Goal: Task Accomplishment & Management: Use online tool/utility

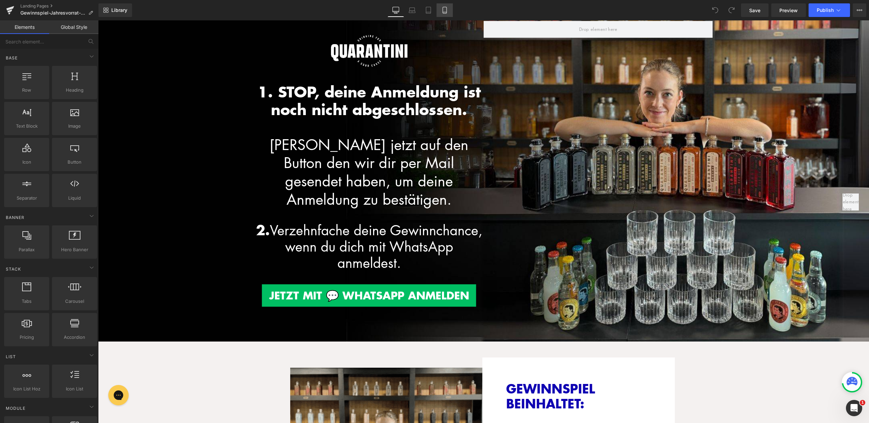
click at [444, 8] on icon at bounding box center [445, 10] width 7 height 7
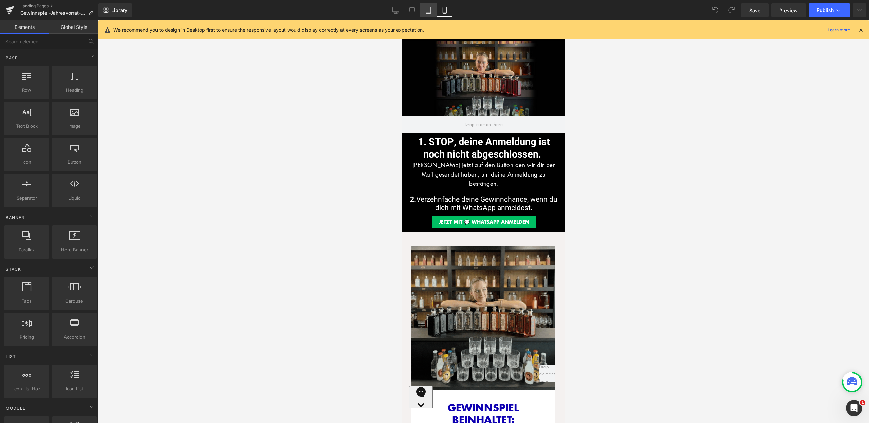
click at [430, 11] on icon at bounding box center [428, 10] width 7 height 7
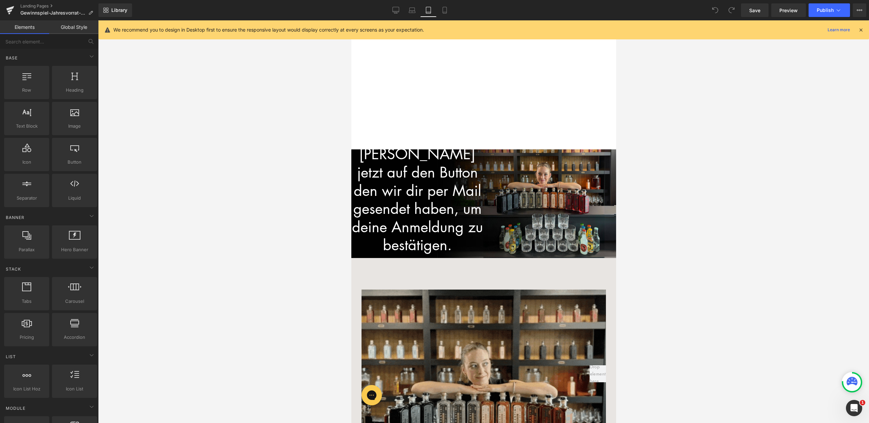
click at [860, 28] on icon at bounding box center [861, 30] width 6 height 6
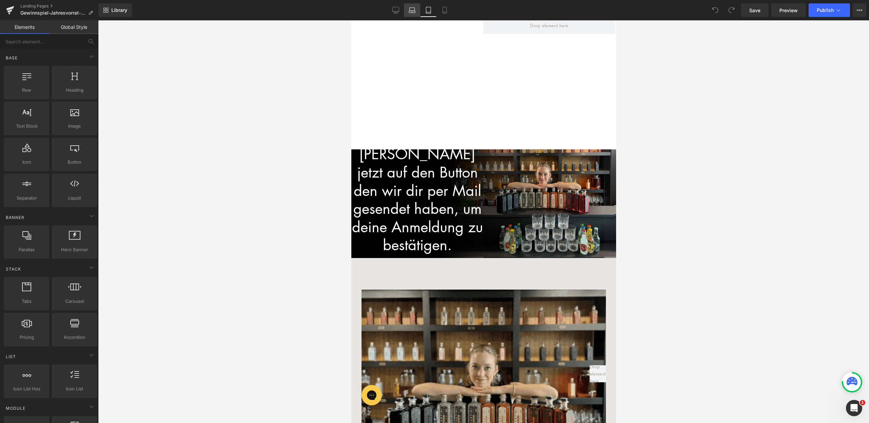
click at [411, 11] on icon at bounding box center [412, 12] width 6 height 2
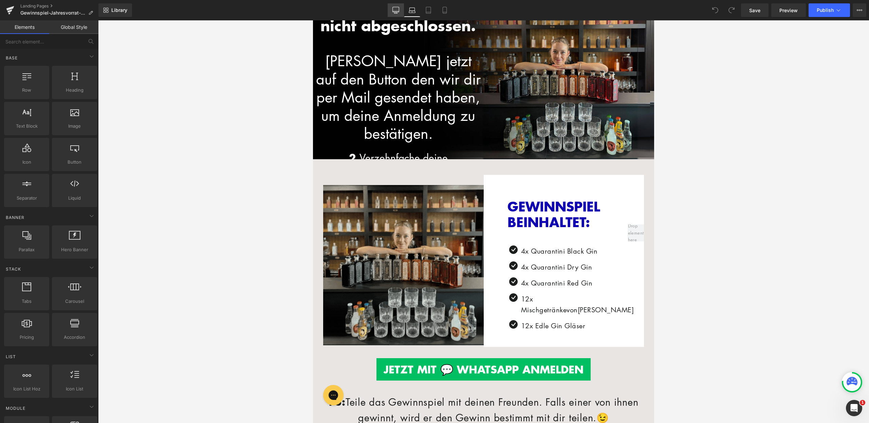
click at [402, 9] on link "Desktop" at bounding box center [396, 10] width 16 height 14
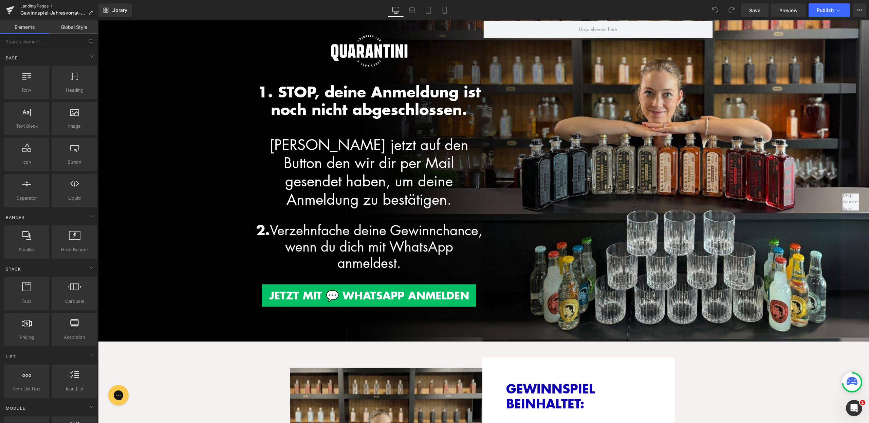
click at [47, 6] on link "Landing Pages" at bounding box center [59, 5] width 78 height 5
click at [416, 13] on link "Laptop" at bounding box center [412, 10] width 16 height 14
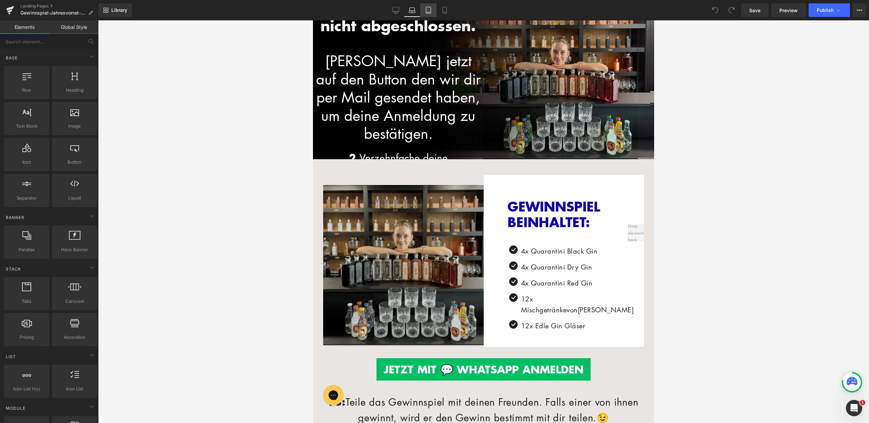
click at [427, 11] on icon at bounding box center [428, 10] width 5 height 6
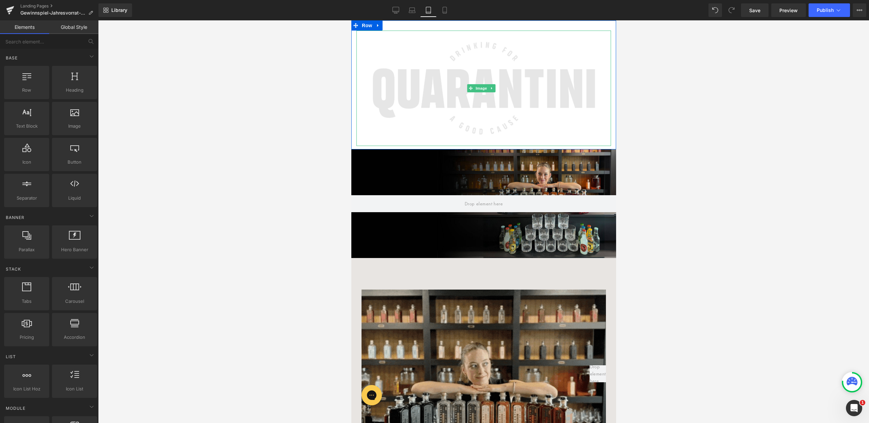
click at [452, 66] on img at bounding box center [483, 88] width 255 height 115
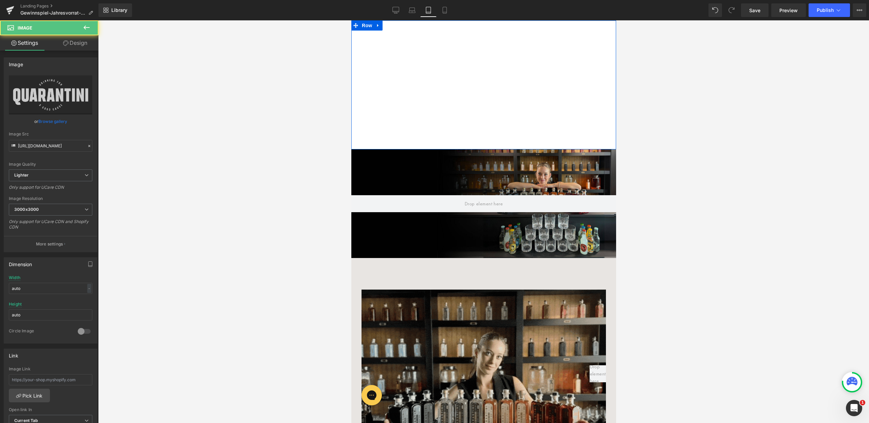
click at [398, 23] on div "Image Row" at bounding box center [483, 84] width 265 height 129
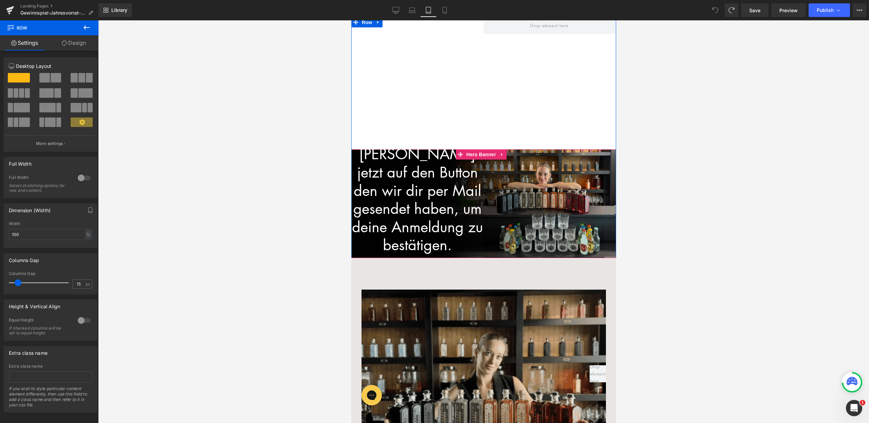
click at [526, 203] on div "Image Row 1. STOP, deine Anmeldung ist noch nicht abgeschlossen. Klicke jetzt a…" at bounding box center [483, 203] width 265 height 373
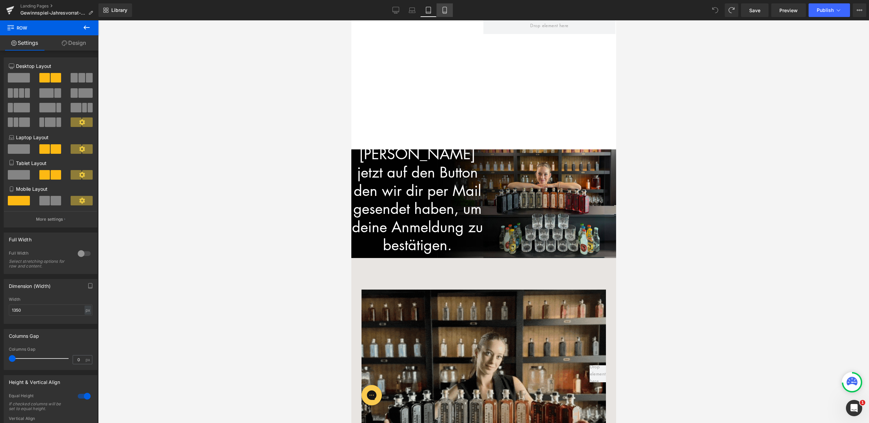
click at [444, 9] on icon at bounding box center [445, 10] width 7 height 7
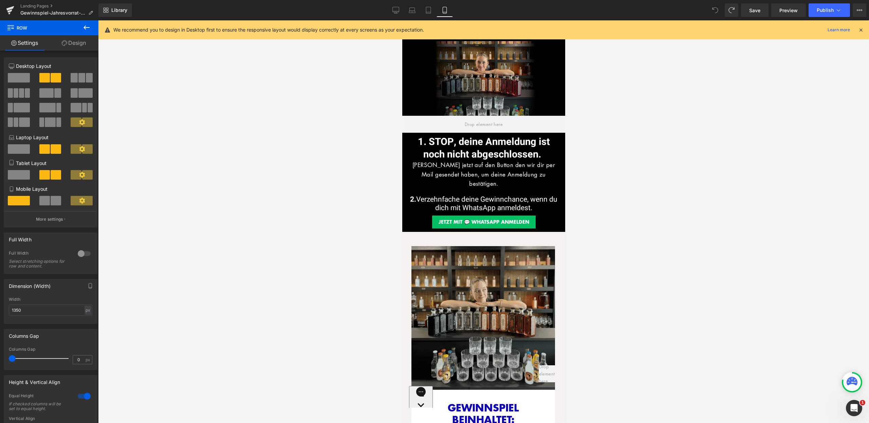
click at [862, 30] on icon at bounding box center [861, 30] width 6 height 6
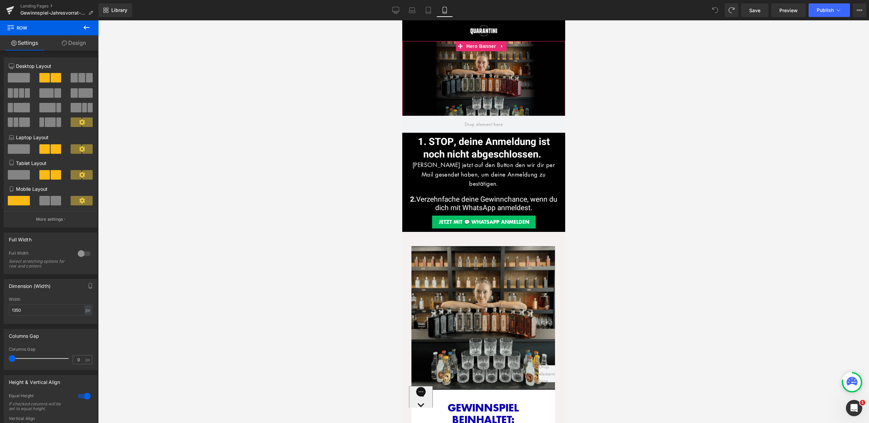
click at [481, 87] on div at bounding box center [483, 87] width 163 height 92
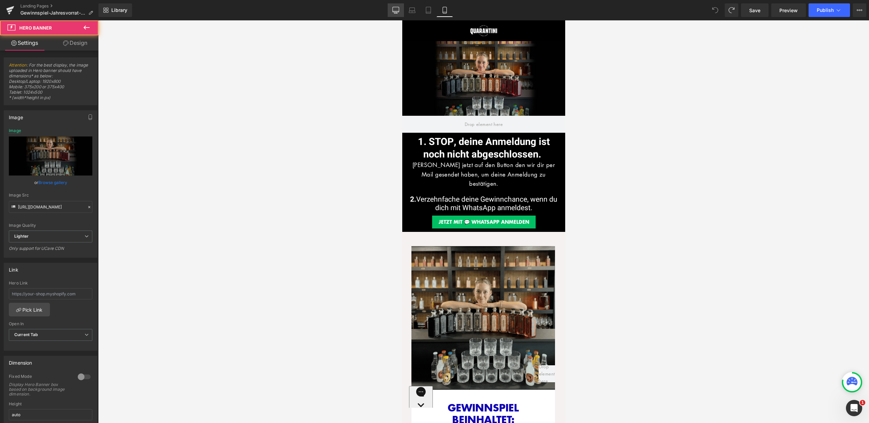
click at [392, 10] on link "Desktop" at bounding box center [396, 10] width 16 height 14
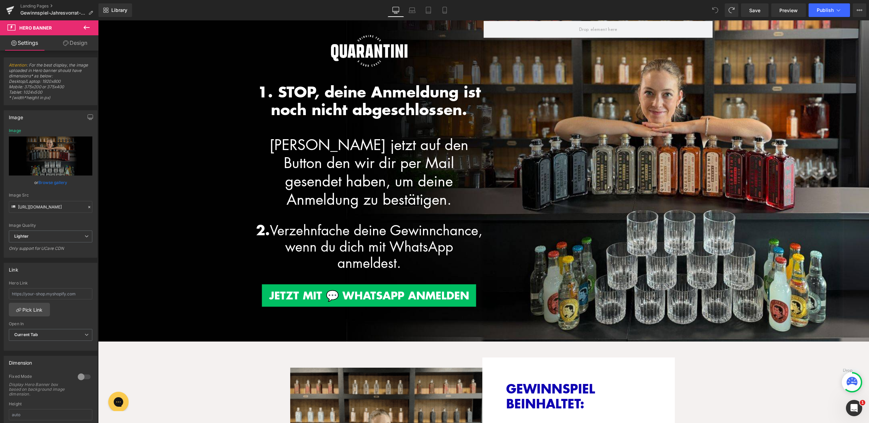
type input "https://d1um8515vdn9kb.cloudfront.net/images/hero.jpg"
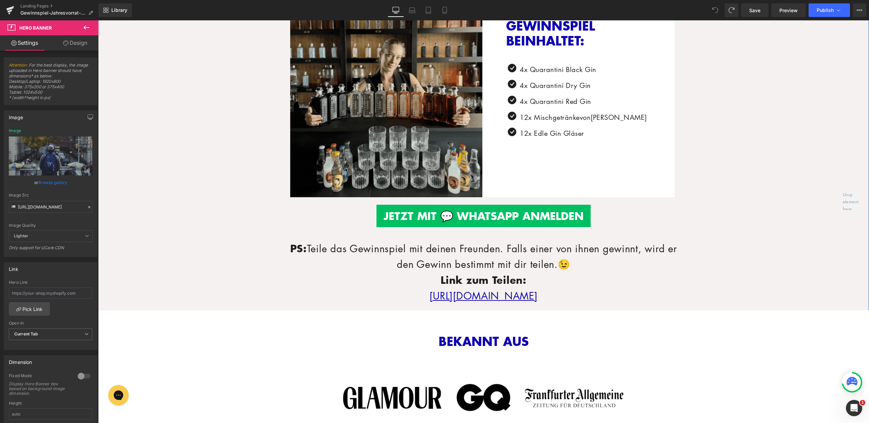
scroll to position [367, 0]
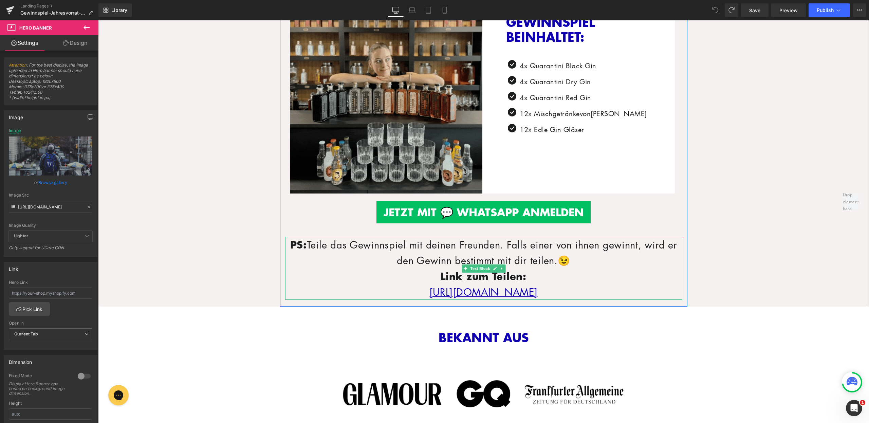
click at [590, 245] on p "PS: Teile das Gewinnspiel mit deinen Freunden. Falls einer von ihnen gewinnt, w…" at bounding box center [483, 253] width 397 height 32
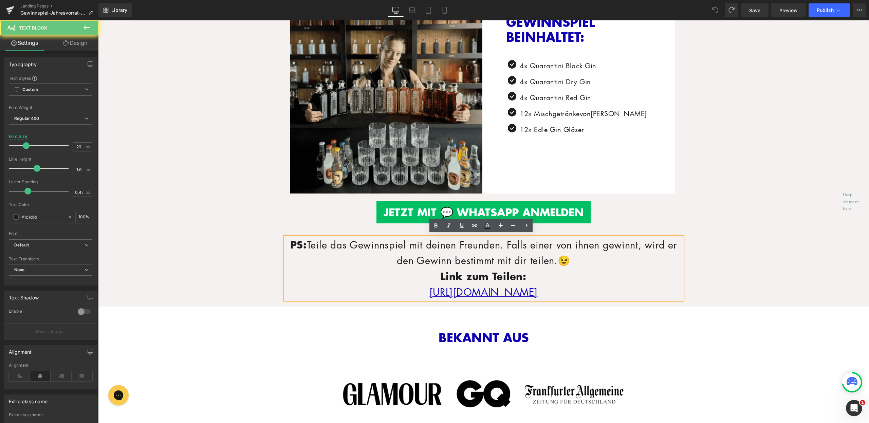
click at [587, 243] on p "PS: Teile das Gewinnspiel mit deinen Freunden. Falls einer von ihnen gewinnt, w…" at bounding box center [483, 253] width 397 height 32
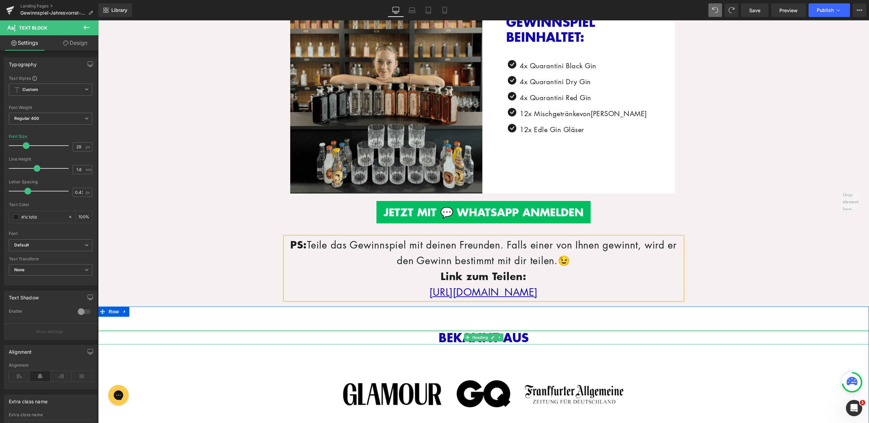
click at [753, 330] on div at bounding box center [483, 331] width 771 height 2
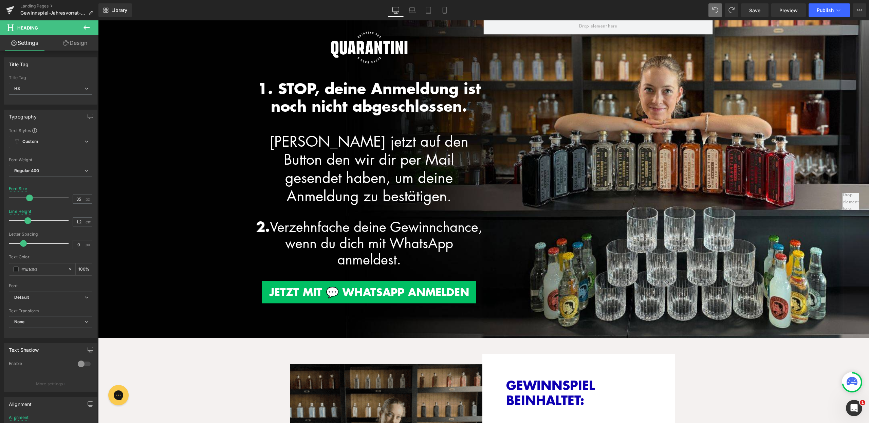
scroll to position [0, 0]
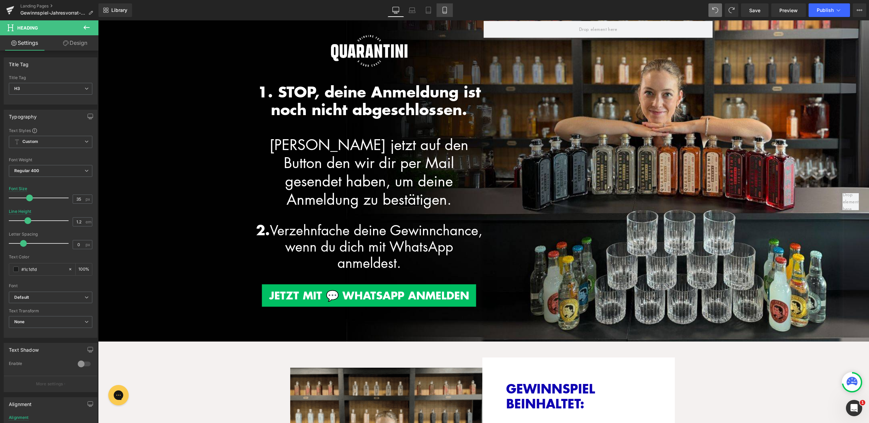
click at [442, 9] on icon at bounding box center [445, 10] width 7 height 7
type input "27"
type input "100"
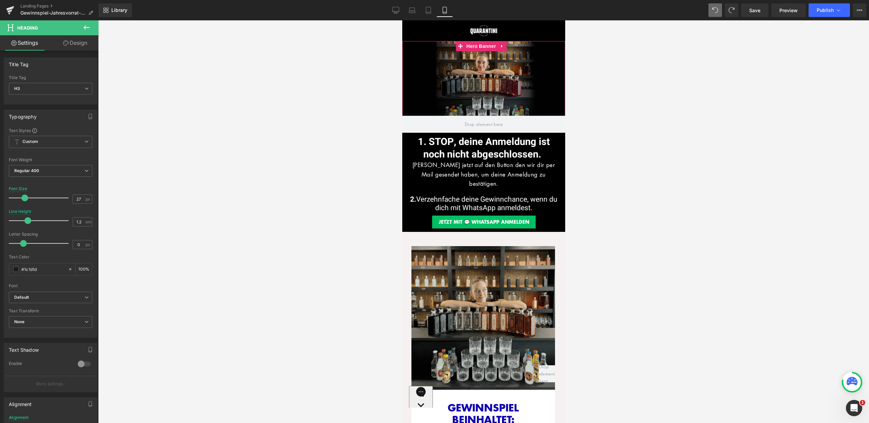
click at [453, 73] on div at bounding box center [483, 87] width 163 height 92
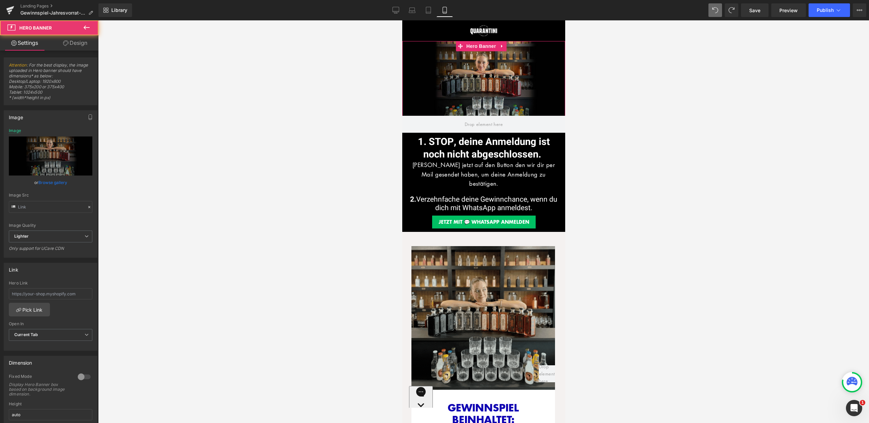
type input "https://ucarecdn.com/e6b26627-335a-4b71-a9e4-bb0c43e995e9/-/format/auto/-/previ…"
click at [481, 62] on div at bounding box center [483, 87] width 163 height 92
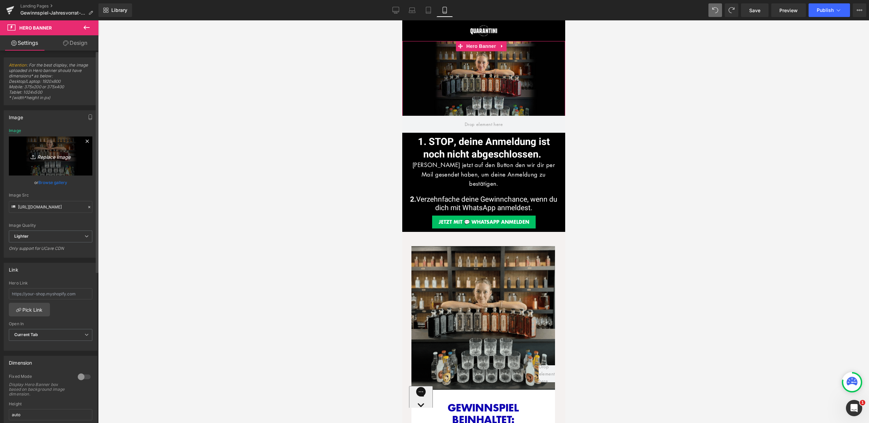
click at [61, 156] on icon "Replace Image" at bounding box center [50, 156] width 54 height 8
type input "C:\fakepath\LP_Gewinnspiel.jpg"
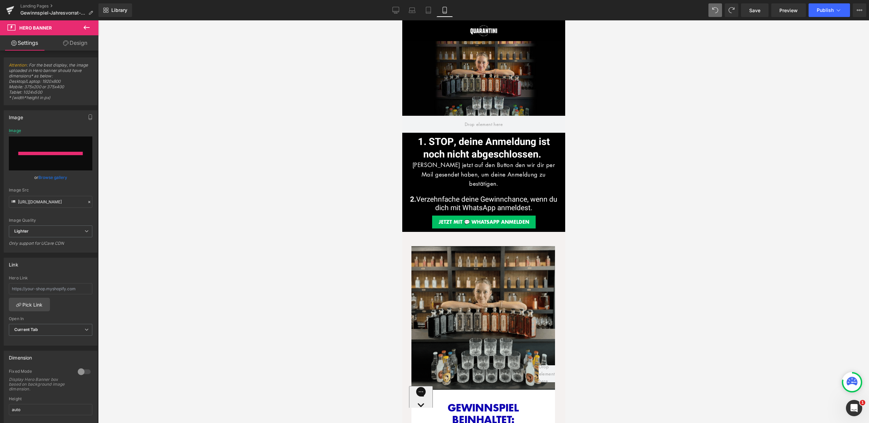
type input "https://ucarecdn.com/d769539f-9896-4bbe-8a27-808b1908d4aa/-/format/auto/-/previ…"
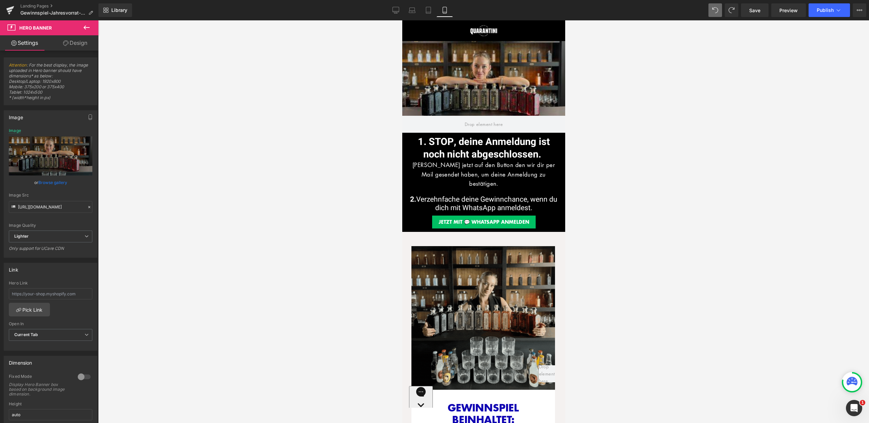
click at [402, 20] on div "220px" at bounding box center [402, 20] width 0 height 0
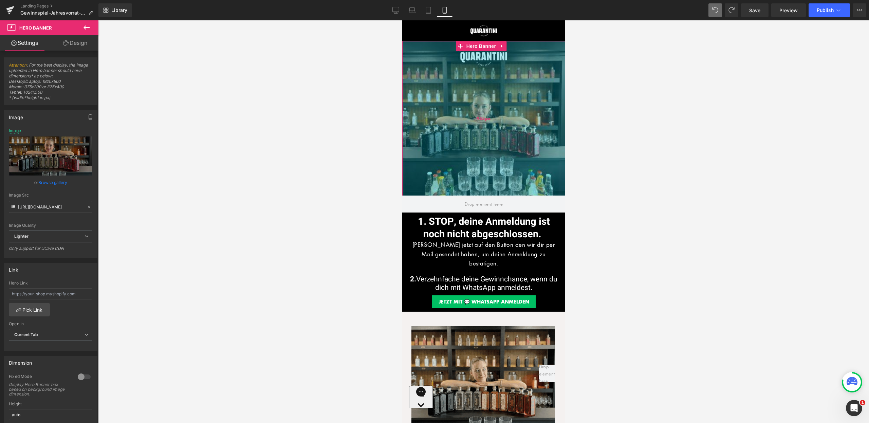
click at [480, 190] on div "455px" at bounding box center [483, 118] width 163 height 155
click at [568, 160] on div at bounding box center [483, 221] width 771 height 403
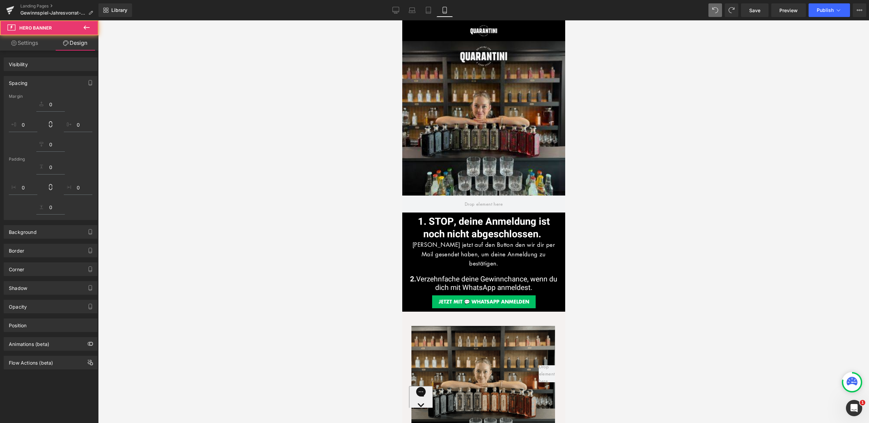
click at [497, 117] on div "Hero Banner 455px" at bounding box center [483, 127] width 163 height 172
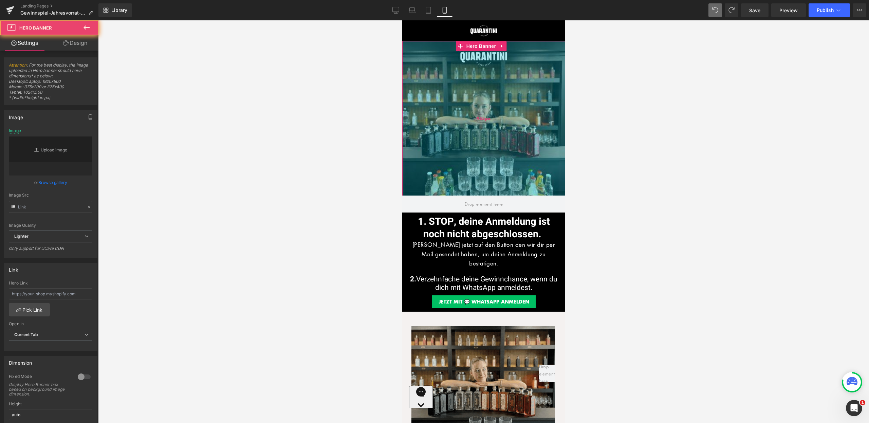
type input "https://ucarecdn.com/d769539f-9896-4bbe-8a27-808b1908d4aa/-/format/auto/-/previ…"
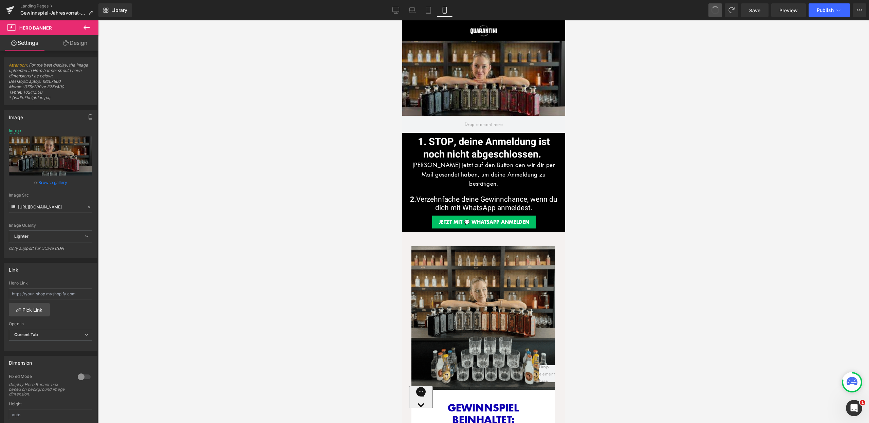
type input "auto"
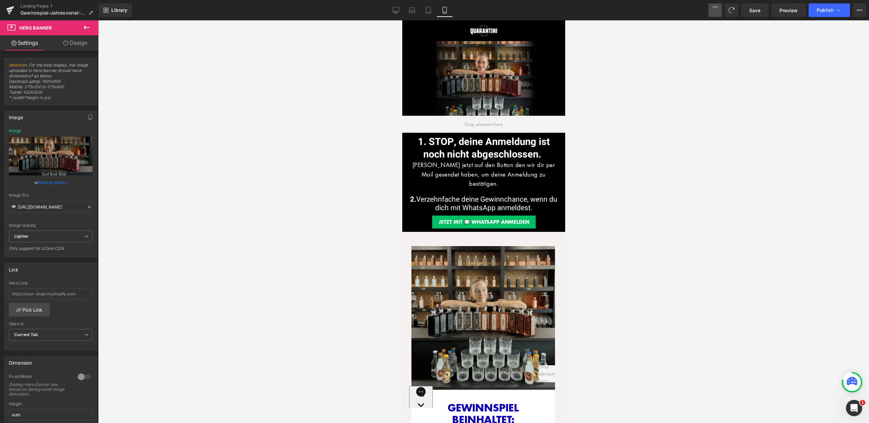
type input "https://ucarecdn.com/e6b26627-335a-4b71-a9e4-bb0c43e995e9/-/format/auto/-/previ…"
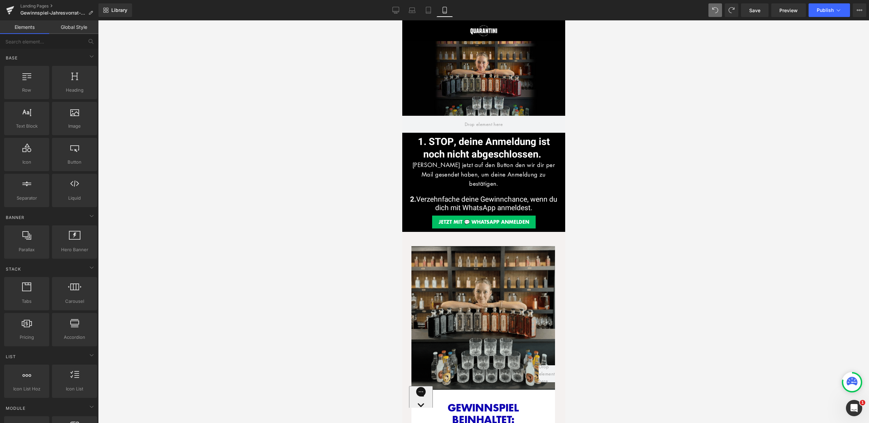
click at [677, 94] on div at bounding box center [483, 221] width 771 height 403
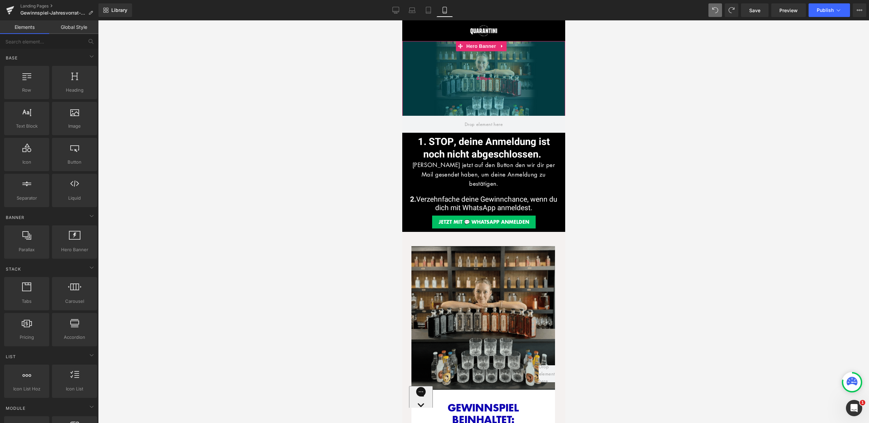
click at [513, 94] on div "220px" at bounding box center [483, 78] width 163 height 75
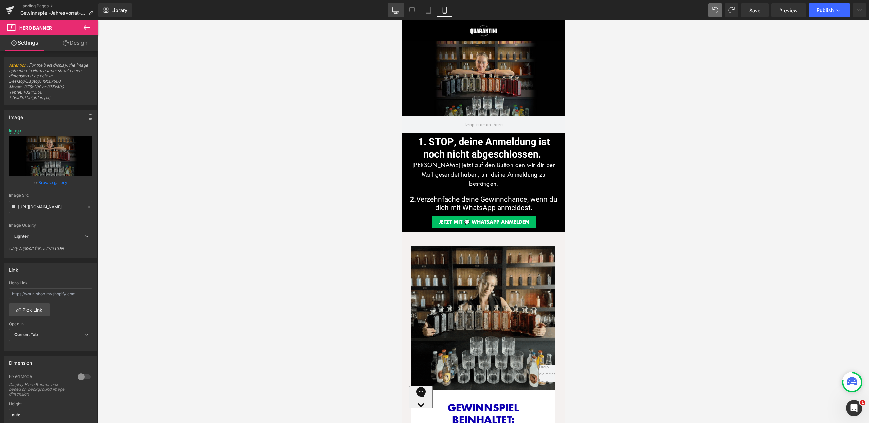
click at [393, 3] on link "Desktop" at bounding box center [396, 10] width 16 height 14
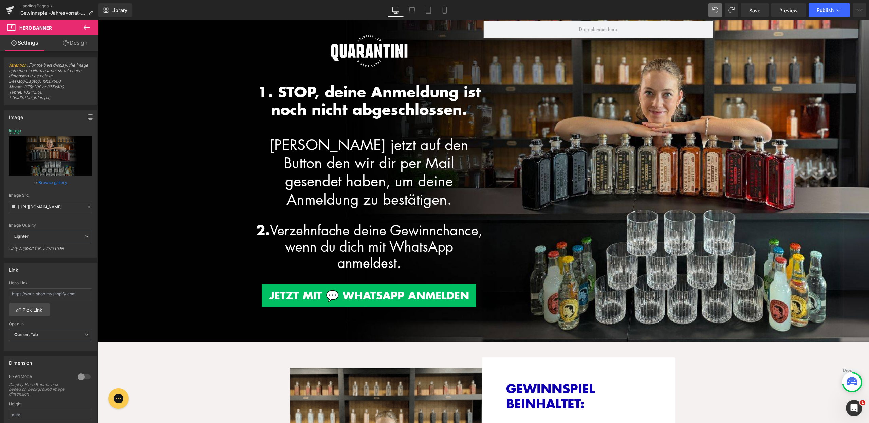
type input "https://d1um8515vdn9kb.cloudfront.net/images/hero.jpg"
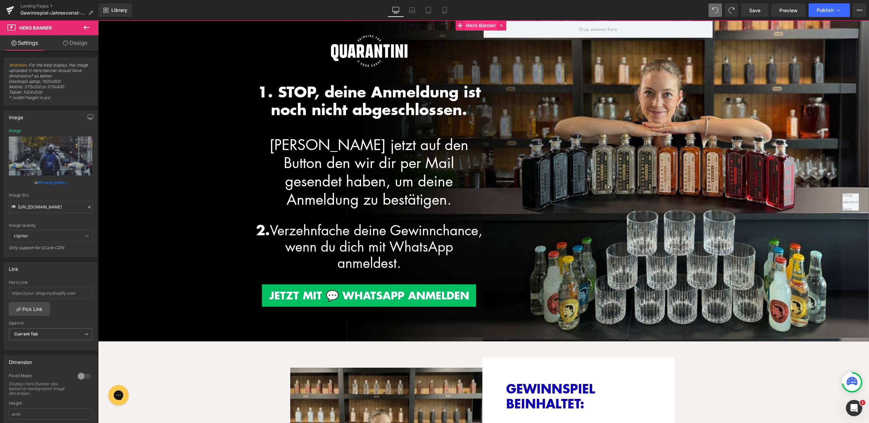
click at [484, 24] on span "Hero Banner" at bounding box center [481, 25] width 33 height 10
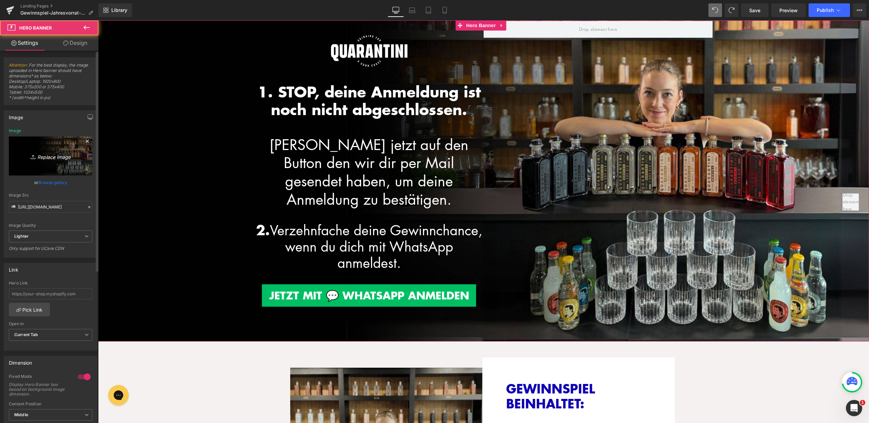
click at [61, 157] on icon "Replace Image" at bounding box center [50, 156] width 54 height 8
type input "C:\fakepath\LP Firmengeschenke.jpg"
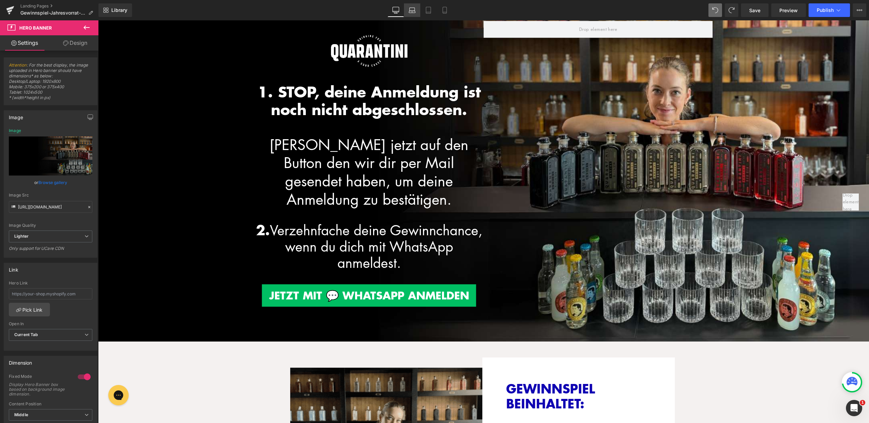
click at [409, 16] on link "Laptop" at bounding box center [412, 10] width 16 height 14
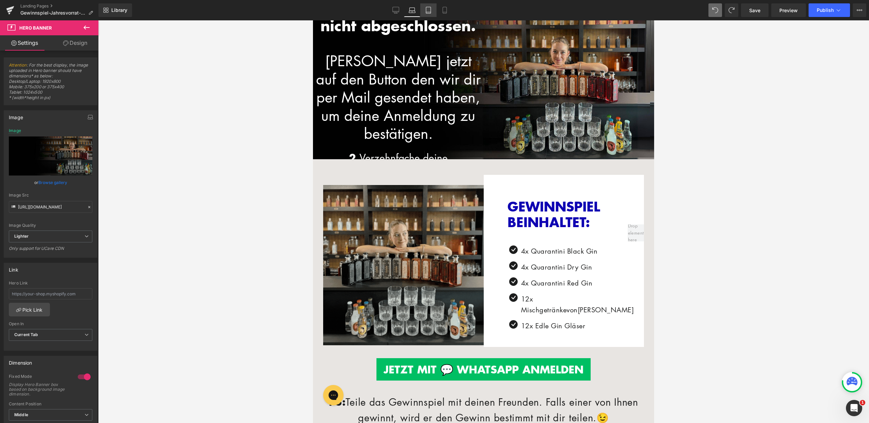
click at [427, 10] on icon at bounding box center [428, 10] width 5 height 6
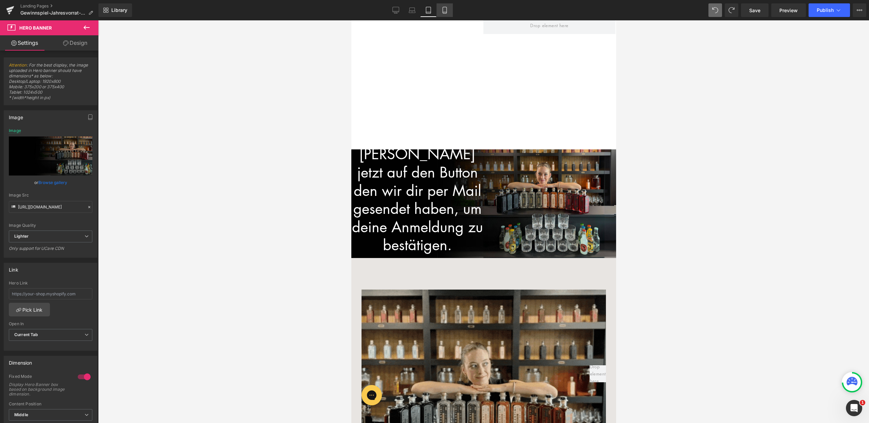
click at [445, 4] on link "Mobile" at bounding box center [445, 10] width 16 height 14
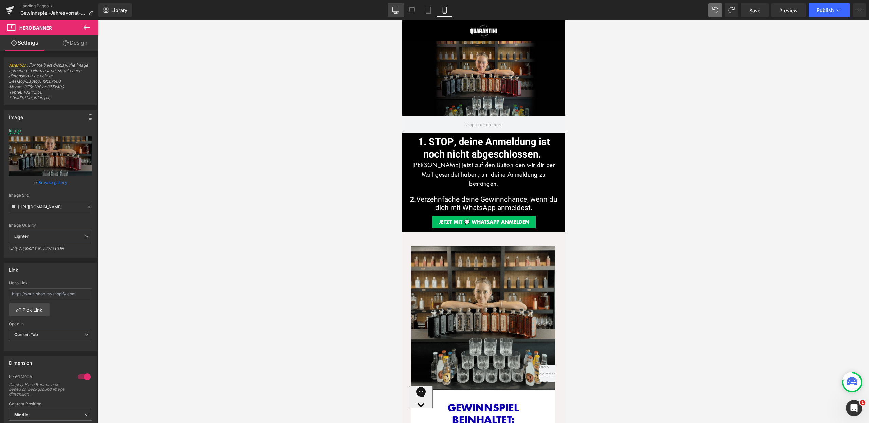
click at [388, 4] on link "Desktop" at bounding box center [396, 10] width 16 height 14
type input "https://ucarecdn.com/788eef41-2b99-4683-bc95-0d031e84af02/-/format/auto/-/previ…"
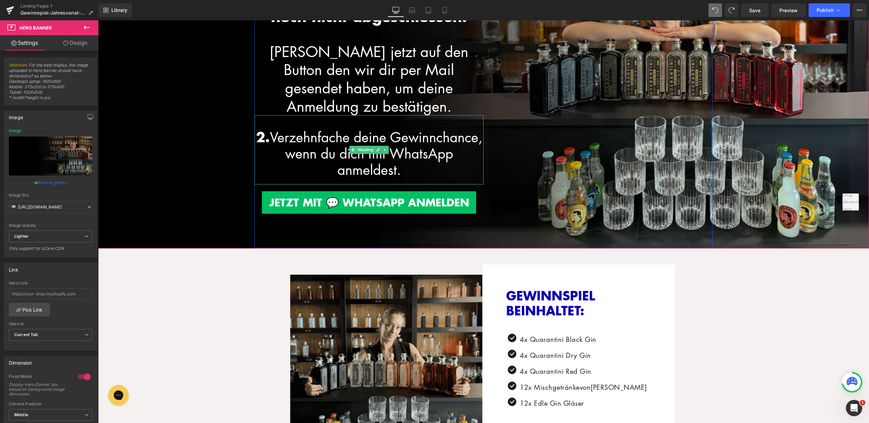
scroll to position [142, 0]
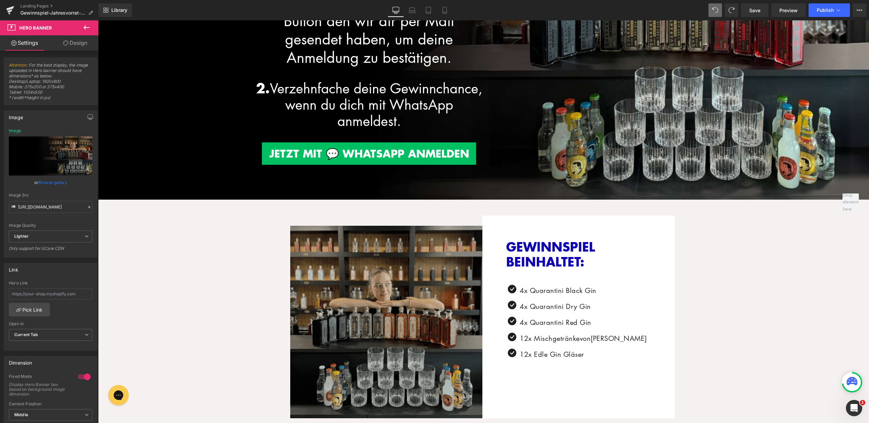
click at [388, 296] on img at bounding box center [386, 317] width 193 height 203
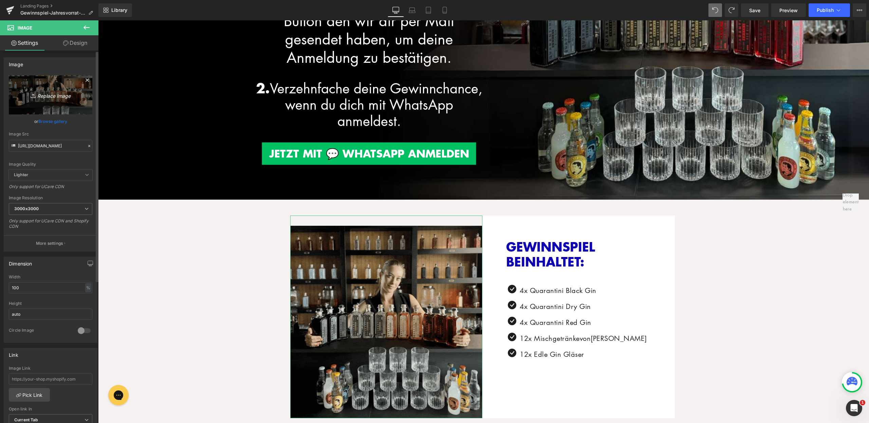
click at [56, 101] on link "Replace Image" at bounding box center [51, 94] width 84 height 39
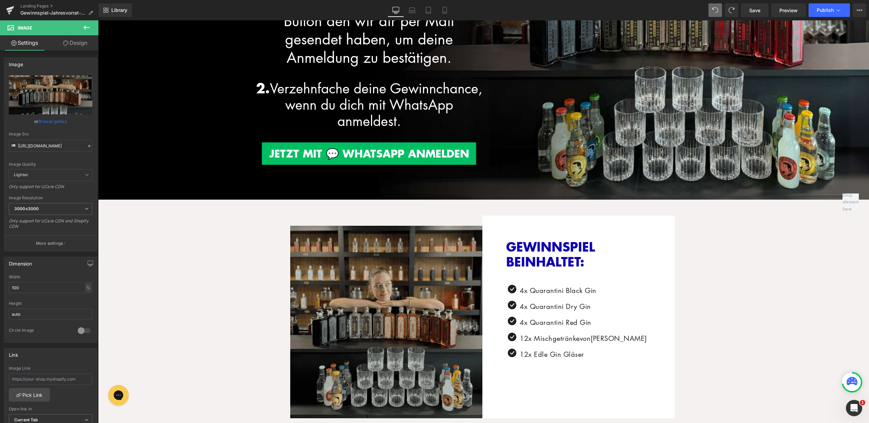
click at [409, 301] on img at bounding box center [386, 317] width 193 height 203
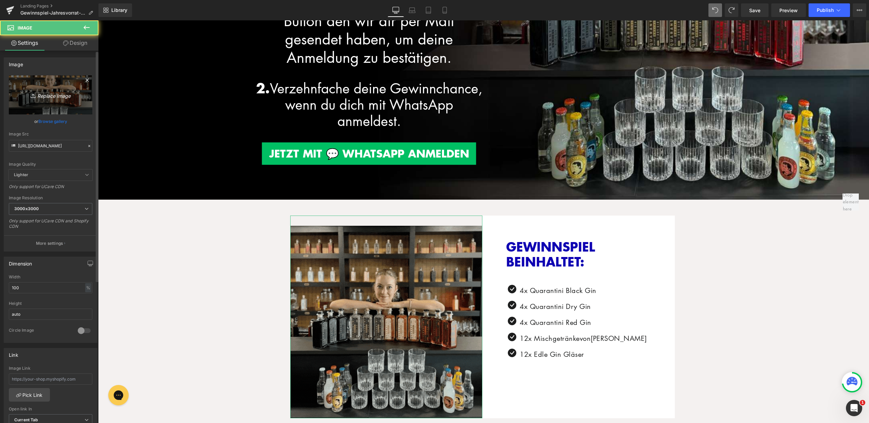
click at [47, 99] on link "Replace Image" at bounding box center [51, 94] width 84 height 39
type input "C:\fakepath\LP_Gewinnspiel (1).jpg"
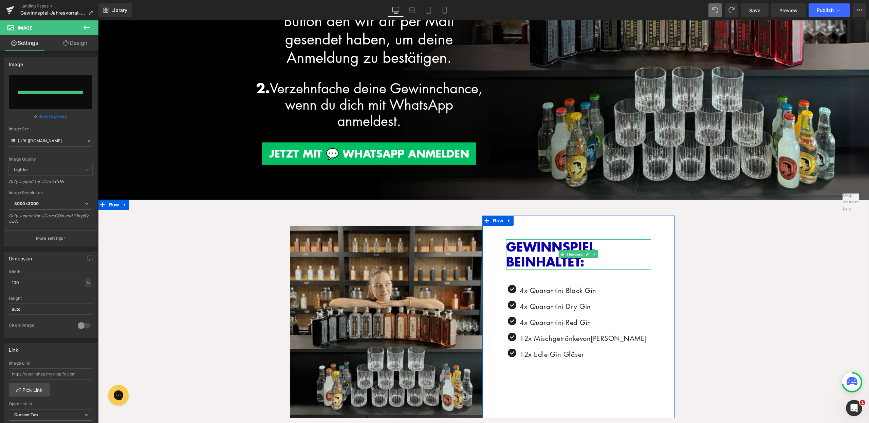
type input "https://ucarecdn.com/8beec3df-a643-4cf1-acb0-f5a412d30765/-/format/auto/-/previ…"
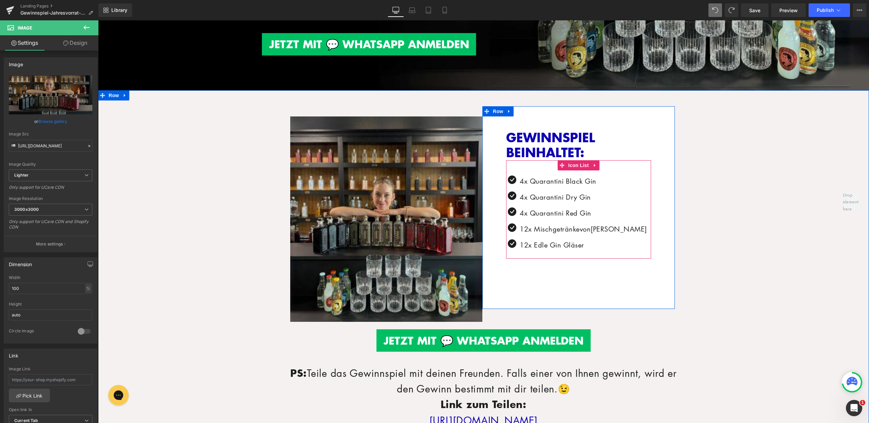
scroll to position [256, 0]
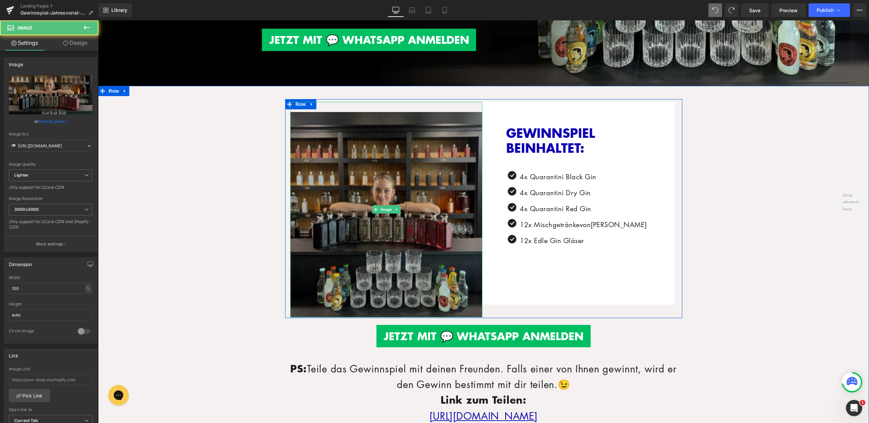
click at [393, 176] on img at bounding box center [386, 209] width 193 height 215
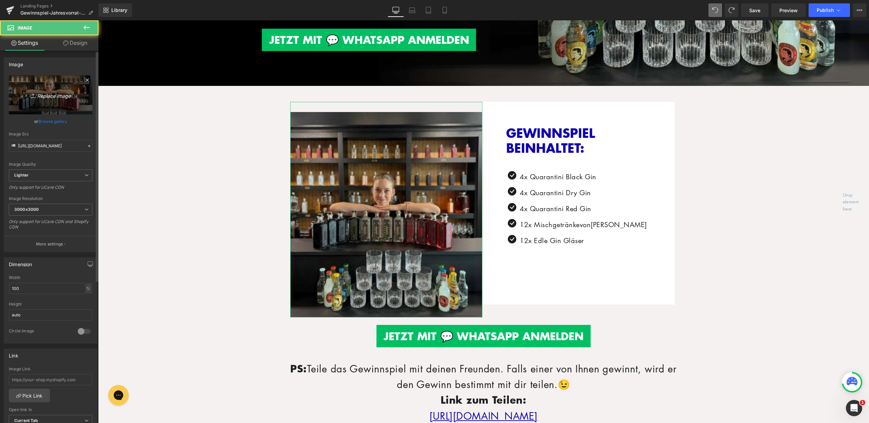
click at [20, 88] on link "Replace Image" at bounding box center [51, 94] width 84 height 39
type input "C:\fakepath\LP_Gewinnspiel (2).jpg"
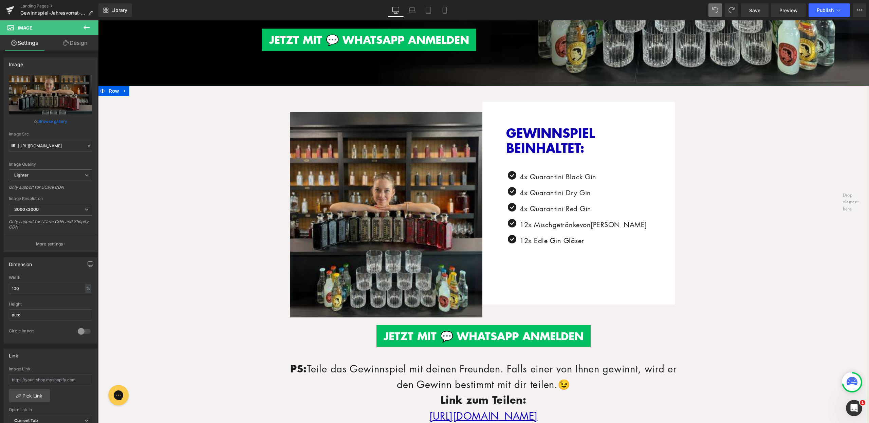
type input "https://ucarecdn.com/6113d0c9-813b-4cc4-957f-243c3be2d175/-/format/auto/-/previ…"
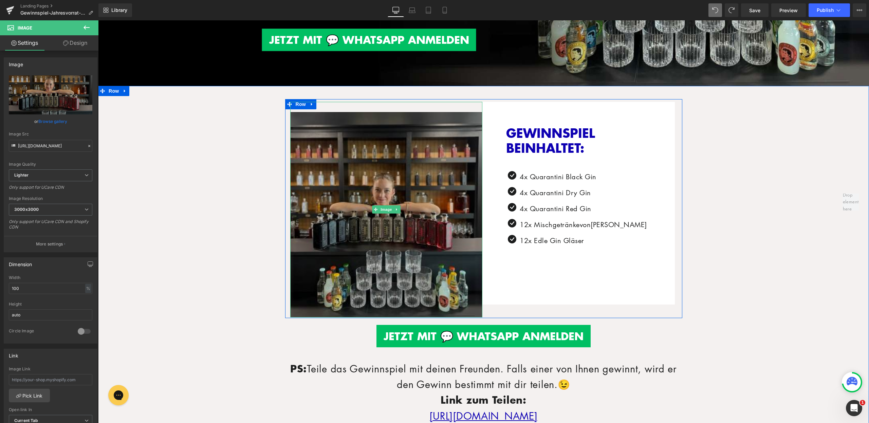
click at [418, 216] on img at bounding box center [386, 209] width 193 height 215
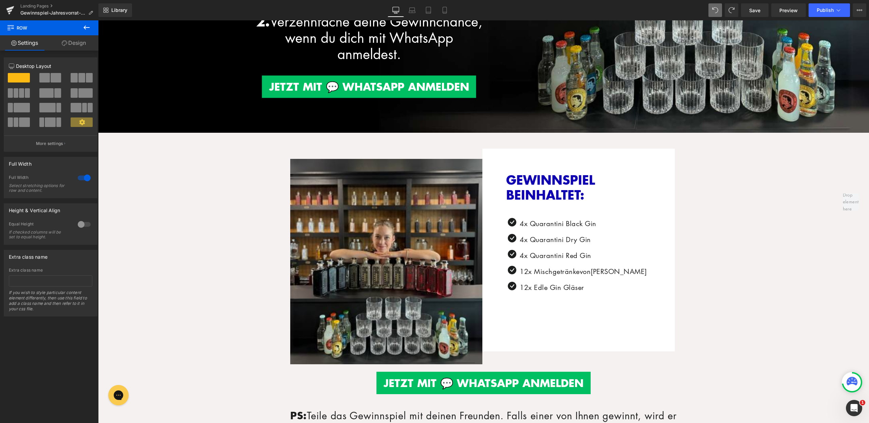
scroll to position [212, 0]
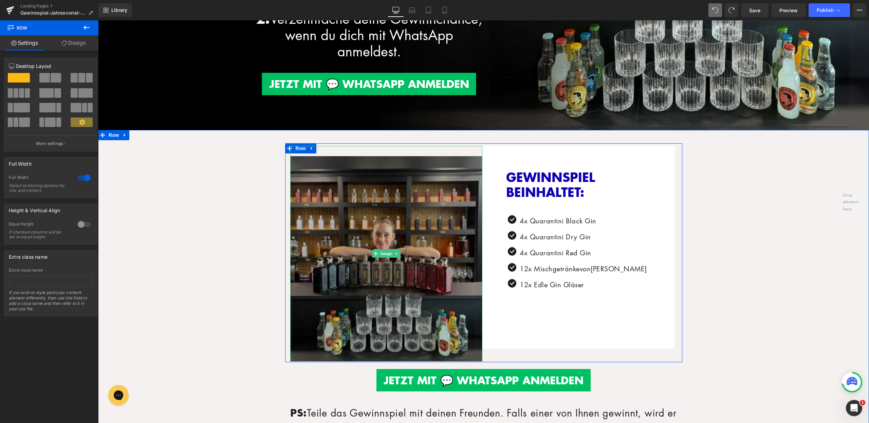
click at [346, 230] on img at bounding box center [386, 253] width 193 height 215
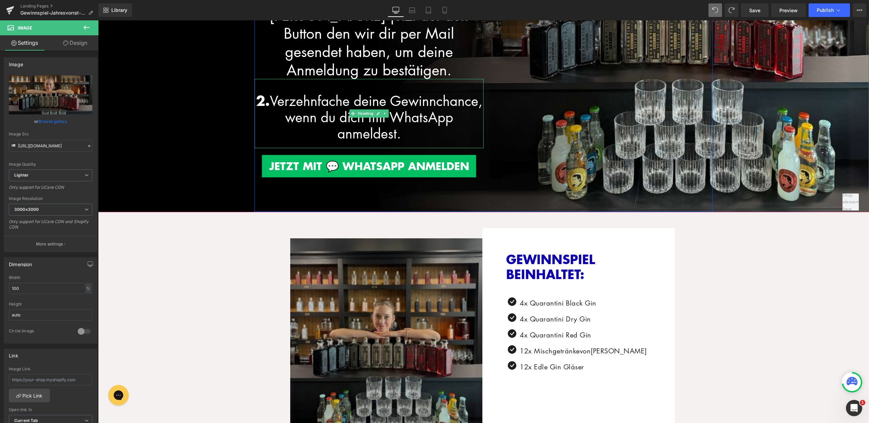
scroll to position [212, 0]
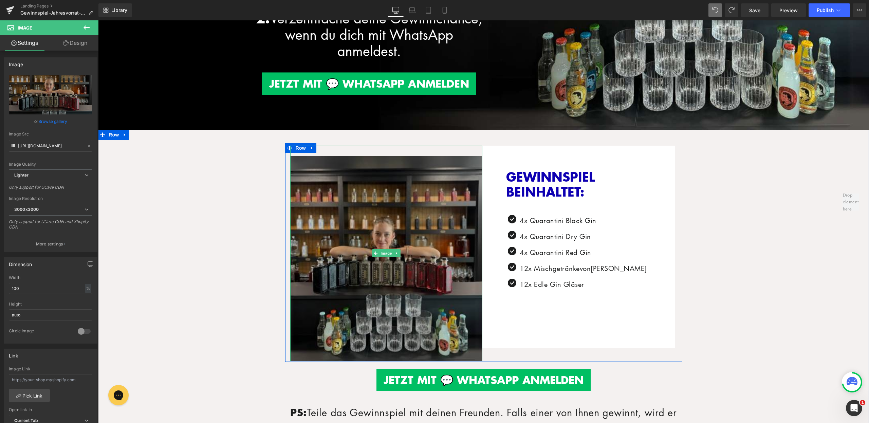
click at [360, 244] on img at bounding box center [386, 253] width 193 height 215
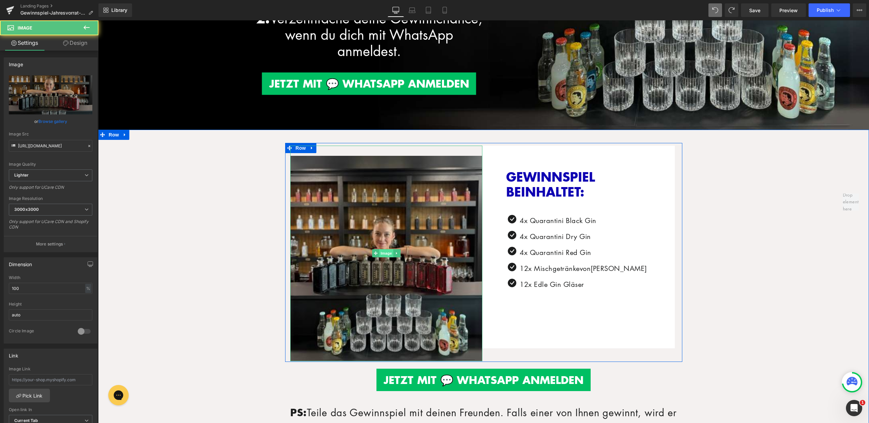
click at [383, 253] on span "Image" at bounding box center [386, 253] width 14 height 8
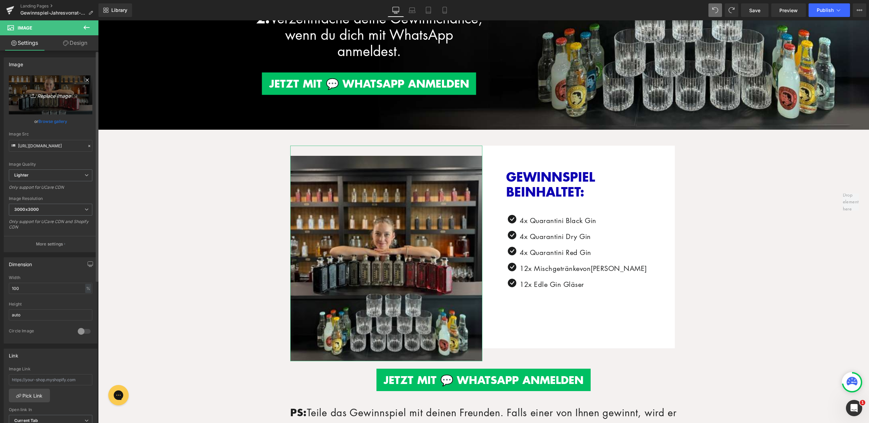
click at [55, 100] on link "Replace Image" at bounding box center [51, 94] width 84 height 39
type input "C:\fakepath\LP_Gewinnspiel (2).jpg"
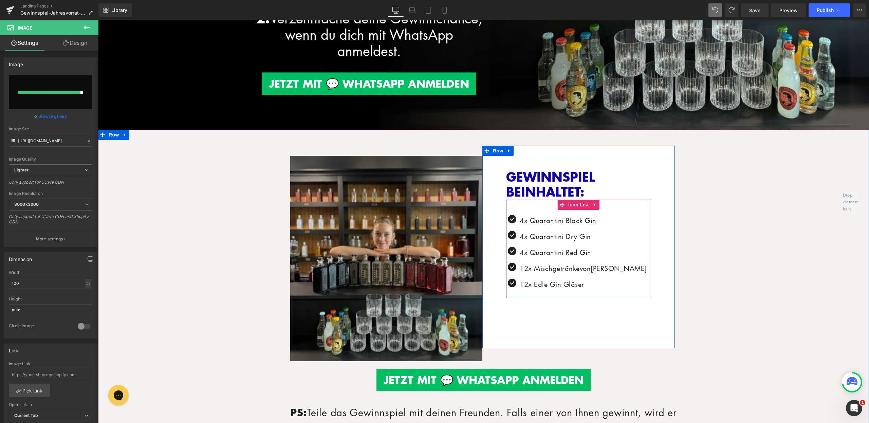
type input "https://ucarecdn.com/eb760f31-f7da-4c22-b0d7-d156ae377984/-/format/auto/-/previ…"
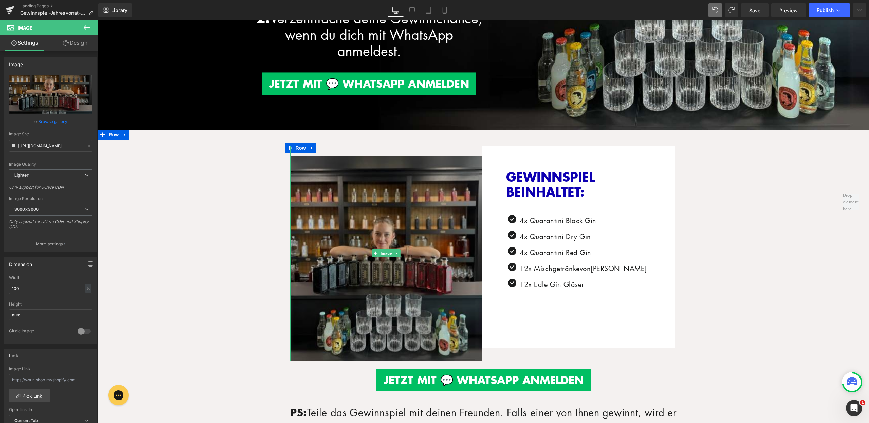
click at [407, 241] on img at bounding box center [386, 253] width 193 height 215
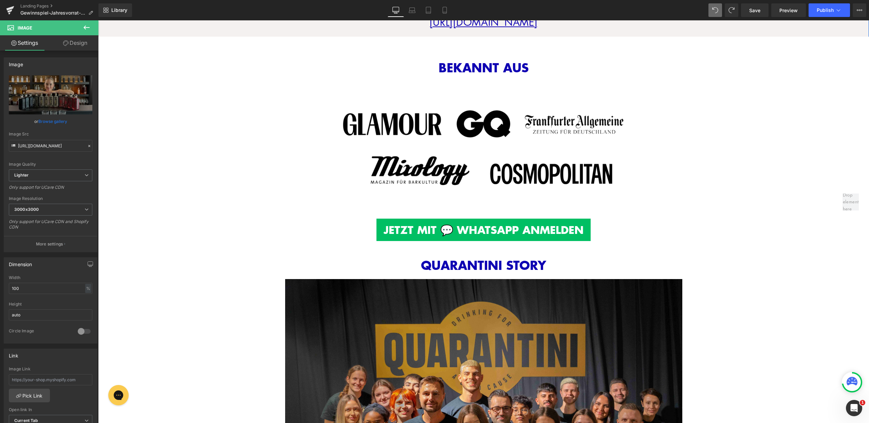
scroll to position [714, 0]
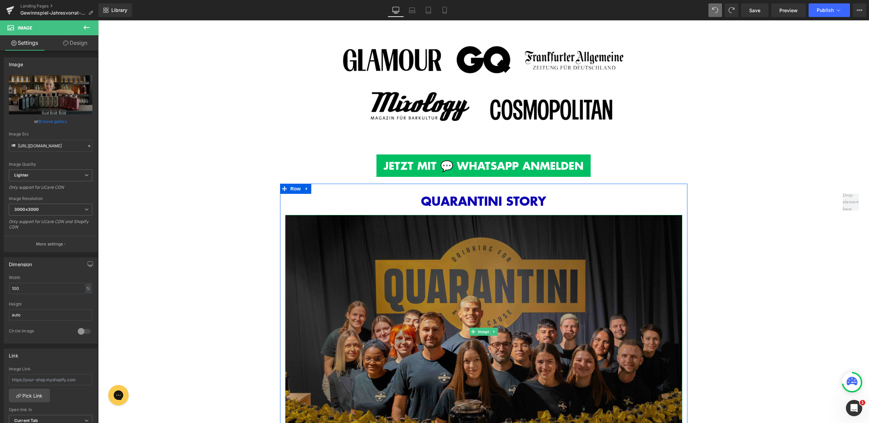
click at [449, 224] on img at bounding box center [483, 332] width 397 height 234
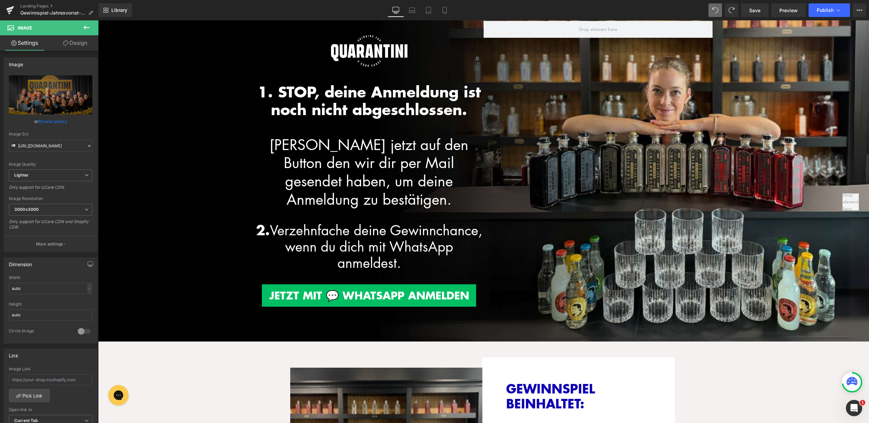
scroll to position [190, 0]
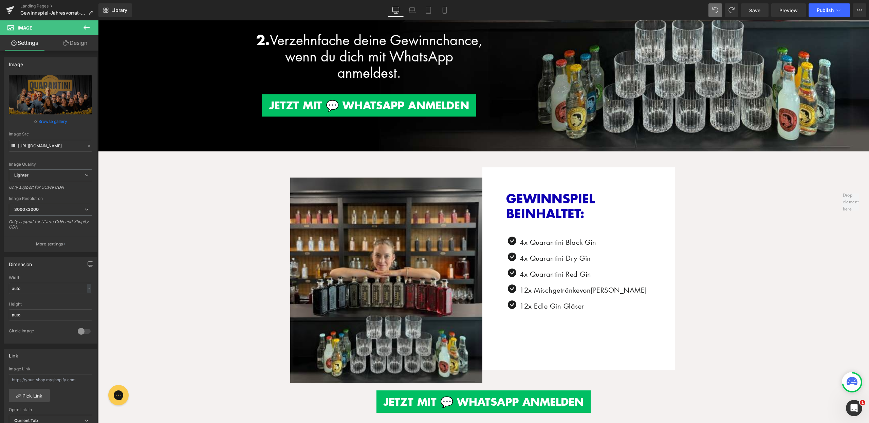
click at [406, 245] on img at bounding box center [386, 274] width 193 height 215
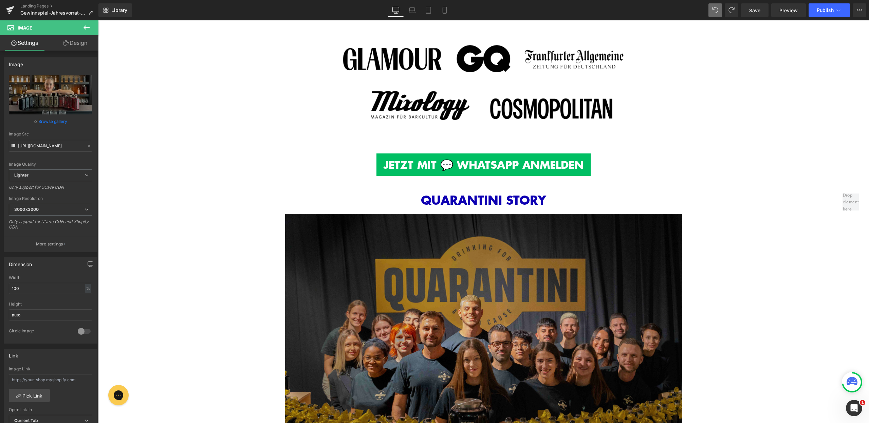
scroll to position [793, 0]
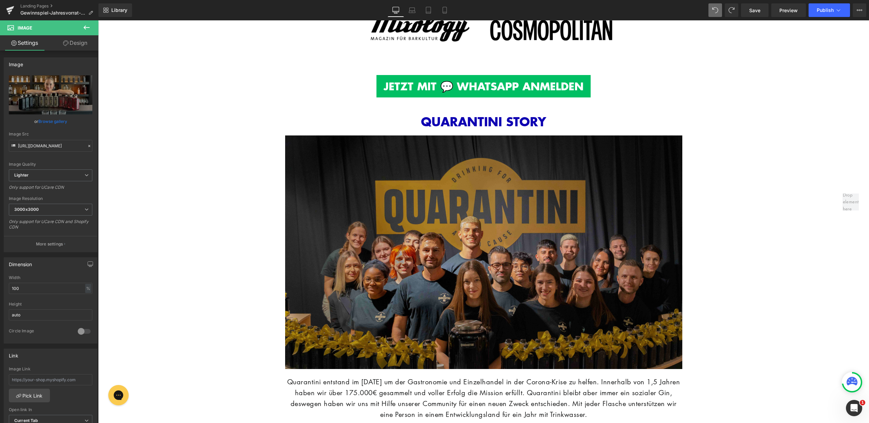
click at [519, 288] on img at bounding box center [483, 253] width 397 height 234
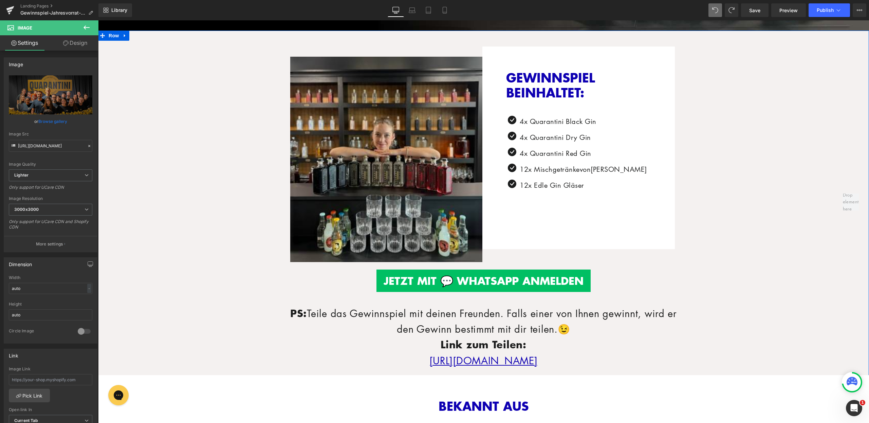
scroll to position [246, 0]
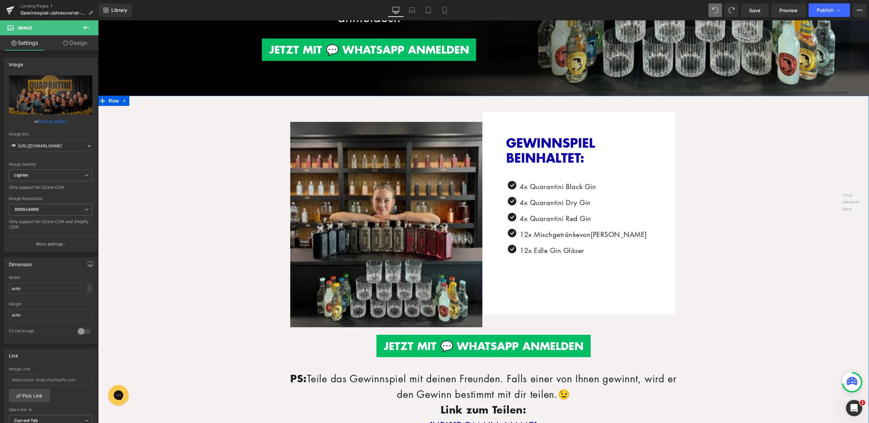
click at [396, 219] on div "Image" at bounding box center [386, 219] width 193 height 215
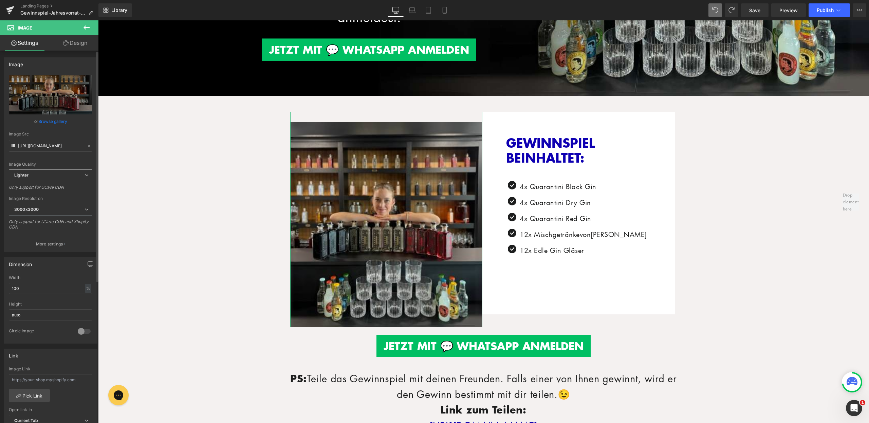
click at [78, 174] on span "Lighter" at bounding box center [51, 175] width 84 height 12
click at [58, 162] on div "Image Quality" at bounding box center [49, 164] width 81 height 5
click at [35, 288] on input "100" at bounding box center [51, 288] width 84 height 11
type input "1"
click at [46, 264] on div "Dimension" at bounding box center [50, 264] width 93 height 13
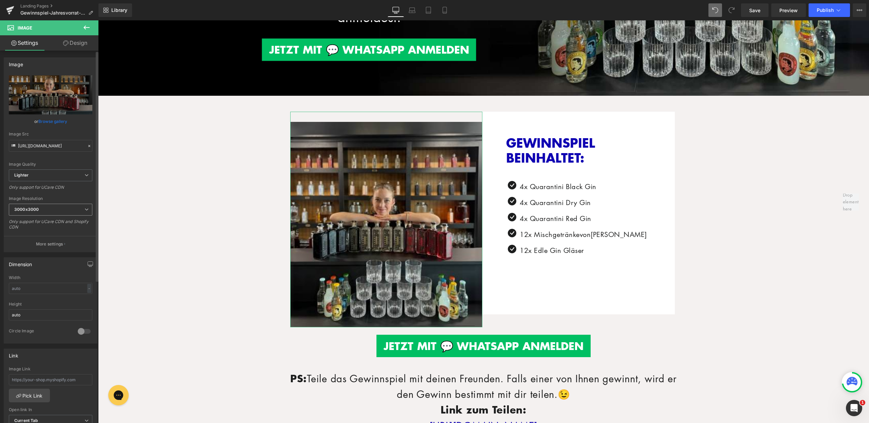
click at [52, 204] on span "3000x3000" at bounding box center [51, 210] width 84 height 12
click at [26, 257] on div "2560x2560" at bounding box center [30, 256] width 22 height 5
click at [37, 205] on span "2560x2560" at bounding box center [51, 210] width 84 height 12
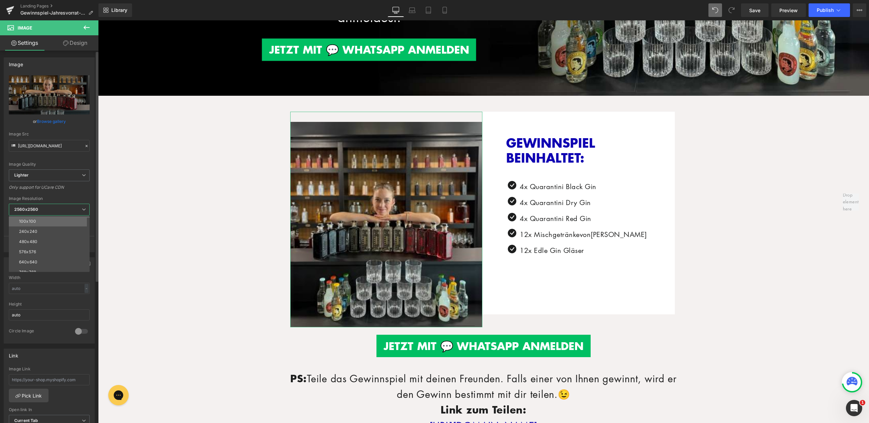
click at [35, 217] on li "100x100" at bounding box center [51, 221] width 84 height 10
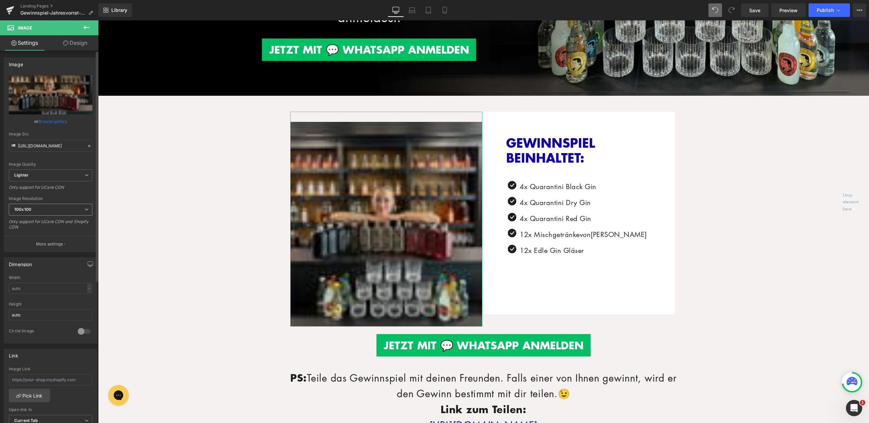
click at [77, 209] on span "100x100" at bounding box center [51, 210] width 84 height 12
click at [57, 266] on li "3000x3000" at bounding box center [51, 267] width 84 height 10
type input "https://ucarecdn.com/eb760f31-f7da-4c22-b0d7-d156ae377984/-/format/auto/-/previ…"
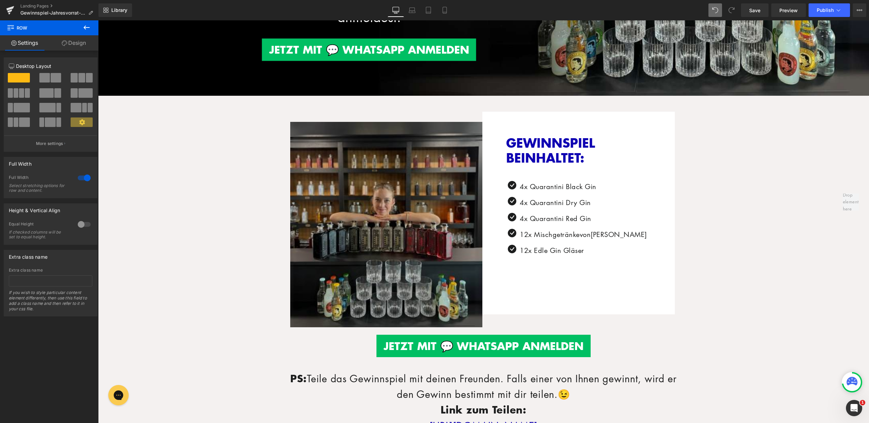
click at [375, 204] on img at bounding box center [386, 219] width 193 height 215
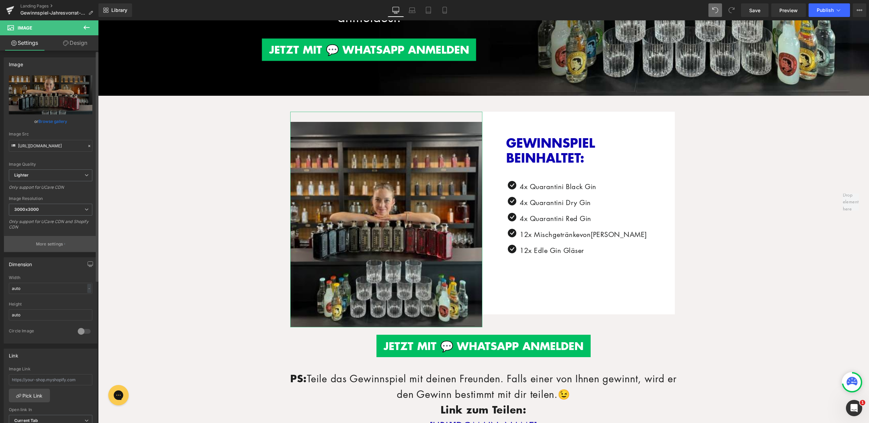
click at [48, 247] on p "More settings" at bounding box center [49, 244] width 27 height 6
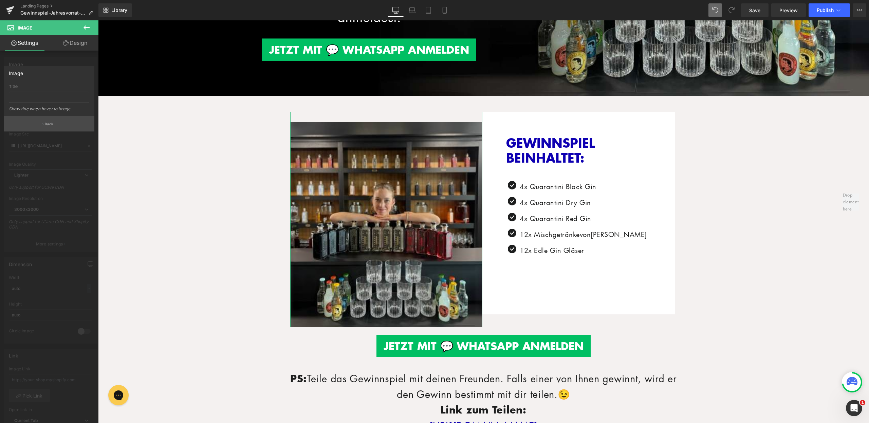
click at [50, 125] on p "Back" at bounding box center [49, 124] width 9 height 5
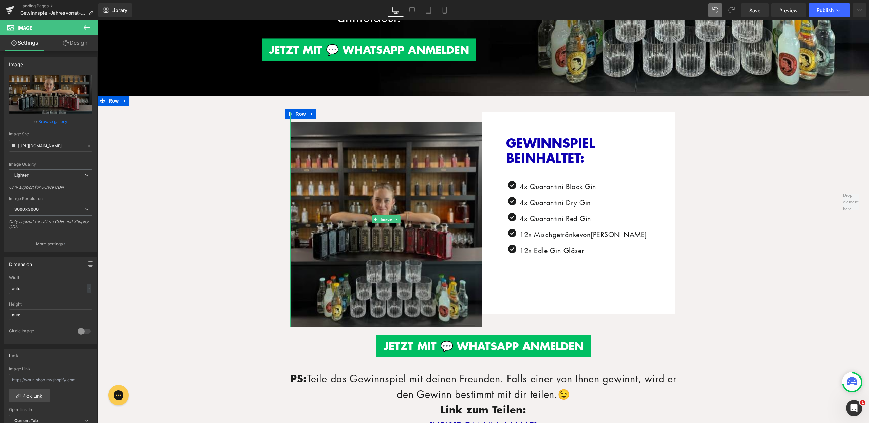
click at [371, 169] on img at bounding box center [386, 219] width 193 height 215
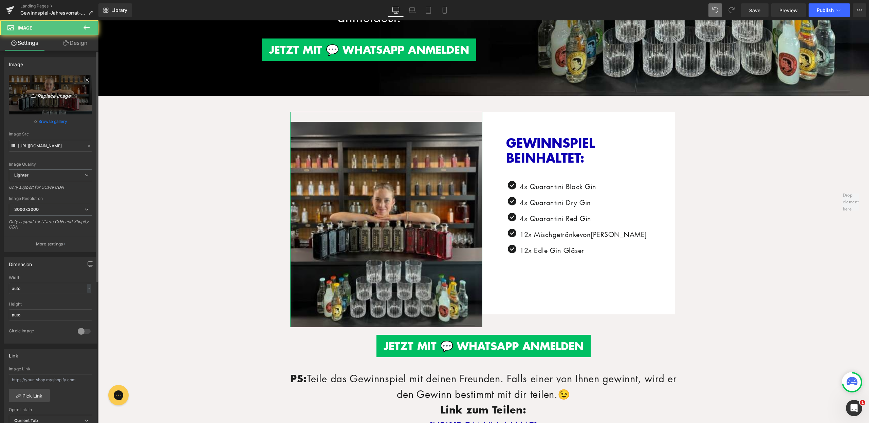
click at [49, 101] on link "Replace Image" at bounding box center [51, 94] width 84 height 39
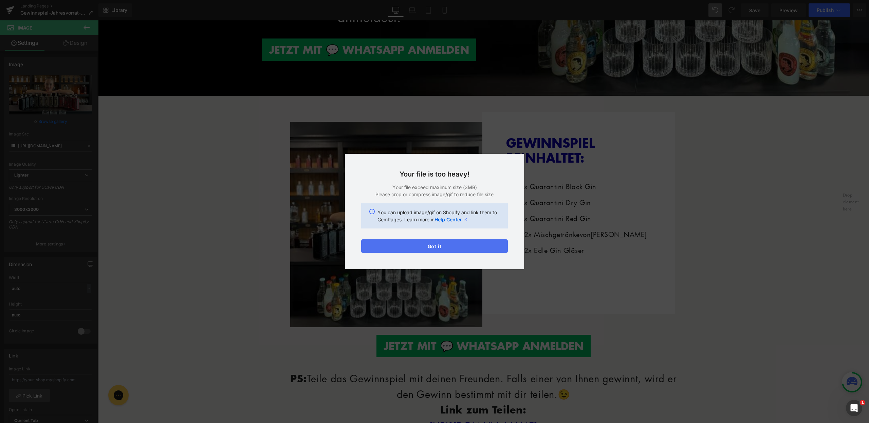
click at [442, 247] on button "Got it" at bounding box center [434, 246] width 147 height 14
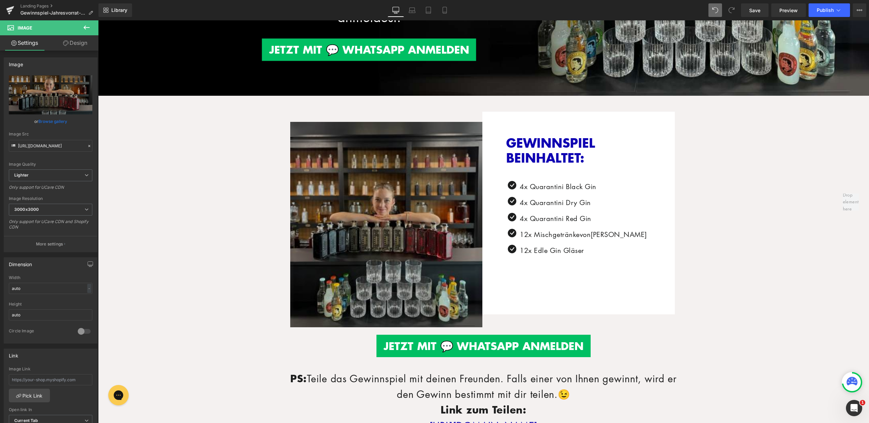
click at [390, 159] on img at bounding box center [386, 219] width 193 height 215
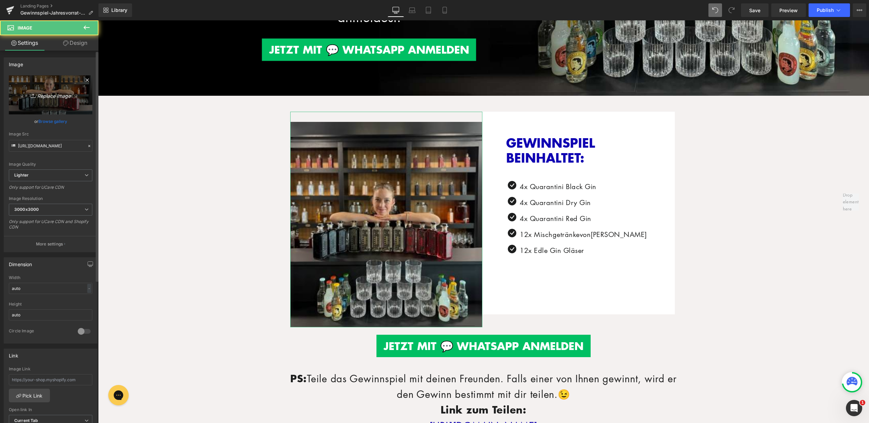
click at [48, 100] on link "Replace Image" at bounding box center [51, 94] width 84 height 39
type input "C:\fakepath\LP_Gewinnspiel (3).jpg"
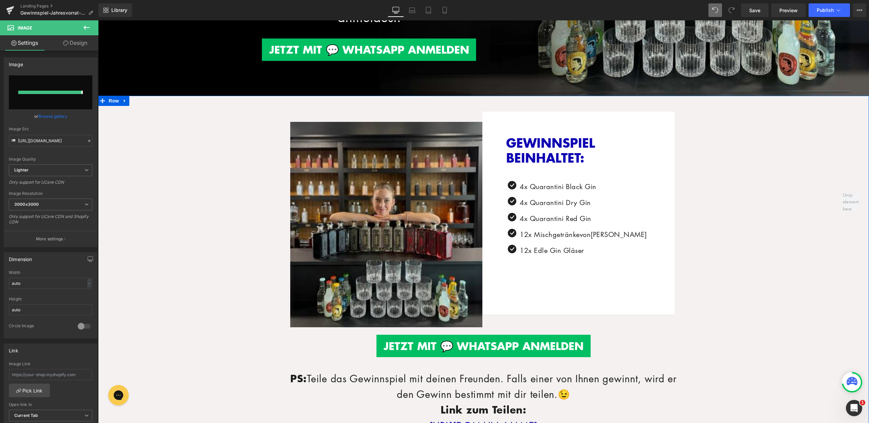
type input "https://ucarecdn.com/3a6bc5f7-ffda-428c-b98a-b7162df00726/-/format/auto/-/previ…"
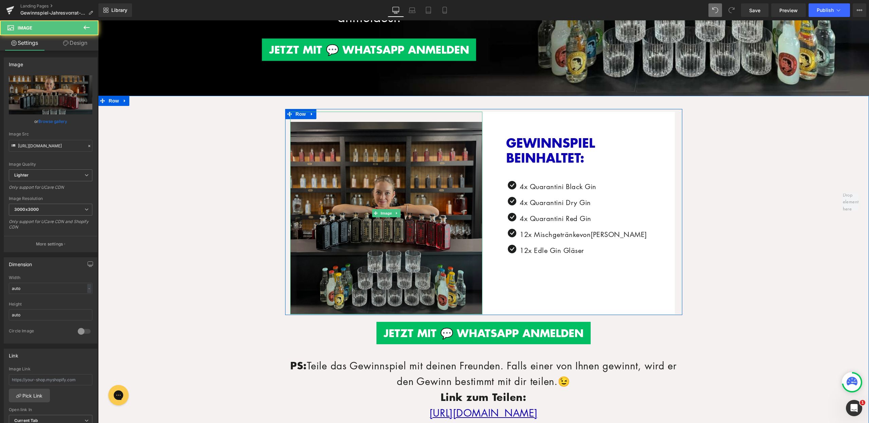
click at [447, 137] on img at bounding box center [386, 213] width 193 height 203
click at [377, 114] on img at bounding box center [386, 213] width 193 height 203
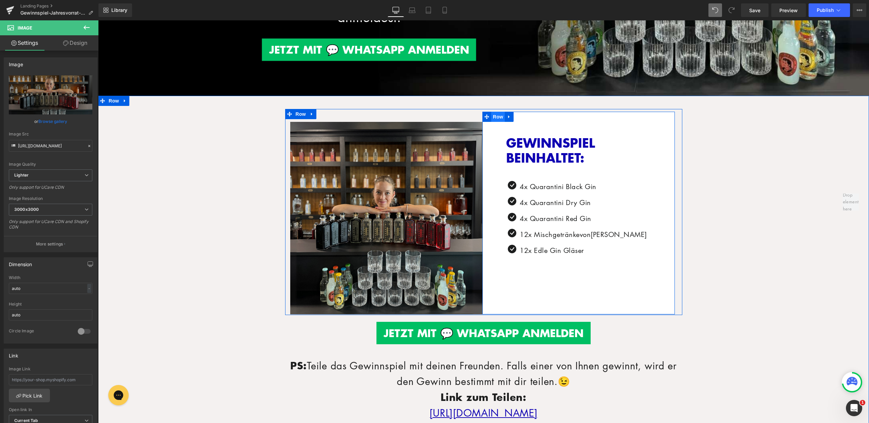
click at [493, 113] on span "Row" at bounding box center [498, 117] width 14 height 10
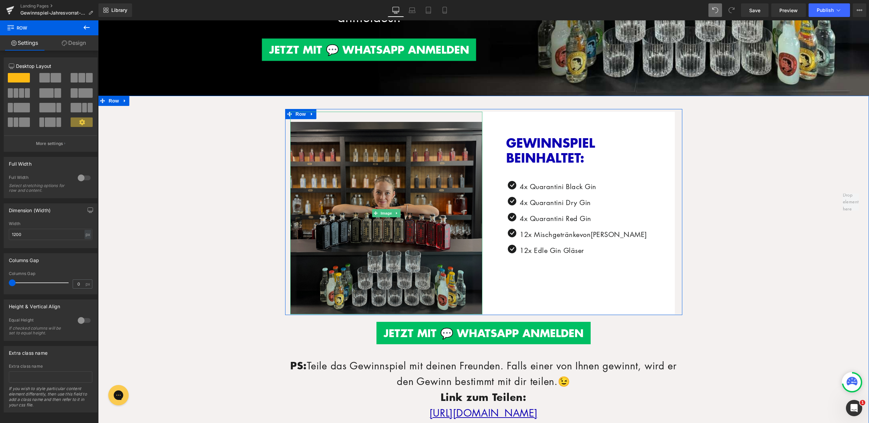
click at [324, 178] on img at bounding box center [386, 213] width 193 height 203
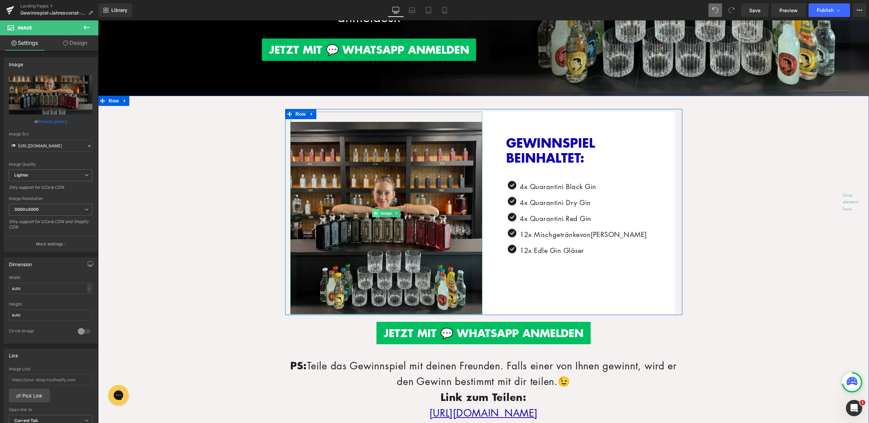
click at [373, 214] on span at bounding box center [375, 213] width 7 height 8
click at [515, 293] on div "GEWINNSPIEL BEINHALTET: Heading Icon 4x Quarantini Black Gin Text Block Icon 4x…" at bounding box center [579, 213] width 193 height 203
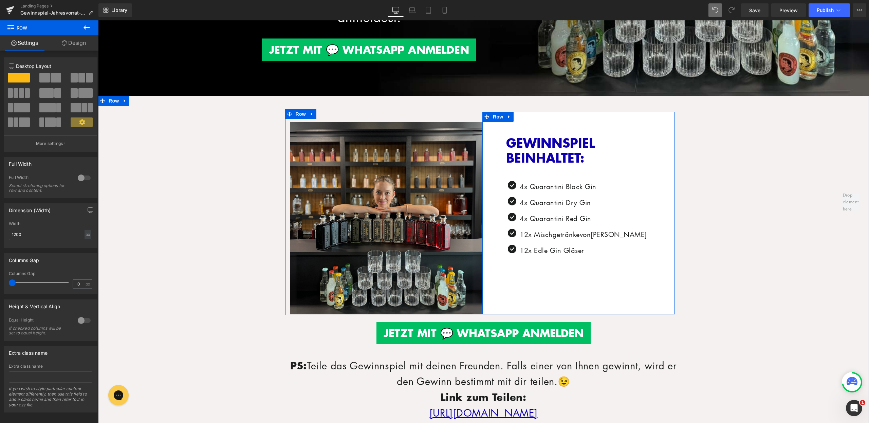
click at [528, 123] on div "GEWINNSPIEL BEINHALTET: Heading Icon 4x Quarantini Black Gin Text Block Icon 4x…" at bounding box center [578, 188] width 145 height 152
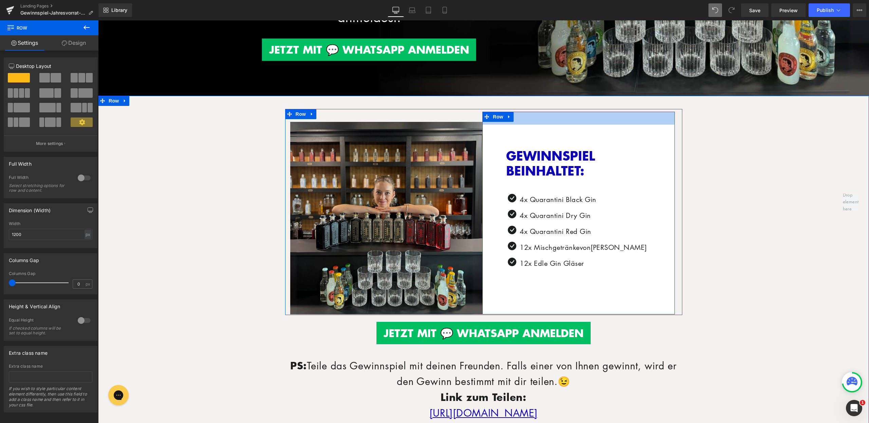
drag, startPoint x: 534, startPoint y: 110, endPoint x: 534, endPoint y: 123, distance: 12.9
click at [534, 123] on div "GEWINNSPIEL BEINHALTET: Heading Icon 4x Quarantini Black Gin Text Block Icon 4x…" at bounding box center [579, 213] width 193 height 203
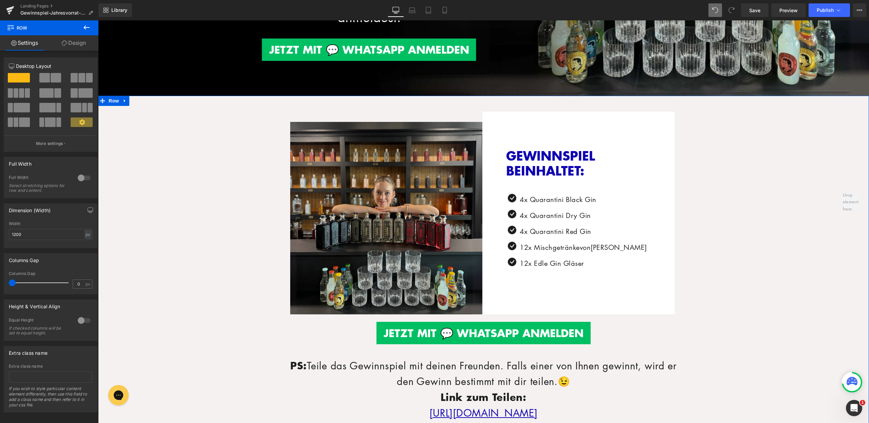
click at [537, 122] on div "GEWINNSPIEL BEINHALTET: Heading Icon 4x Quarantini Black Gin Text Block Icon 4x…" at bounding box center [579, 213] width 193 height 203
click at [98, 20] on div "38px" at bounding box center [98, 20] width 0 height 0
drag, startPoint x: 710, startPoint y: 149, endPoint x: 540, endPoint y: 108, distance: 175.7
click at [524, 120] on div "GEWINNSPIEL BEINHALTET: Heading Icon 4x Quarantini Black Gin Text Block Icon 4x…" at bounding box center [579, 213] width 193 height 203
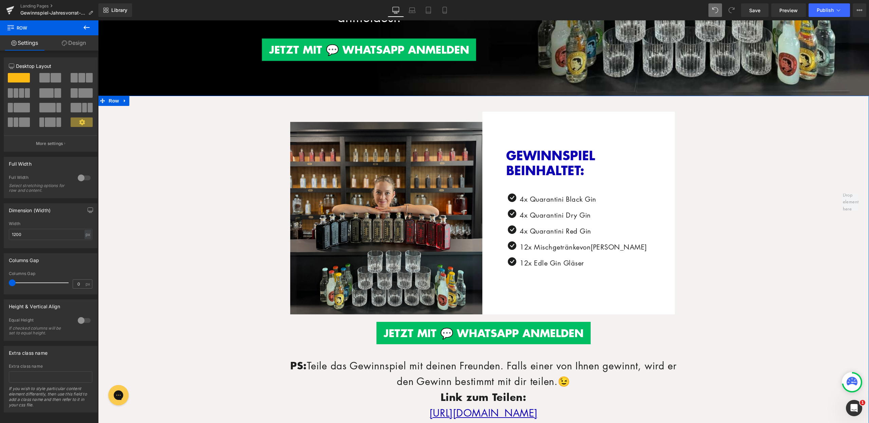
click at [98, 20] on div "37px" at bounding box center [98, 20] width 0 height 0
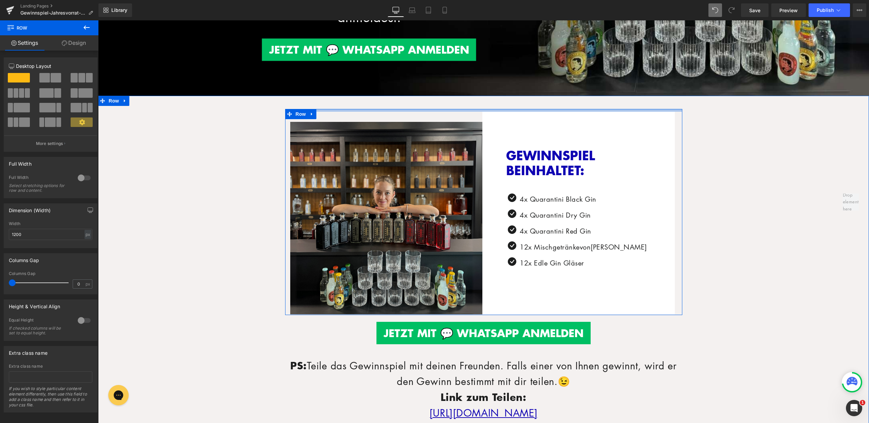
click at [540, 109] on div at bounding box center [483, 110] width 397 height 3
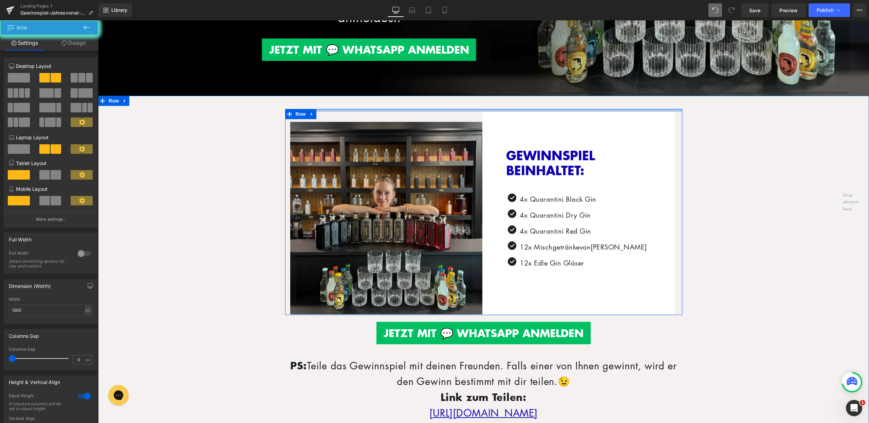
click at [539, 115] on div "GEWINNSPIEL BEINHALTET: Heading Icon 4x Quarantini Black Gin Text Block Icon 4x…" at bounding box center [579, 213] width 193 height 203
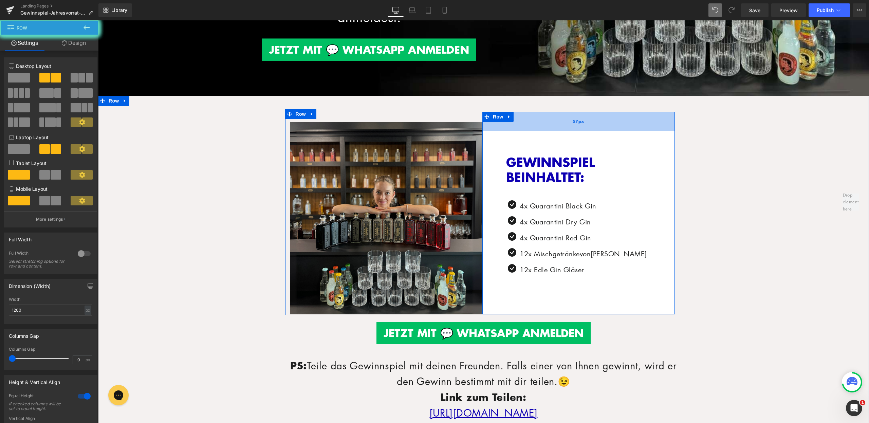
drag, startPoint x: 541, startPoint y: 124, endPoint x: 544, endPoint y: 126, distance: 3.7
click at [541, 125] on div "57px" at bounding box center [579, 121] width 193 height 19
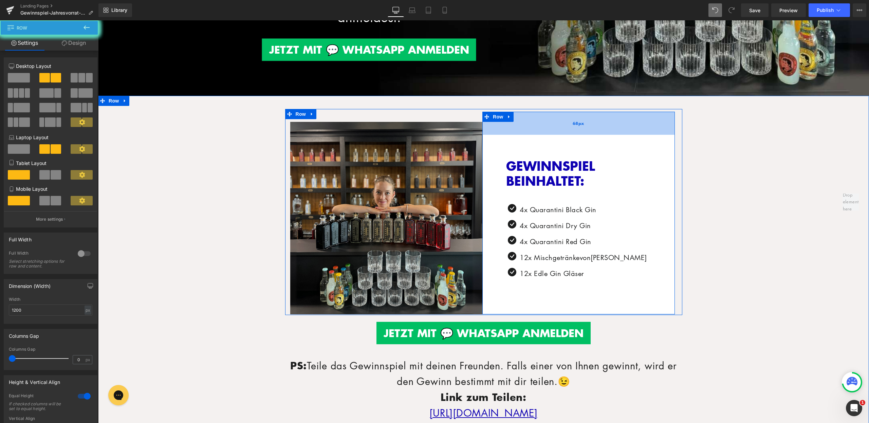
click at [545, 127] on div "68px" at bounding box center [579, 123] width 193 height 23
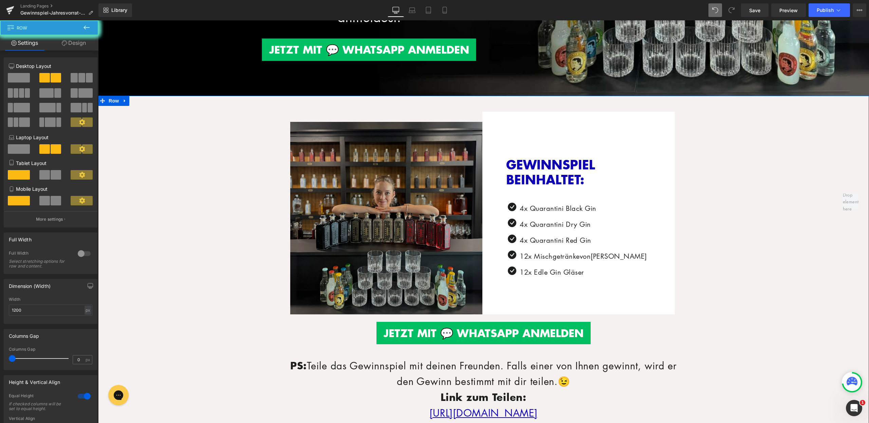
click at [470, 113] on img at bounding box center [386, 213] width 193 height 203
click at [466, 124] on img at bounding box center [386, 213] width 193 height 203
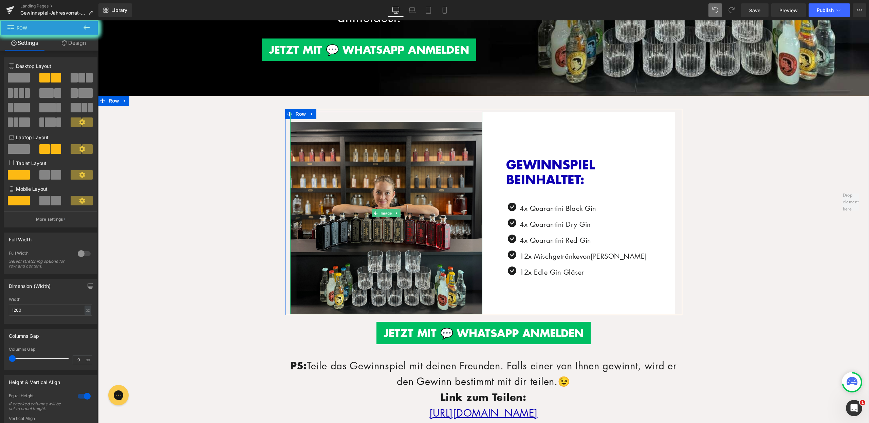
click at [464, 113] on img at bounding box center [386, 213] width 193 height 203
click at [522, 123] on div "GEWINNSPIEL BEINHALTET: Heading Icon 4x Quarantini Black Gin Text Block Icon 4x…" at bounding box center [579, 213] width 193 height 203
click at [492, 114] on span "Row" at bounding box center [498, 117] width 14 height 10
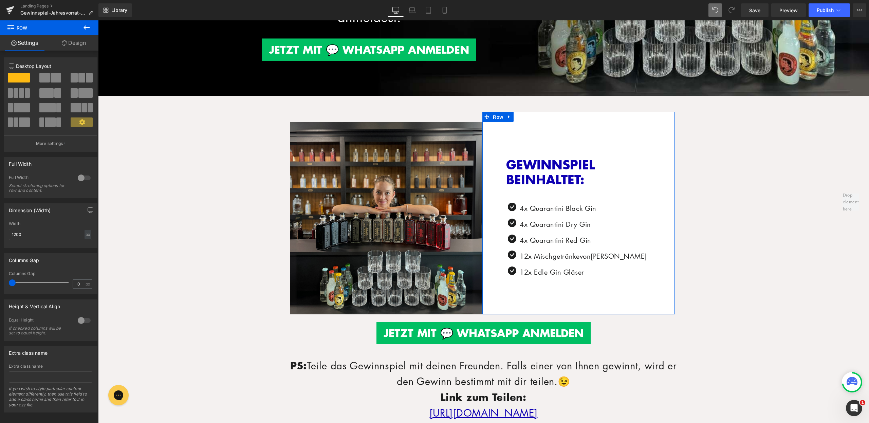
click at [92, 46] on link "Design" at bounding box center [73, 42] width 49 height 15
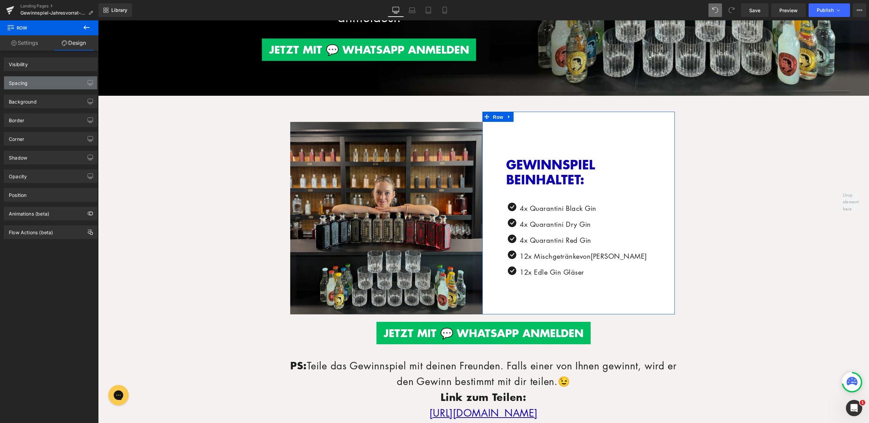
click at [38, 99] on div "Background" at bounding box center [50, 101] width 93 height 13
click at [33, 84] on div "Spacing" at bounding box center [50, 82] width 93 height 13
click at [24, 85] on div "Spacing" at bounding box center [18, 81] width 19 height 10
type input "0"
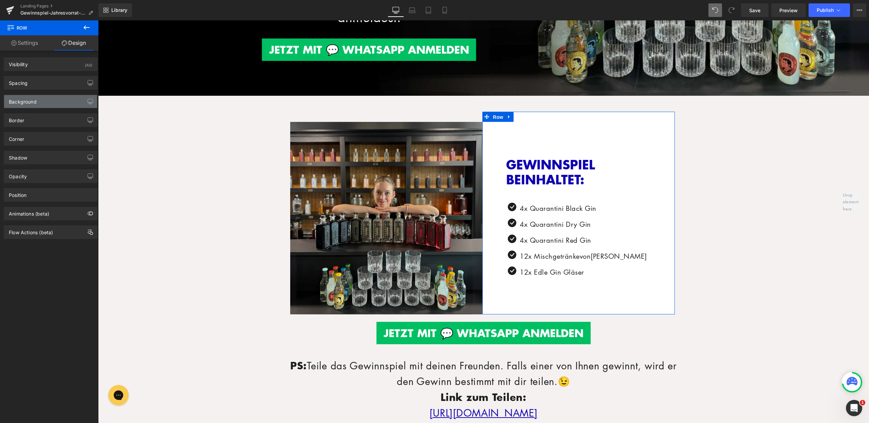
type input "64"
type input "70"
type input "20"
type input "70"
click at [37, 80] on div "Spacing" at bounding box center [50, 82] width 93 height 13
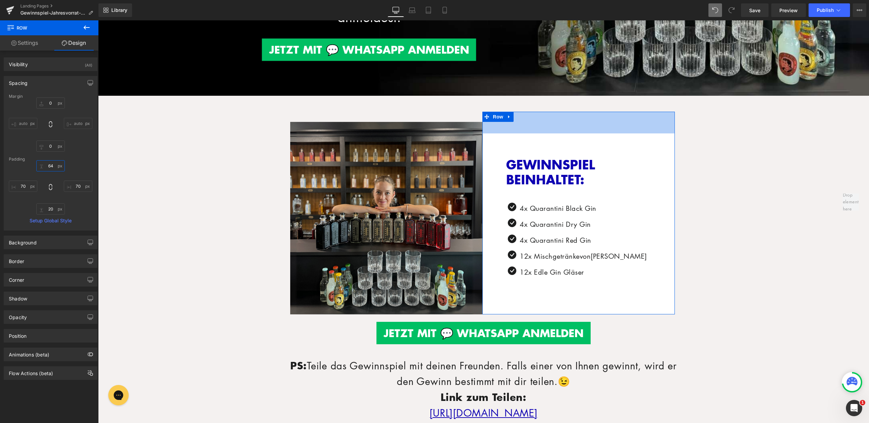
click at [46, 165] on input "64" at bounding box center [50, 165] width 29 height 11
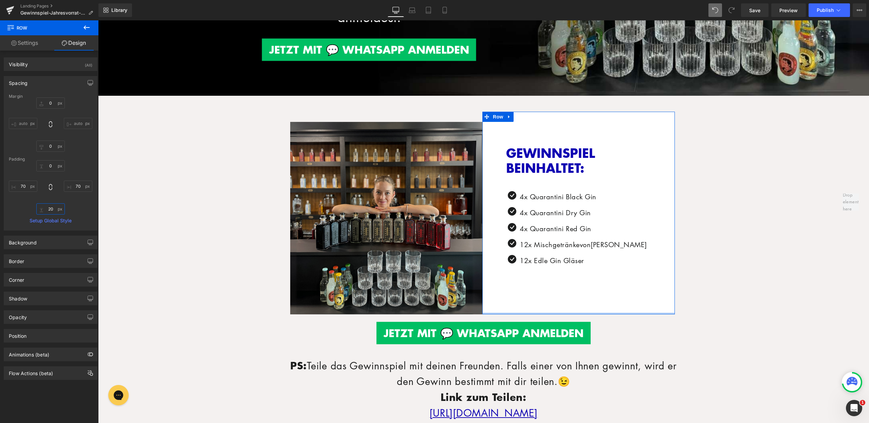
click at [50, 208] on input "20" at bounding box center [50, 208] width 29 height 11
click at [86, 210] on div "70px 70 70px 70" at bounding box center [51, 187] width 84 height 54
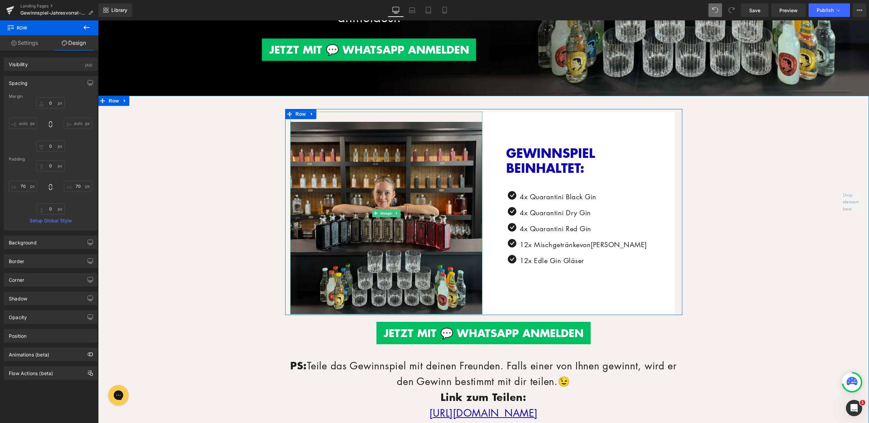
click at [491, 123] on div "GEWINNSPIEL BEINHALTET: Heading Icon 4x Quarantini Black Gin Text Block Icon 4x…" at bounding box center [579, 213] width 193 height 203
type input "30px"
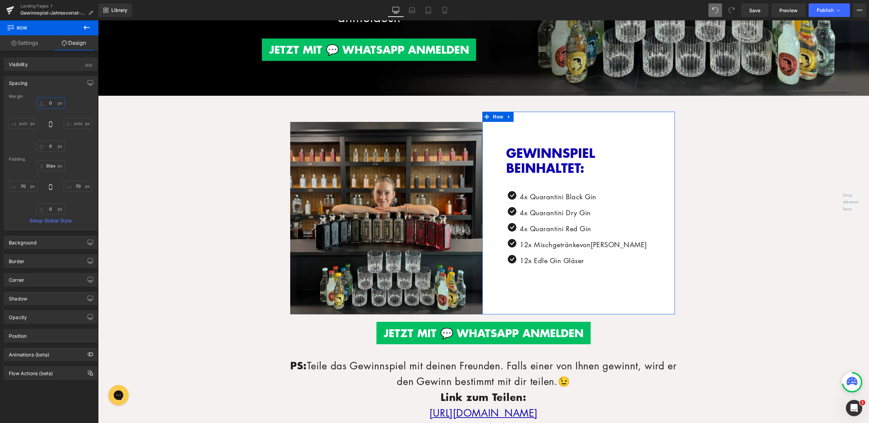
click at [46, 102] on input "0" at bounding box center [50, 102] width 29 height 11
type input "15"
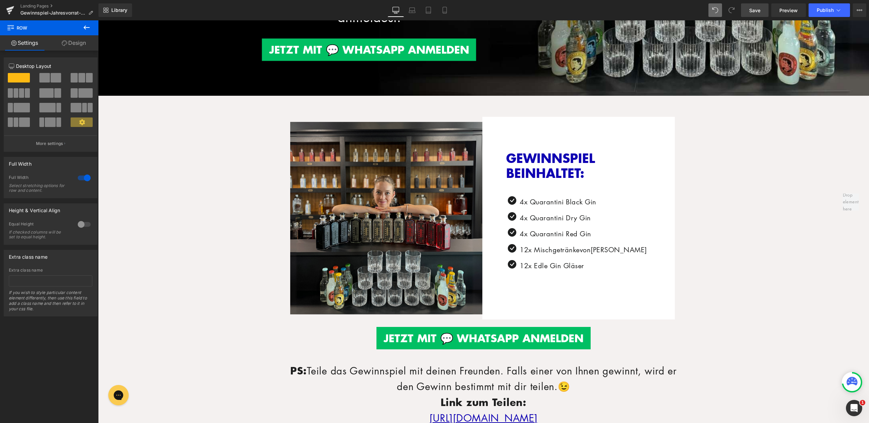
click at [751, 10] on span "Save" at bounding box center [755, 10] width 11 height 7
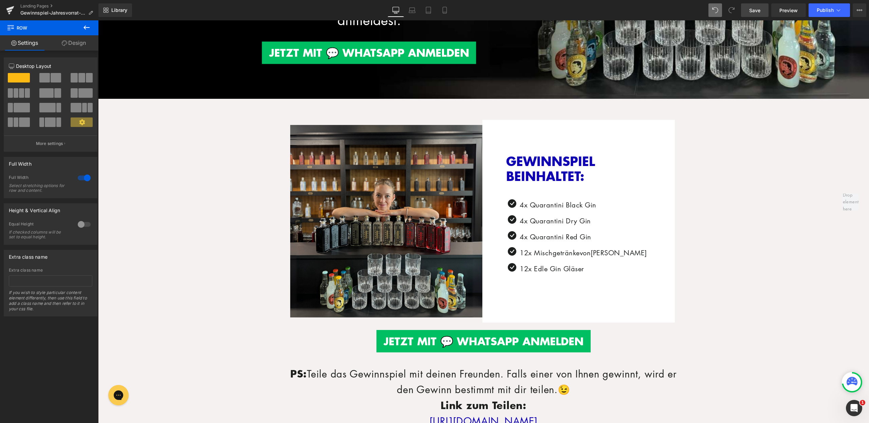
scroll to position [219, 0]
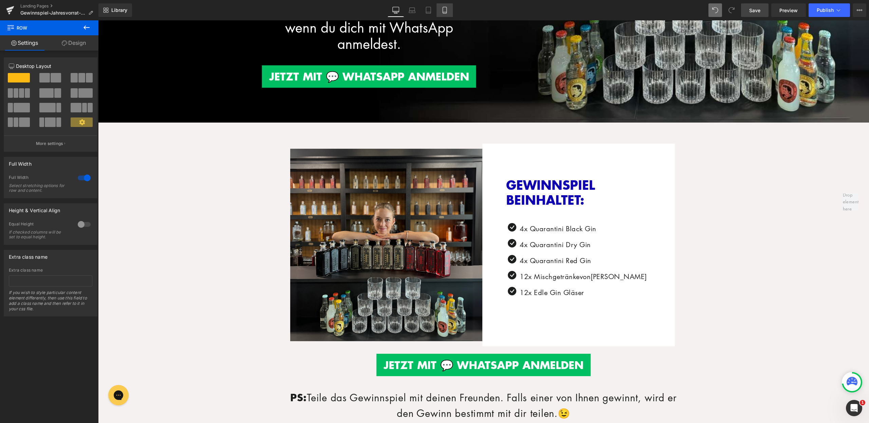
click at [441, 6] on link "Mobile" at bounding box center [445, 10] width 16 height 14
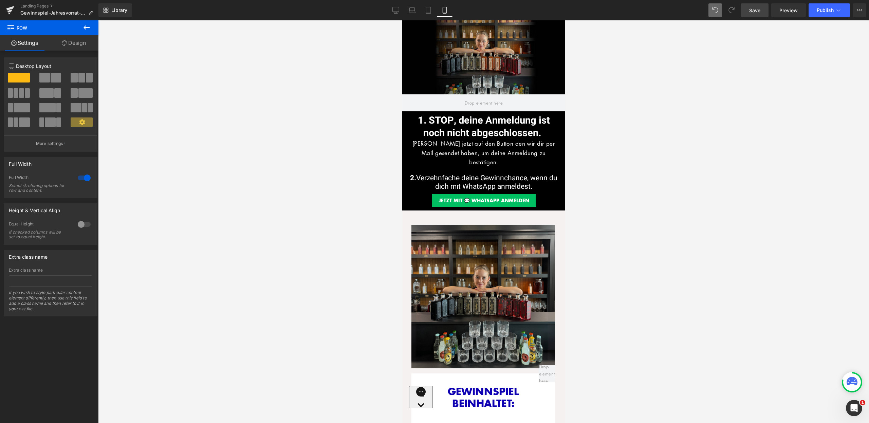
scroll to position [0, 0]
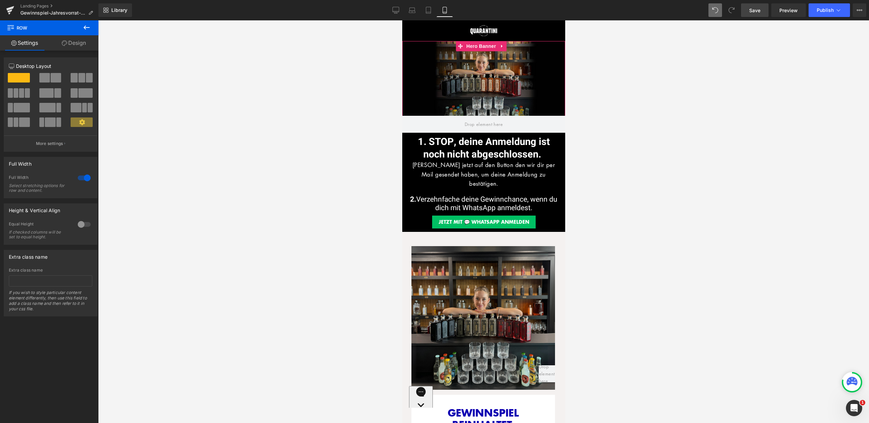
click at [480, 50] on span "Hero Banner" at bounding box center [481, 46] width 33 height 10
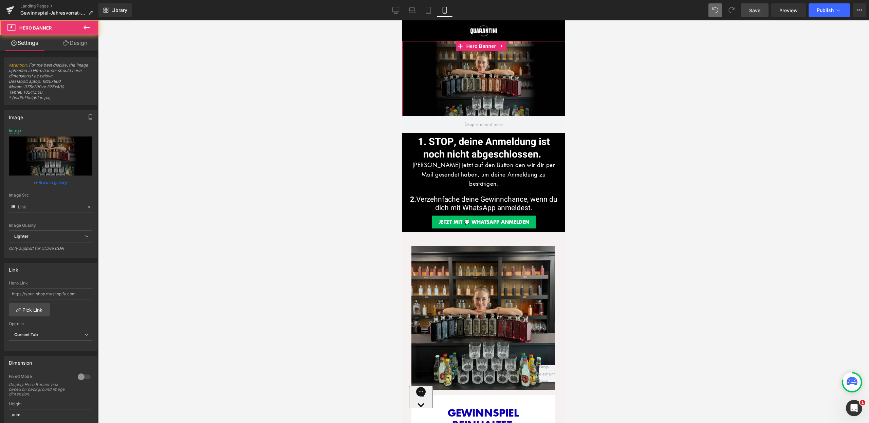
type input "https://ucarecdn.com/e6b26627-335a-4b71-a9e4-bb0c43e995e9/-/format/auto/-/previ…"
click at [44, 159] on icon "Replace Image" at bounding box center [50, 156] width 54 height 8
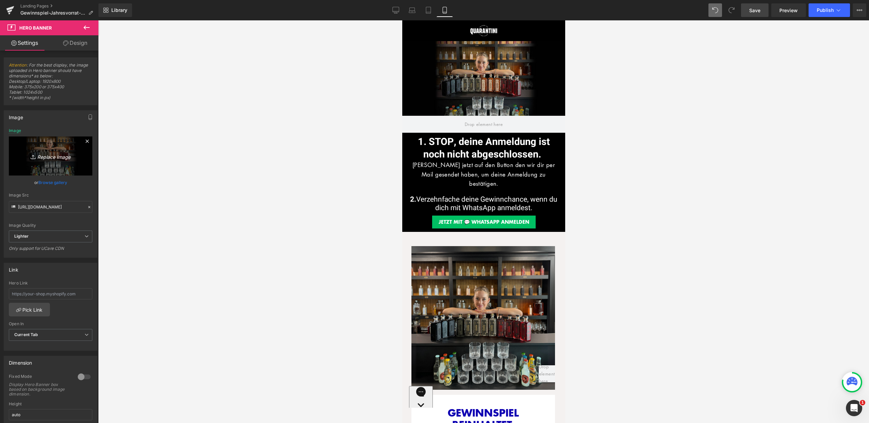
type input "C:\fakepath\LP_Gewinnspiel.jpg"
type input "https://ucarecdn.com/7cc33800-0055-4c45-8c8e-026ba12fcd4f/-/format/auto/-/previ…"
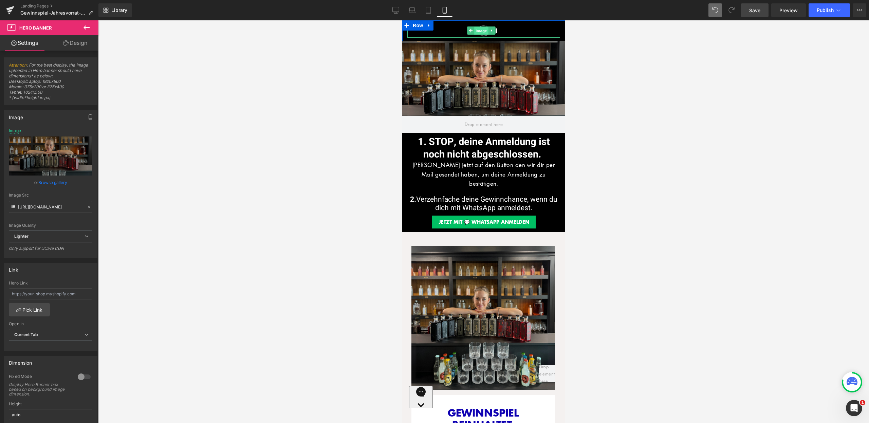
click at [479, 31] on span "Image" at bounding box center [481, 31] width 14 height 8
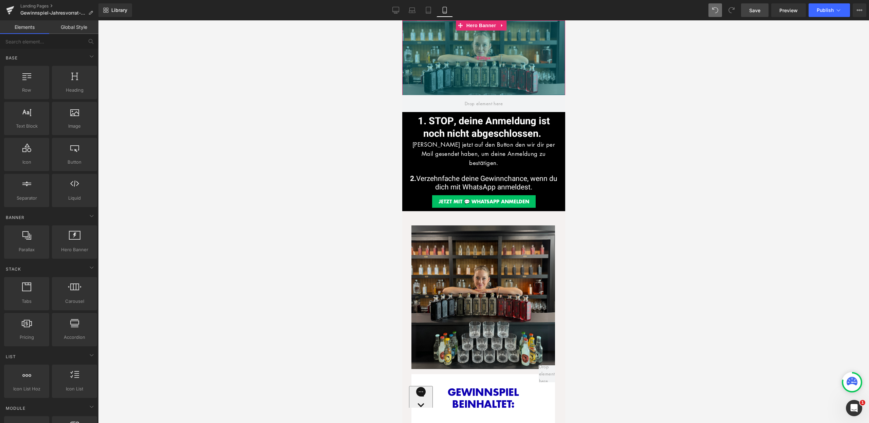
click at [472, 36] on div "220px" at bounding box center [483, 57] width 163 height 75
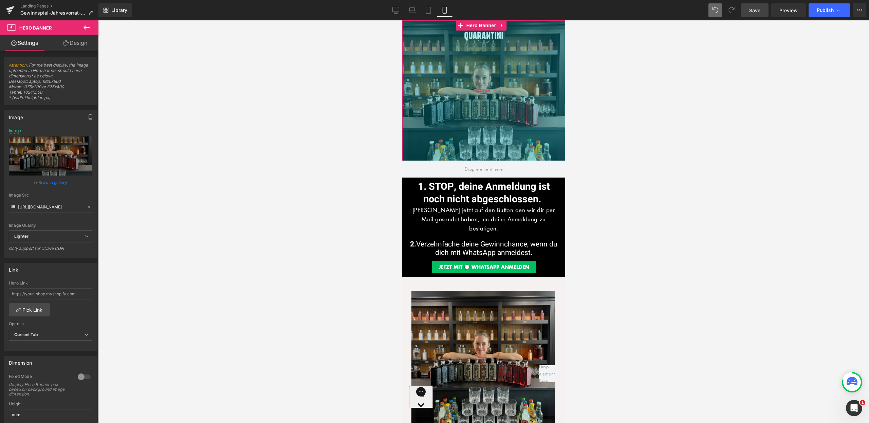
click at [487, 121] on div "413px" at bounding box center [483, 90] width 163 height 140
click at [603, 144] on div at bounding box center [483, 221] width 771 height 403
click at [484, 168] on span at bounding box center [483, 169] width 43 height 11
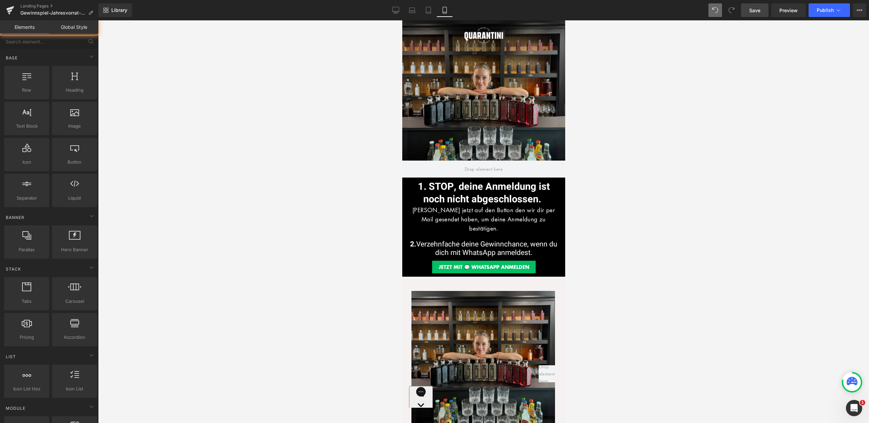
click at [440, 198] on font "1. STOP, deine Anmeldung ist noch nicht abgeschlossen." at bounding box center [484, 193] width 132 height 27
click at [418, 188] on font "1. STOP, deine Anmeldung ist noch nicht abgeschlossen." at bounding box center [484, 193] width 132 height 27
click at [408, 181] on h1 "1. STOP, deine Anmeldung ist noch nicht abgeschlossen." at bounding box center [483, 193] width 153 height 24
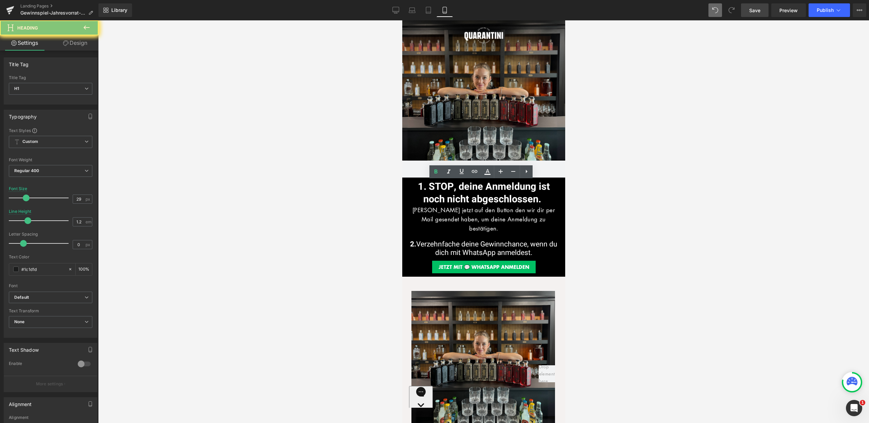
click at [372, 179] on div at bounding box center [483, 221] width 771 height 403
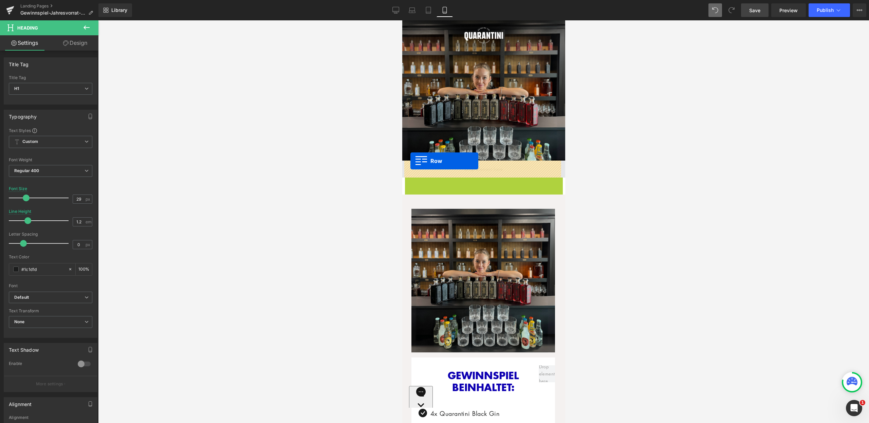
drag, startPoint x: 407, startPoint y: 183, endPoint x: 410, endPoint y: 161, distance: 22.0
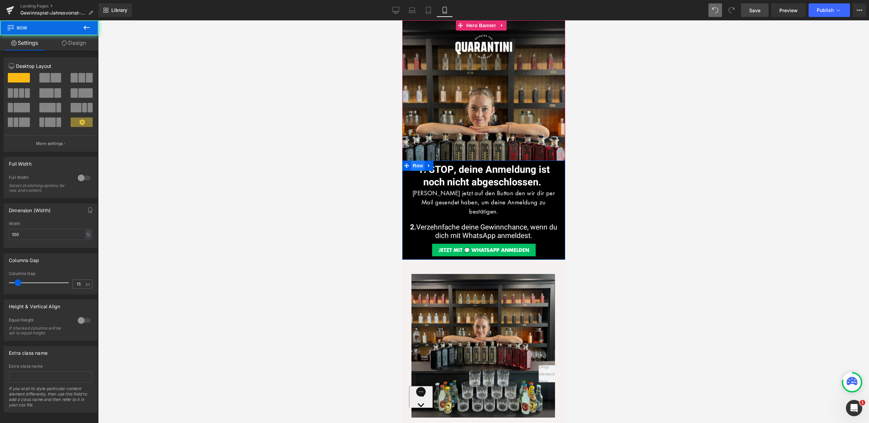
click at [411, 161] on span "Row" at bounding box center [418, 166] width 14 height 10
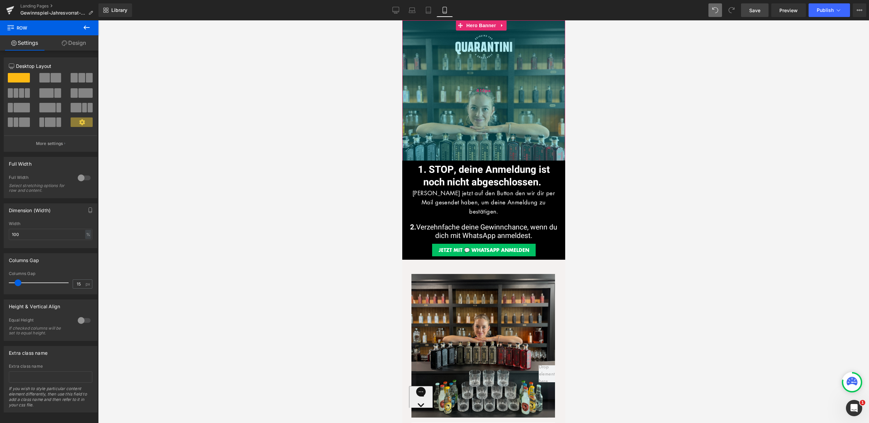
click at [493, 110] on div "413px" at bounding box center [483, 90] width 163 height 140
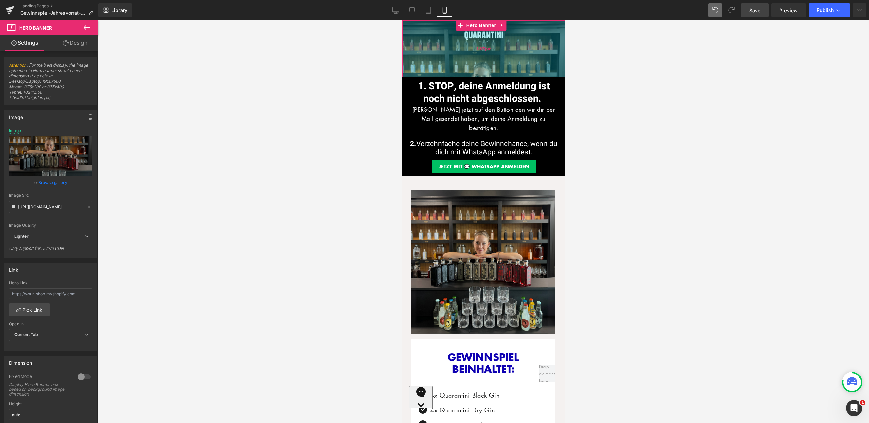
drag, startPoint x: 490, startPoint y: 113, endPoint x: 526, endPoint y: 30, distance: 91.1
click at [526, 30] on div "167px" at bounding box center [483, 48] width 163 height 57
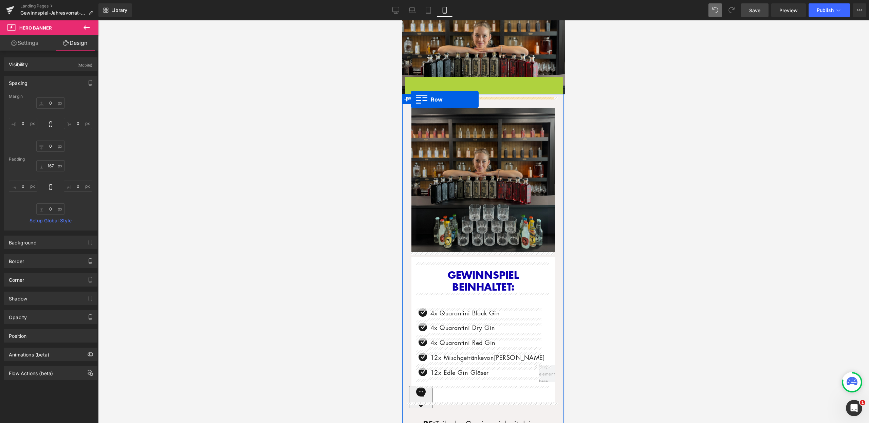
drag, startPoint x: 403, startPoint y: 81, endPoint x: 411, endPoint y: 100, distance: 19.8
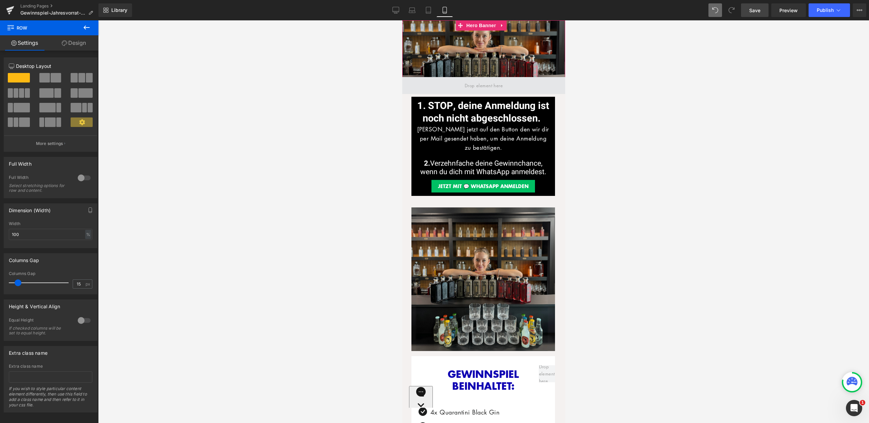
click at [473, 87] on span at bounding box center [483, 85] width 43 height 11
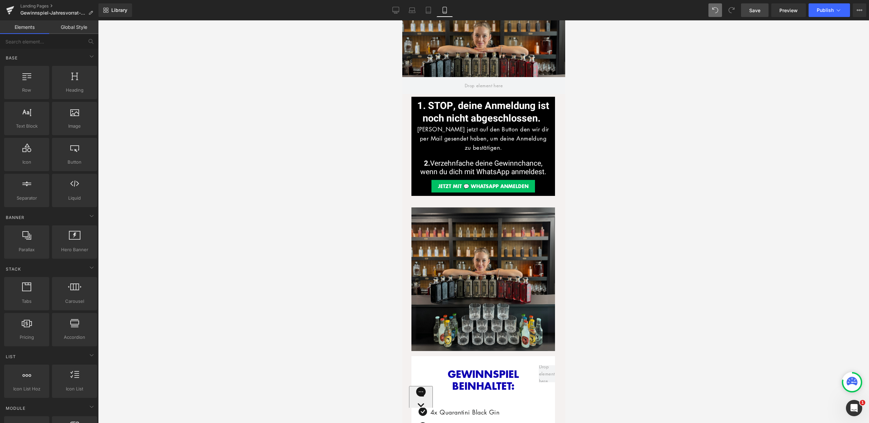
click at [402, 20] on div "167px" at bounding box center [402, 20] width 0 height 0
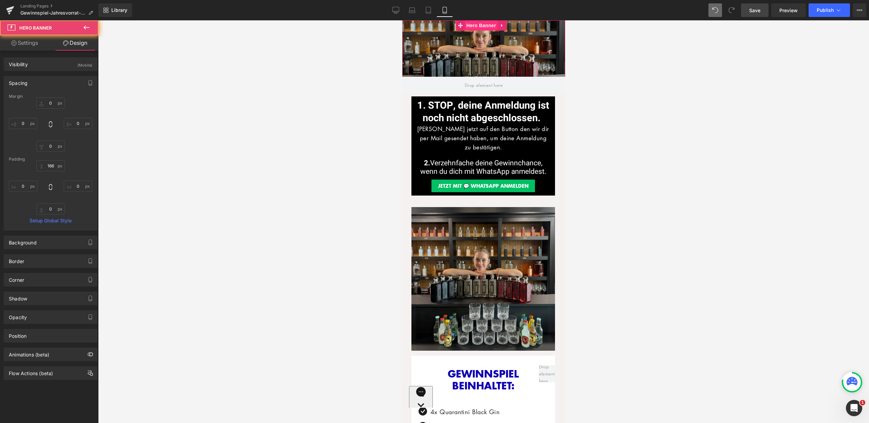
click at [472, 25] on span "Hero Banner" at bounding box center [481, 25] width 33 height 10
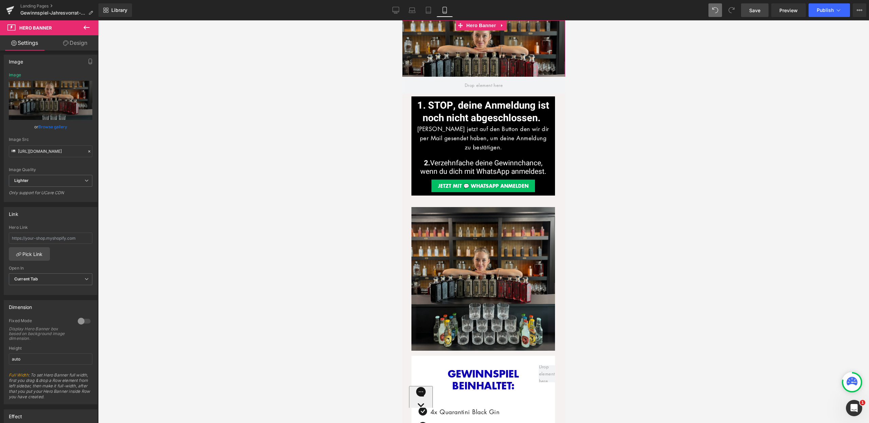
scroll to position [58, 0]
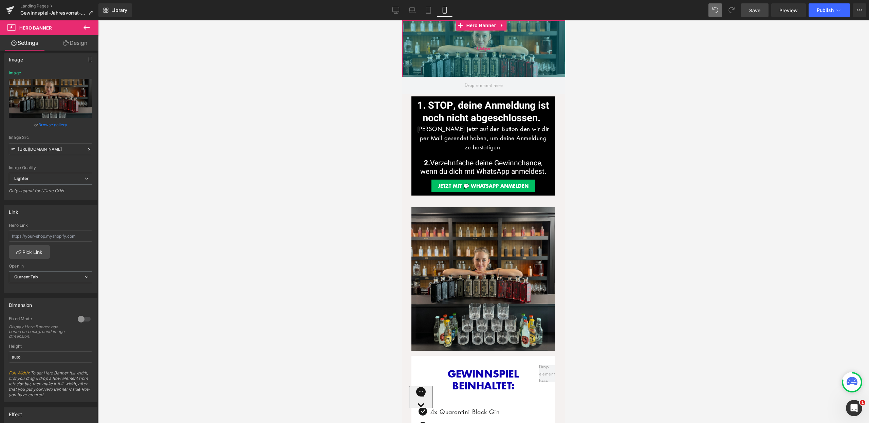
click at [497, 61] on div "166px" at bounding box center [483, 48] width 163 height 56
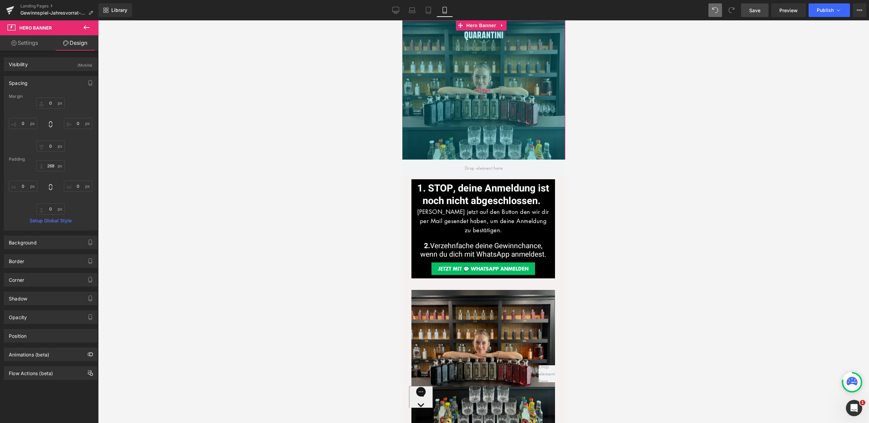
drag, startPoint x: 501, startPoint y: 76, endPoint x: 517, endPoint y: 136, distance: 61.8
click at [517, 136] on div "410px" at bounding box center [483, 89] width 163 height 139
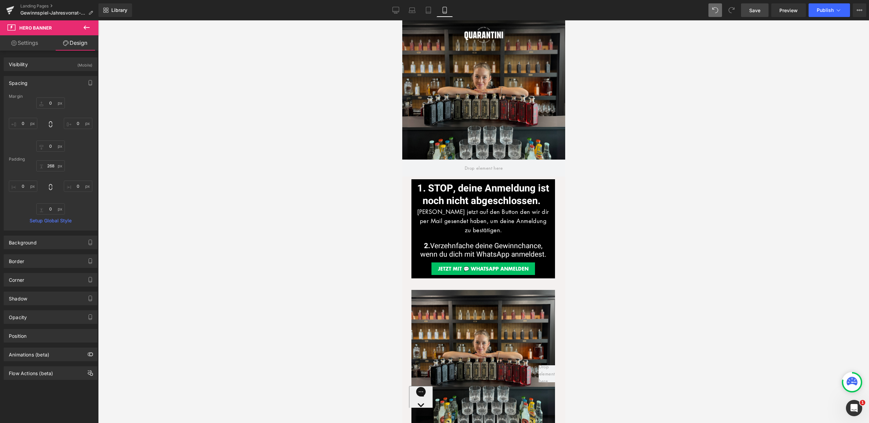
click at [619, 140] on div at bounding box center [483, 221] width 771 height 403
click at [500, 168] on span at bounding box center [483, 168] width 43 height 11
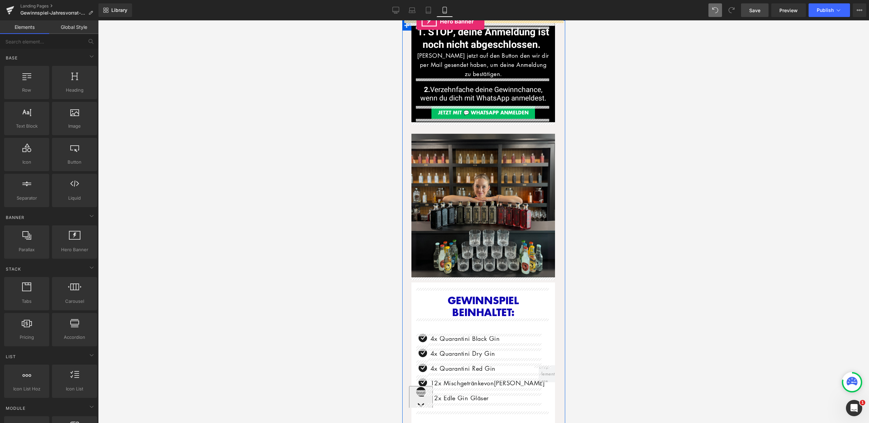
drag, startPoint x: 480, startPoint y: 265, endPoint x: 818, endPoint y: 40, distance: 405.6
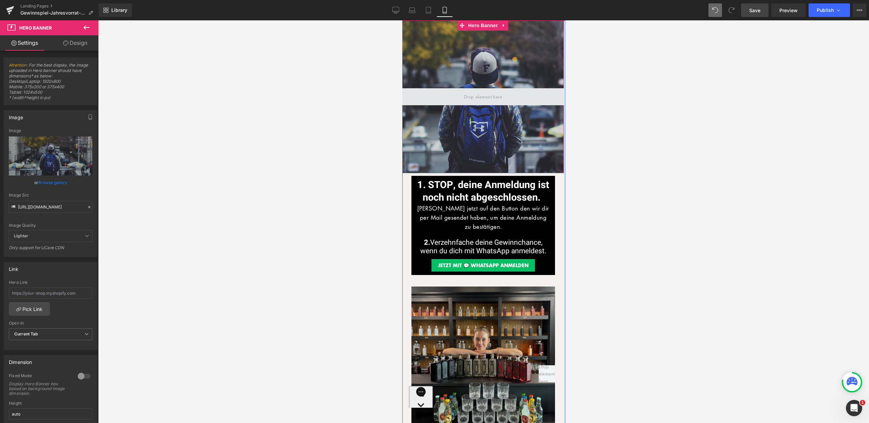
click at [462, 93] on span at bounding box center [483, 97] width 43 height 11
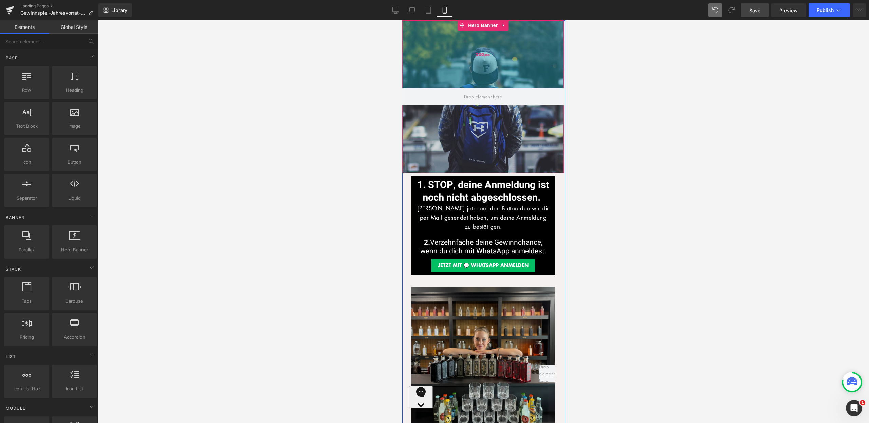
click at [462, 61] on div "200px" at bounding box center [483, 54] width 162 height 68
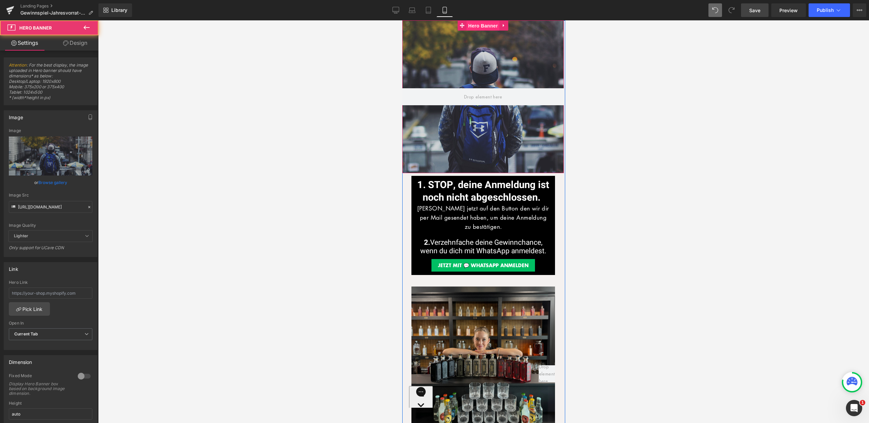
click at [469, 25] on span "Hero Banner" at bounding box center [482, 26] width 33 height 10
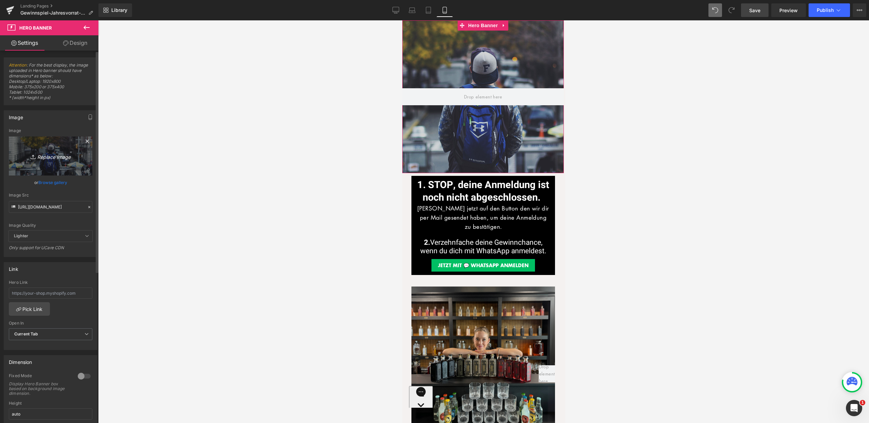
click at [59, 156] on icon "Replace Image" at bounding box center [50, 156] width 54 height 8
type input "C:\fakepath\LP_Gewinnspiel.jpg"
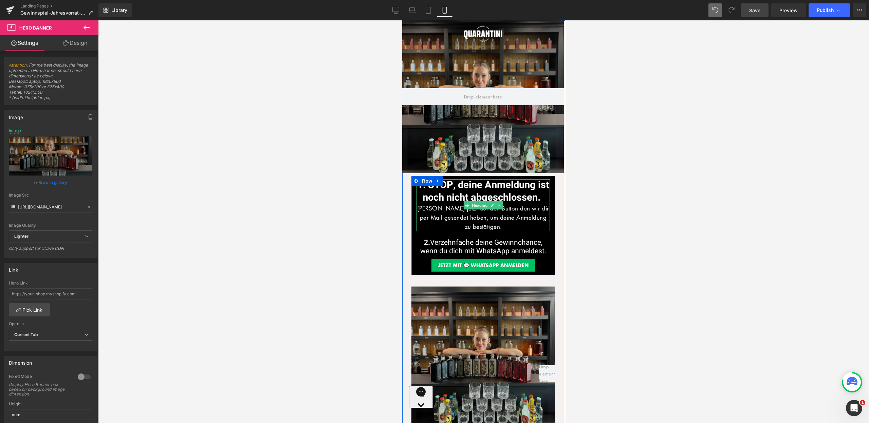
click at [529, 187] on font "1. STOP, deine Anmeldung ist noch nicht abgeschlossen." at bounding box center [483, 191] width 132 height 27
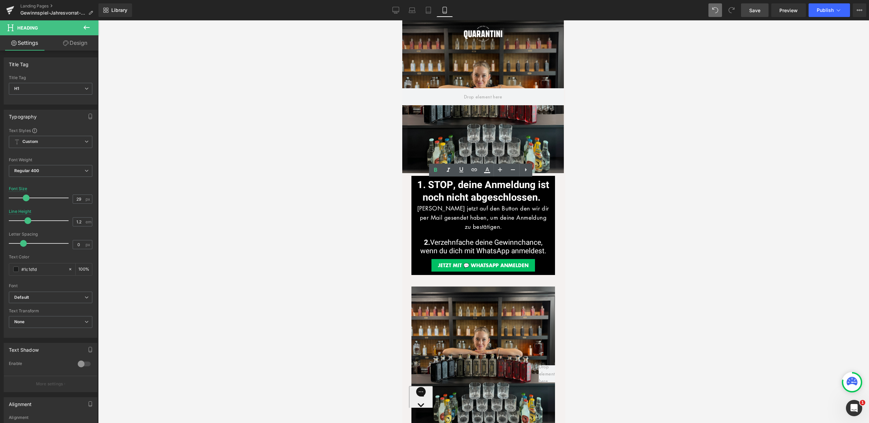
click at [631, 213] on div at bounding box center [483, 221] width 771 height 403
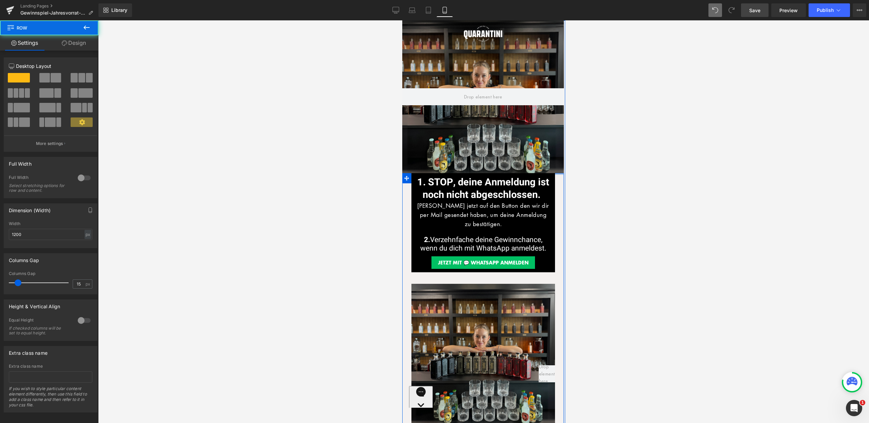
drag, startPoint x: 502, startPoint y: 174, endPoint x: 503, endPoint y: 169, distance: 4.9
drag, startPoint x: 503, startPoint y: 169, endPoint x: 522, endPoint y: 168, distance: 19.4
click at [503, 169] on div "Hero Banner 200px 200px" at bounding box center [483, 96] width 162 height 153
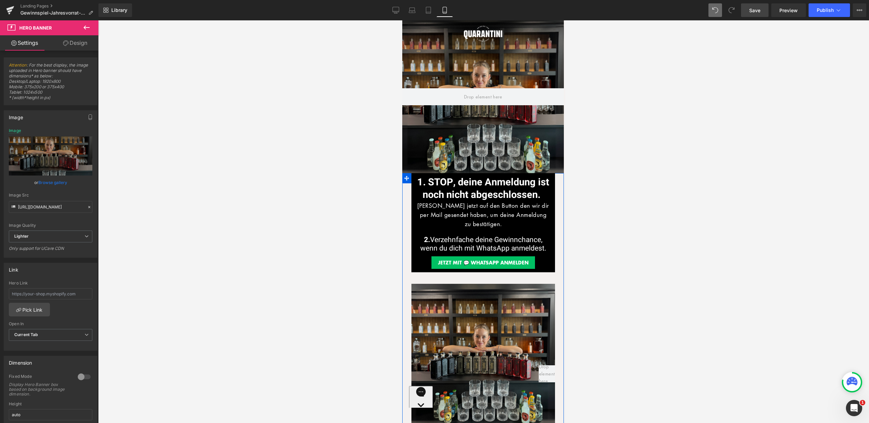
click at [632, 166] on div at bounding box center [483, 221] width 771 height 403
click at [433, 12] on link "Tablet" at bounding box center [428, 10] width 16 height 14
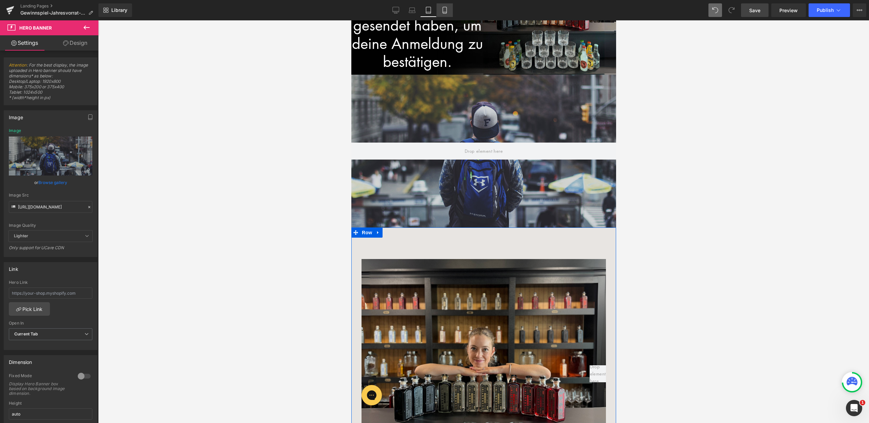
click at [445, 7] on icon at bounding box center [445, 10] width 7 height 7
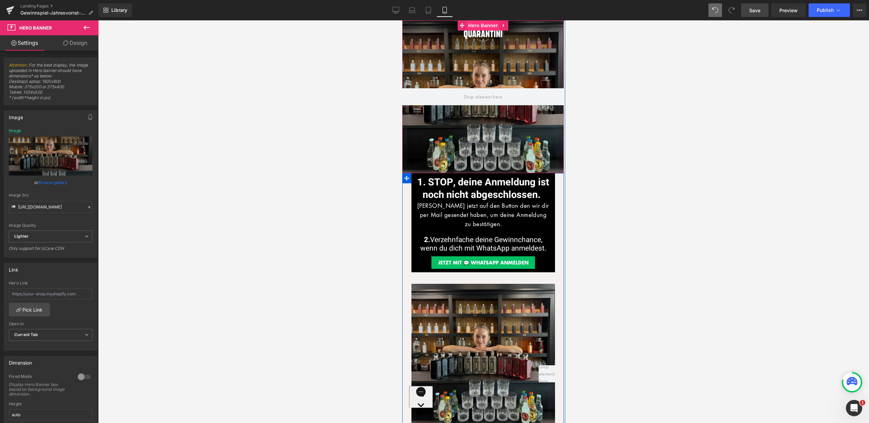
click at [479, 28] on span "Hero Banner" at bounding box center [482, 25] width 33 height 10
click at [89, 42] on link "Design" at bounding box center [75, 42] width 49 height 15
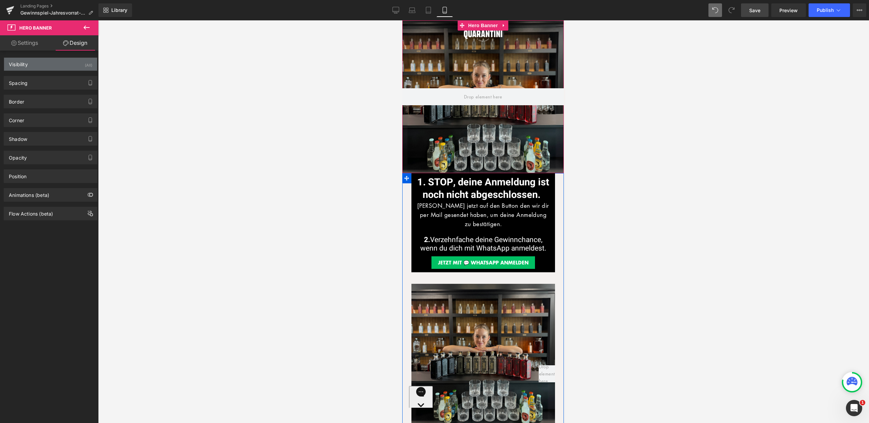
click at [62, 65] on div "Visibility (All)" at bounding box center [50, 64] width 93 height 13
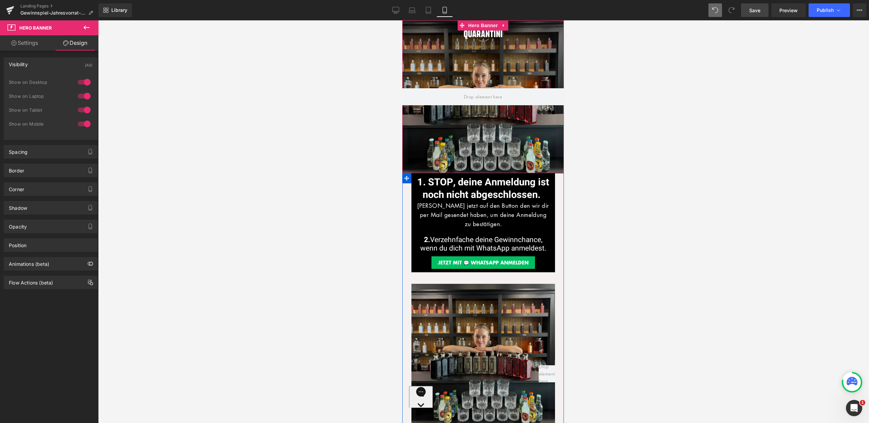
click at [84, 110] on div at bounding box center [84, 110] width 16 height 11
click at [84, 97] on div at bounding box center [84, 96] width 16 height 11
click at [83, 80] on div at bounding box center [84, 82] width 16 height 11
click at [234, 111] on div at bounding box center [483, 221] width 771 height 403
click at [430, 13] on icon at bounding box center [428, 10] width 5 height 6
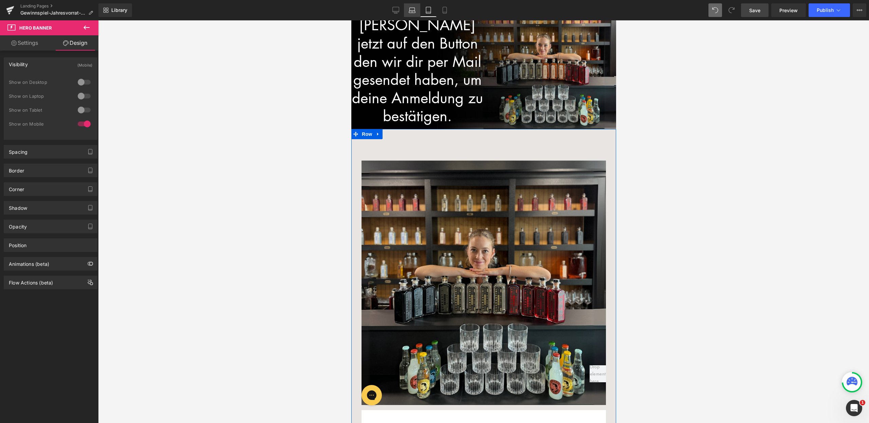
click at [411, 13] on icon at bounding box center [412, 12] width 6 height 2
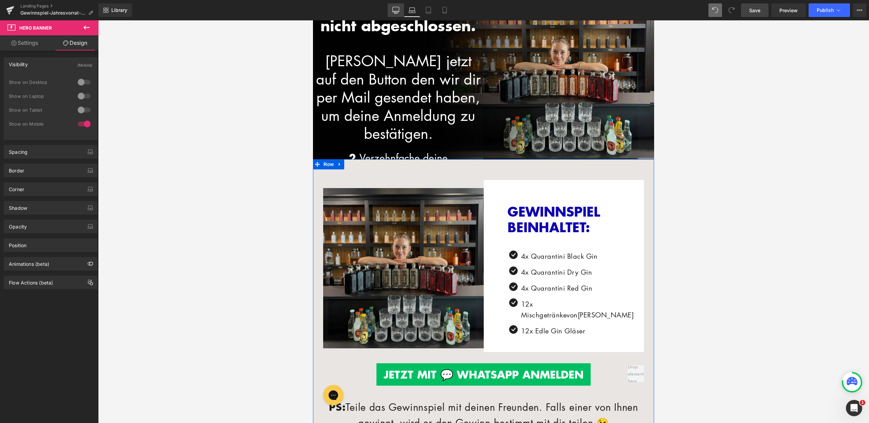
click at [396, 11] on icon at bounding box center [396, 10] width 7 height 7
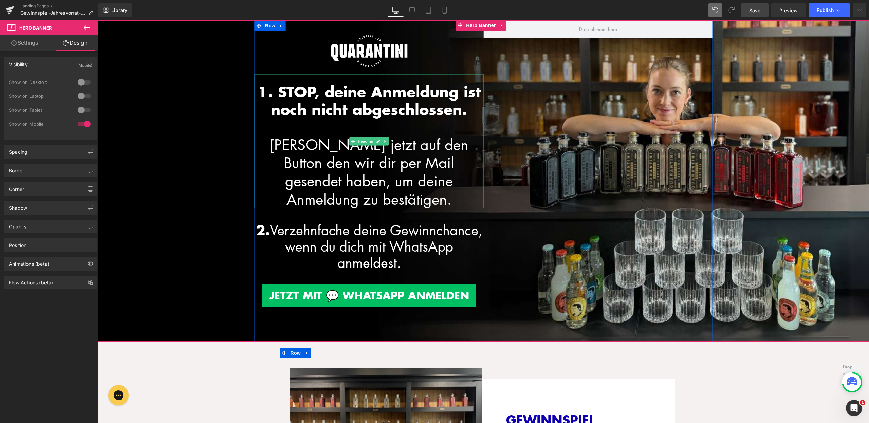
scroll to position [129, 0]
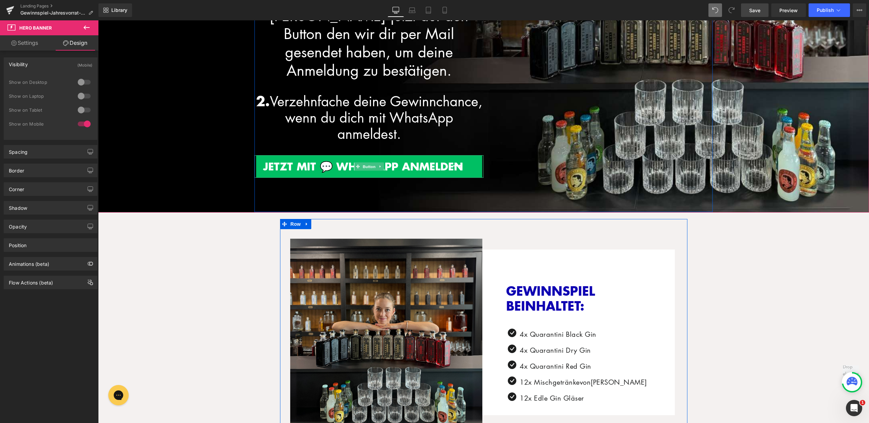
click at [365, 160] on div "JETZT MIT 💬 WHATSAPP ANMELDEN Button" at bounding box center [369, 167] width 229 height 22
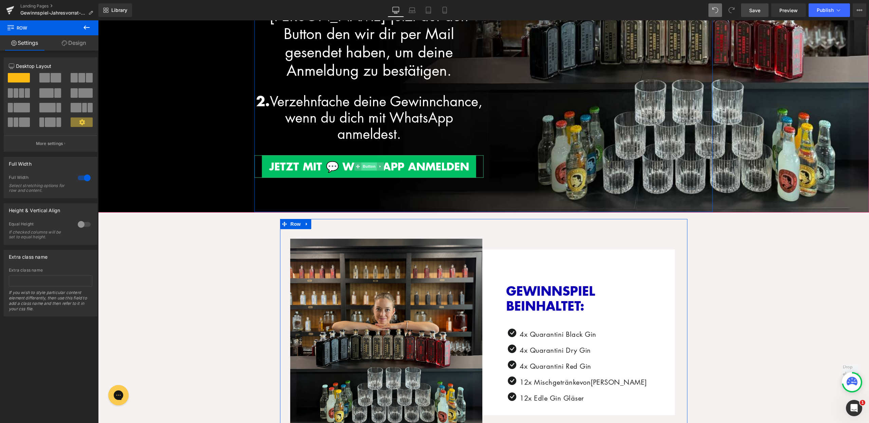
click at [367, 163] on span "Button" at bounding box center [369, 167] width 16 height 8
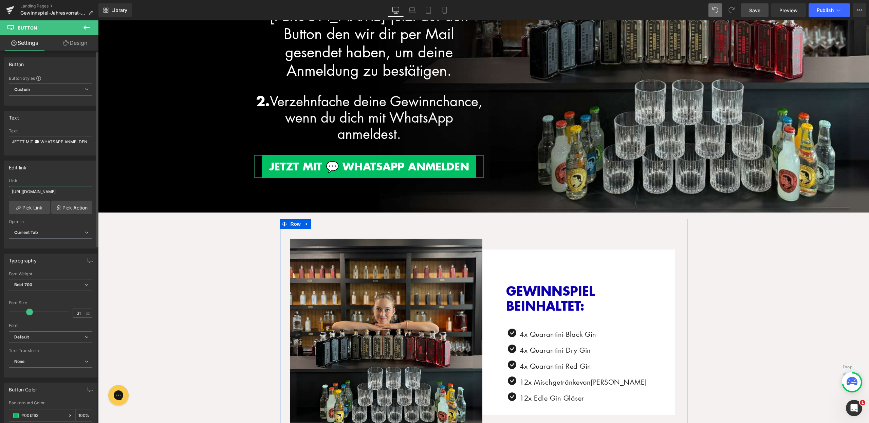
scroll to position [0, 55]
drag, startPoint x: 71, startPoint y: 192, endPoint x: 94, endPoint y: 193, distance: 23.5
click at [94, 193] on div "https://quarantini.de/gewinnspiel-jahresvorrat-16032025-whatsapp Link https://q…" at bounding box center [50, 214] width 93 height 70
click at [63, 174] on div "Edit link https://quarantini.de/gewinnspiel-jahresvorrat-16032025-whatsapp Link…" at bounding box center [51, 205] width 94 height 88
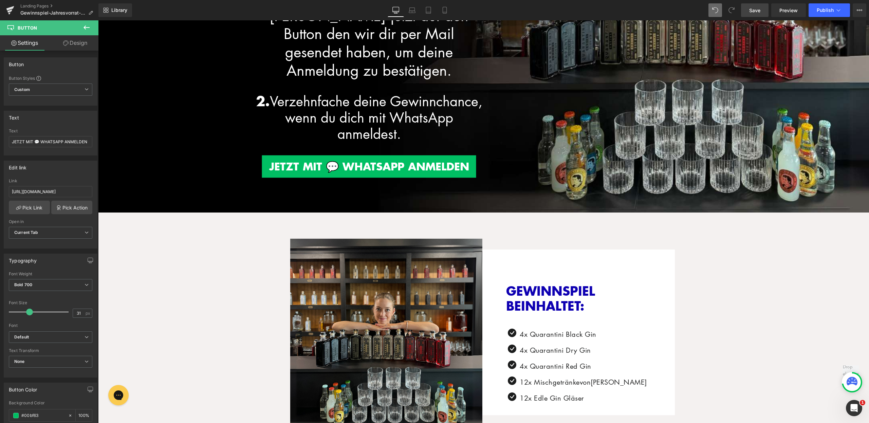
drag, startPoint x: 761, startPoint y: 10, endPoint x: 631, endPoint y: 30, distance: 131.7
click at [761, 10] on span "Save" at bounding box center [755, 10] width 11 height 7
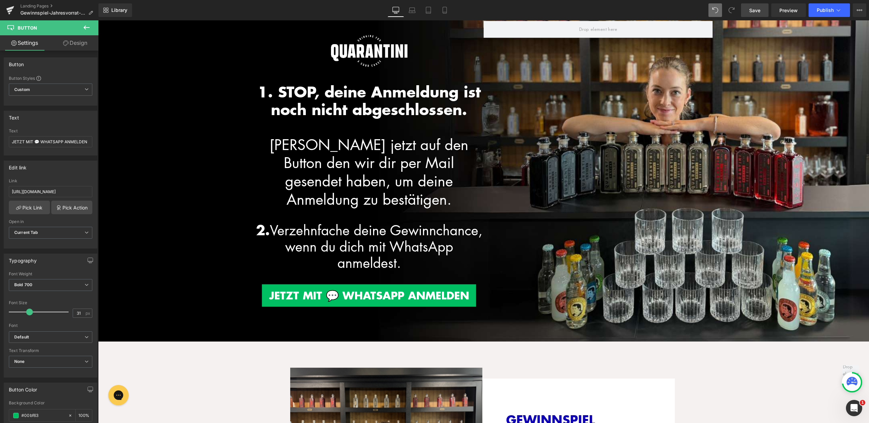
click at [761, 10] on link "Save" at bounding box center [755, 10] width 28 height 14
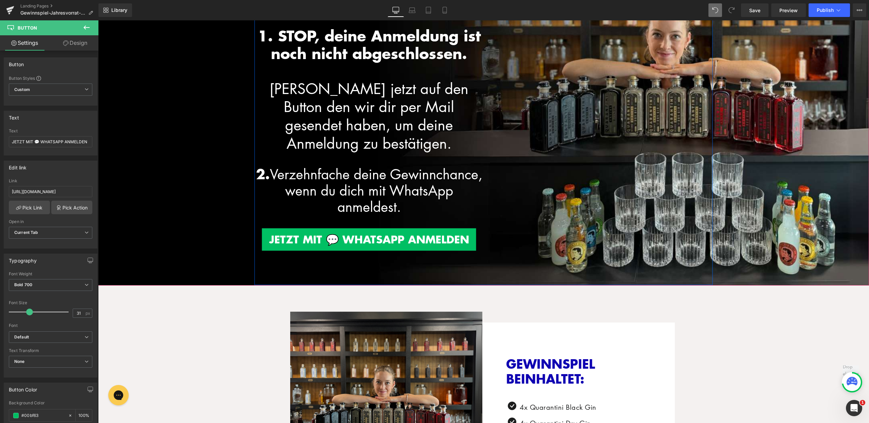
scroll to position [193, 0]
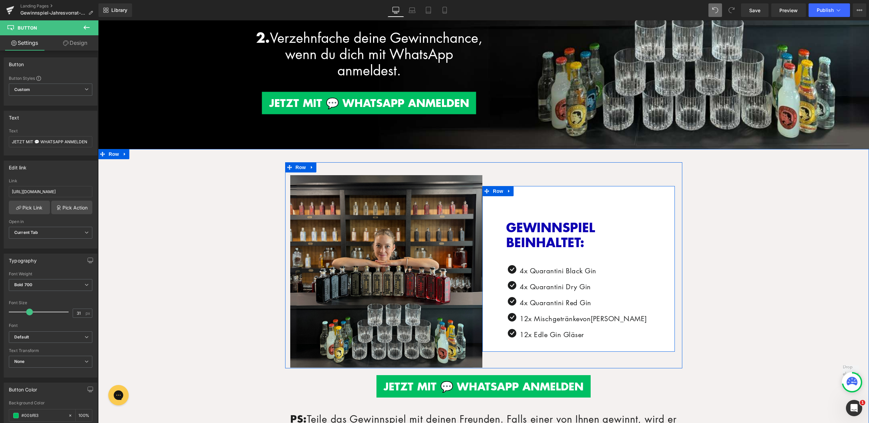
click at [558, 208] on div "GEWINNSPIEL BEINHALTET: Heading Icon 4x Quarantini Black Gin Text Block Icon 4x…" at bounding box center [578, 272] width 145 height 152
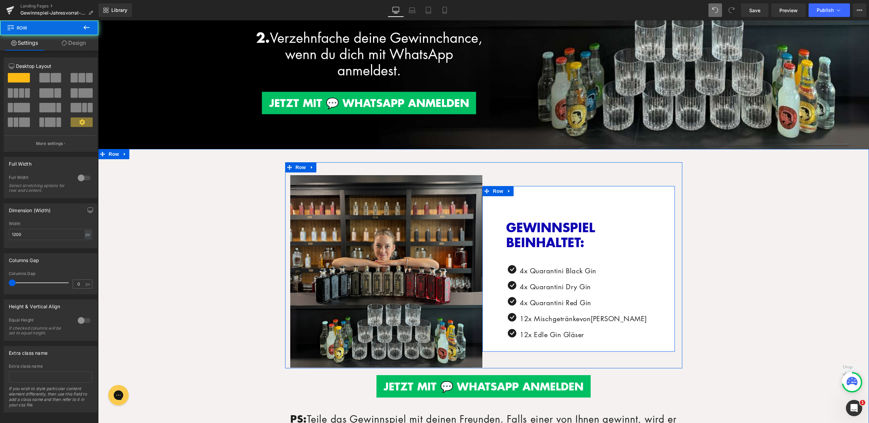
click at [524, 212] on div "GEWINNSPIEL BEINHALTET: Heading Icon 4x Quarantini Black Gin Text Block Icon 4x…" at bounding box center [578, 272] width 145 height 152
click at [533, 205] on div "GEWINNSPIEL BEINHALTET: Heading Icon 4x Quarantini Black Gin Text Block Icon 4x…" at bounding box center [578, 272] width 145 height 152
click at [536, 191] on div at bounding box center [579, 191] width 193 height 10
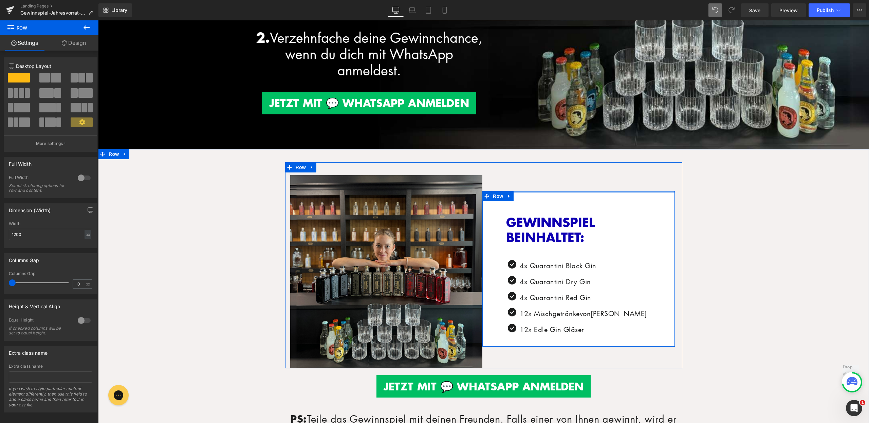
drag, startPoint x: 536, startPoint y: 191, endPoint x: 541, endPoint y: 168, distance: 23.2
click at [541, 168] on div "GEWINNSPIEL BEINHALTET: Heading Icon 4x Quarantini Black Gin Text Block Icon 4x…" at bounding box center [579, 266] width 193 height 203
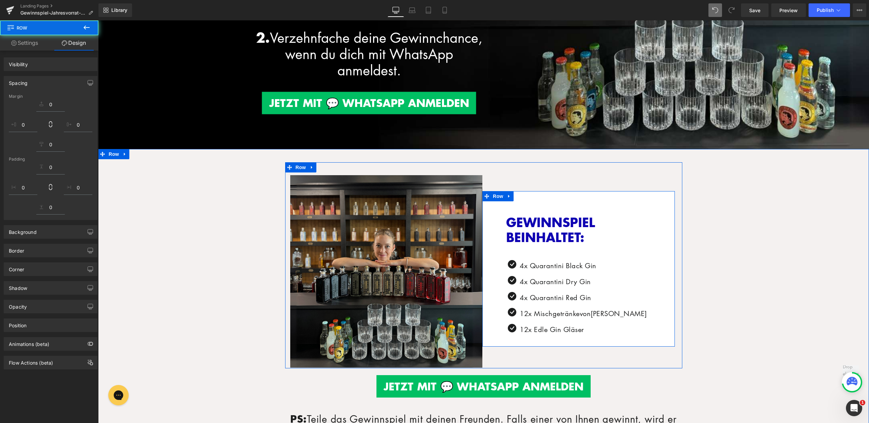
click at [541, 168] on div "GEWINNSPIEL BEINHALTET: Heading Icon 4x Quarantini Black Gin Text Block Icon 4x…" at bounding box center [579, 266] width 193 height 203
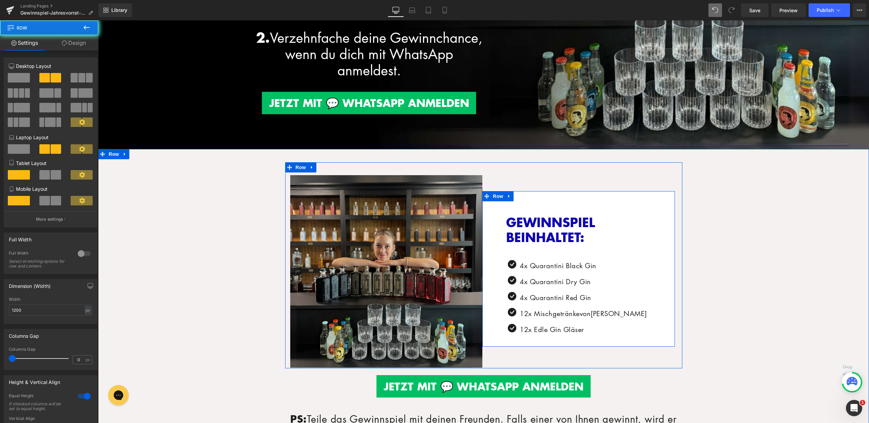
click at [536, 209] on div "GEWINNSPIEL BEINHALTET: Heading Icon 4x Quarantini Black Gin Text Block Icon 4x…" at bounding box center [578, 267] width 145 height 152
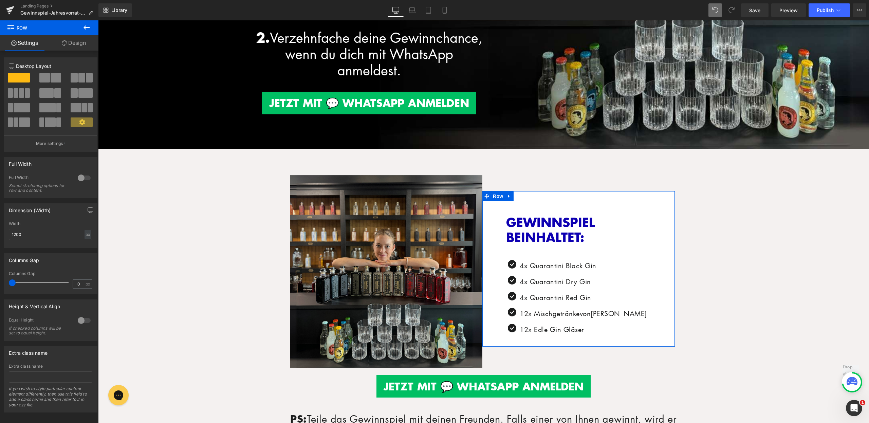
click at [94, 40] on link "Design" at bounding box center [73, 42] width 49 height 15
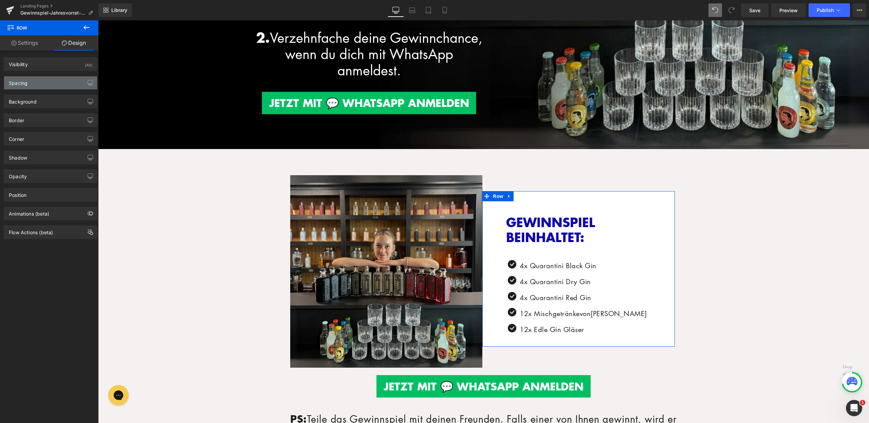
click at [49, 80] on div "Spacing" at bounding box center [50, 82] width 93 height 13
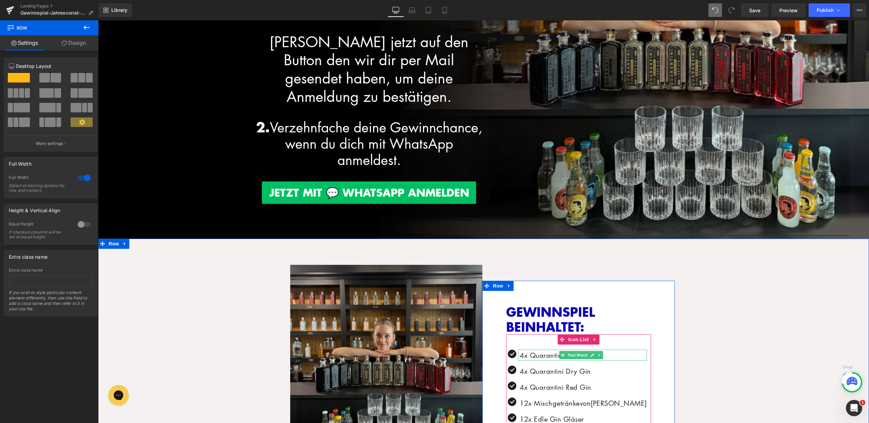
scroll to position [0, 0]
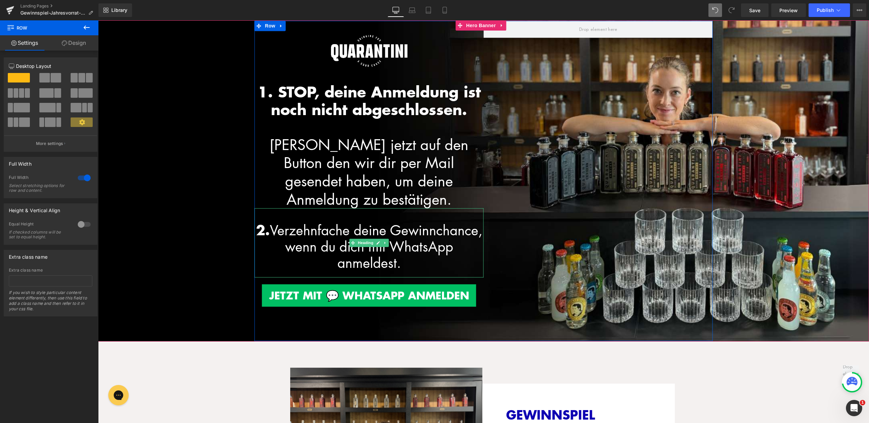
click at [420, 248] on font "2. Verzehnfache deine Gewinnchance, wenn du dich mit WhatsApp anmeldest." at bounding box center [369, 246] width 227 height 51
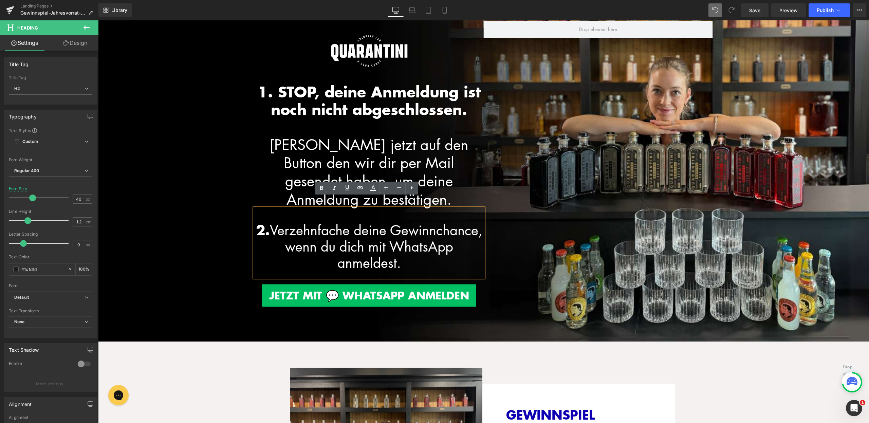
click at [568, 223] on div at bounding box center [598, 153] width 229 height 265
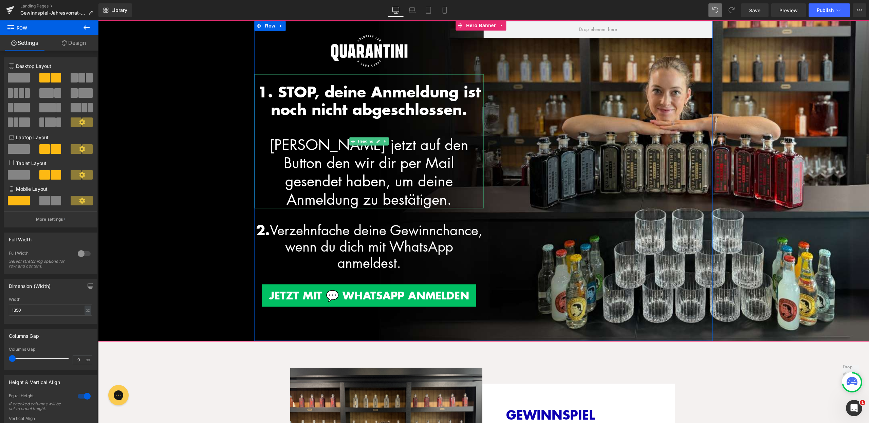
click at [478, 191] on h2 "[PERSON_NAME] jetzt auf den Button den wir dir per Mail gesendet haben, um dein…" at bounding box center [369, 172] width 229 height 73
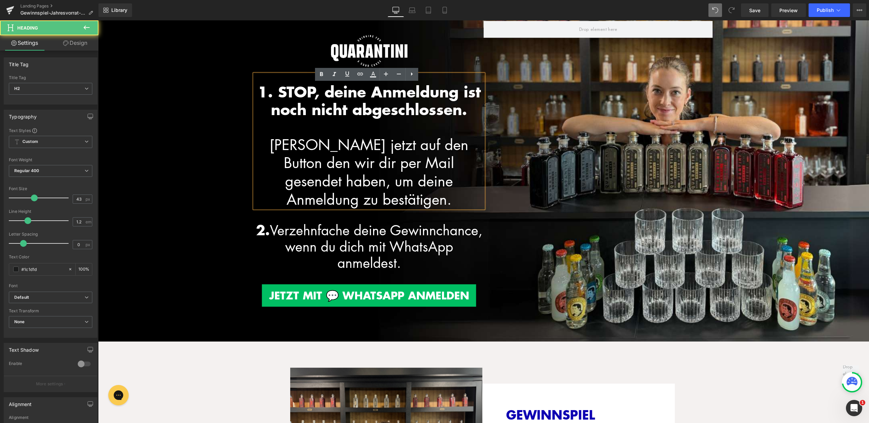
click at [476, 195] on h2 "[PERSON_NAME] jetzt auf den Button den wir dir per Mail gesendet haben, um dein…" at bounding box center [369, 172] width 229 height 73
click at [478, 191] on h2 "[PERSON_NAME] jetzt auf den Button den wir dir per Mail gesendet haben, um dein…" at bounding box center [369, 172] width 229 height 73
click at [761, 8] on span "Save" at bounding box center [755, 10] width 11 height 7
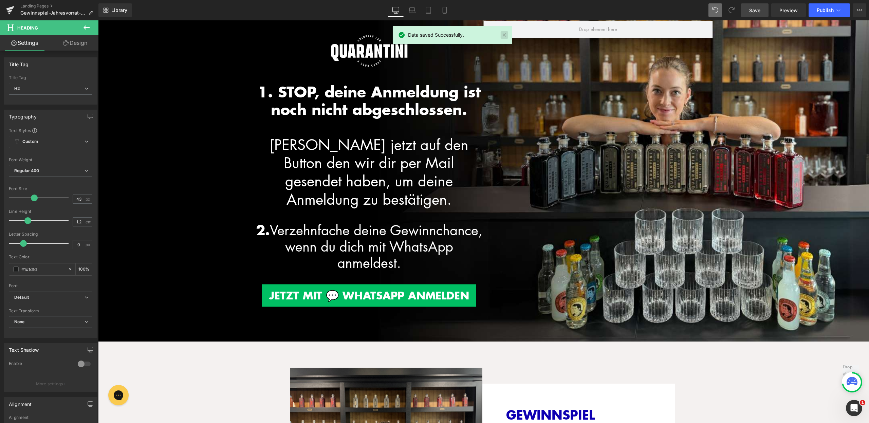
click at [503, 37] on link at bounding box center [504, 34] width 7 height 7
click at [750, 7] on span "Save" at bounding box center [755, 10] width 11 height 7
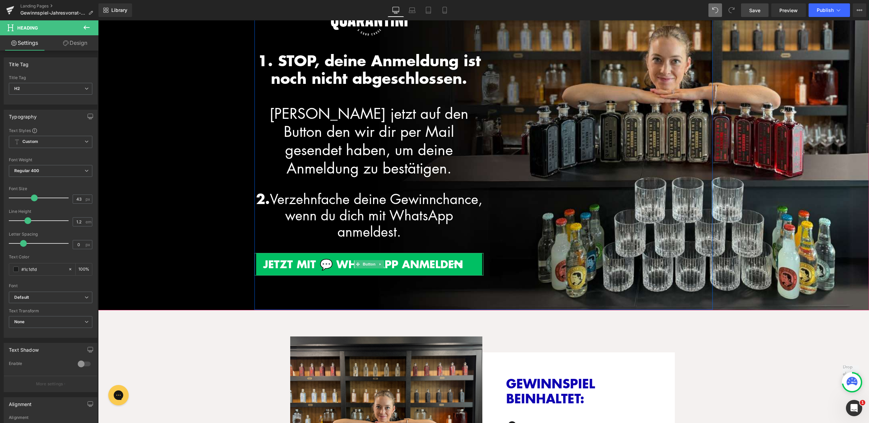
scroll to position [39, 0]
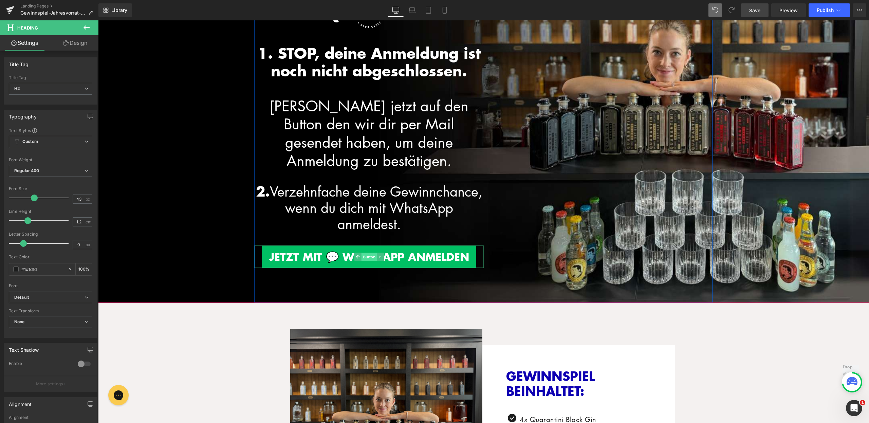
click at [364, 253] on span "Button" at bounding box center [369, 257] width 16 height 8
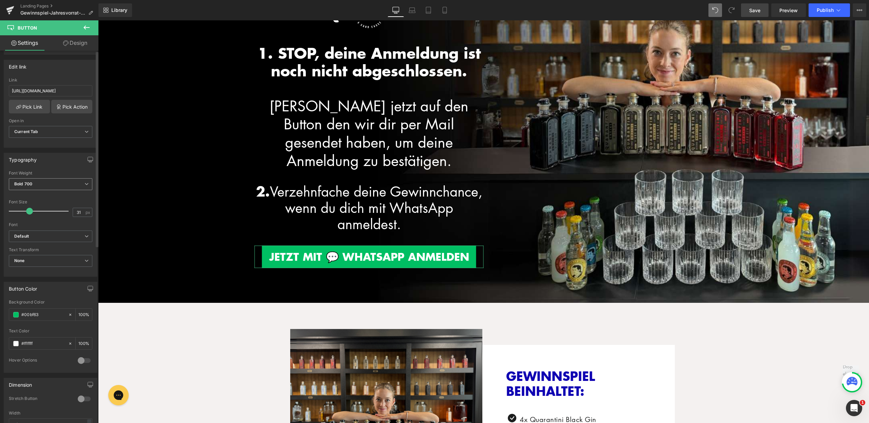
scroll to position [0, 0]
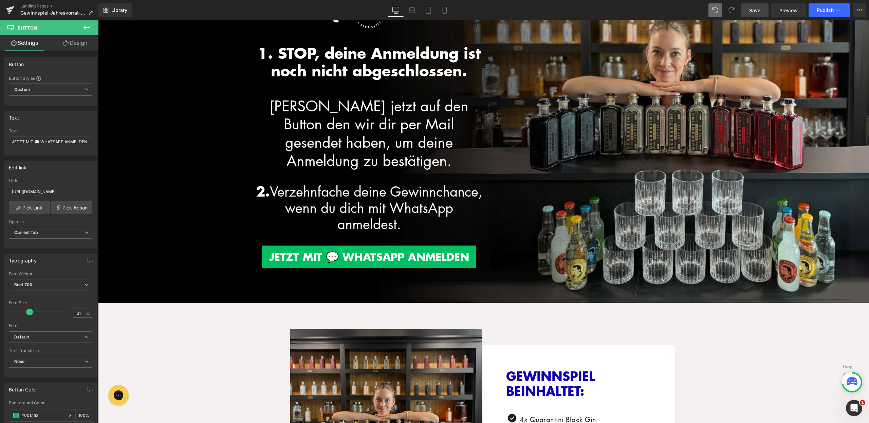
click at [748, 9] on link "Save" at bounding box center [755, 10] width 28 height 14
click at [750, 11] on span "Save" at bounding box center [755, 10] width 11 height 7
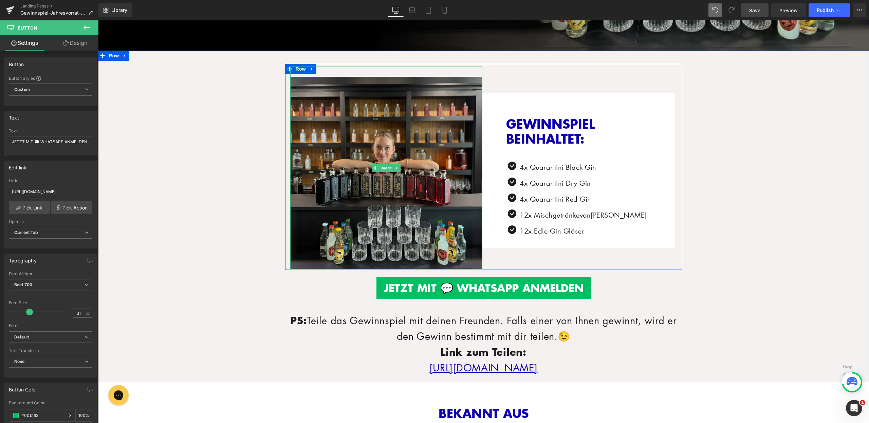
scroll to position [286, 0]
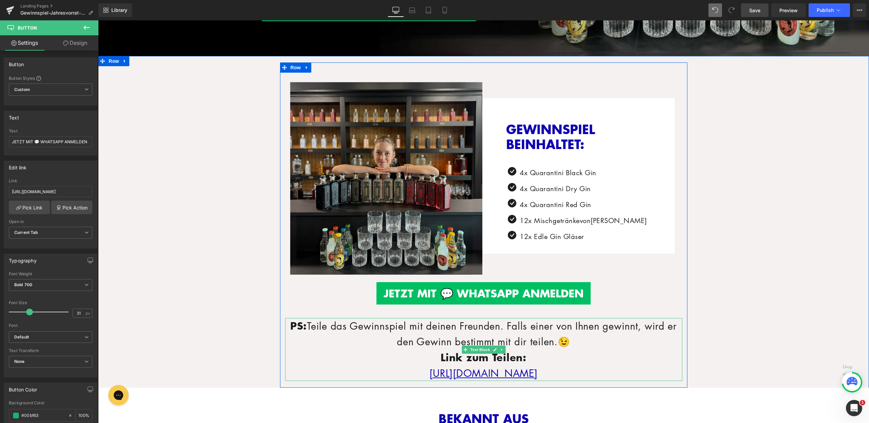
click at [655, 374] on p "[URL][DOMAIN_NAME]" at bounding box center [483, 373] width 397 height 16
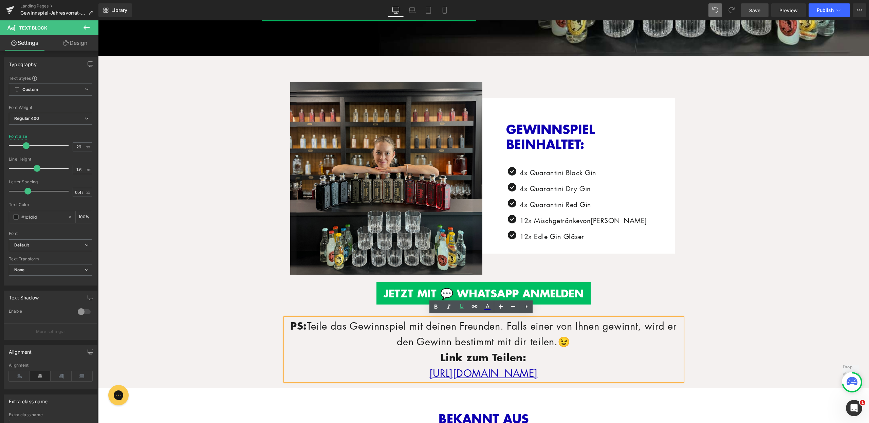
drag, startPoint x: 655, startPoint y: 371, endPoint x: 319, endPoint y: 373, distance: 335.9
click at [319, 373] on p "[URL][DOMAIN_NAME]" at bounding box center [483, 373] width 397 height 16
copy u "[URL][DOMAIN_NAME]"
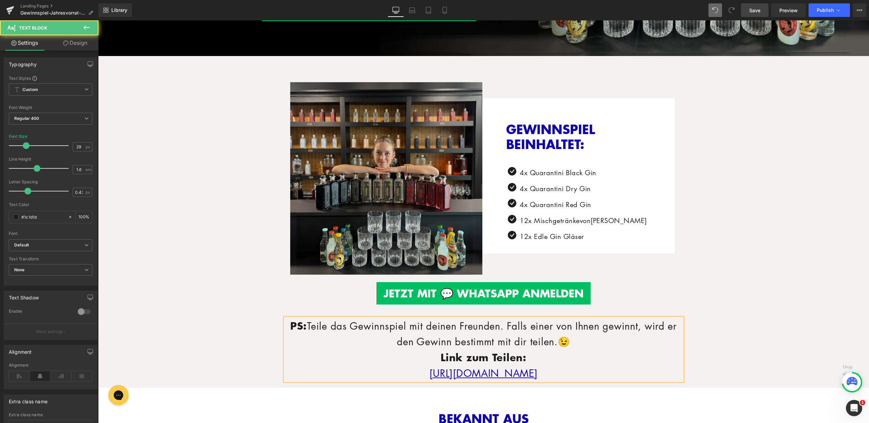
click at [430, 366] on u "[URL][DOMAIN_NAME]" at bounding box center [484, 373] width 108 height 14
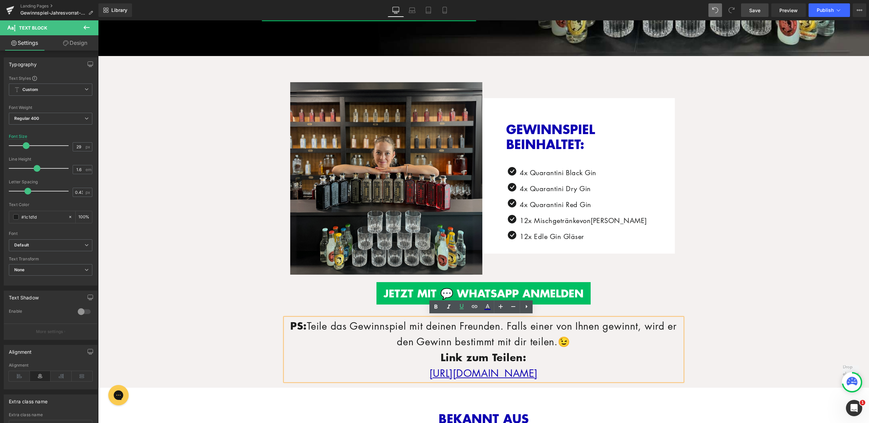
drag, startPoint x: 642, startPoint y: 372, endPoint x: 422, endPoint y: 377, distance: 219.8
click at [422, 377] on p "[URL][DOMAIN_NAME]" at bounding box center [483, 373] width 397 height 16
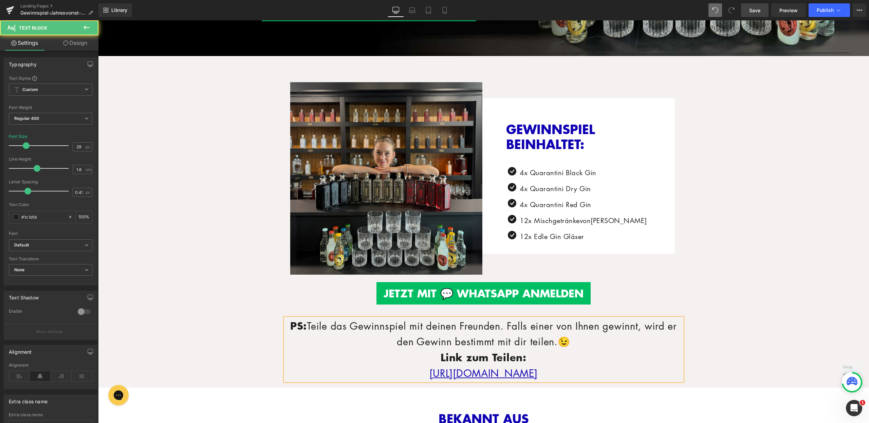
drag, startPoint x: 558, startPoint y: 371, endPoint x: 356, endPoint y: 369, distance: 202.1
click at [356, 369] on p "https://quarantini.de/gewinnspiel-jahresvorrat" at bounding box center [483, 373] width 397 height 16
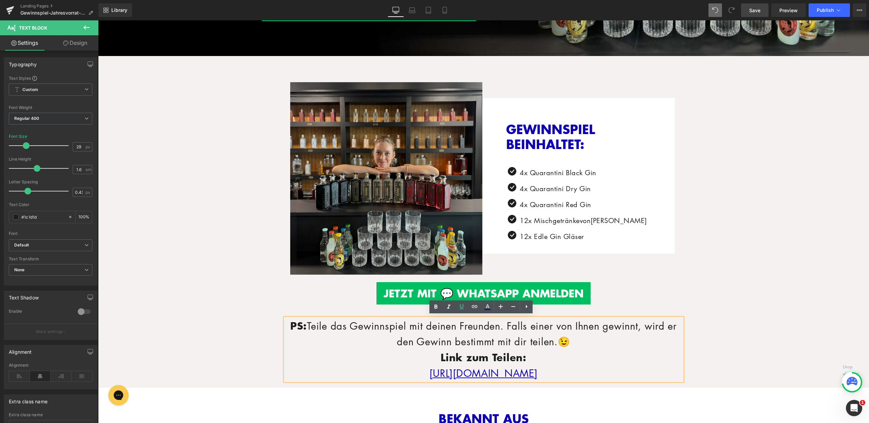
copy u "https://quarantini.de/gewinnspiel-jahresvorrat"
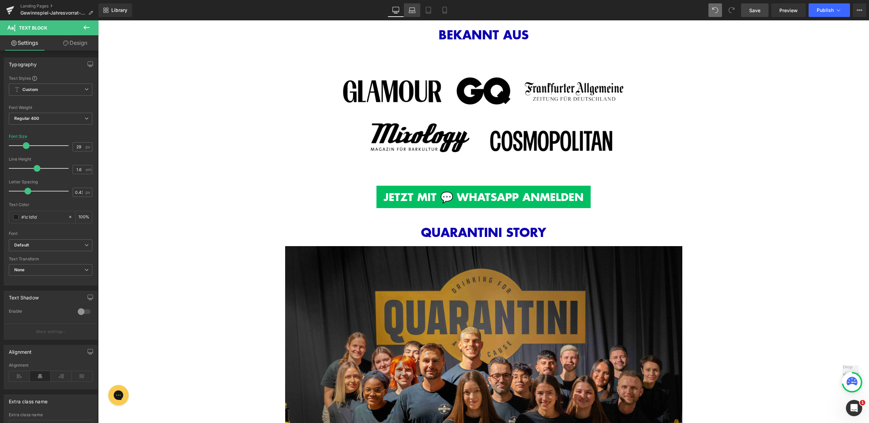
click at [411, 7] on icon at bounding box center [412, 10] width 7 height 7
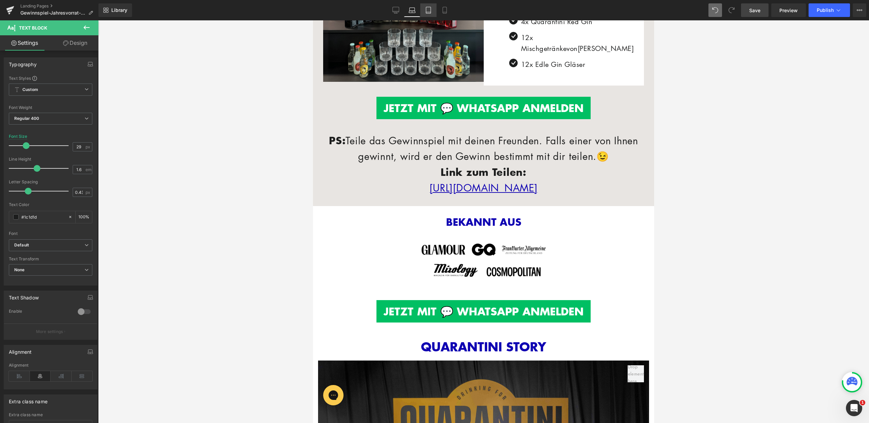
click at [428, 7] on icon at bounding box center [428, 10] width 5 height 6
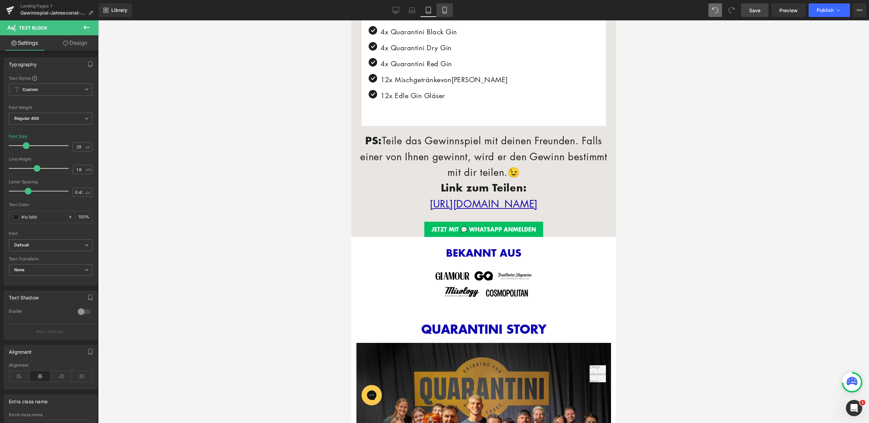
click at [445, 10] on icon at bounding box center [445, 10] width 7 height 7
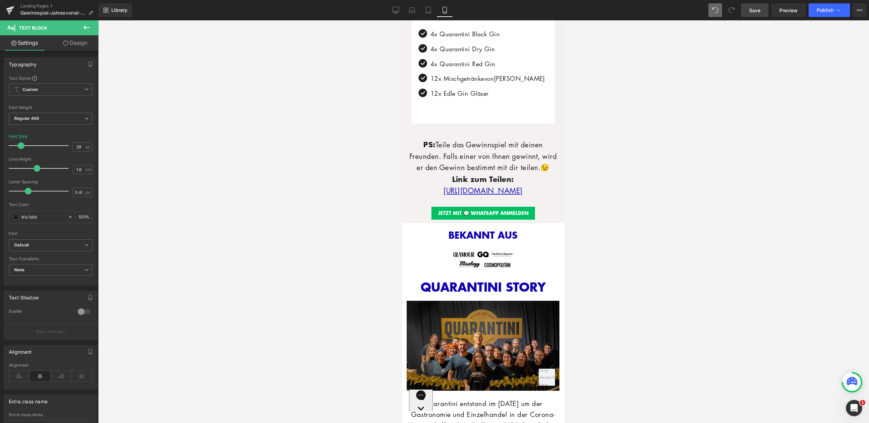
scroll to position [455, 0]
click at [701, 113] on div at bounding box center [483, 221] width 771 height 403
click at [750, 9] on span "Save" at bounding box center [755, 10] width 11 height 7
click at [620, 120] on div at bounding box center [483, 221] width 771 height 403
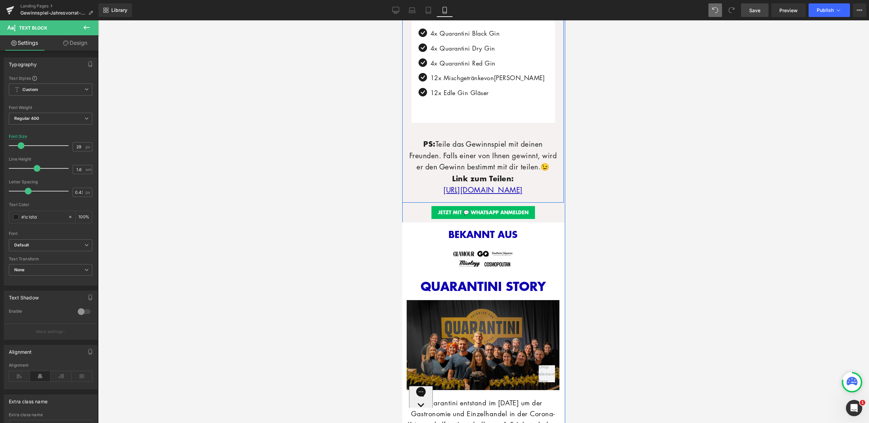
click at [537, 148] on p "PS: Teile das Gewinnspiel mit deinen Freunden. Falls einer von Ihnen gewinnt, w…" at bounding box center [482, 155] width 151 height 35
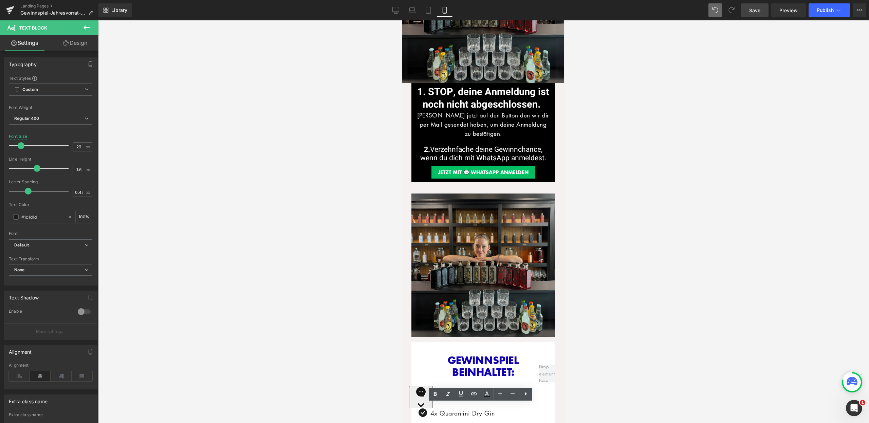
scroll to position [0, 0]
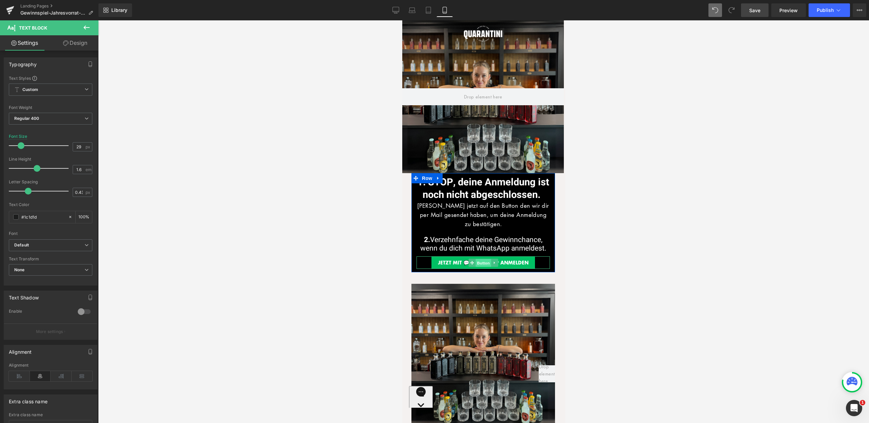
click at [477, 263] on span "Button" at bounding box center [483, 263] width 16 height 8
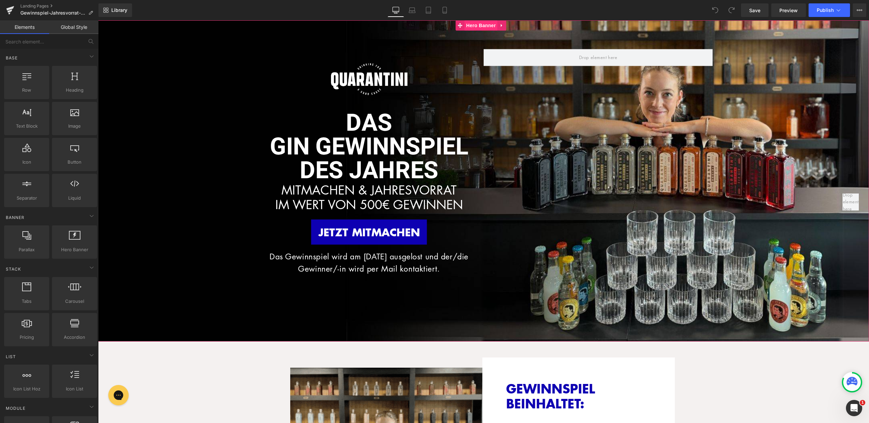
click at [470, 25] on span "Hero Banner" at bounding box center [481, 25] width 33 height 10
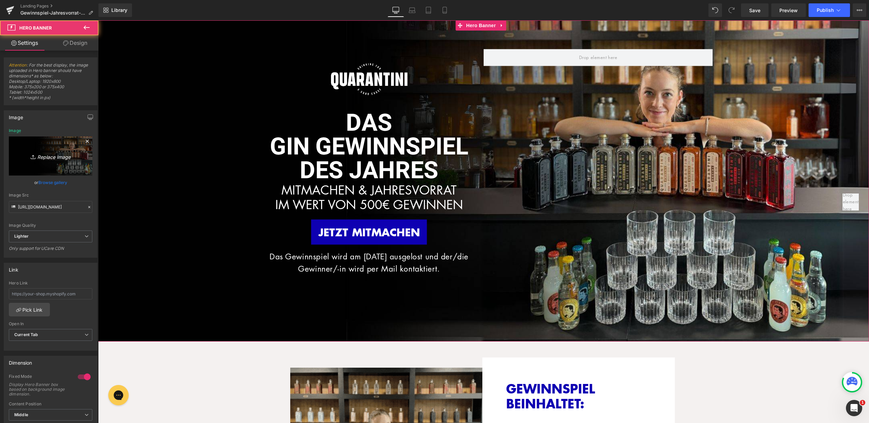
click at [51, 152] on icon "Replace Image" at bounding box center [50, 156] width 54 height 8
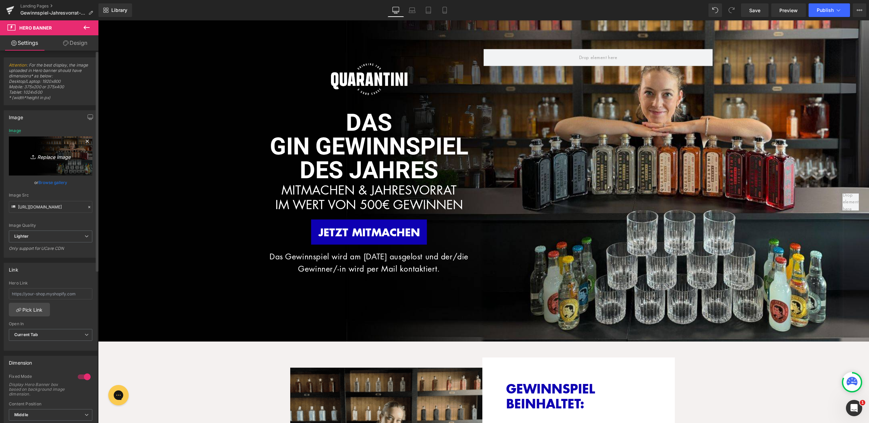
type input "C:\fakepath\LP Firmengeschenke.jpg"
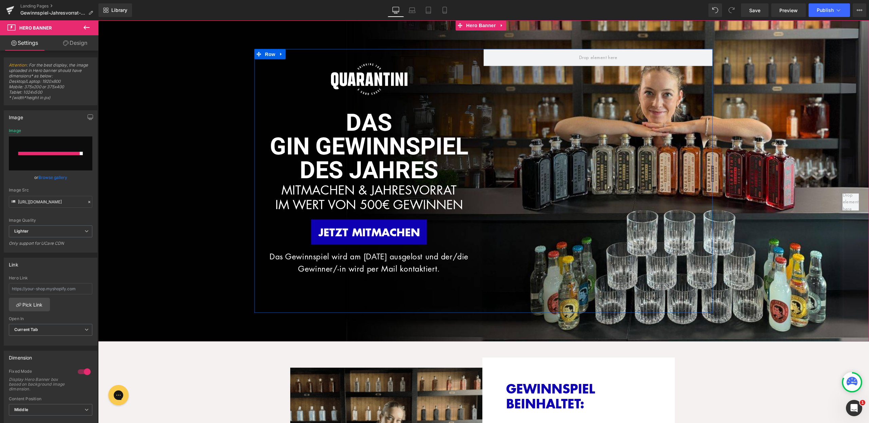
type input "https://ucarecdn.com/3f402a2e-3117-4dc3-b504-12b62dd27953/-/format/auto/-/previ…"
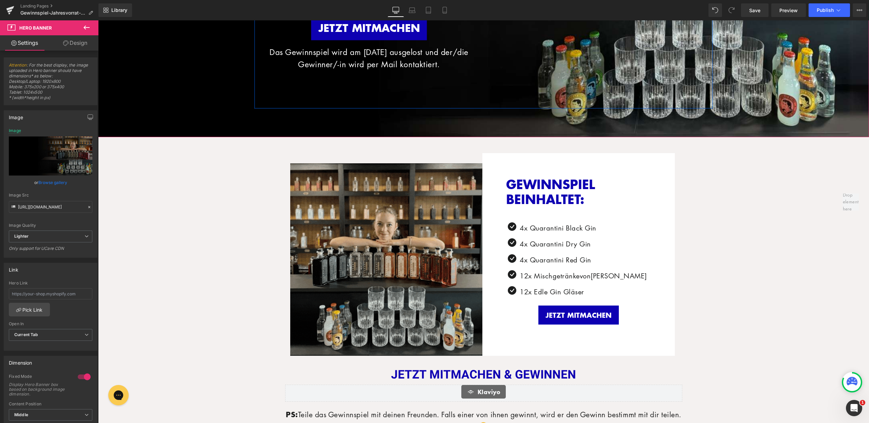
scroll to position [206, 0]
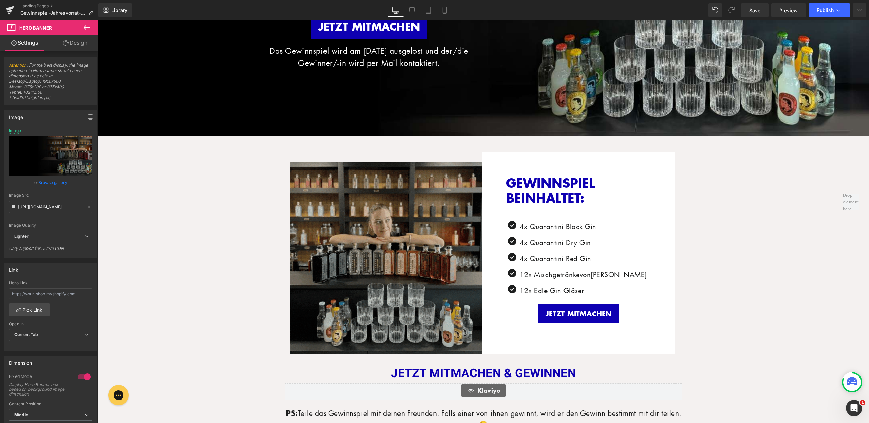
click at [397, 265] on img at bounding box center [386, 253] width 193 height 203
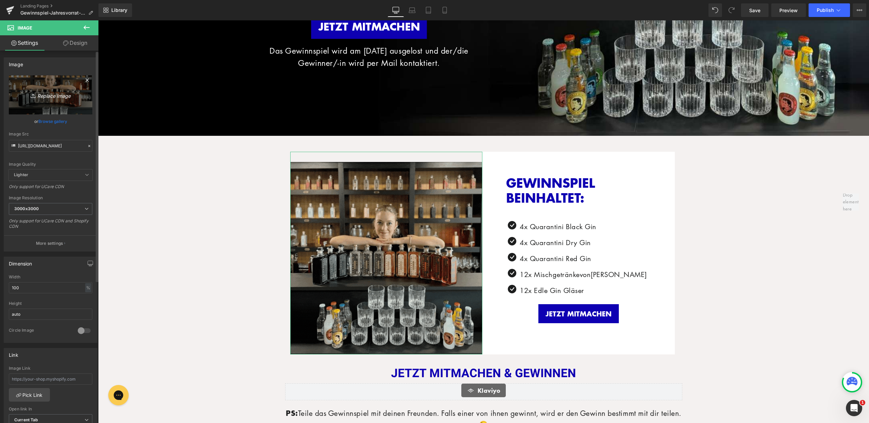
click at [47, 100] on link "Replace Image" at bounding box center [51, 94] width 84 height 39
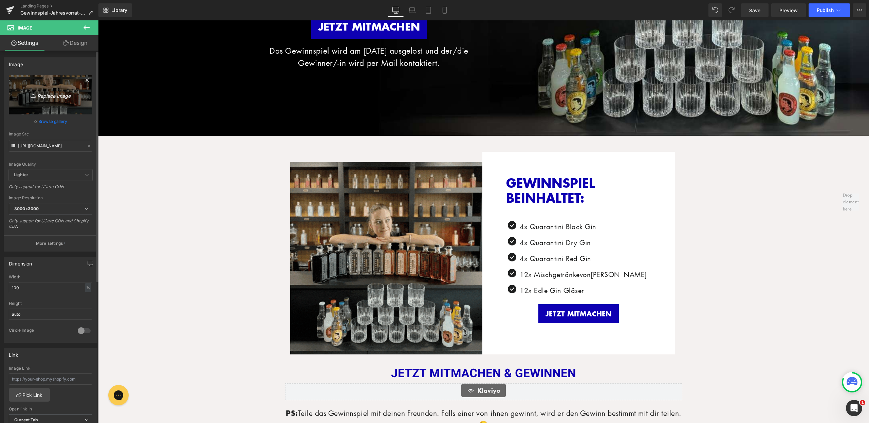
type input "C:\fakepath\LP_Gewinnspiel.jpg"
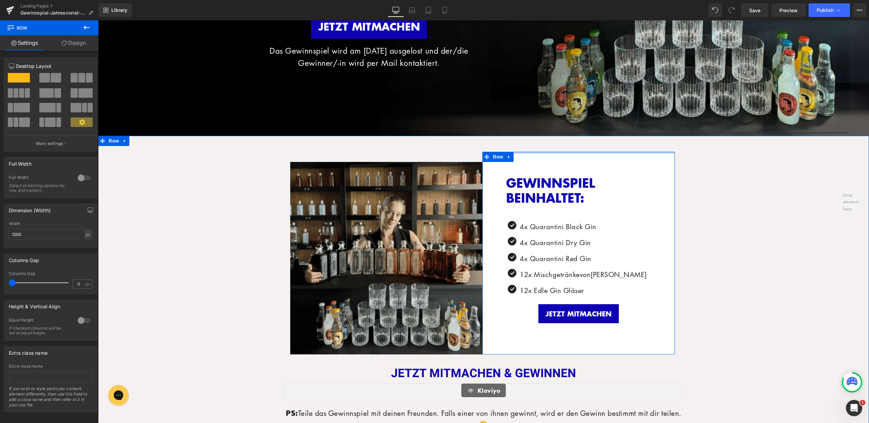
drag, startPoint x: 541, startPoint y: 149, endPoint x: 545, endPoint y: 144, distance: 6.6
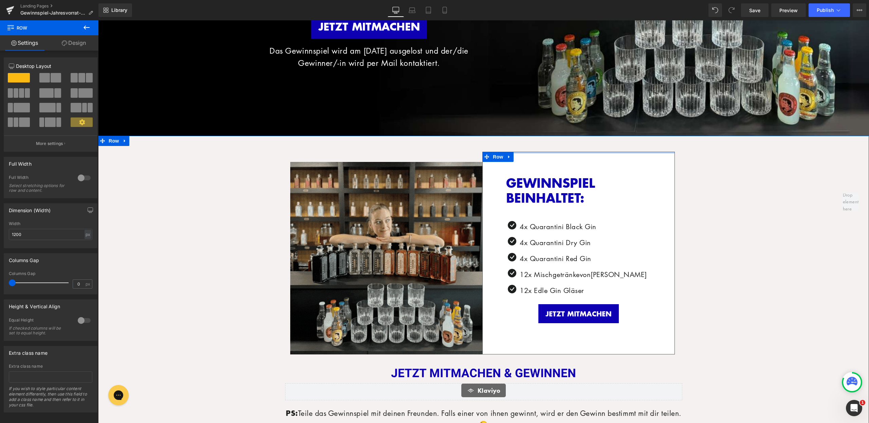
click at [545, 144] on div "Image Row GEWINNSPIEL BEINHALTET: Heading Icon 4x Quarantini Black Gin Text Blo…" at bounding box center [484, 253] width 408 height 222
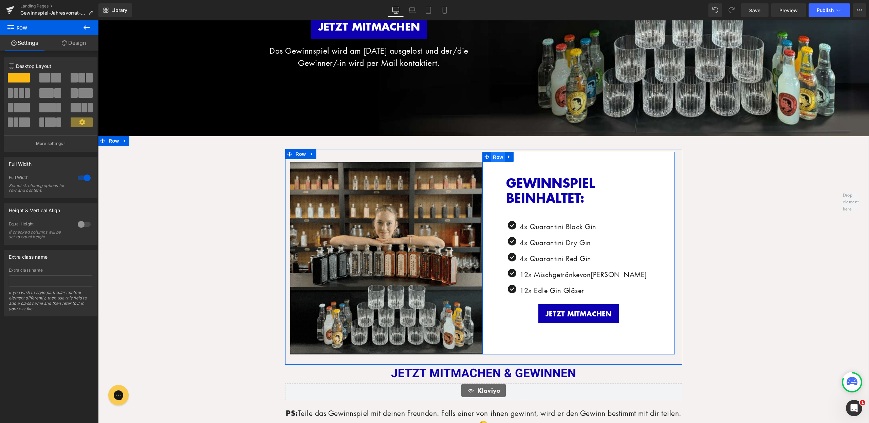
click at [494, 157] on span "Row" at bounding box center [498, 157] width 14 height 10
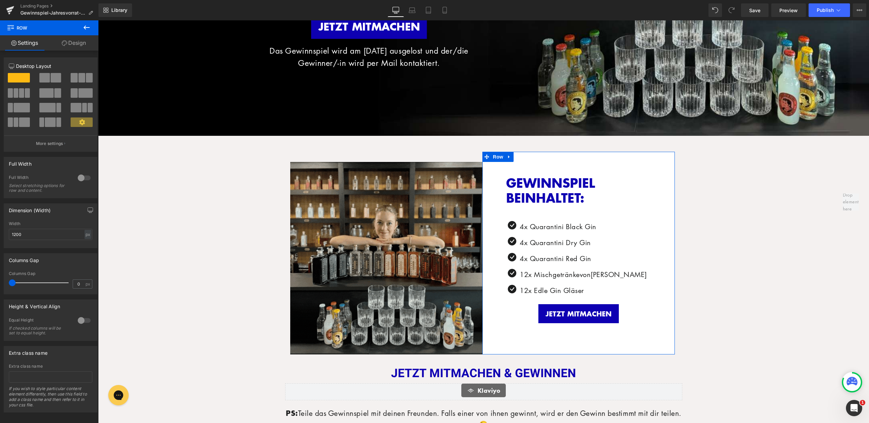
click at [76, 43] on link "Design" at bounding box center [73, 42] width 49 height 15
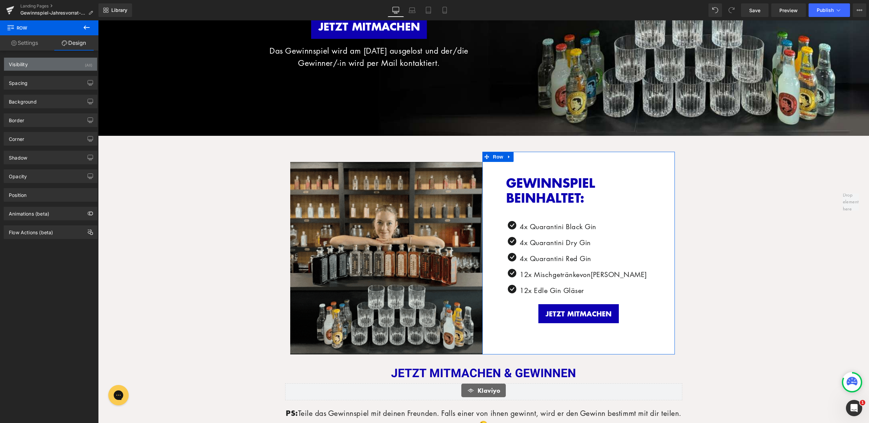
type input "0"
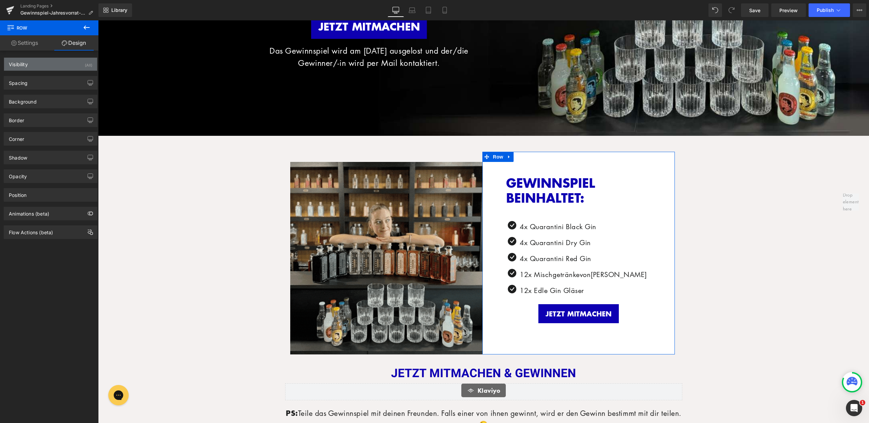
type input "0"
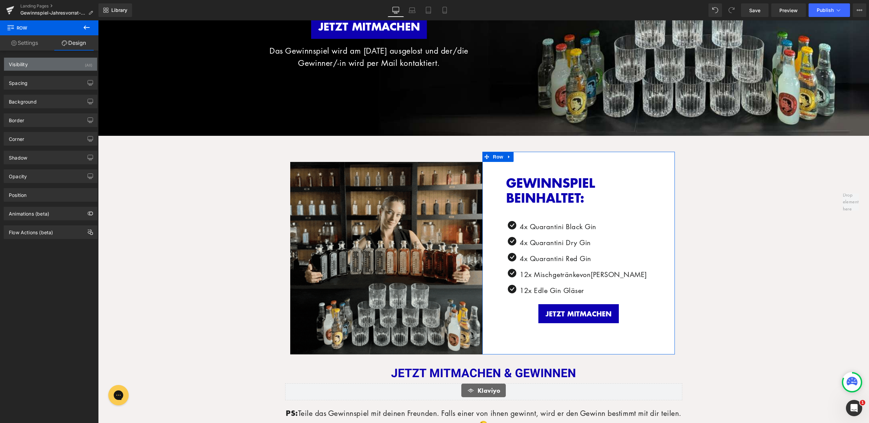
type input "0"
type input "70"
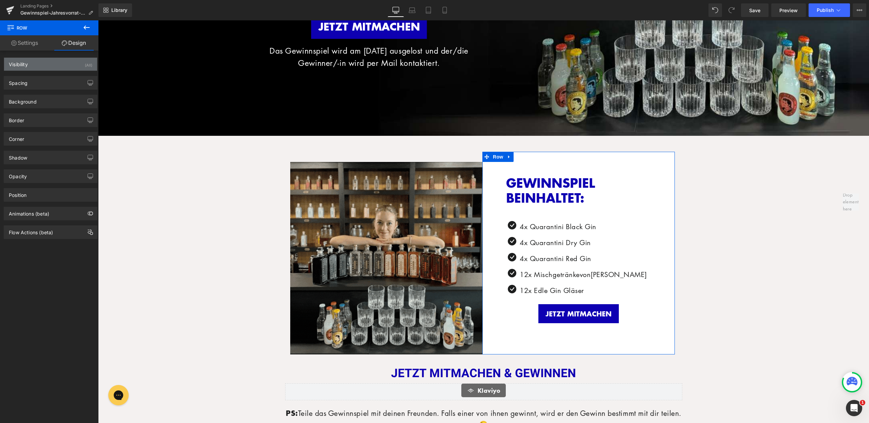
type input "20"
type input "70"
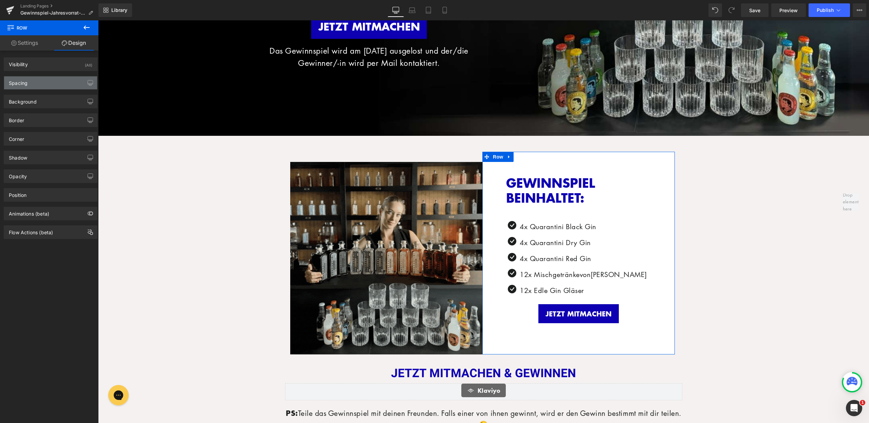
click at [49, 88] on div "Spacing" at bounding box center [50, 82] width 93 height 13
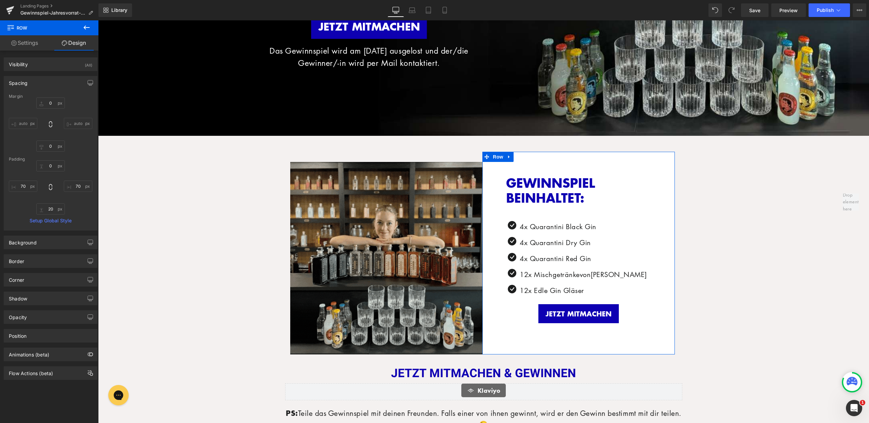
click at [48, 98] on div "Margin" at bounding box center [51, 96] width 84 height 5
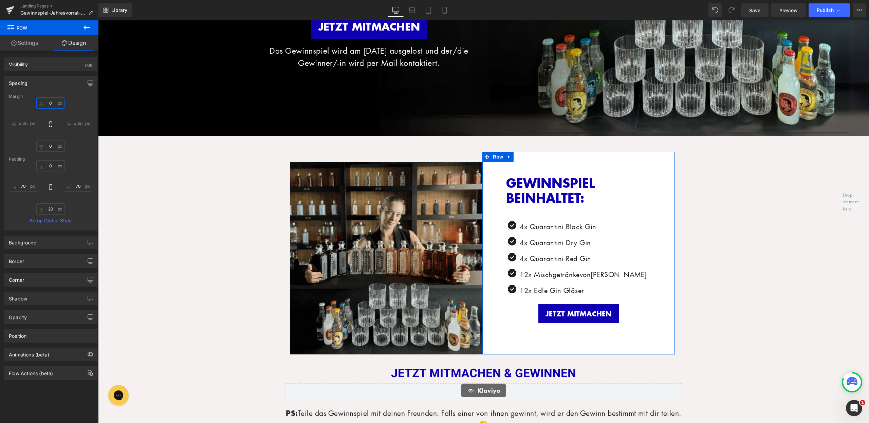
click at [49, 100] on input "0" at bounding box center [50, 102] width 29 height 11
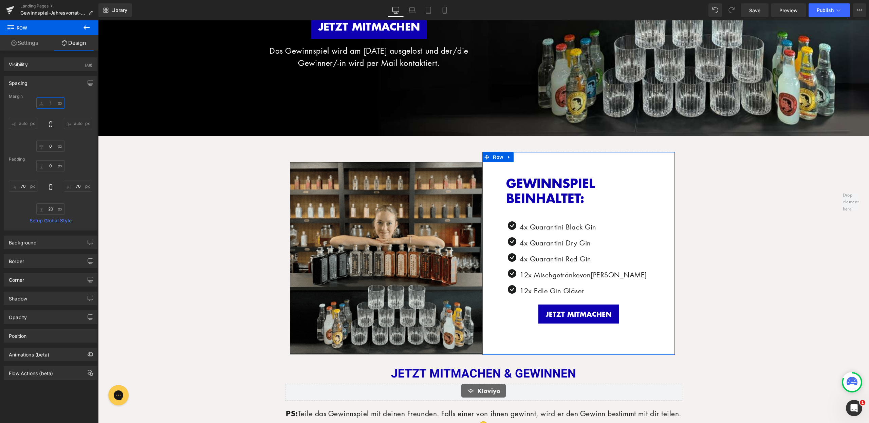
type input "15"
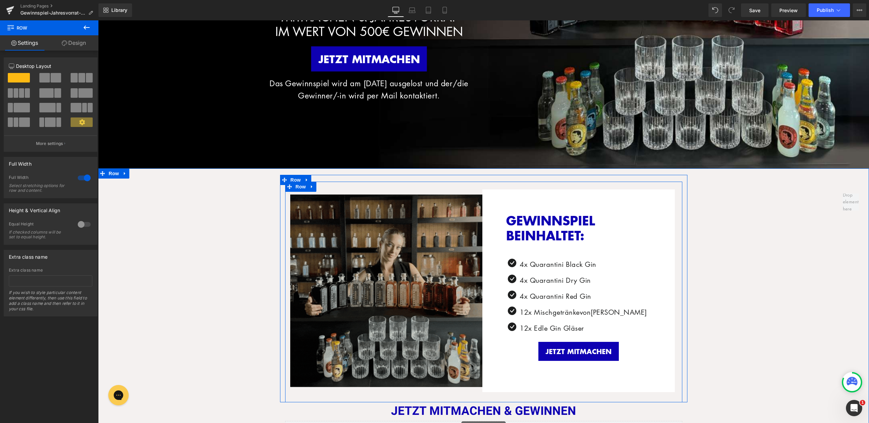
scroll to position [114, 0]
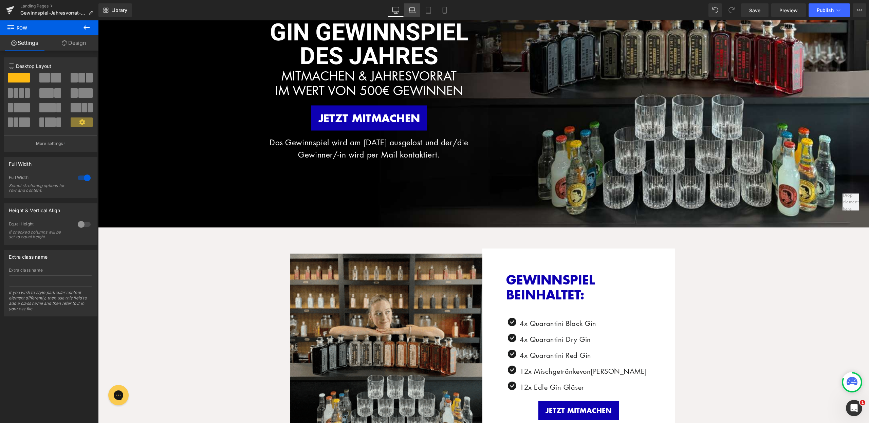
click at [417, 7] on link "Laptop" at bounding box center [412, 10] width 16 height 14
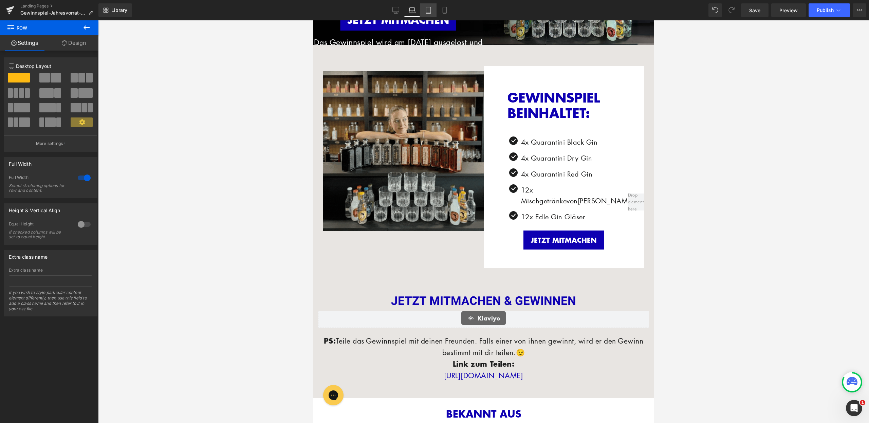
scroll to position [0, 0]
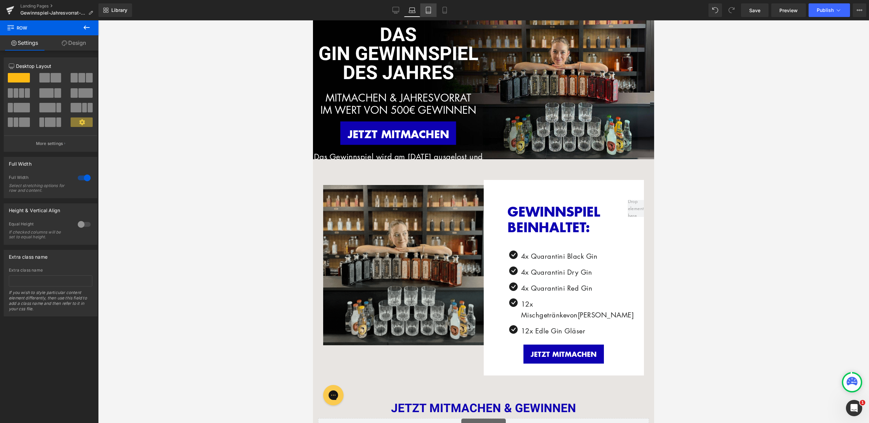
click at [426, 8] on icon at bounding box center [428, 10] width 7 height 7
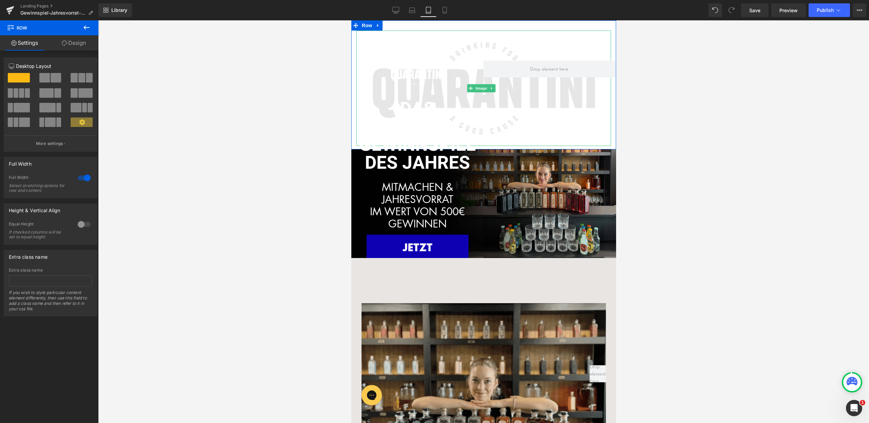
click at [368, 34] on img at bounding box center [483, 88] width 255 height 115
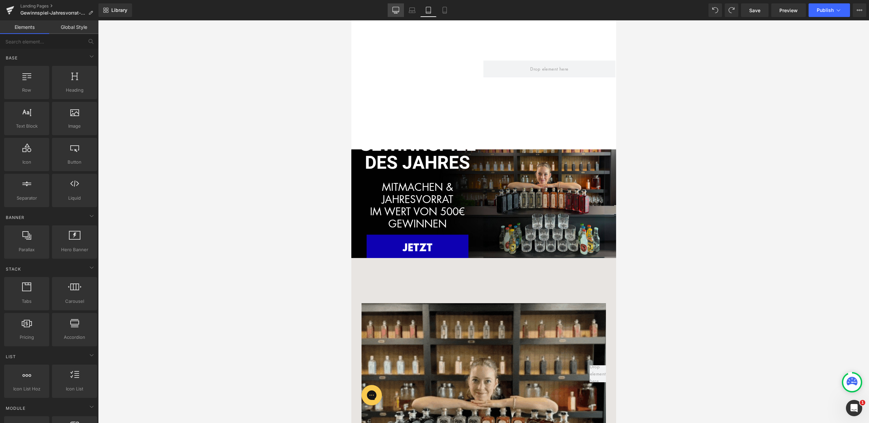
click at [403, 6] on link "Desktop" at bounding box center [396, 10] width 16 height 14
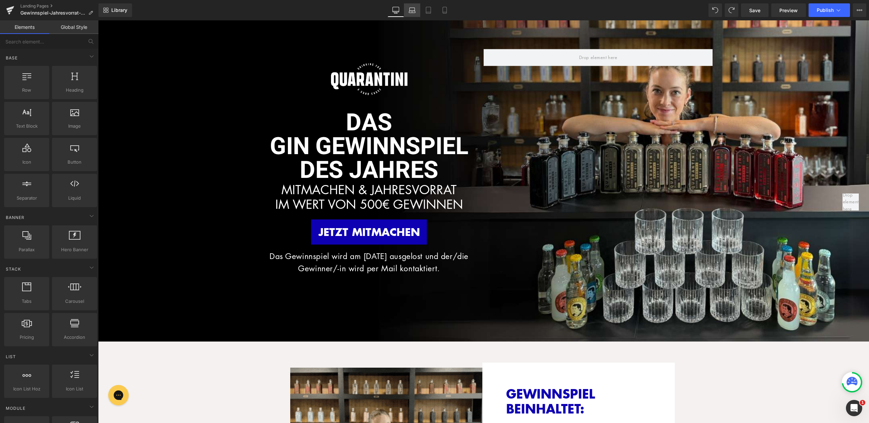
click at [409, 10] on icon at bounding box center [412, 10] width 7 height 7
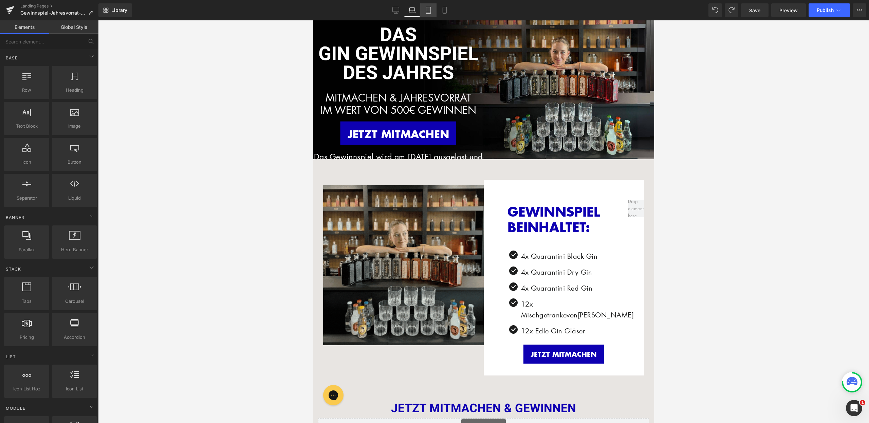
click at [425, 11] on link "Tablet" at bounding box center [428, 10] width 16 height 14
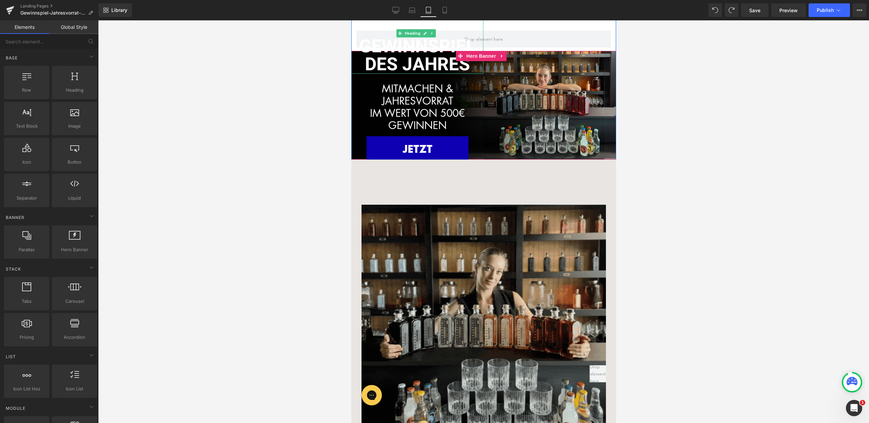
click at [409, 43] on font "GIN GEWINNSPIEL" at bounding box center [417, 38] width 117 height 44
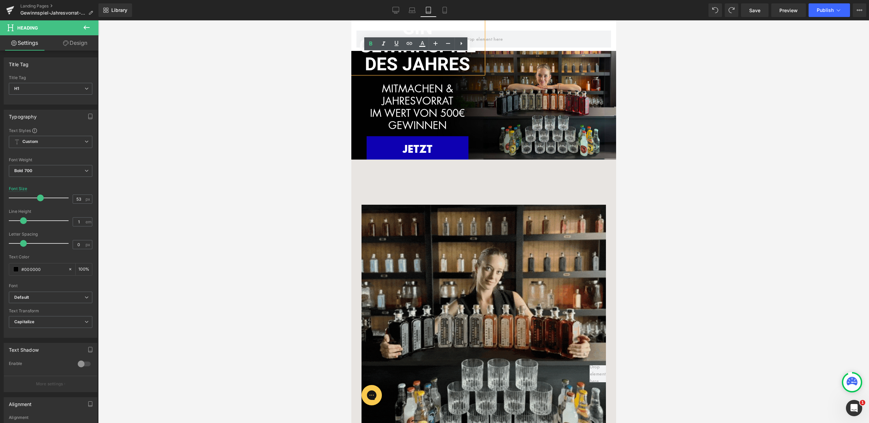
click at [540, 110] on div "Image Row dAS GIN GEWINNSPIEL DES JAHRES Heading MITMACHEN & JAHRESVORRAT IM WE…" at bounding box center [483, 105] width 265 height 287
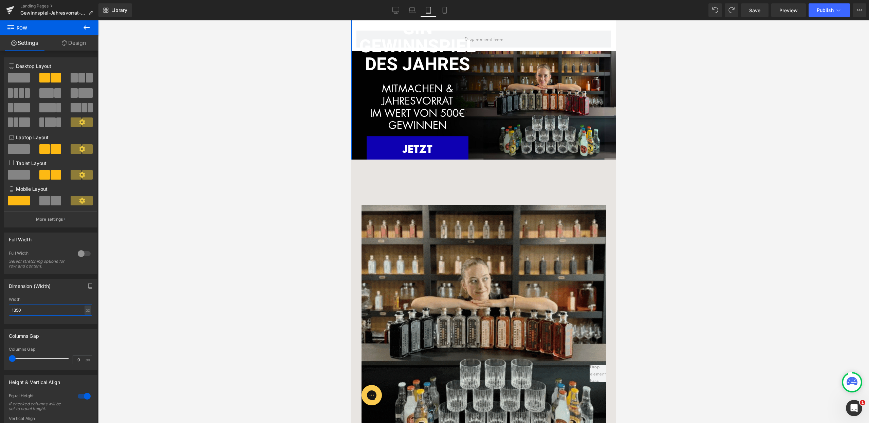
drag, startPoint x: 48, startPoint y: 309, endPoint x: 0, endPoint y: 309, distance: 47.6
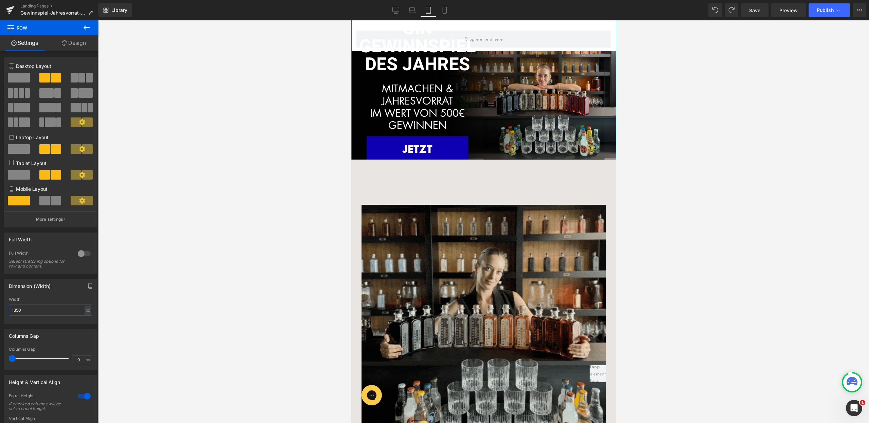
click at [0, 309] on div "Dimension (Width) 1350px Width 1350 px % px" at bounding box center [51, 299] width 102 height 50
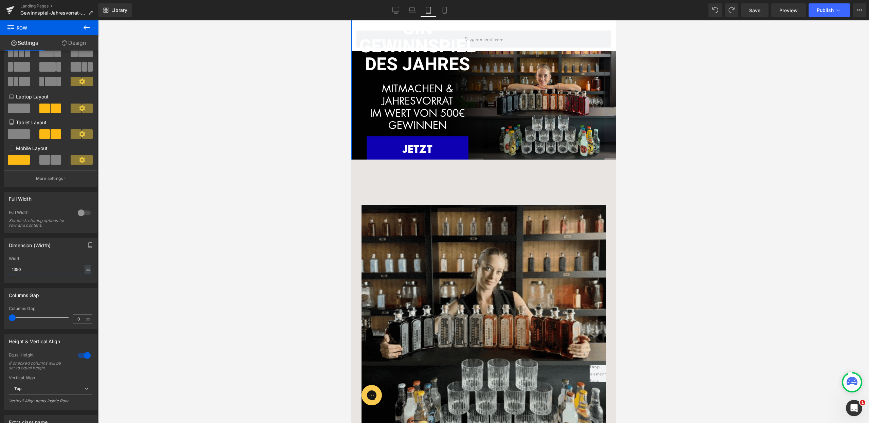
scroll to position [46, 0]
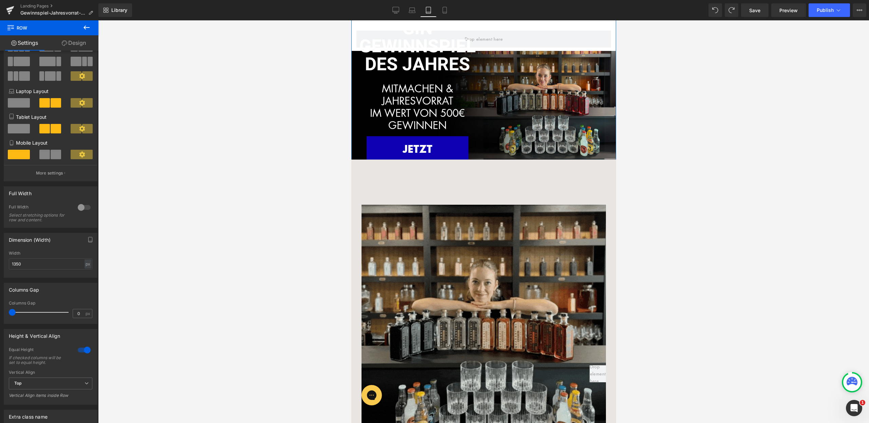
click at [85, 349] on div at bounding box center [84, 350] width 16 height 11
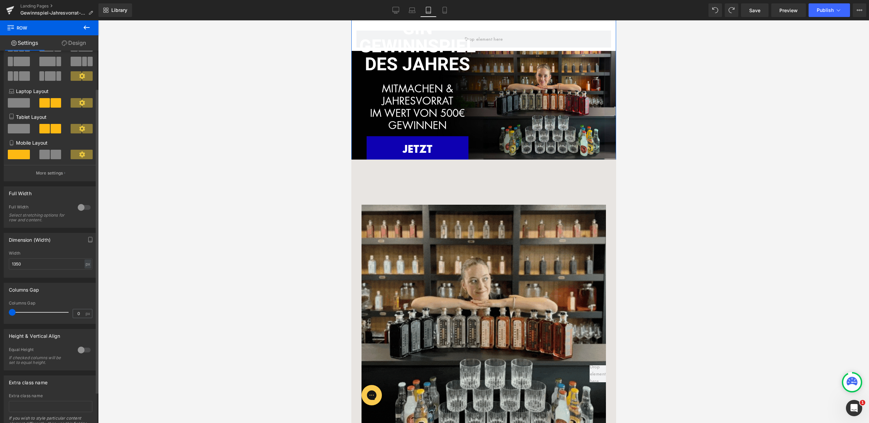
click at [85, 349] on div at bounding box center [84, 350] width 16 height 11
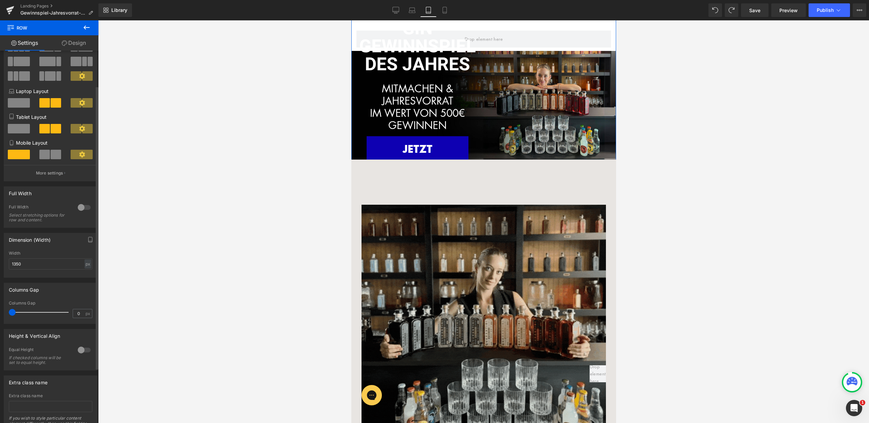
click at [85, 349] on div at bounding box center [84, 350] width 16 height 11
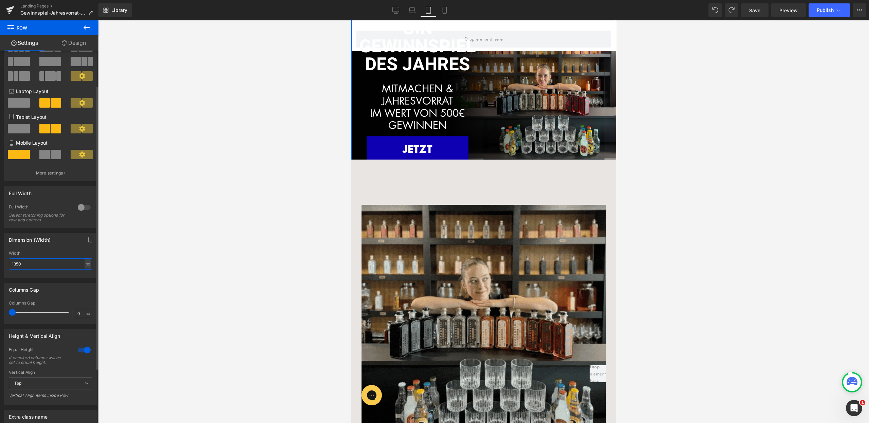
drag, startPoint x: 38, startPoint y: 266, endPoint x: 0, endPoint y: 263, distance: 38.2
click at [0, 263] on div "Dimension (Width) 1350px Width 1350 px % px" at bounding box center [51, 253] width 102 height 50
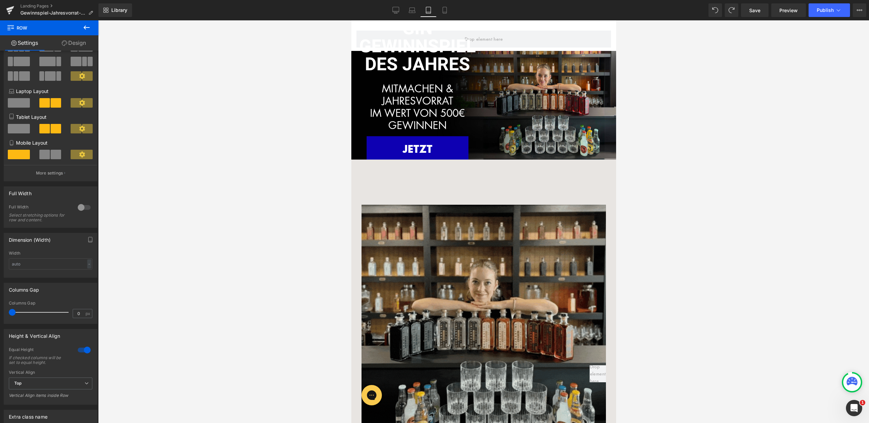
click at [126, 263] on div at bounding box center [483, 221] width 771 height 403
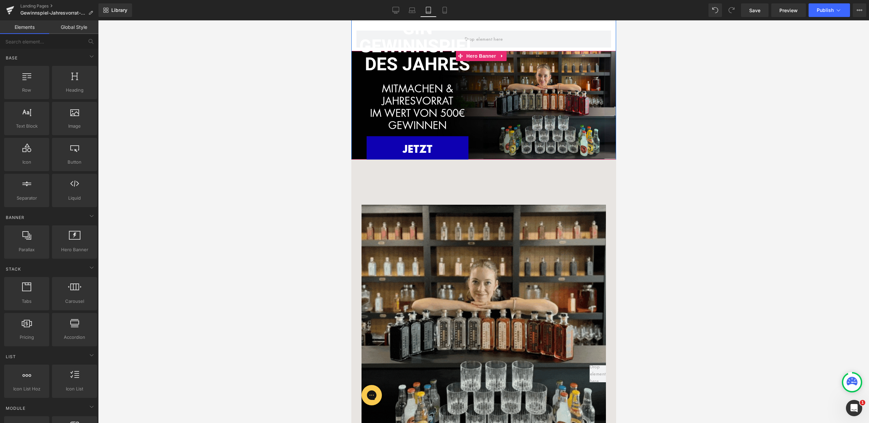
click at [520, 107] on div at bounding box center [549, 99] width 132 height 274
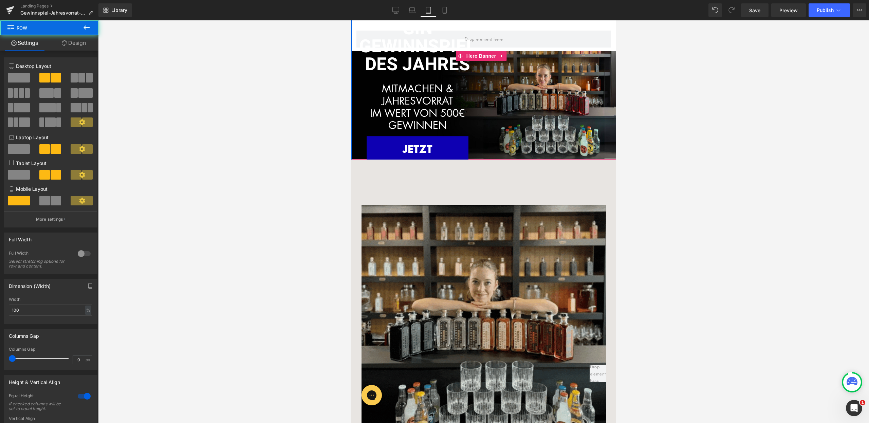
click at [504, 65] on div at bounding box center [549, 99] width 132 height 274
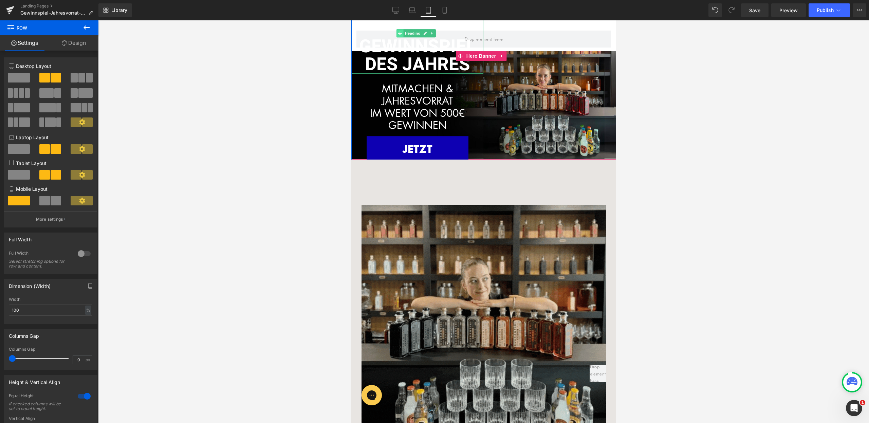
click at [401, 34] on icon at bounding box center [400, 34] width 4 height 4
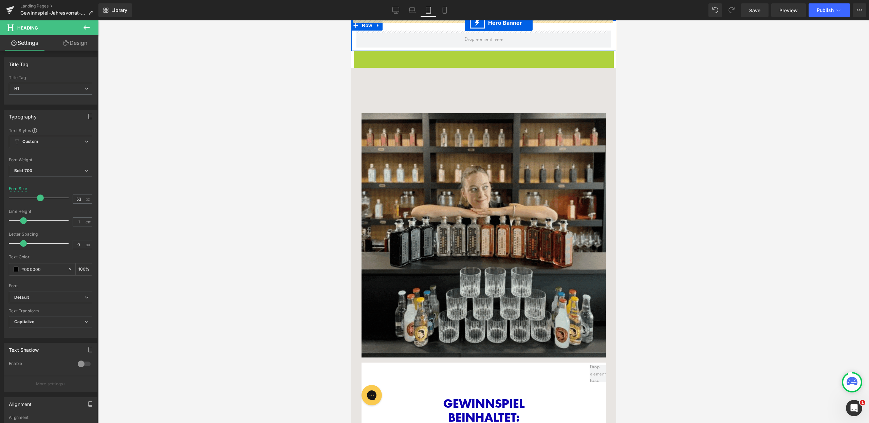
drag, startPoint x: 459, startPoint y: 55, endPoint x: 465, endPoint y: 23, distance: 33.1
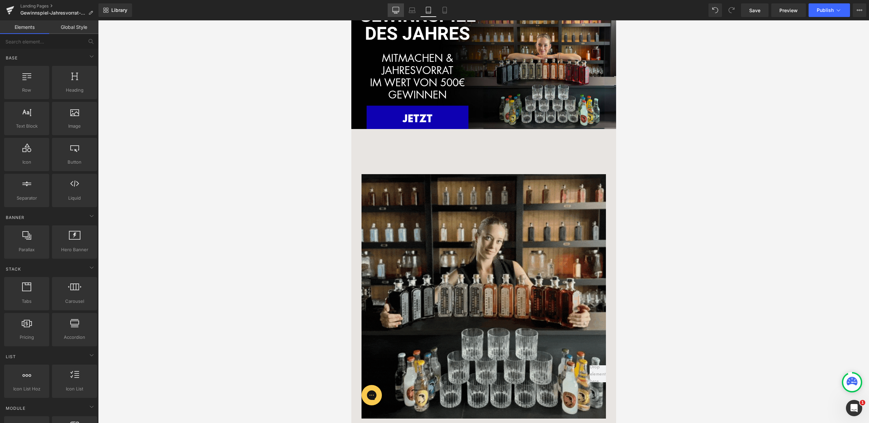
click at [394, 15] on link "Desktop" at bounding box center [396, 10] width 16 height 14
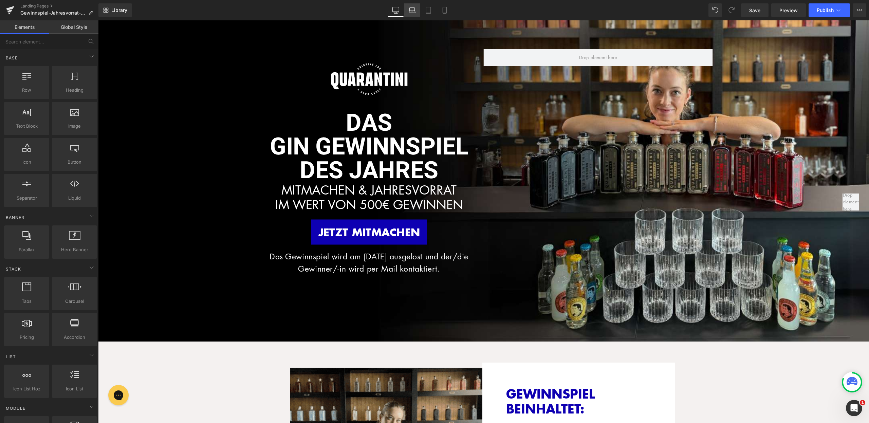
click at [414, 13] on icon at bounding box center [412, 10] width 7 height 7
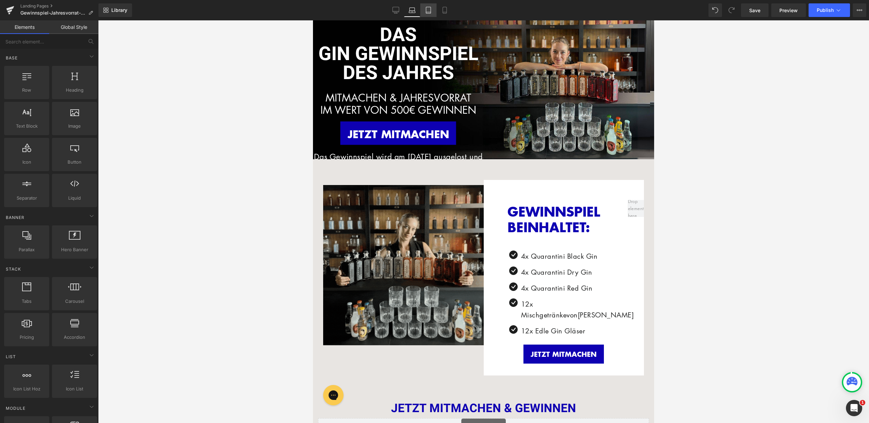
click at [431, 11] on icon at bounding box center [428, 10] width 5 height 6
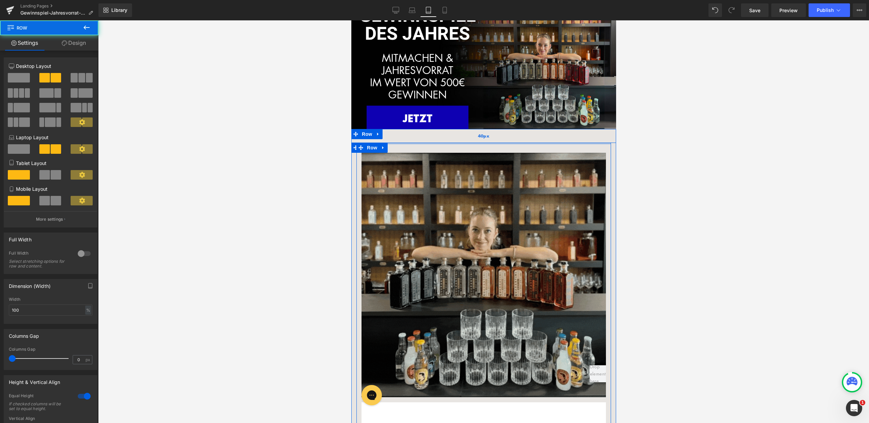
drag, startPoint x: 444, startPoint y: 148, endPoint x: 446, endPoint y: 136, distance: 13.0
click at [446, 136] on div "40px" at bounding box center [483, 136] width 265 height 14
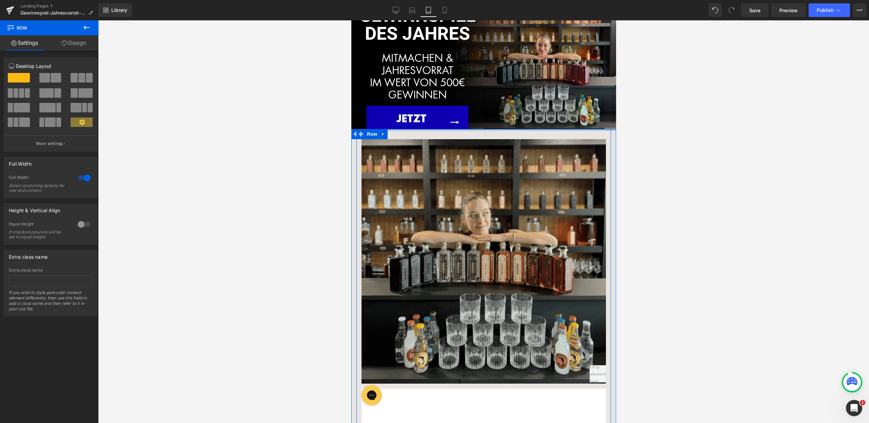
drag, startPoint x: 447, startPoint y: 134, endPoint x: 452, endPoint y: 119, distance: 16.2
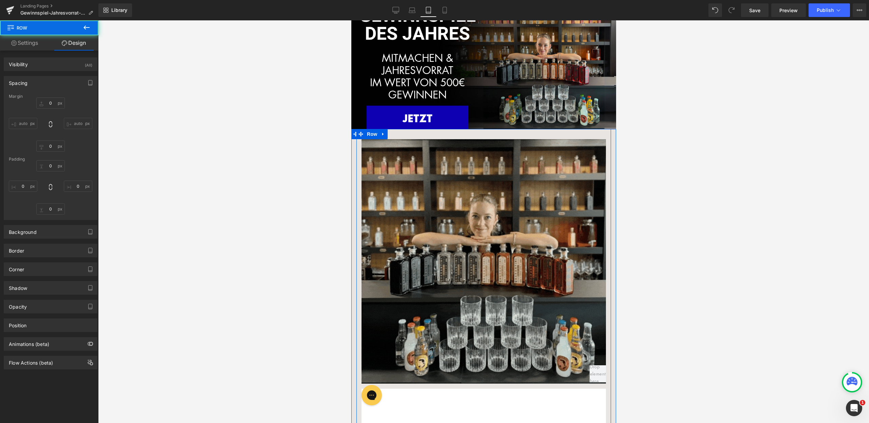
type input "0"
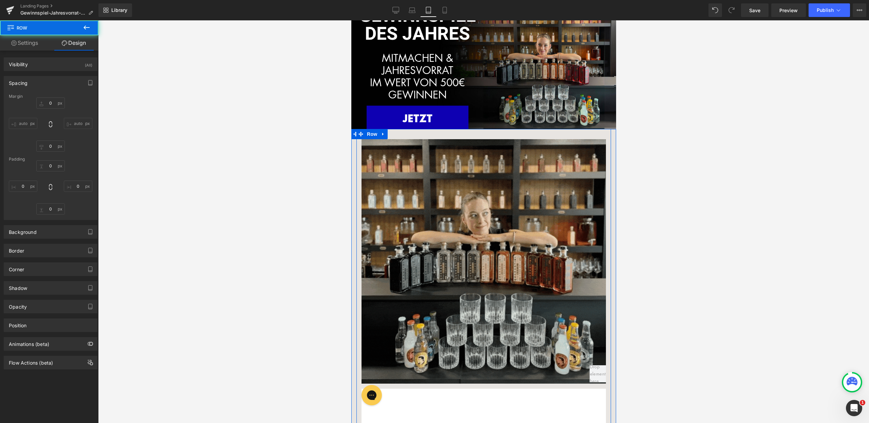
type input "0"
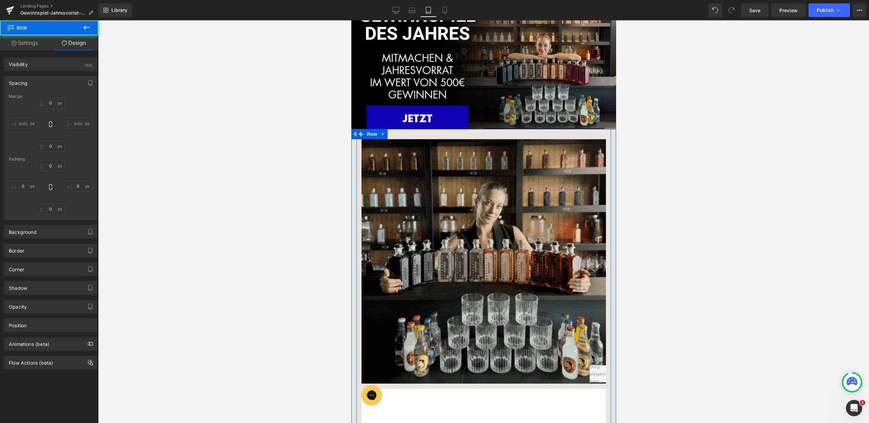
type input "0"
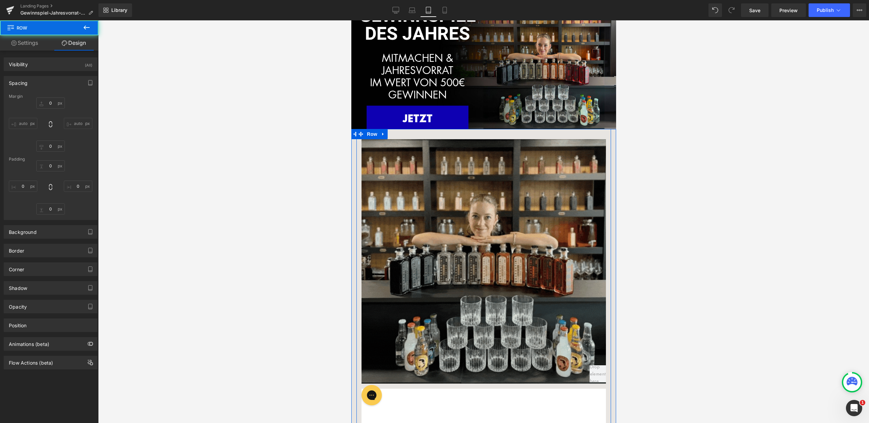
type input "60"
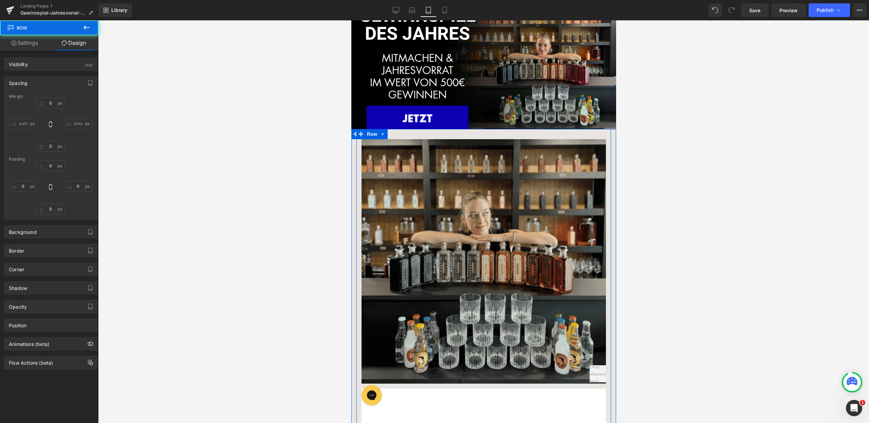
type input "0"
click at [483, 121] on div at bounding box center [549, 68] width 132 height 274
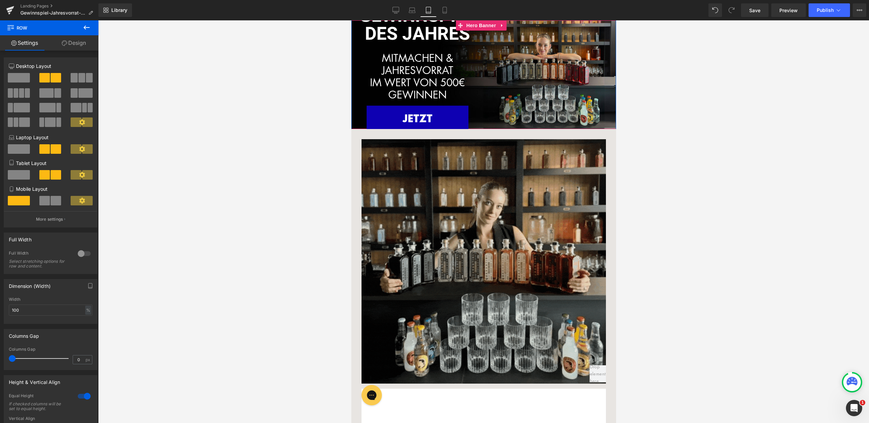
click at [577, 98] on div at bounding box center [549, 68] width 132 height 274
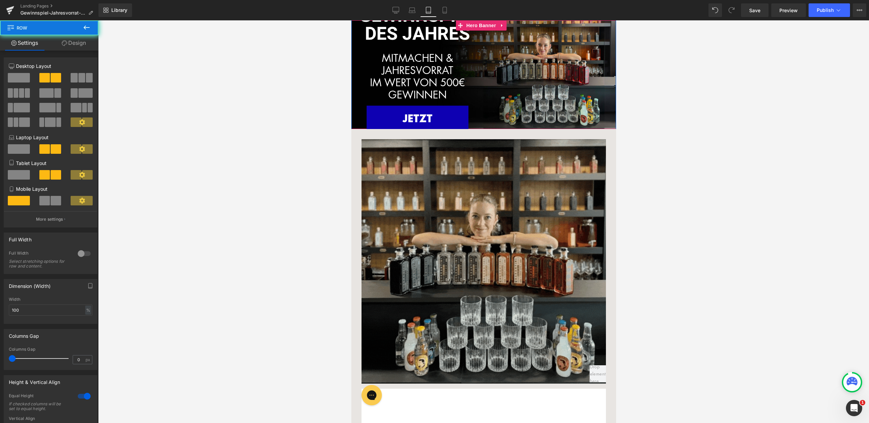
drag, startPoint x: 570, startPoint y: 79, endPoint x: 568, endPoint y: 115, distance: 36.0
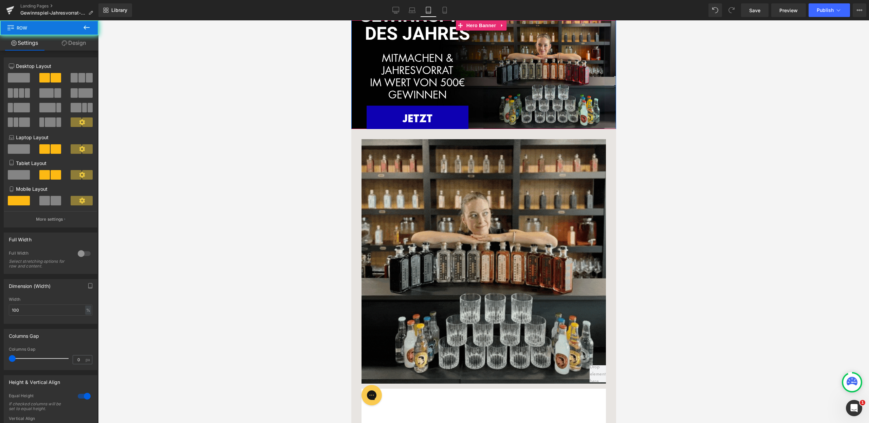
click at [568, 115] on div at bounding box center [549, 68] width 132 height 274
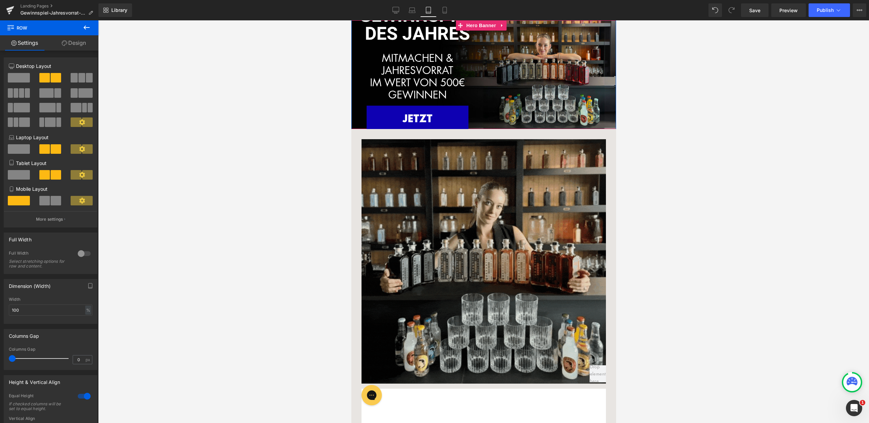
click at [560, 126] on div at bounding box center [549, 68] width 132 height 274
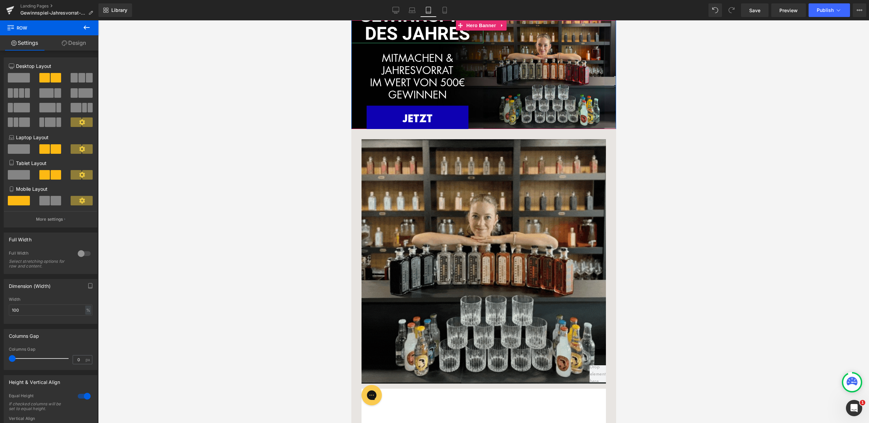
click at [421, 32] on font "DES JAHRES" at bounding box center [417, 34] width 105 height 26
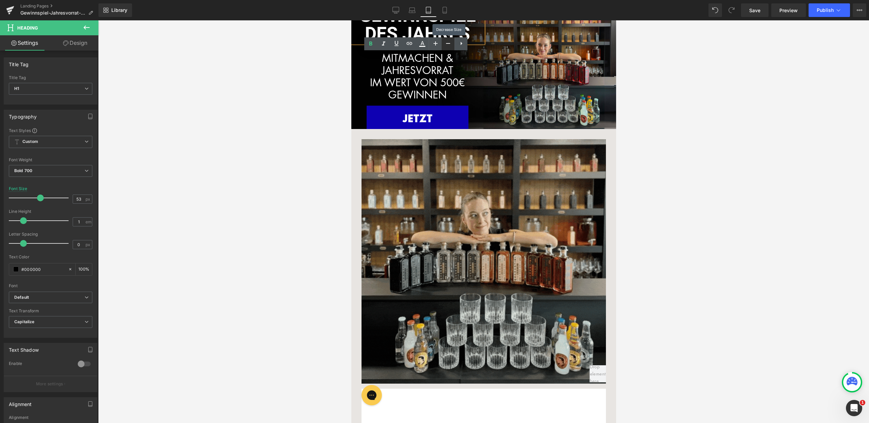
click at [443, 42] on link at bounding box center [448, 43] width 13 height 13
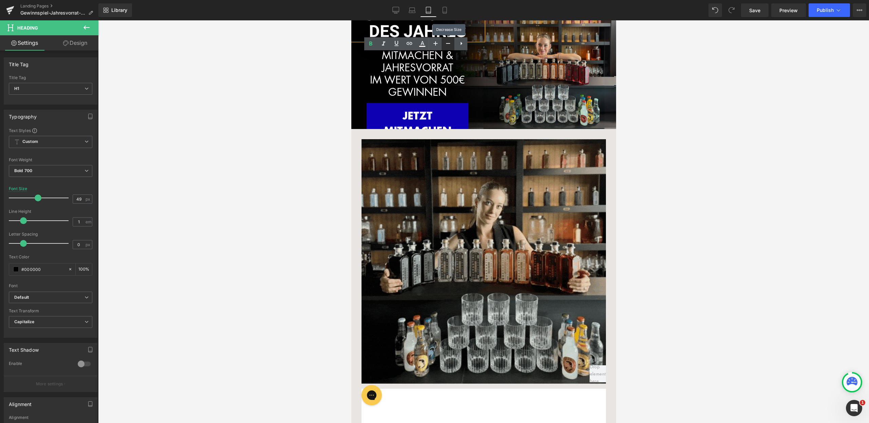
click at [443, 42] on link at bounding box center [448, 43] width 13 height 13
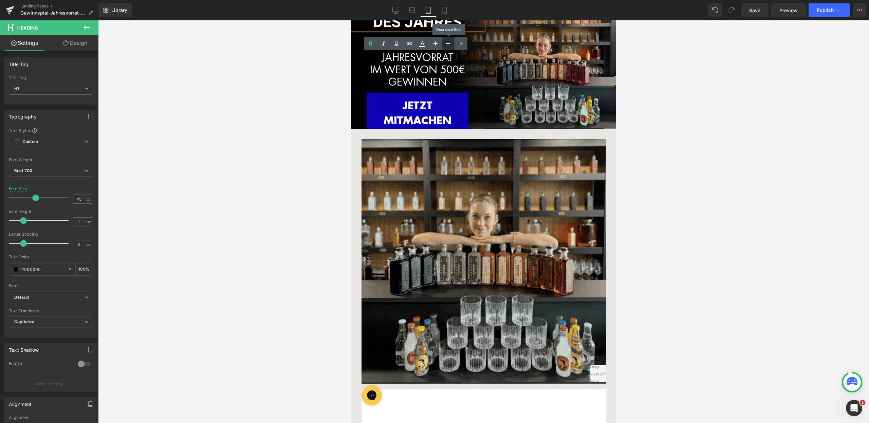
click at [443, 42] on link at bounding box center [448, 43] width 13 height 13
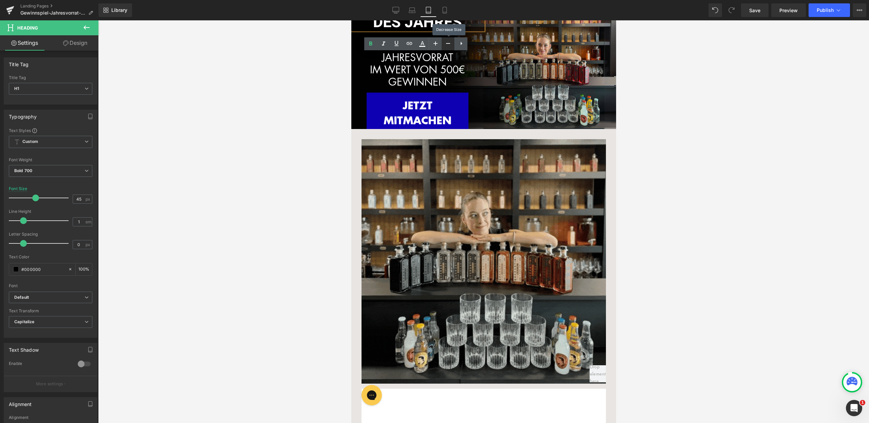
type input "43"
click at [497, 91] on div at bounding box center [549, 69] width 132 height 246
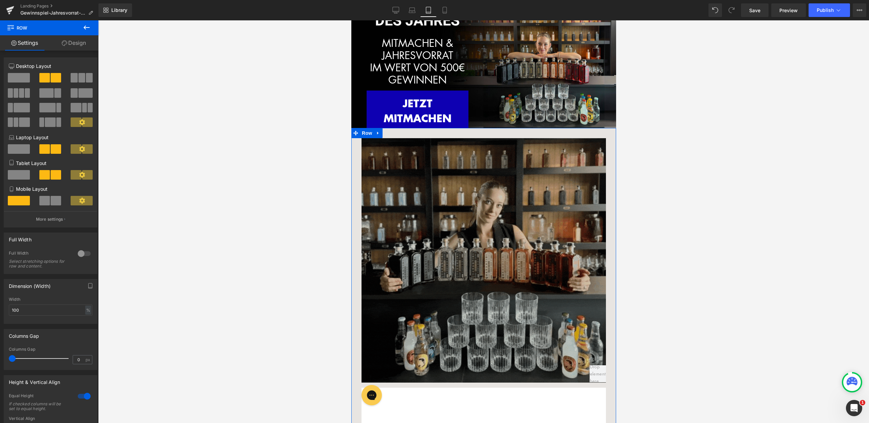
scroll to position [0, 0]
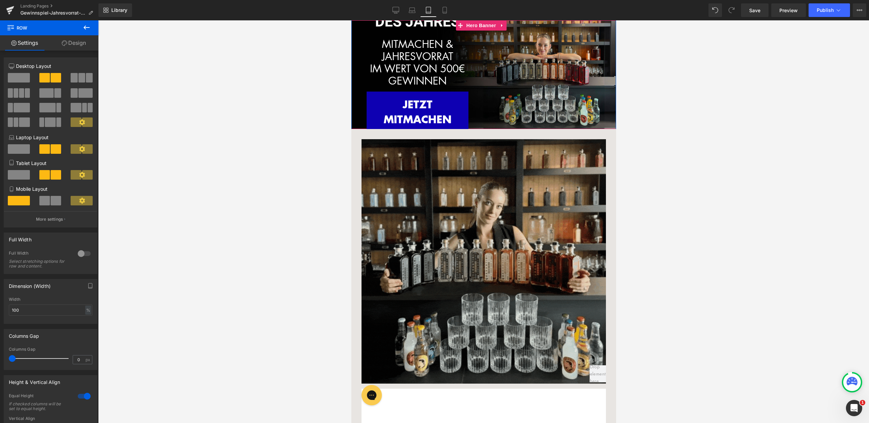
click at [494, 90] on div at bounding box center [549, 69] width 132 height 246
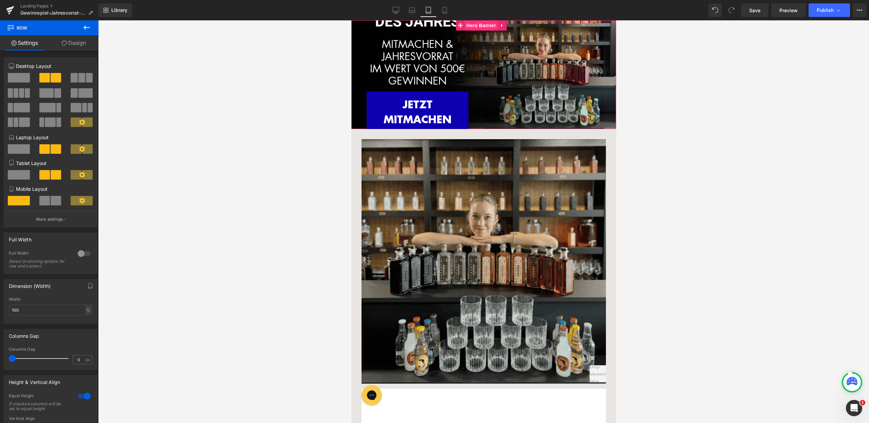
click at [467, 25] on span "Hero Banner" at bounding box center [481, 25] width 33 height 10
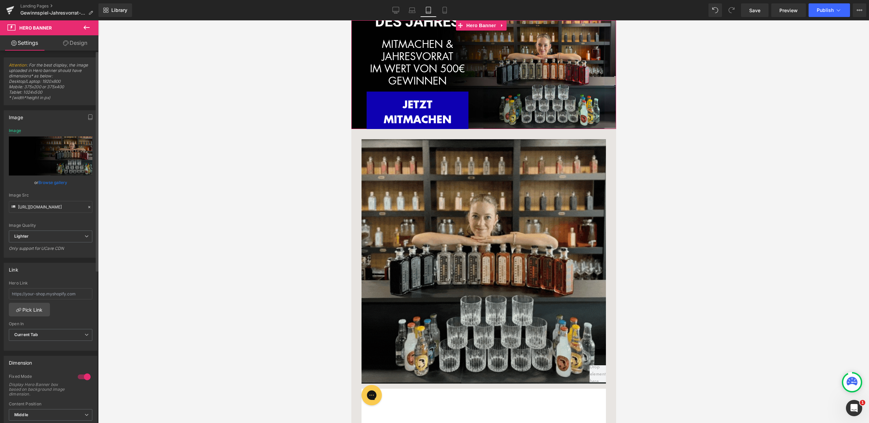
click at [83, 376] on div at bounding box center [84, 377] width 16 height 11
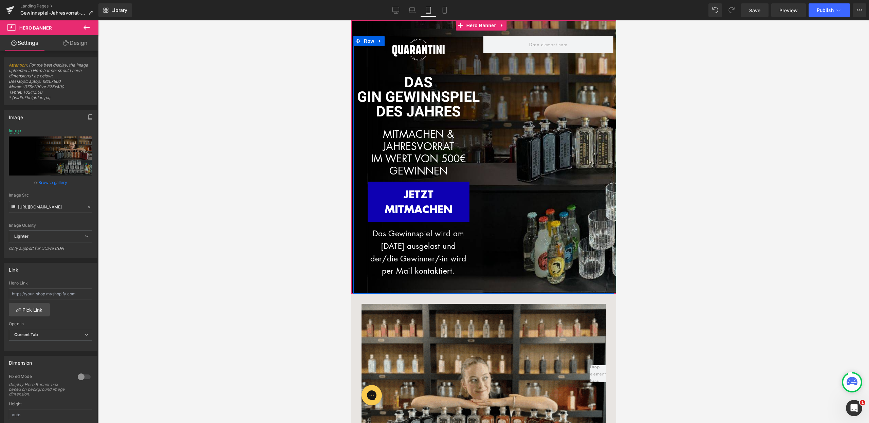
click at [542, 143] on div at bounding box center [548, 158] width 130 height 245
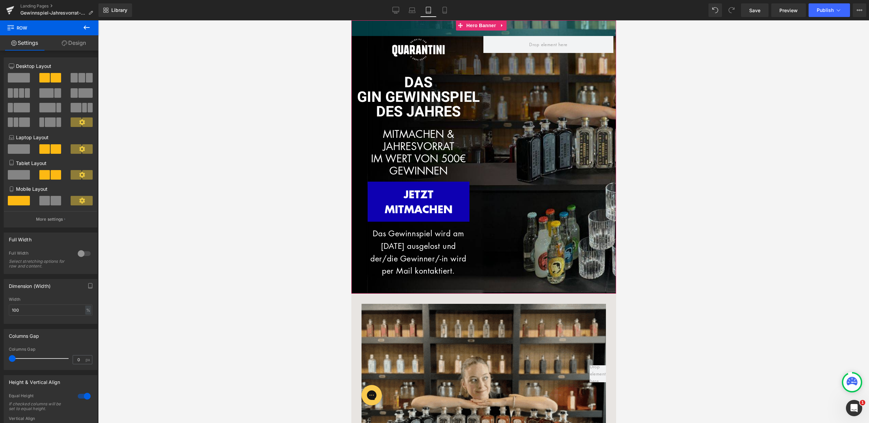
click at [454, 23] on div "46px" at bounding box center [483, 28] width 265 height 16
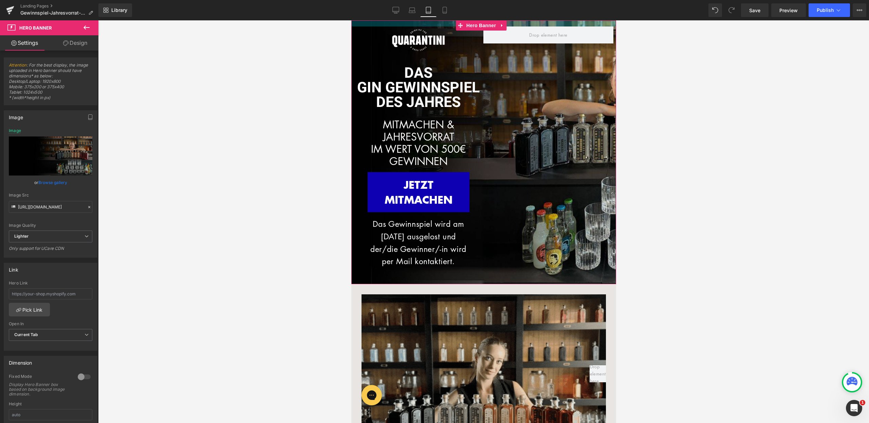
drag, startPoint x: 451, startPoint y: 30, endPoint x: 456, endPoint y: 8, distance: 22.4
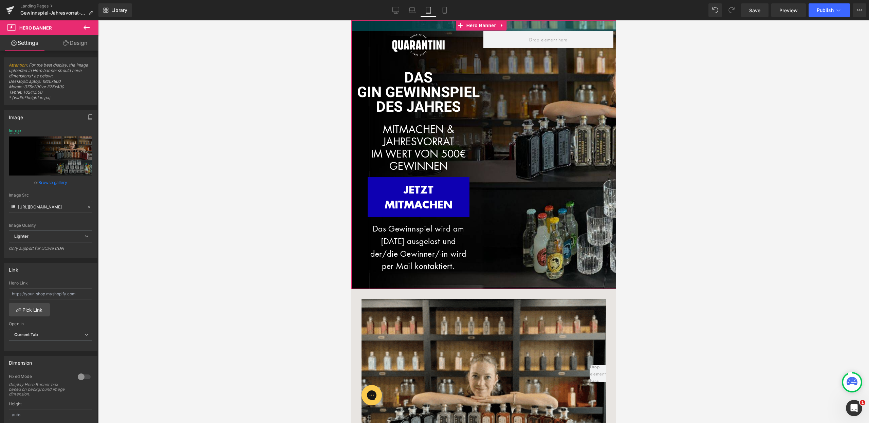
click at [455, 25] on div "32px" at bounding box center [483, 25] width 265 height 11
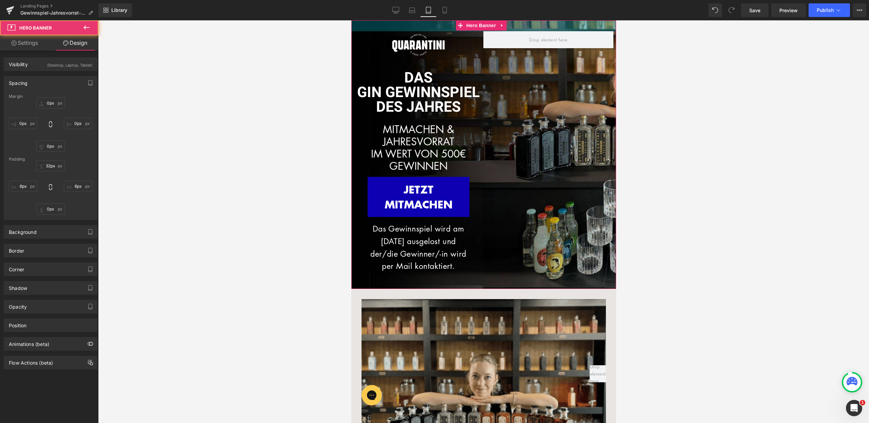
drag, startPoint x: 457, startPoint y: 18, endPoint x: 807, endPoint y: 37, distance: 350.3
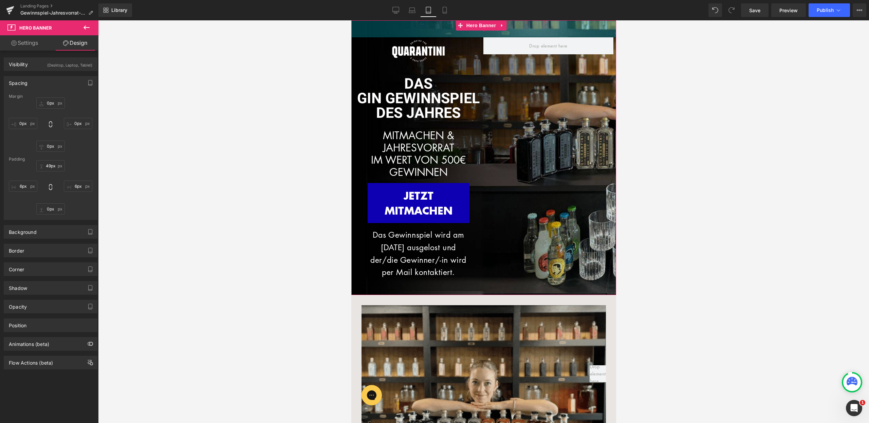
type input "46px"
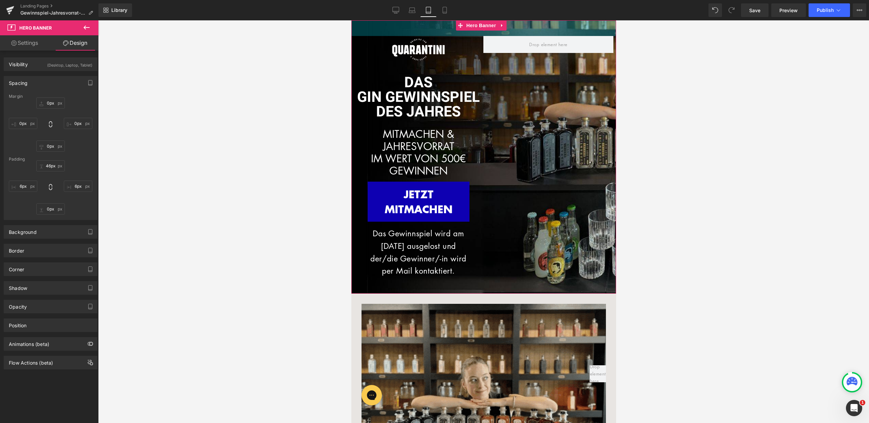
click at [448, 29] on div "46px" at bounding box center [483, 28] width 265 height 16
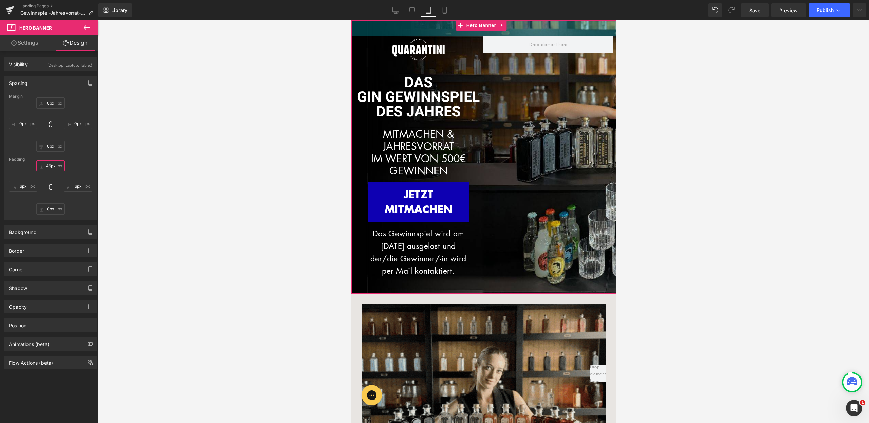
click at [47, 168] on input "46px" at bounding box center [50, 165] width 29 height 11
click at [50, 165] on input "46px" at bounding box center [50, 165] width 29 height 11
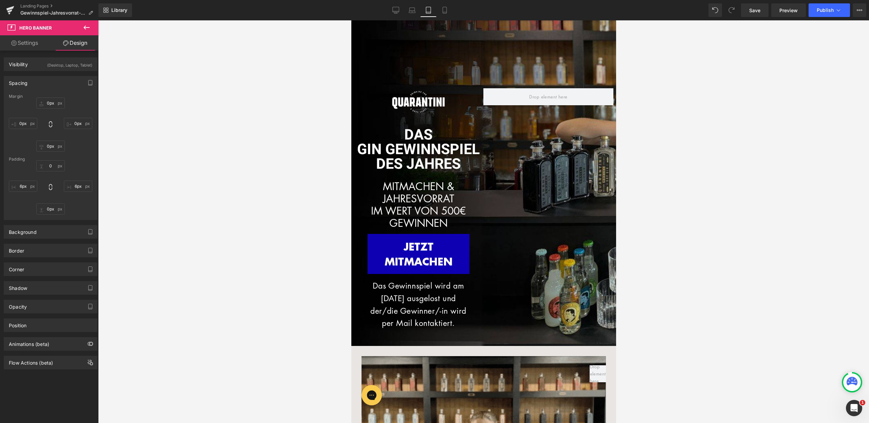
click at [209, 142] on div at bounding box center [483, 221] width 771 height 403
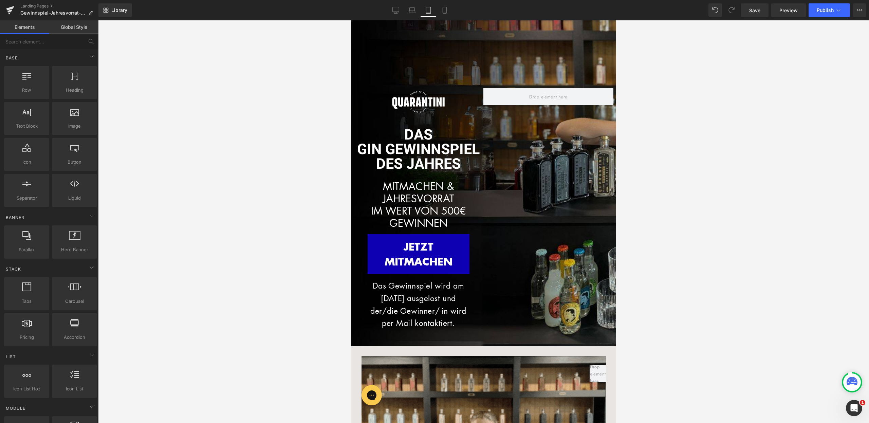
click at [543, 178] on div at bounding box center [548, 210] width 130 height 245
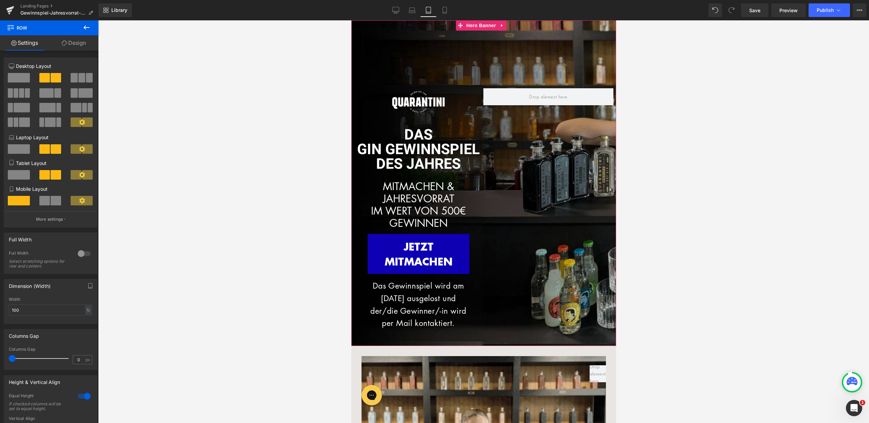
click at [488, 43] on div at bounding box center [483, 183] width 265 height 326
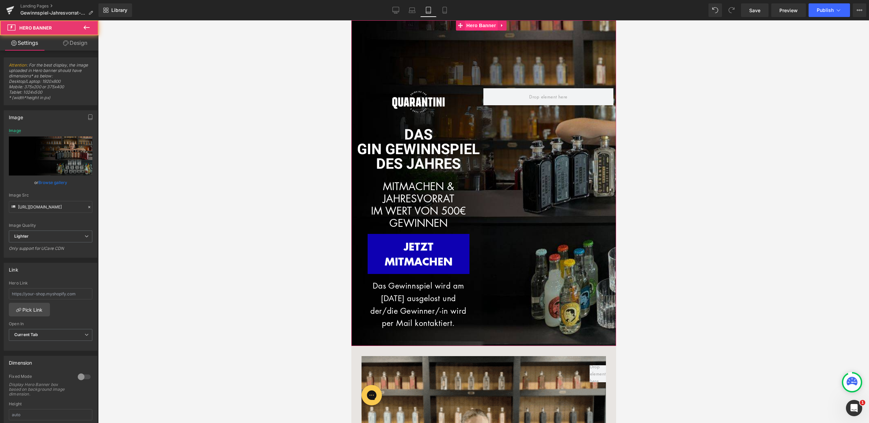
click at [477, 23] on span "Hero Banner" at bounding box center [481, 25] width 33 height 10
click at [62, 150] on link "Replace Image" at bounding box center [51, 156] width 84 height 39
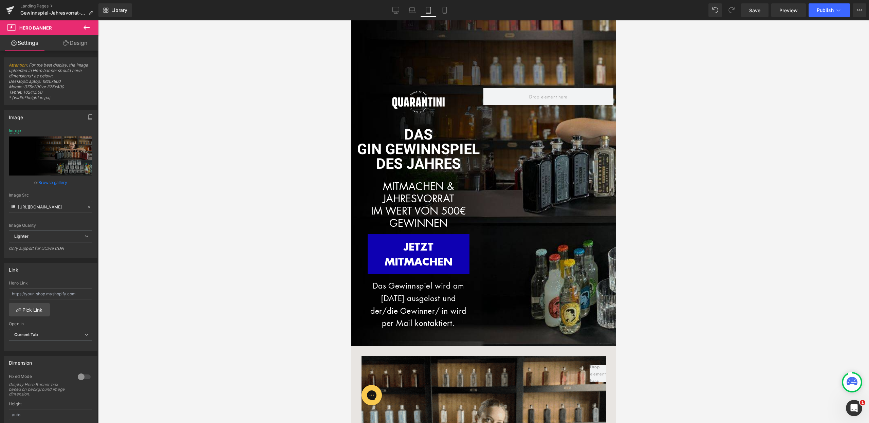
type input "C:\fakepath\LP_Gewinnspiel.jpg"
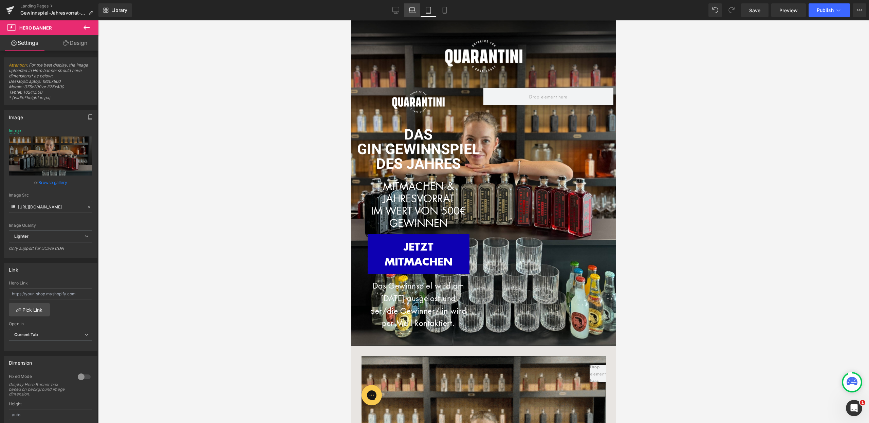
click at [420, 7] on link "Laptop" at bounding box center [412, 10] width 16 height 14
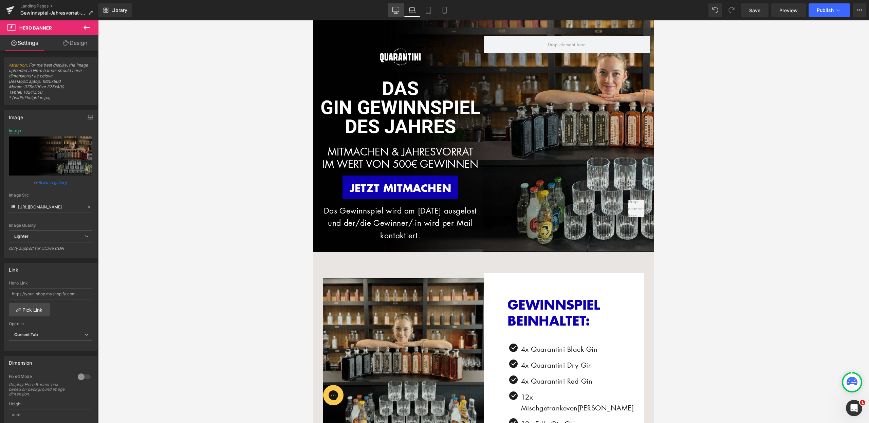
click at [399, 6] on link "Desktop" at bounding box center [396, 10] width 16 height 14
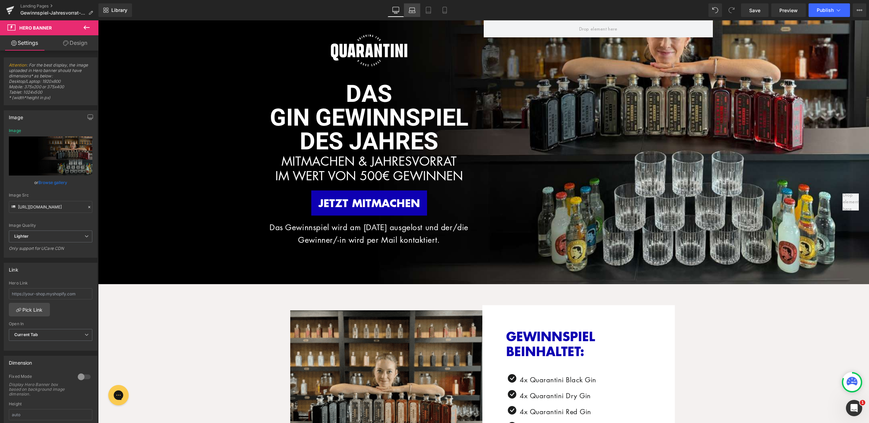
click at [416, 9] on link "Laptop" at bounding box center [412, 10] width 16 height 14
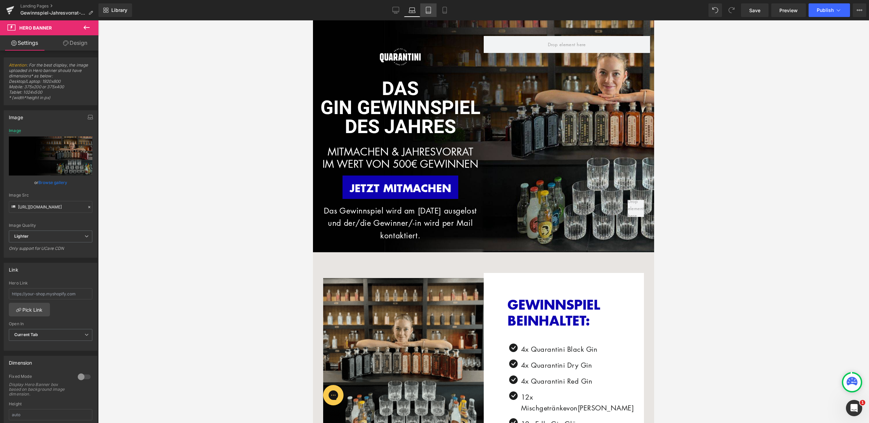
click at [422, 8] on link "Tablet" at bounding box center [428, 10] width 16 height 14
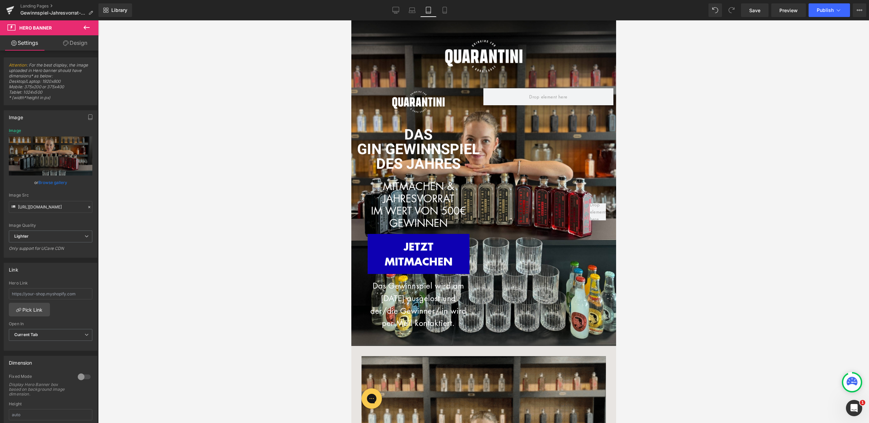
type input "https://ucarecdn.com/bd956dd3-f17b-4ddd-af1a-6444f8efdf11/-/format/auto/-/previ…"
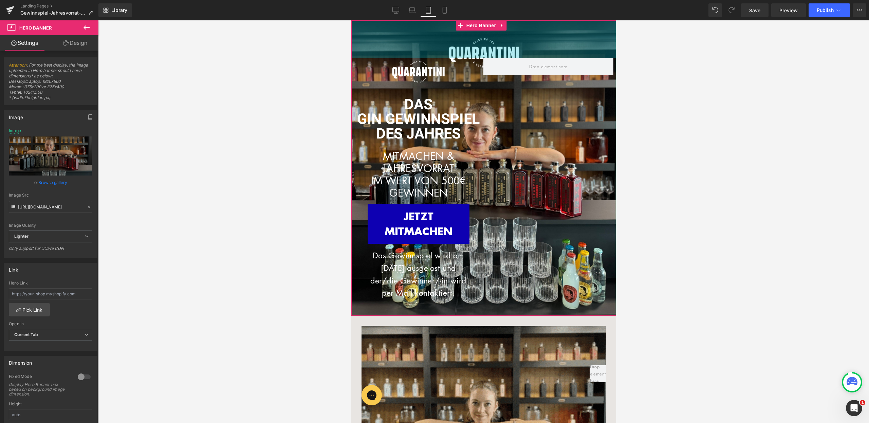
drag, startPoint x: 453, startPoint y: 51, endPoint x: 461, endPoint y: 3, distance: 47.8
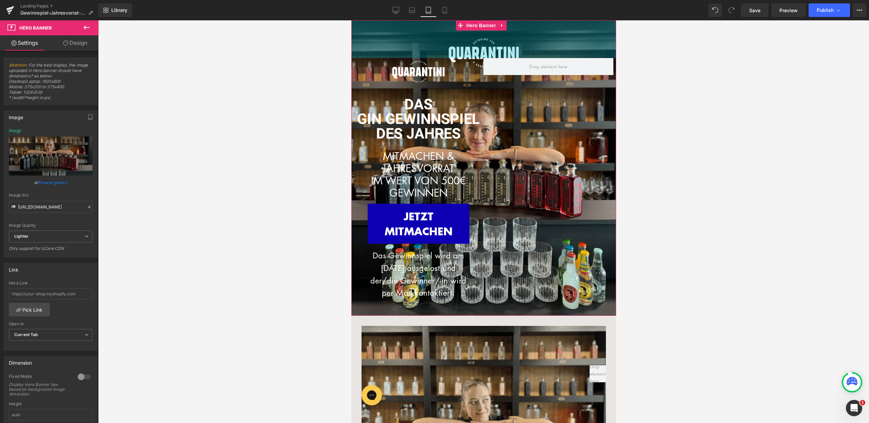
click at [461, 3] on div "Library Tablet Desktop Laptop Tablet Mobile Save Preview Publish Scheduled View…" at bounding box center [483, 10] width 771 height 14
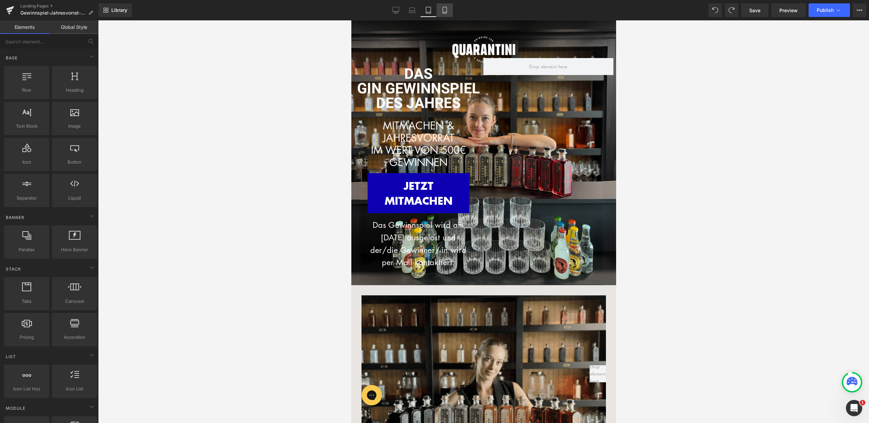
click at [447, 12] on icon at bounding box center [445, 10] width 7 height 7
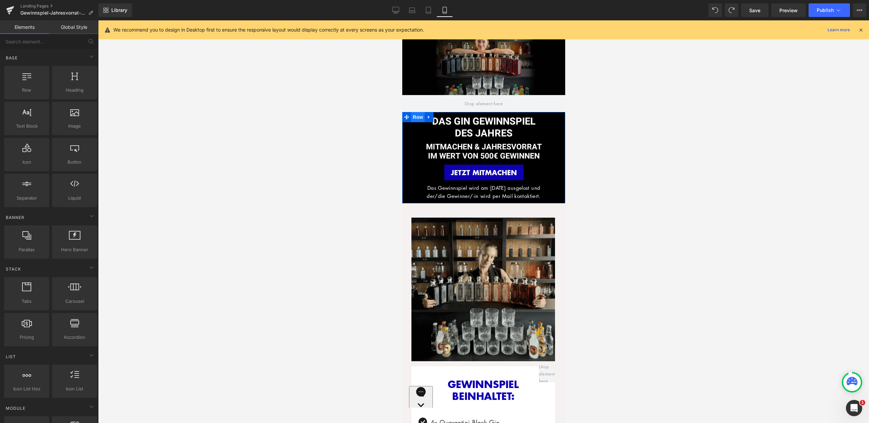
click at [417, 117] on span "Row" at bounding box center [418, 117] width 14 height 10
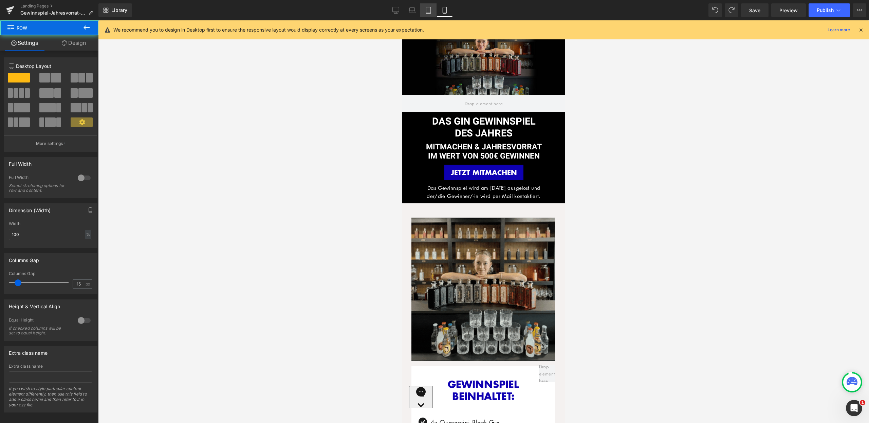
click at [425, 13] on icon at bounding box center [428, 10] width 7 height 7
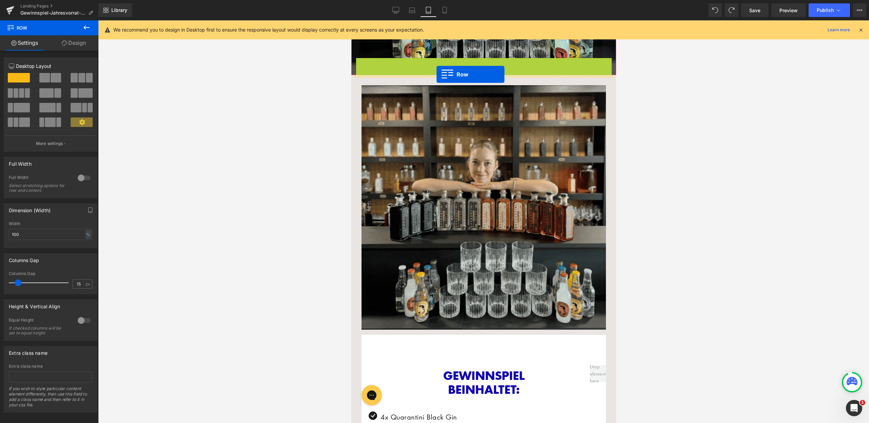
drag, startPoint x: 358, startPoint y: 61, endPoint x: 436, endPoint y: 74, distance: 79.2
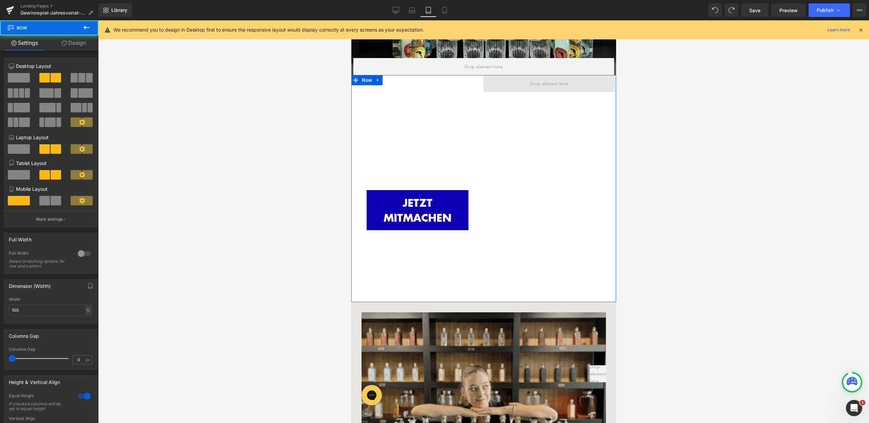
click at [514, 80] on span at bounding box center [549, 83] width 132 height 17
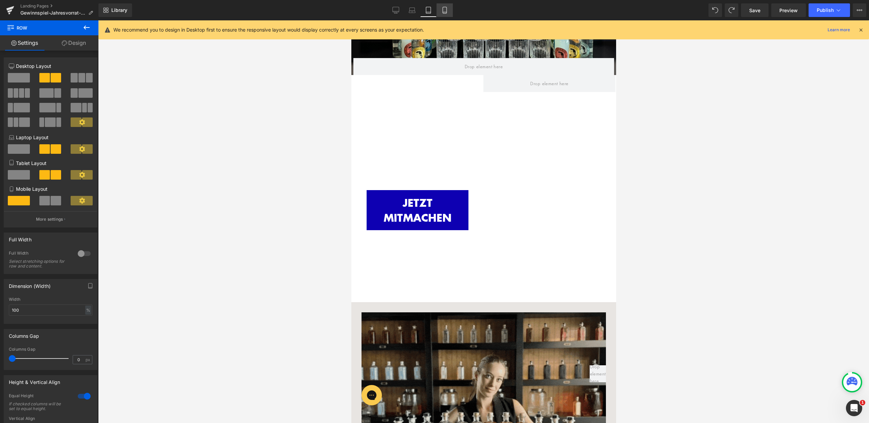
click at [445, 11] on icon at bounding box center [445, 10] width 7 height 7
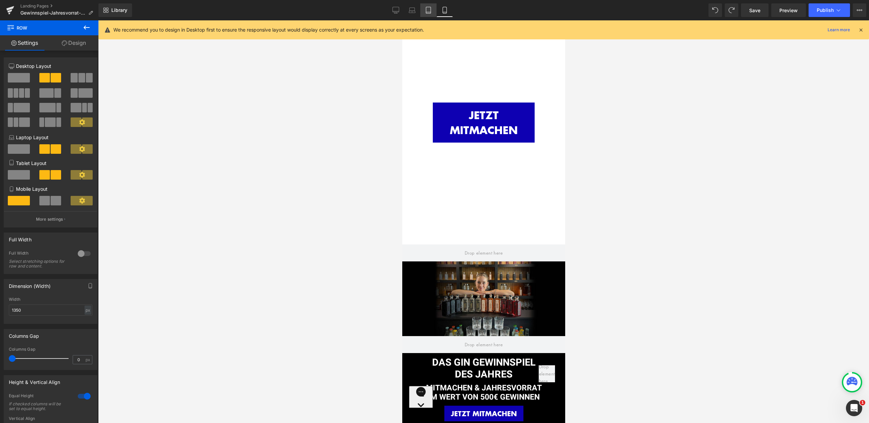
click at [426, 11] on icon at bounding box center [428, 10] width 7 height 7
type input "100"
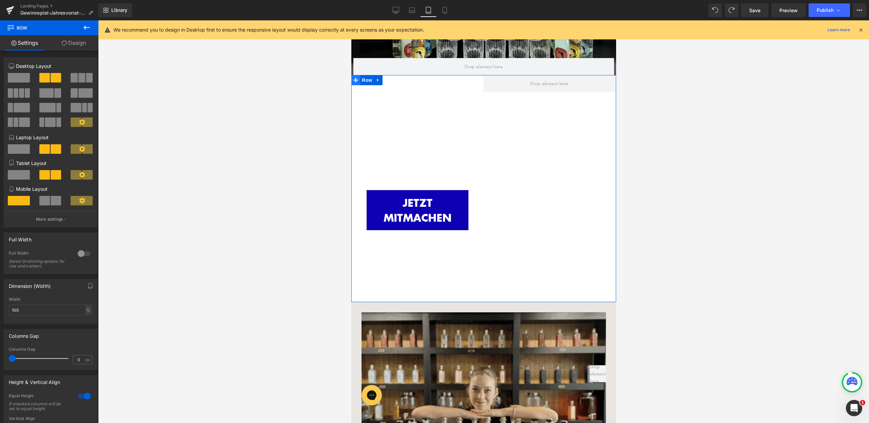
click at [357, 79] on icon at bounding box center [355, 80] width 5 height 5
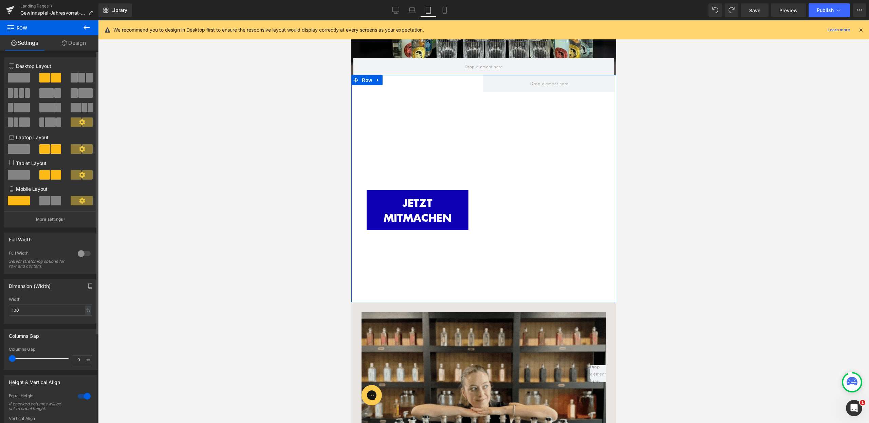
click at [74, 51] on div "6+6 6+6 12+12 Column Size Customizer 6+6 Desktop Layout Laptop Layout Tablet La…" at bounding box center [51, 287] width 102 height 472
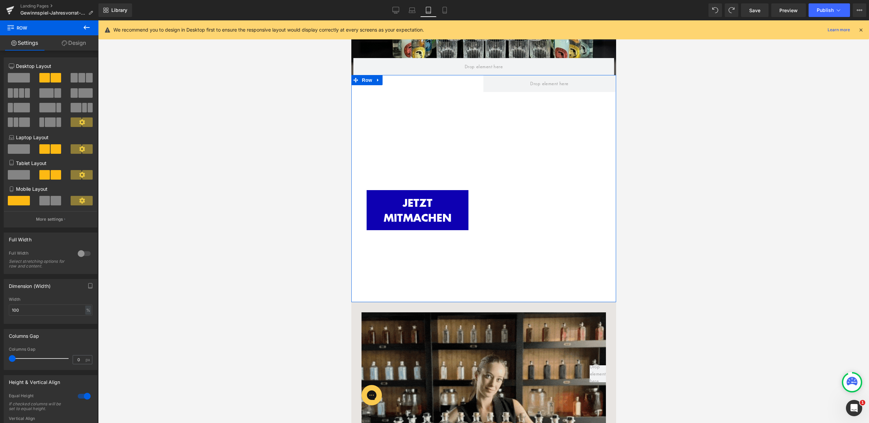
click at [76, 42] on link "Design" at bounding box center [73, 42] width 49 height 15
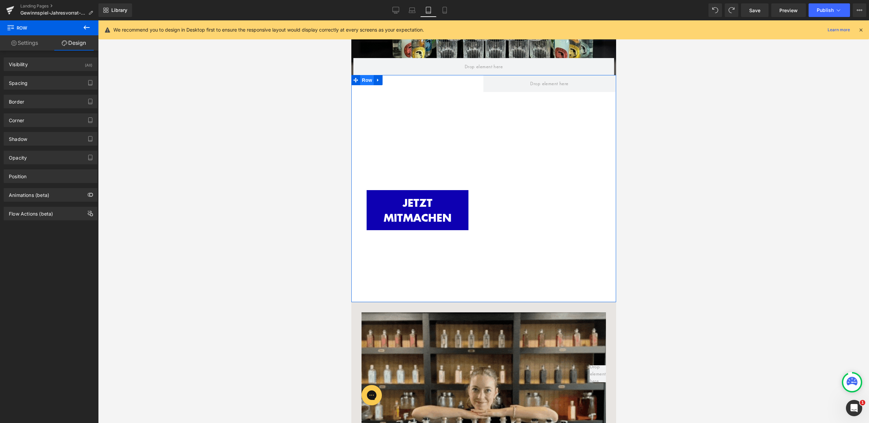
click at [360, 78] on span "Row" at bounding box center [367, 80] width 14 height 10
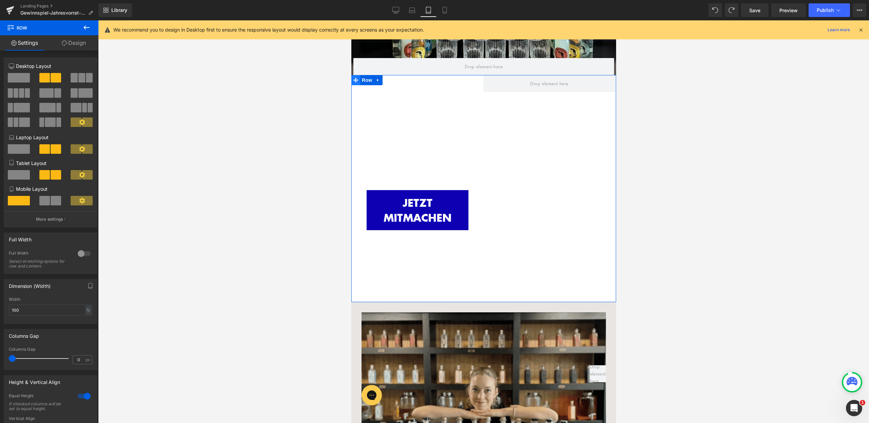
click at [358, 79] on span at bounding box center [355, 80] width 9 height 10
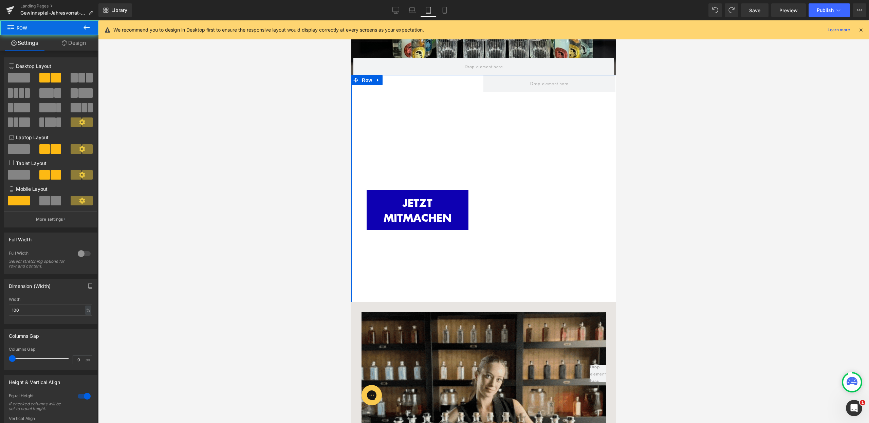
click at [65, 42] on icon at bounding box center [64, 42] width 5 height 5
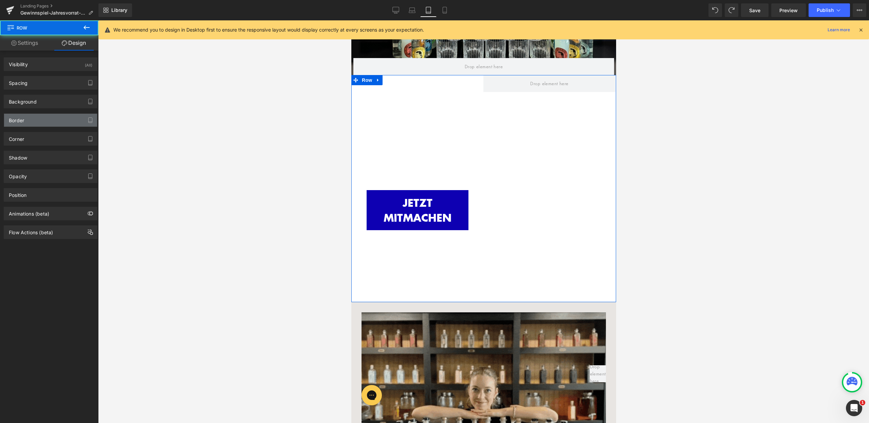
type input "transparent"
type input "0"
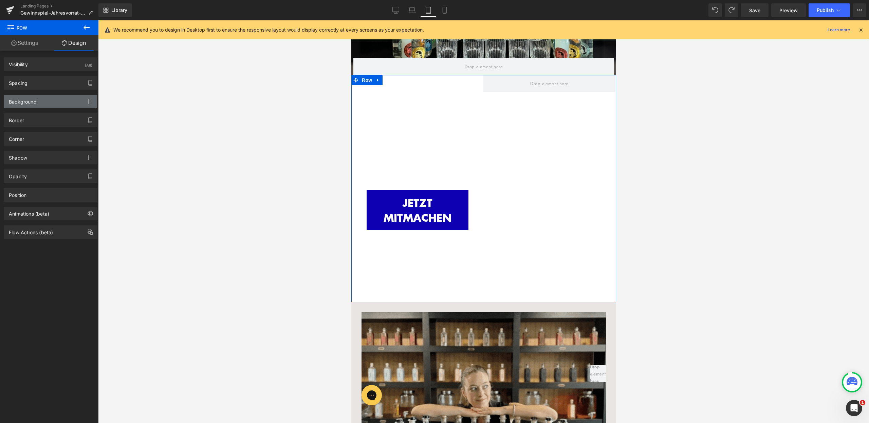
click at [37, 105] on div "Background" at bounding box center [50, 101] width 93 height 13
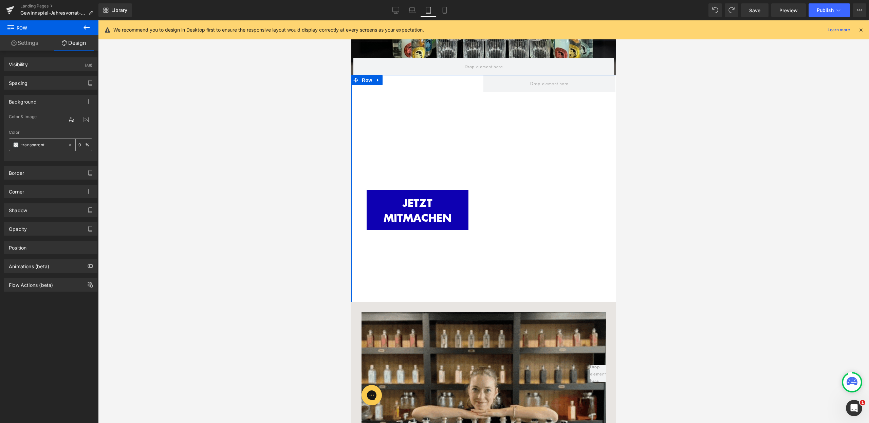
click at [46, 146] on input "transparent" at bounding box center [42, 144] width 43 height 7
type input "000"
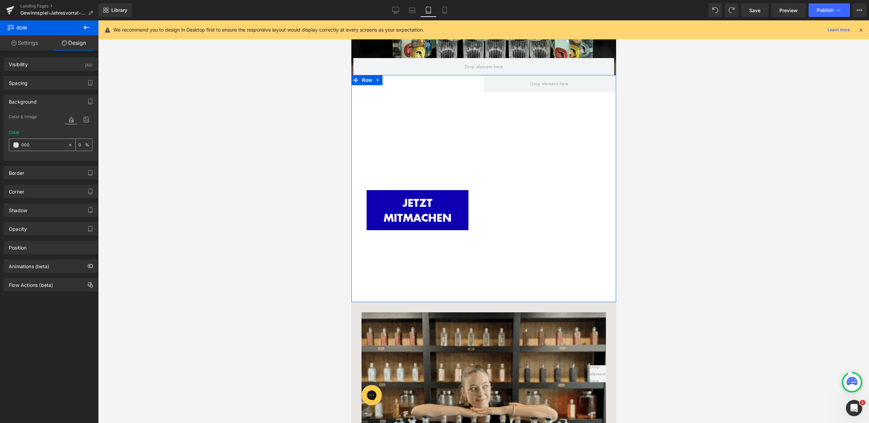
type input "100"
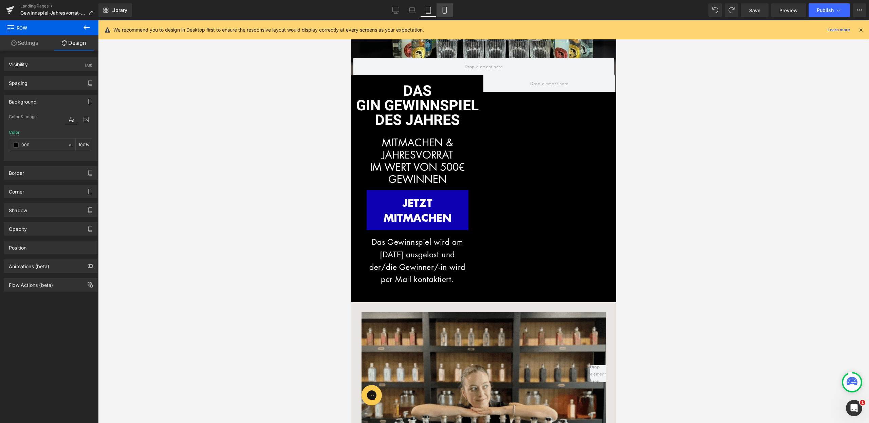
click at [442, 10] on icon at bounding box center [445, 10] width 7 height 7
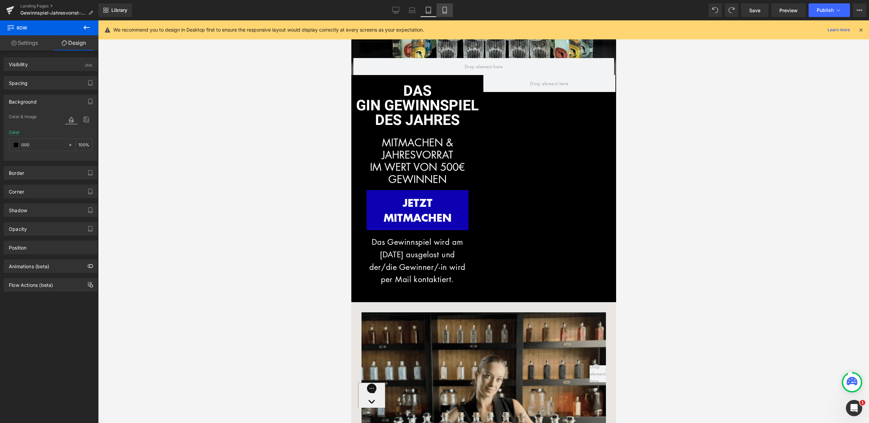
type input "transparent"
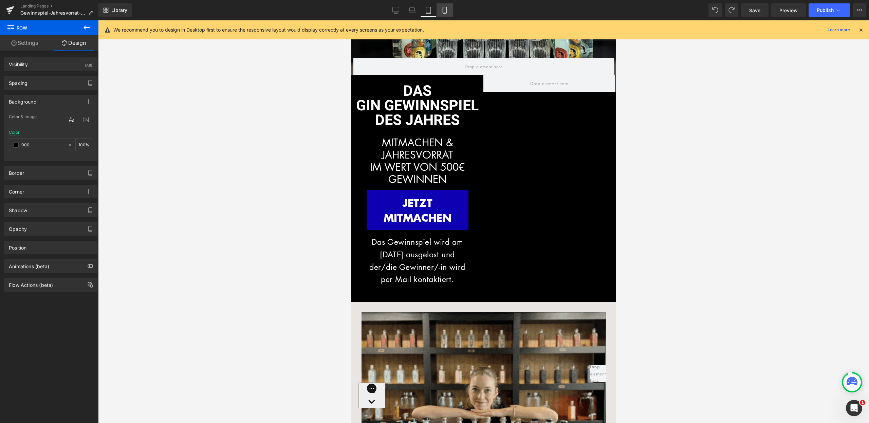
type input "0"
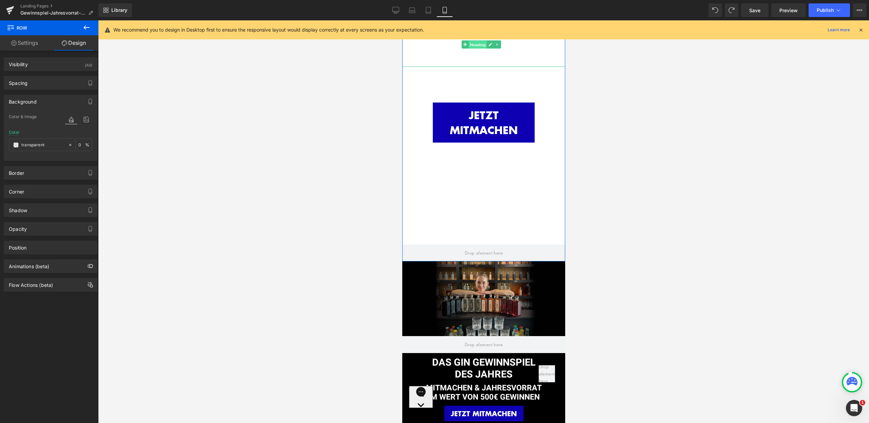
click at [469, 42] on span "Heading" at bounding box center [477, 44] width 18 height 8
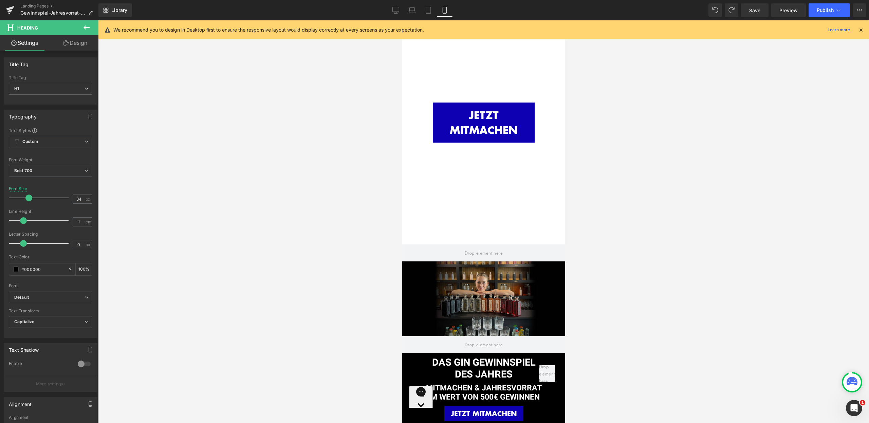
click at [861, 31] on icon at bounding box center [861, 30] width 6 height 6
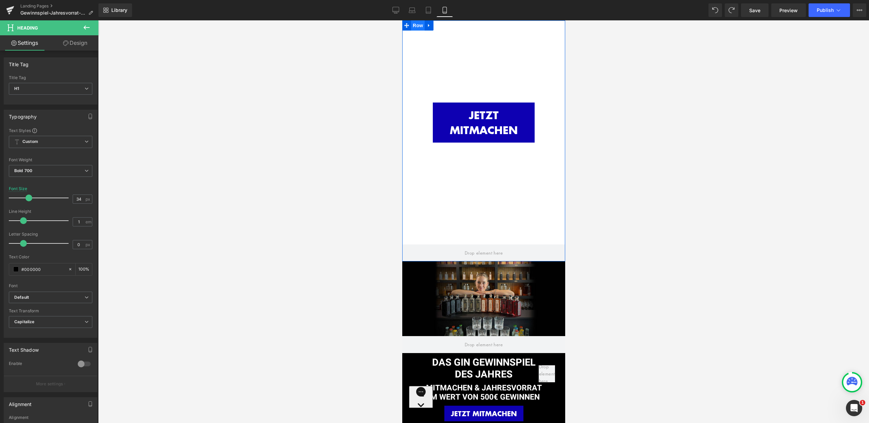
click at [417, 25] on span "Row" at bounding box center [418, 25] width 14 height 10
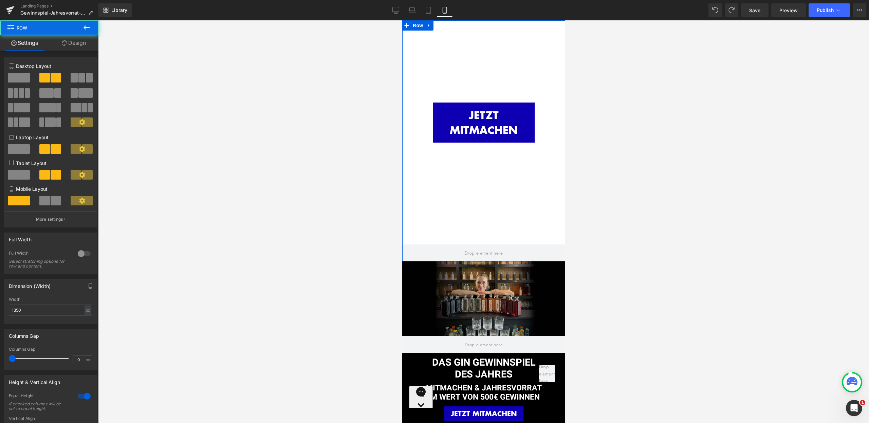
click at [75, 44] on link "Design" at bounding box center [73, 42] width 49 height 15
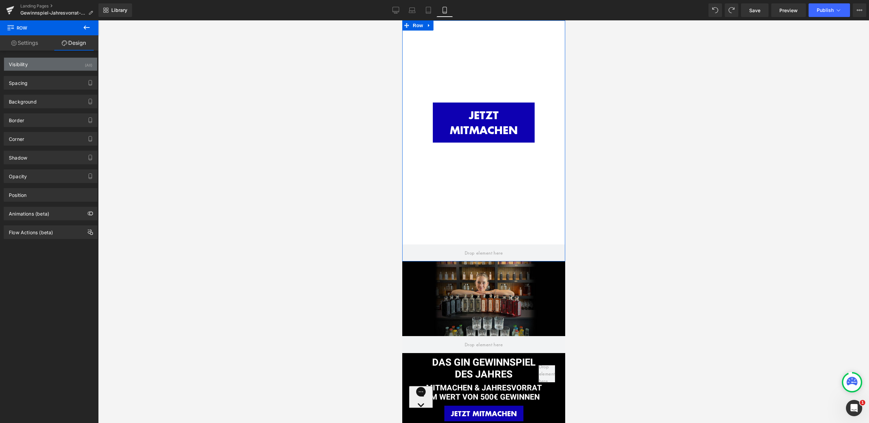
click at [48, 65] on div "Visibility (All)" at bounding box center [50, 64] width 93 height 13
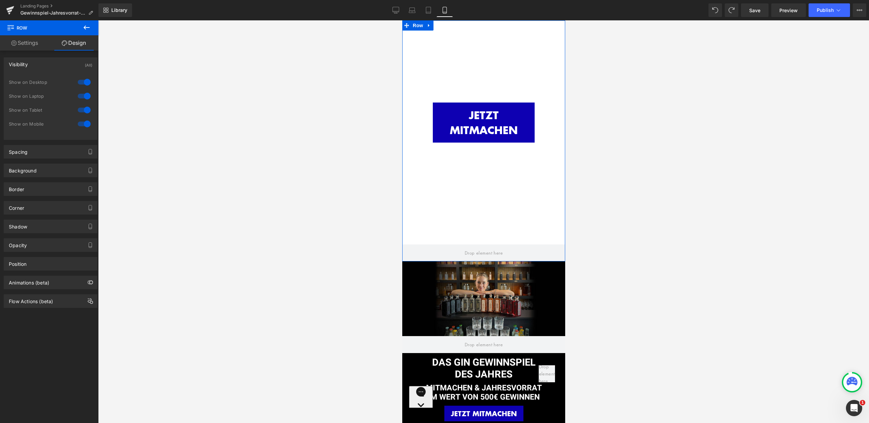
click at [83, 123] on div at bounding box center [84, 124] width 16 height 11
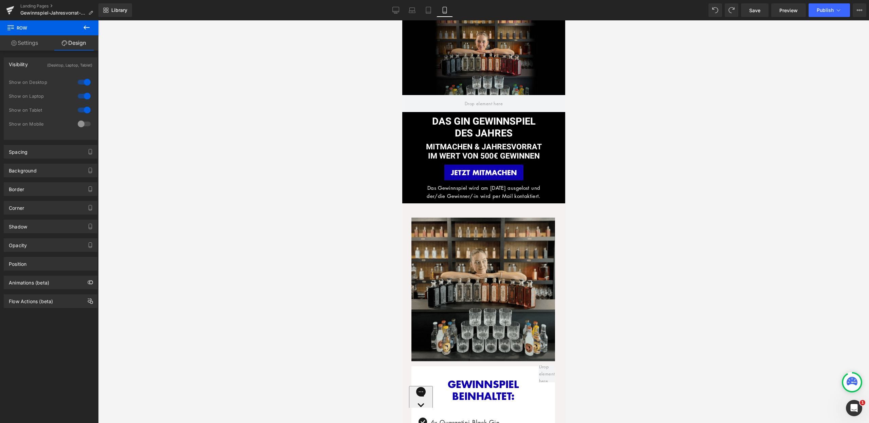
click at [78, 125] on div at bounding box center [84, 124] width 16 height 11
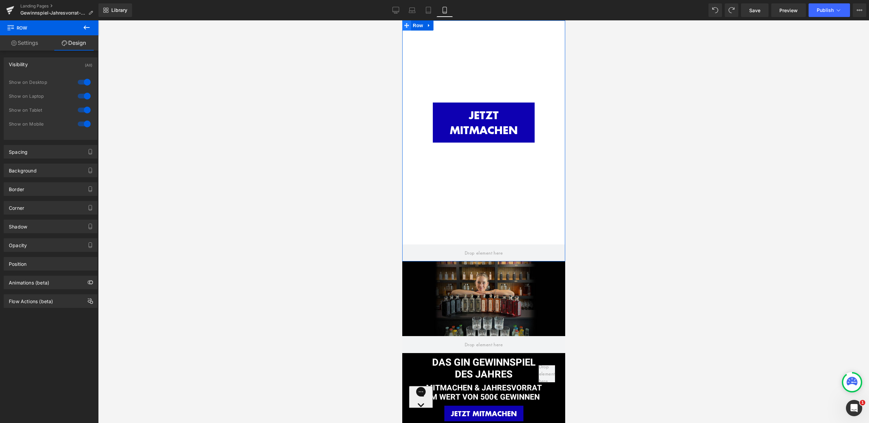
click at [408, 25] on icon at bounding box center [406, 25] width 5 height 5
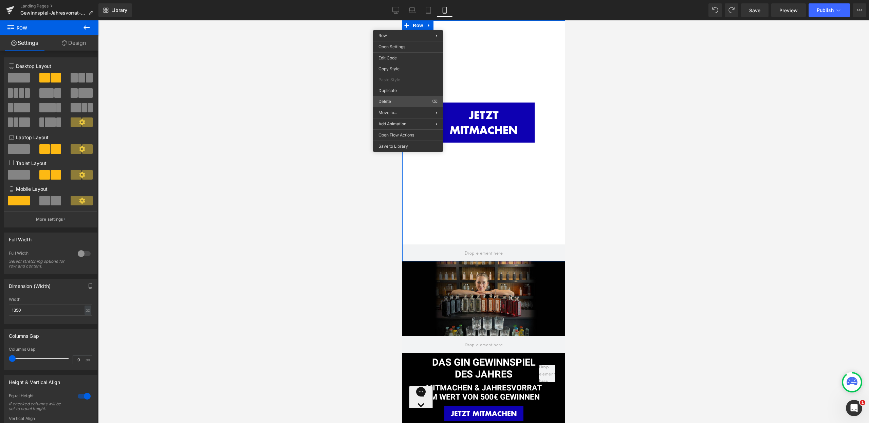
click at [399, 100] on div "Row You are previewing how the will restyle your page. You can not edit Element…" at bounding box center [434, 217] width 869 height 435
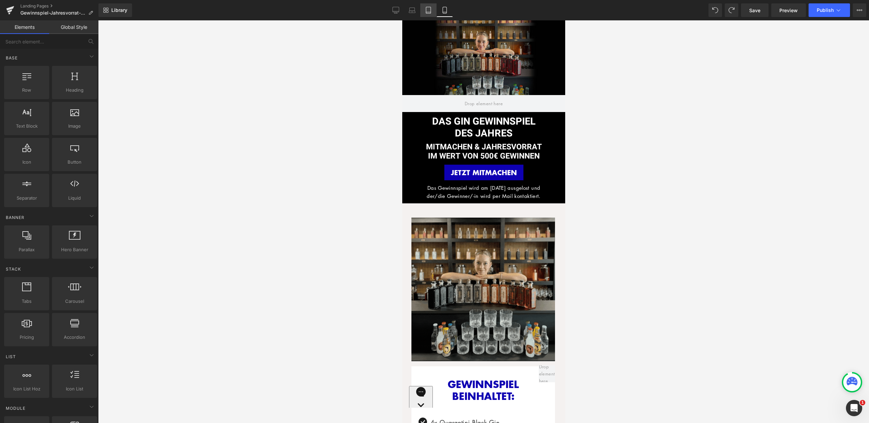
click at [428, 8] on icon at bounding box center [428, 10] width 7 height 7
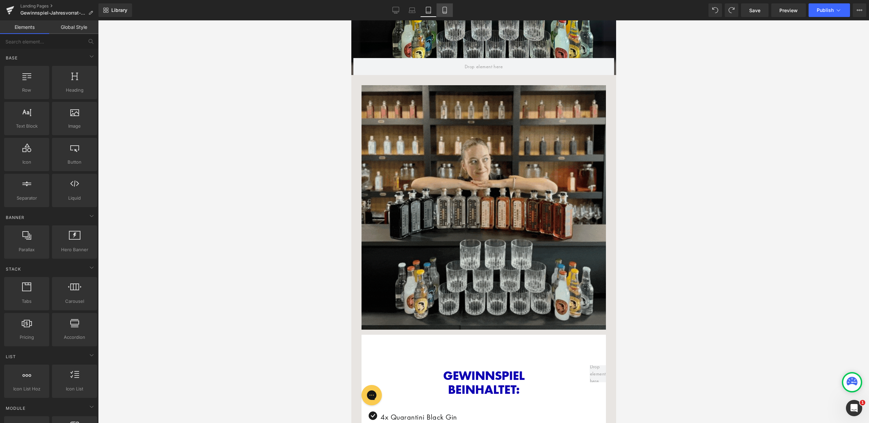
click at [442, 7] on icon at bounding box center [445, 10] width 7 height 7
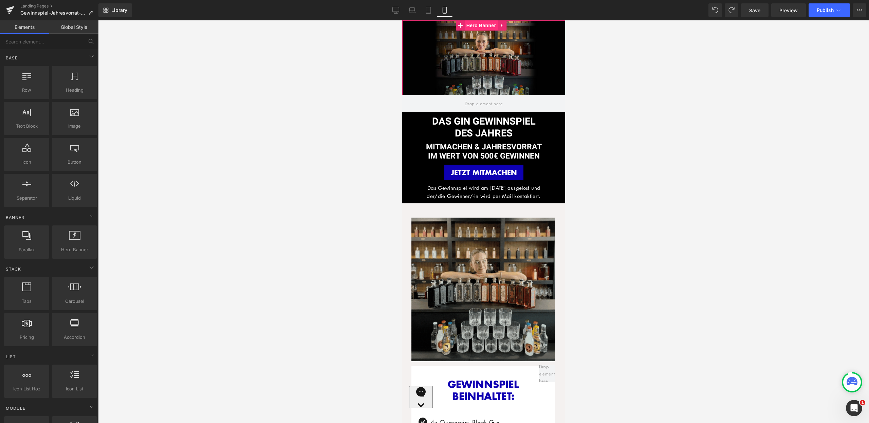
click at [469, 25] on span "Hero Banner" at bounding box center [481, 25] width 33 height 10
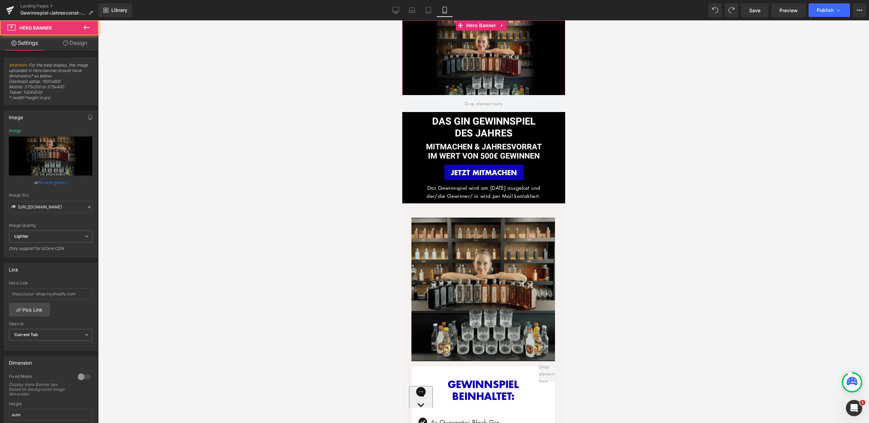
click at [88, 40] on link "Design" at bounding box center [75, 42] width 49 height 15
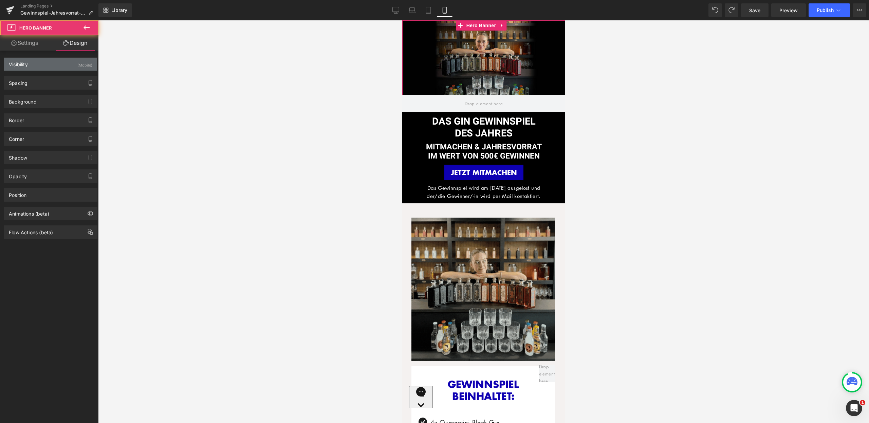
click at [69, 66] on div "Visibility (Mobile)" at bounding box center [50, 64] width 93 height 13
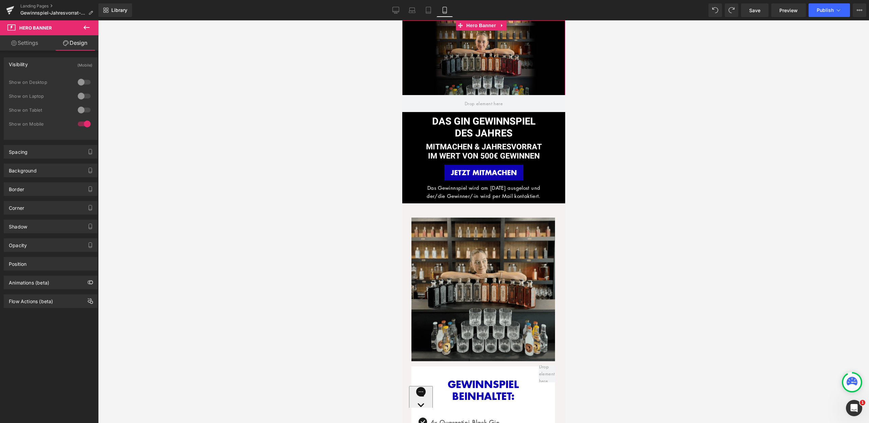
click at [76, 110] on div at bounding box center [84, 110] width 16 height 11
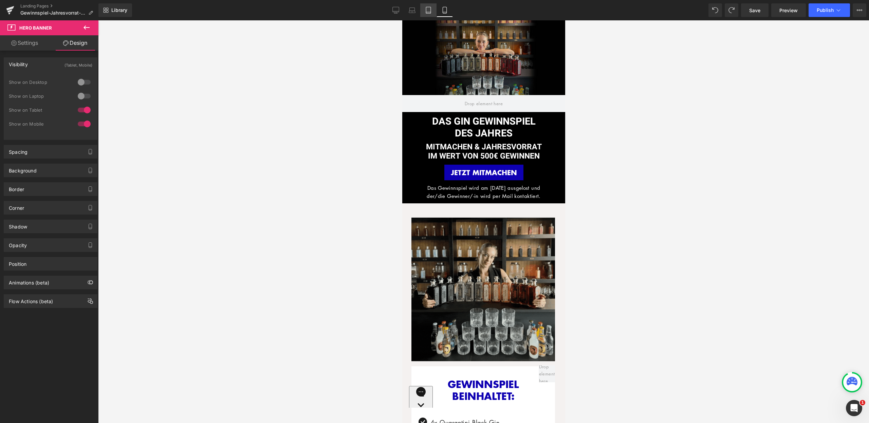
click at [430, 8] on icon at bounding box center [428, 10] width 7 height 7
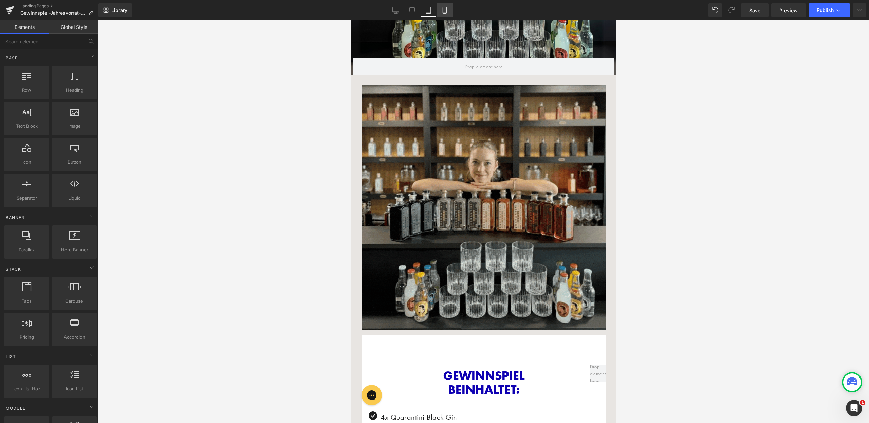
click at [446, 7] on icon at bounding box center [445, 10] width 7 height 7
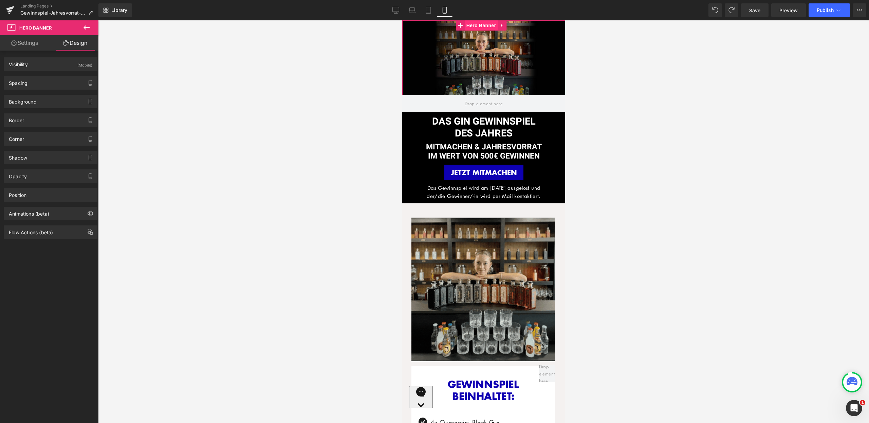
click at [482, 25] on span "Hero Banner" at bounding box center [481, 25] width 33 height 10
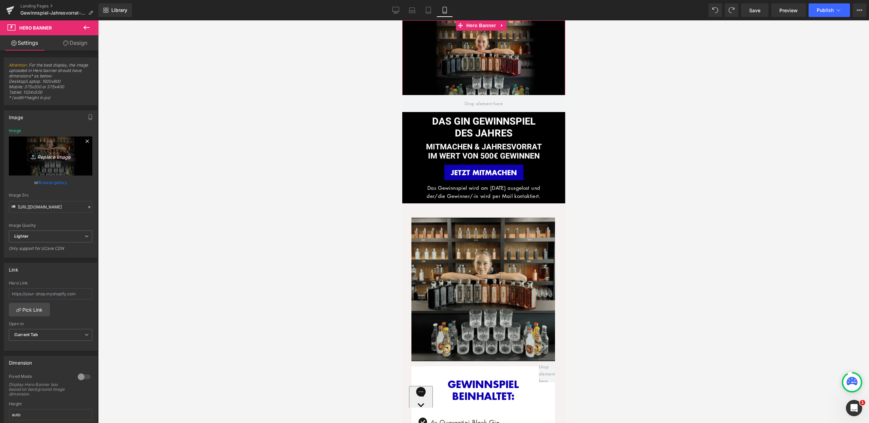
click at [50, 161] on link "Replace Image" at bounding box center [51, 156] width 84 height 39
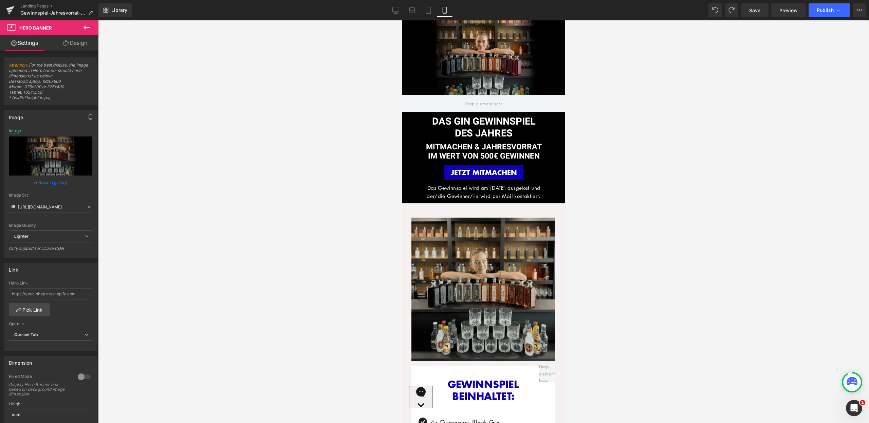
type input "C:\fakepath\LP_Gewinnspiel.jpg"
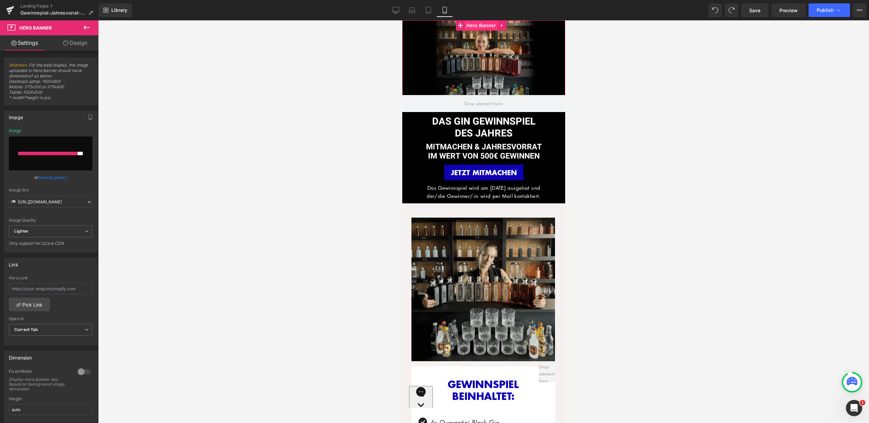
click at [488, 29] on span "Hero Banner" at bounding box center [481, 25] width 33 height 10
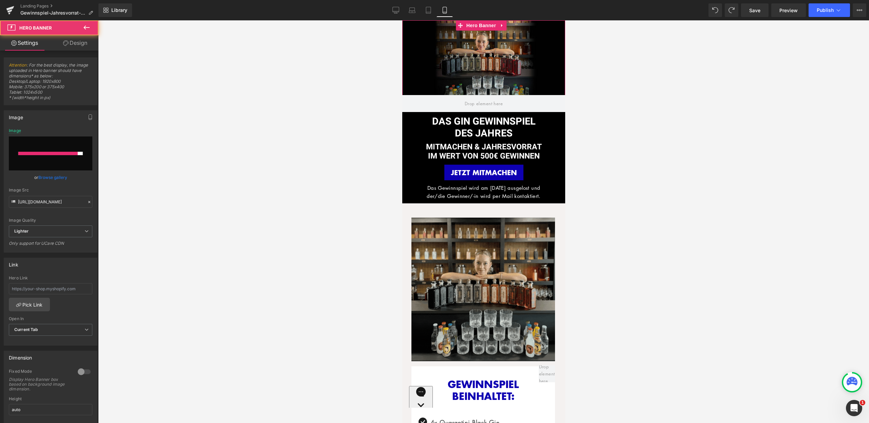
click at [45, 156] on input "file" at bounding box center [51, 154] width 84 height 34
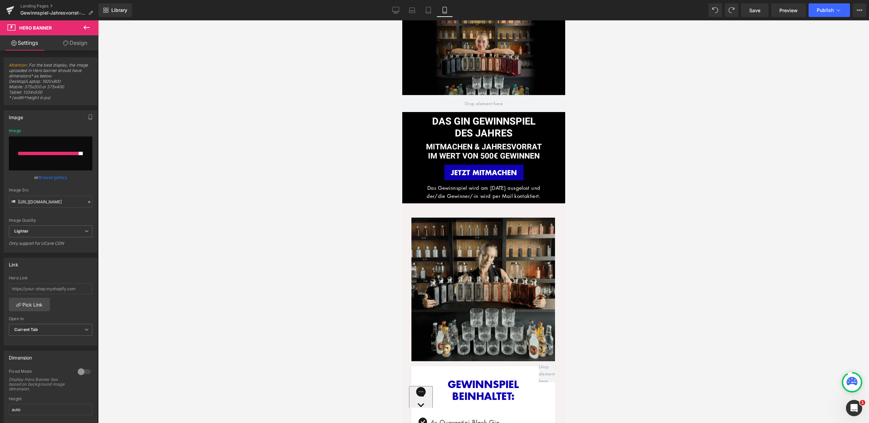
type input "C:\fakepath\LP_Gewinnspiel.jpg"
click at [402, 20] on div "220px" at bounding box center [402, 20] width 0 height 0
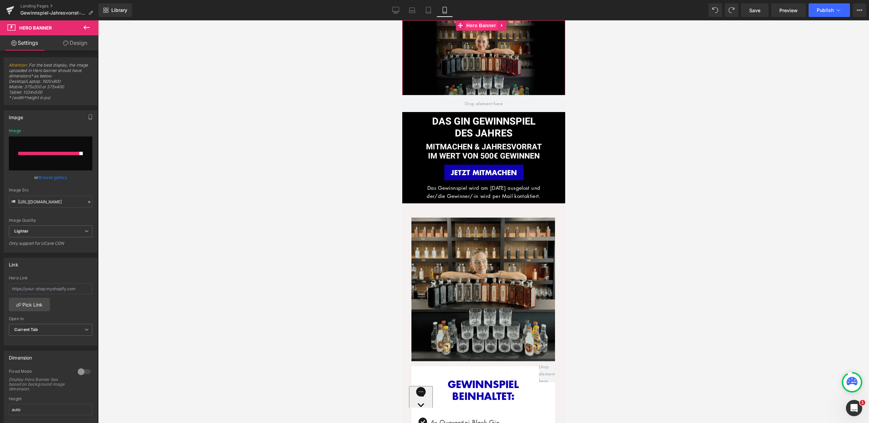
click at [486, 28] on span "Hero Banner" at bounding box center [481, 25] width 33 height 10
click at [46, 153] on div at bounding box center [48, 153] width 61 height 3
click at [53, 159] on input "file" at bounding box center [51, 154] width 84 height 34
type input "C:\fakepath\LP_Gewinnspiel.jpg"
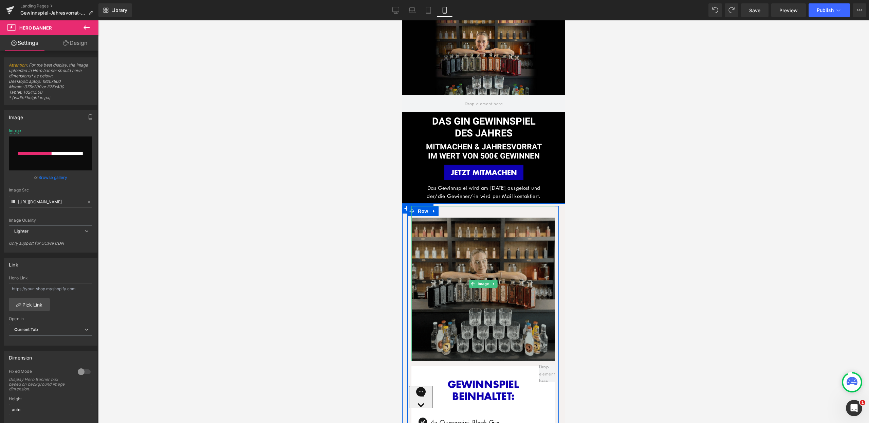
click at [495, 286] on img at bounding box center [483, 283] width 144 height 155
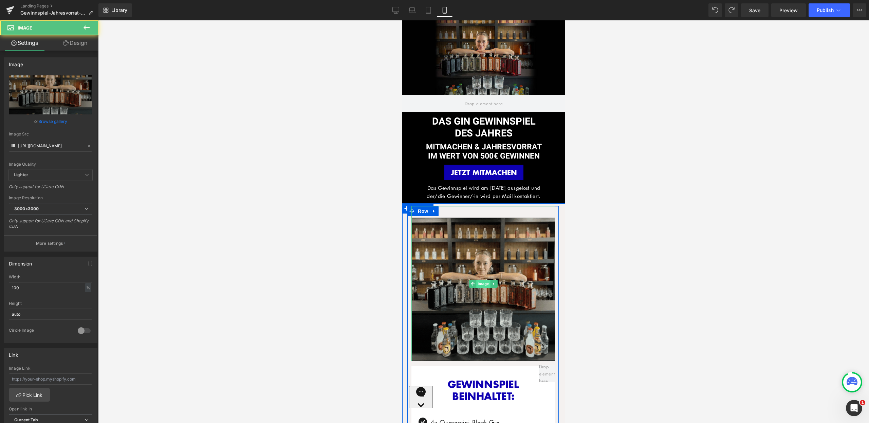
click at [479, 286] on span "Image" at bounding box center [483, 284] width 14 height 8
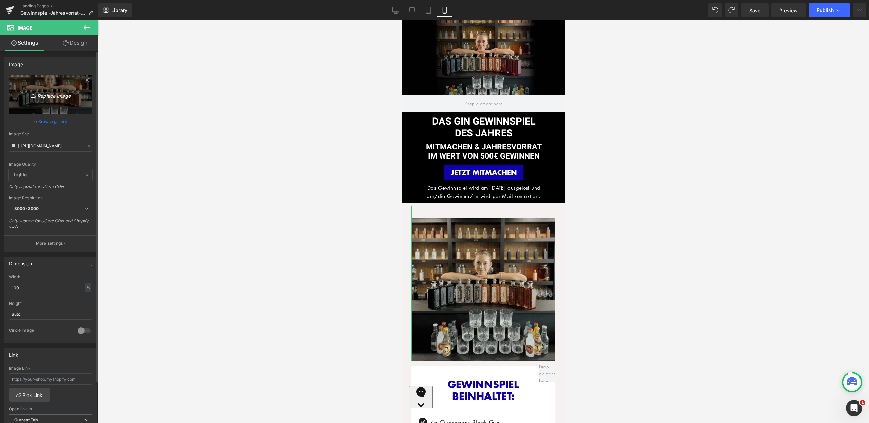
click at [47, 90] on link "Replace Image" at bounding box center [51, 94] width 84 height 39
type input "C:\fakepath\LP_Gewinnspiel.jpg"
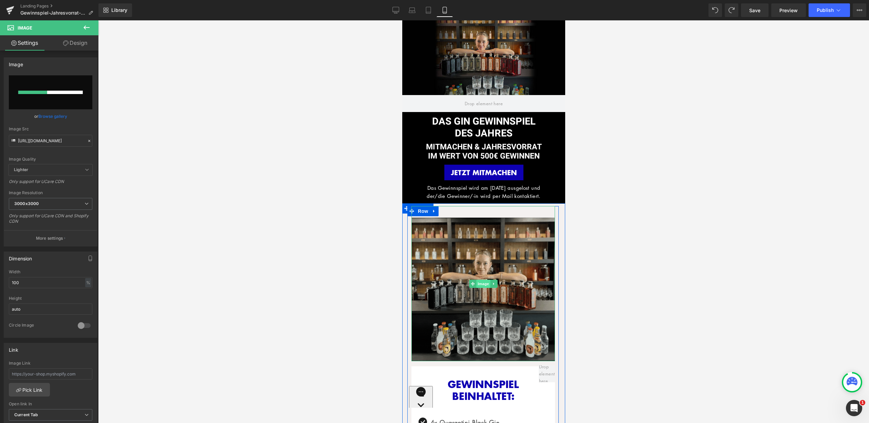
click at [481, 284] on span "Image" at bounding box center [483, 284] width 14 height 8
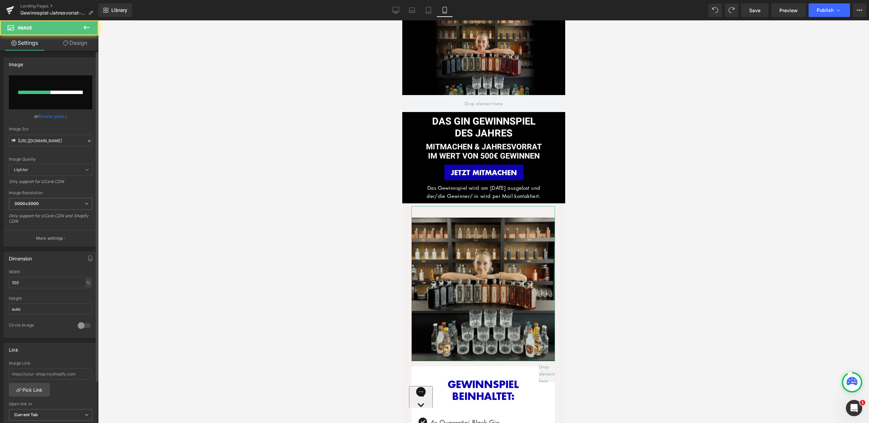
click at [63, 96] on input "file" at bounding box center [51, 92] width 84 height 34
type input "C:\fakepath\LP_Gewinnspiel (3).jpg"
type input "https://ucarecdn.com/1cf2aeed-6ec4-41b9-892c-775103cc0ae8/-/format/auto/-/previ…"
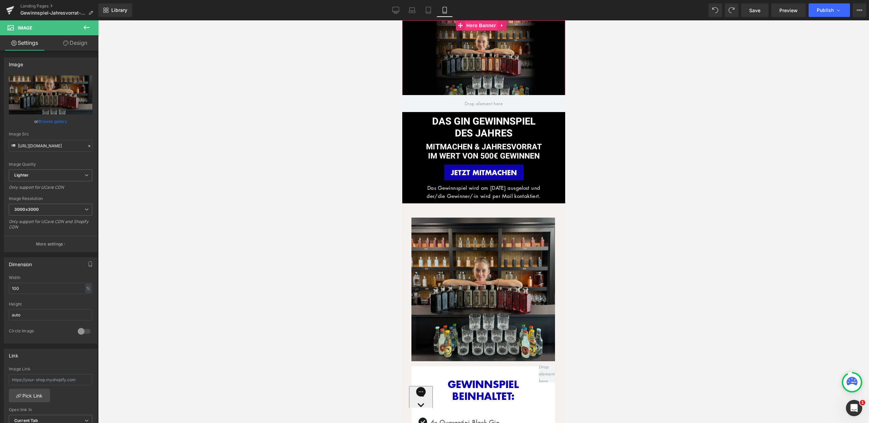
click at [477, 24] on span "Hero Banner" at bounding box center [481, 25] width 33 height 10
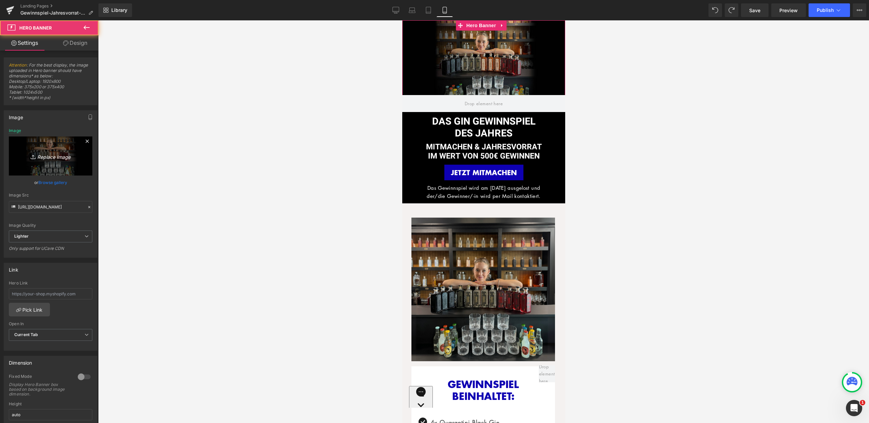
click at [56, 140] on link "Replace Image" at bounding box center [51, 156] width 84 height 39
type input "C:\fakepath\LP_Gewinnspiel.jpg"
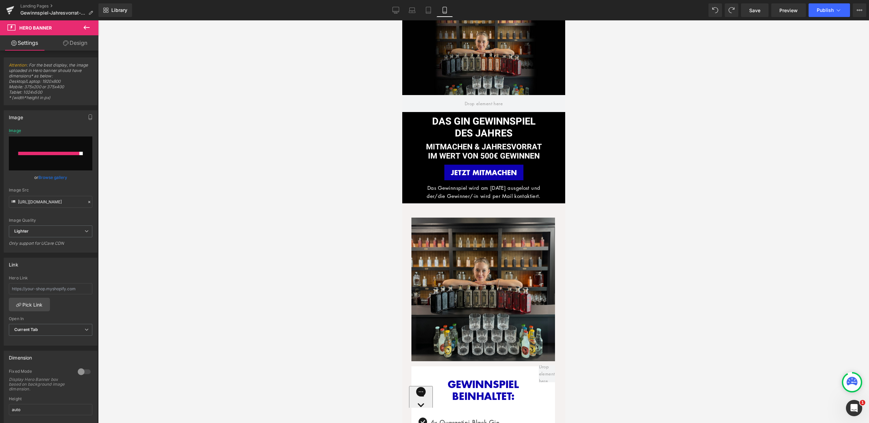
type input "https://ucarecdn.com/adce1317-525c-4562-beb4-0b06d4c7dbfd/-/format/auto/-/previ…"
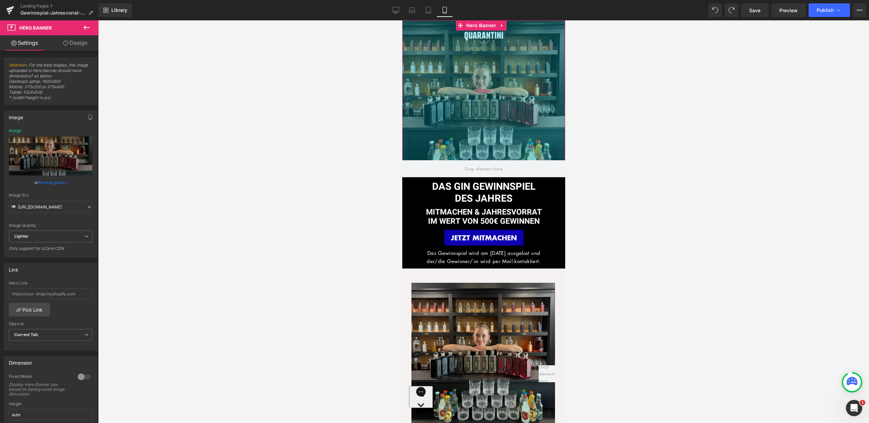
click at [486, 134] on div "412px" at bounding box center [483, 90] width 163 height 140
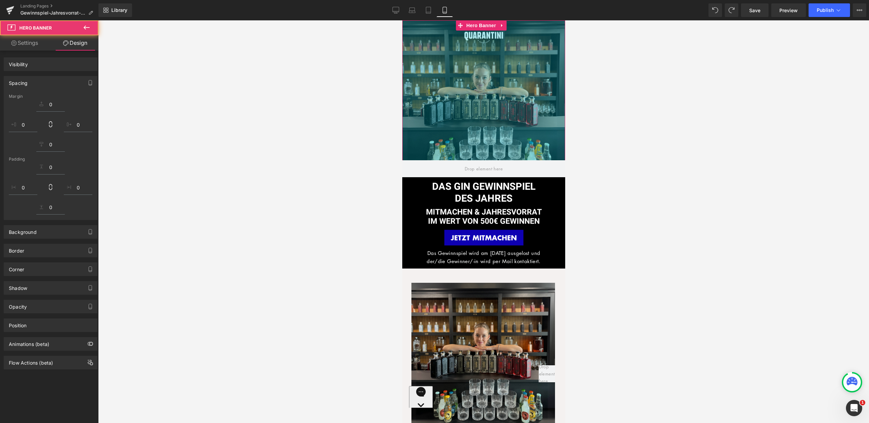
click at [595, 133] on div at bounding box center [483, 221] width 771 height 403
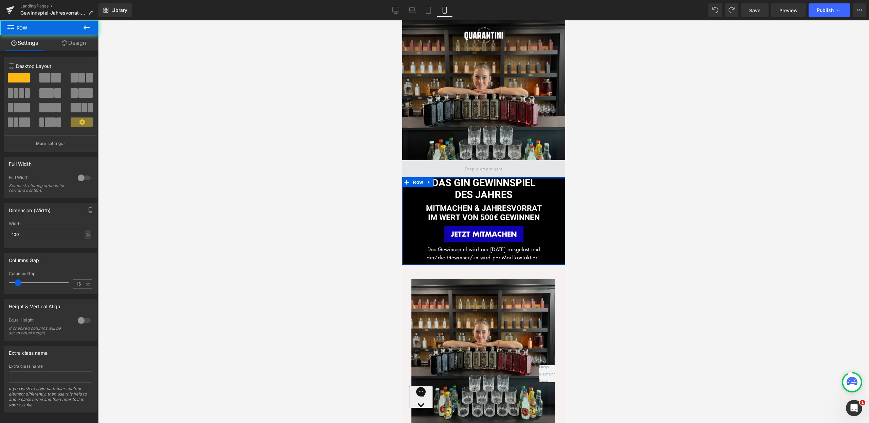
drag, startPoint x: 462, startPoint y: 178, endPoint x: 464, endPoint y: 167, distance: 11.1
click at [464, 167] on span at bounding box center [483, 169] width 43 height 11
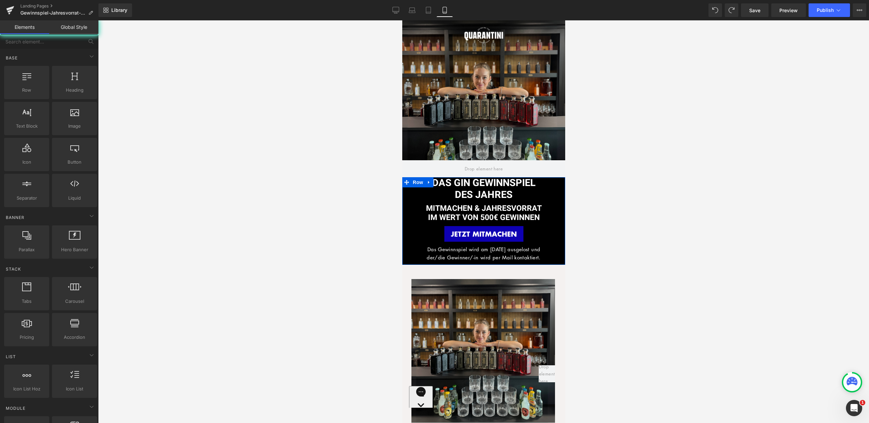
click at [631, 161] on div at bounding box center [483, 221] width 771 height 403
click at [426, 7] on icon at bounding box center [428, 10] width 7 height 7
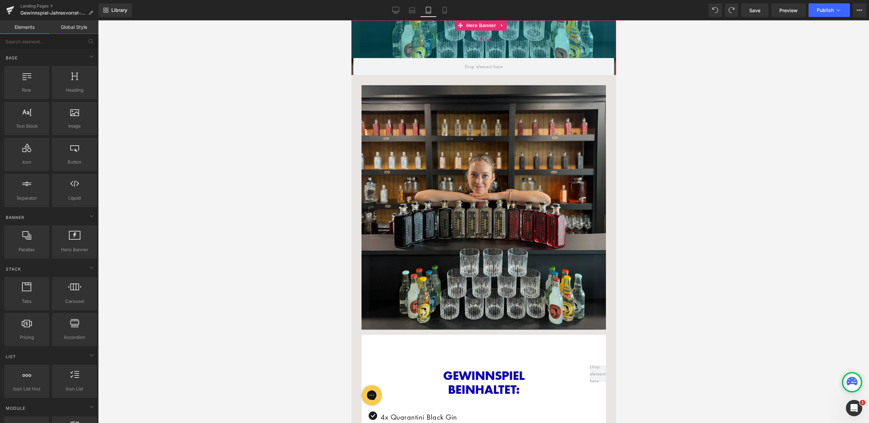
click at [469, 34] on div "111px" at bounding box center [483, 39] width 265 height 38
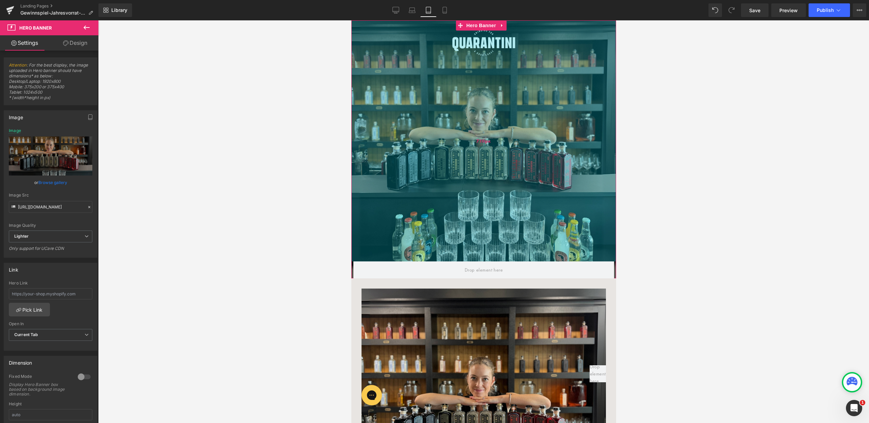
drag, startPoint x: 471, startPoint y: 50, endPoint x: 492, endPoint y: 253, distance: 204.6
click at [492, 253] on div "710px" at bounding box center [483, 140] width 265 height 241
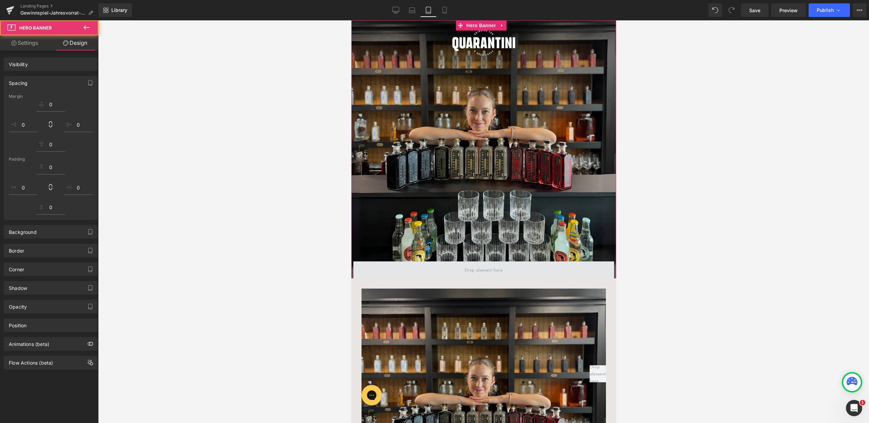
click at [506, 273] on span at bounding box center [483, 270] width 261 height 17
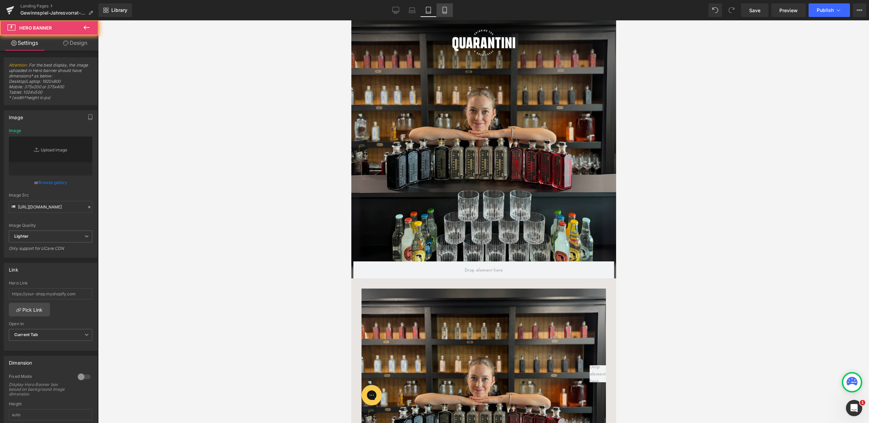
click at [441, 9] on link "Mobile" at bounding box center [445, 10] width 16 height 14
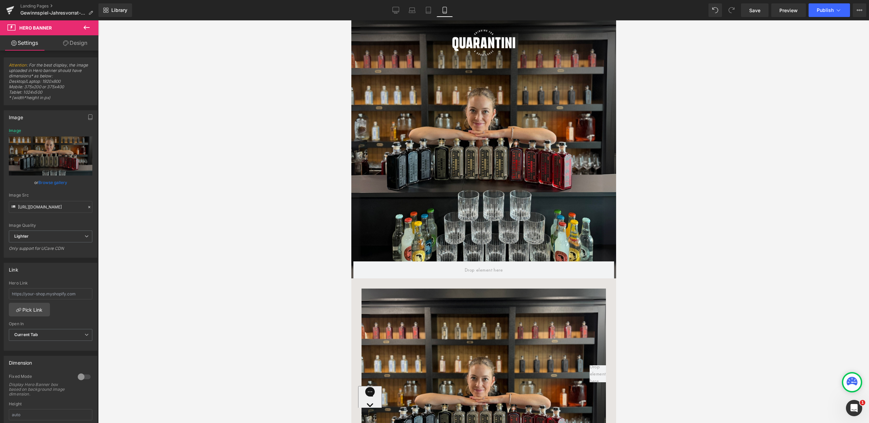
type input "https://ucarecdn.com/02653d38-0c46-42d2-8bd0-c00278d4feb5/-/format/auto/-/previ…"
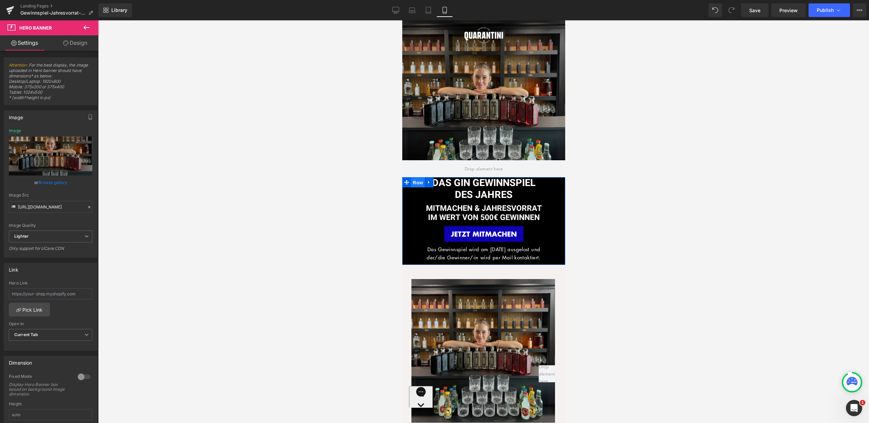
click at [417, 182] on span "Row" at bounding box center [418, 183] width 14 height 10
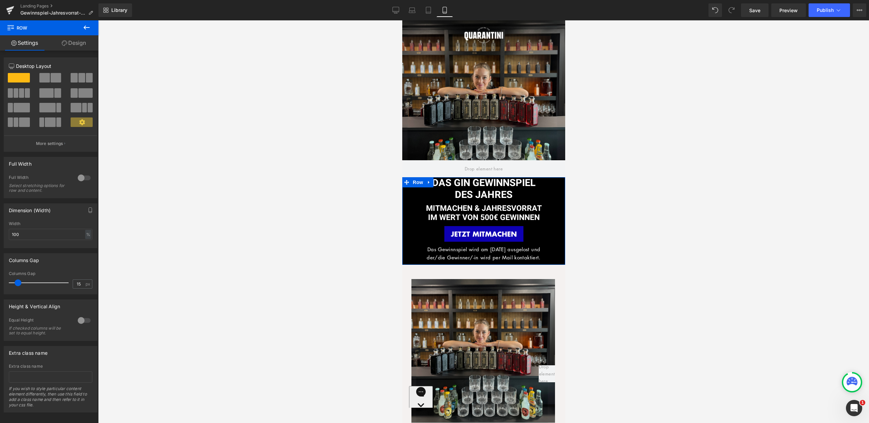
click at [83, 48] on link "Design" at bounding box center [73, 42] width 49 height 15
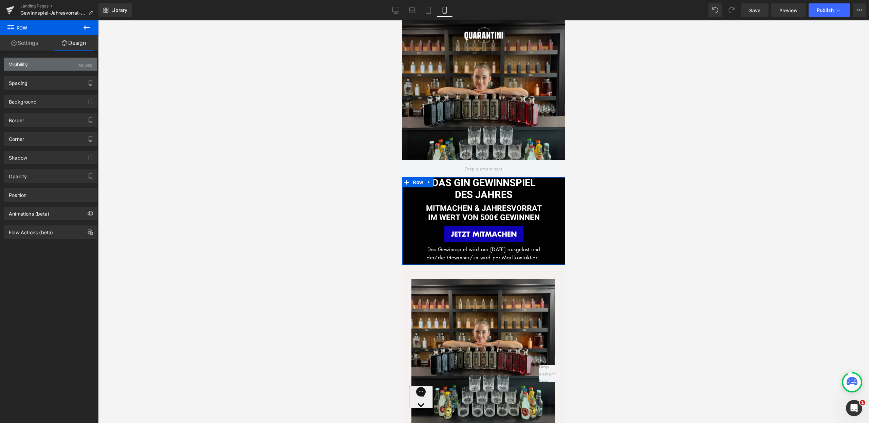
click at [73, 61] on div "Visibility (Mobile)" at bounding box center [50, 64] width 93 height 13
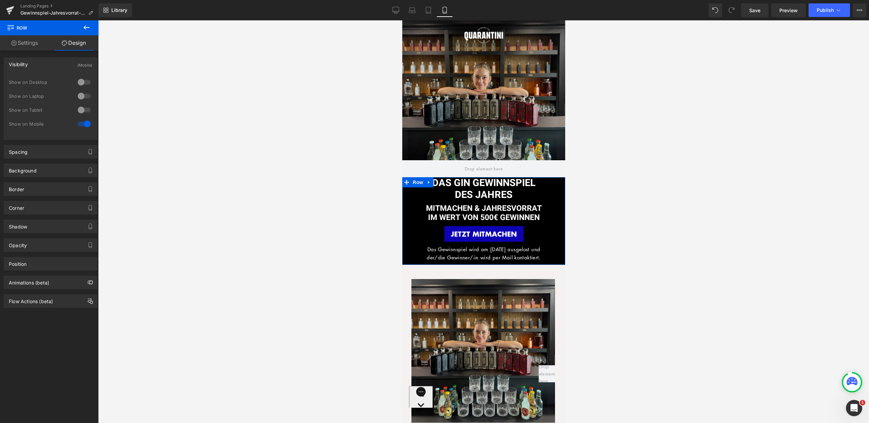
click at [79, 108] on div at bounding box center [84, 110] width 16 height 11
click at [432, 11] on icon at bounding box center [428, 10] width 7 height 7
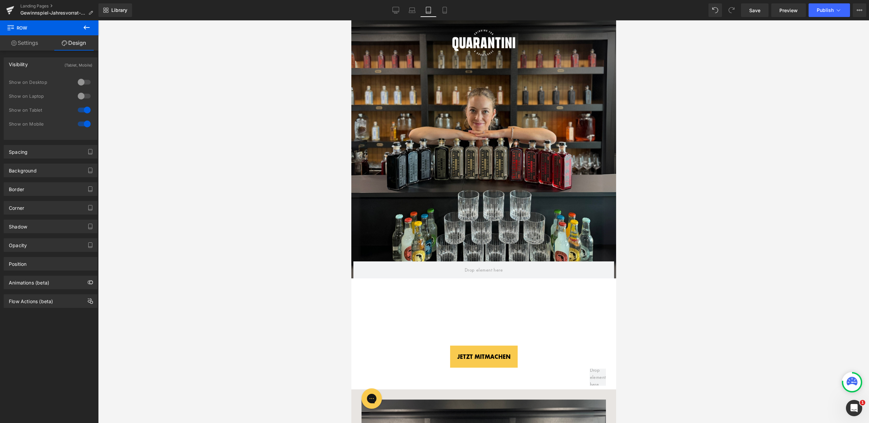
scroll to position [101, 0]
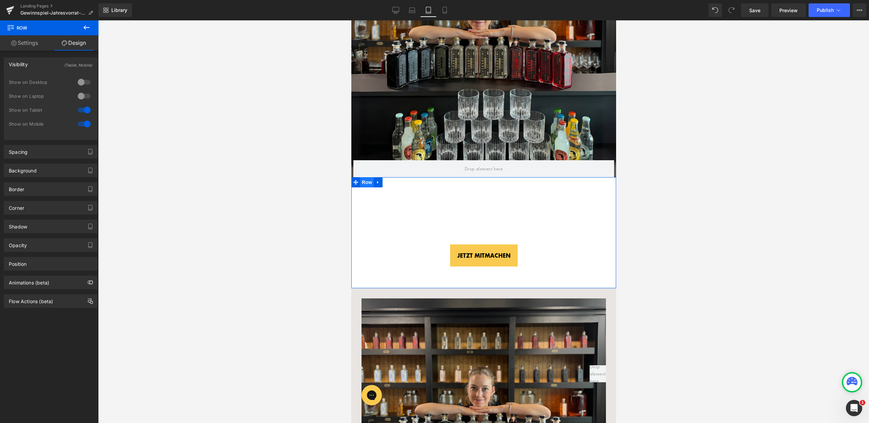
click at [367, 184] on span "Row" at bounding box center [367, 182] width 14 height 10
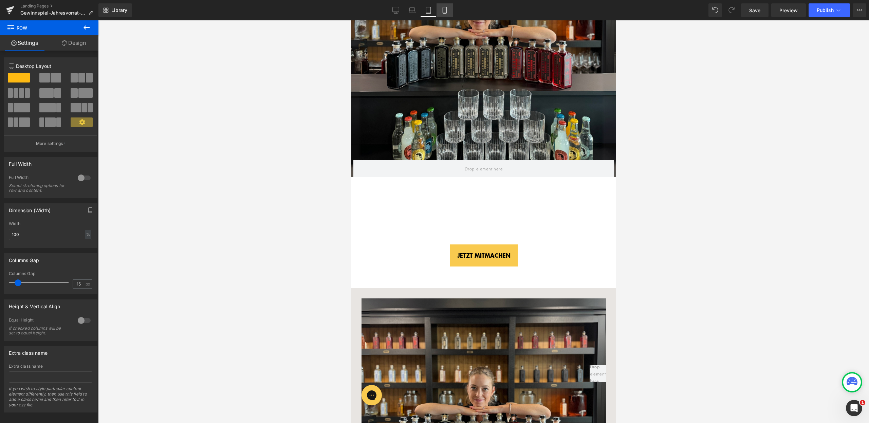
click at [446, 7] on icon at bounding box center [445, 10] width 7 height 7
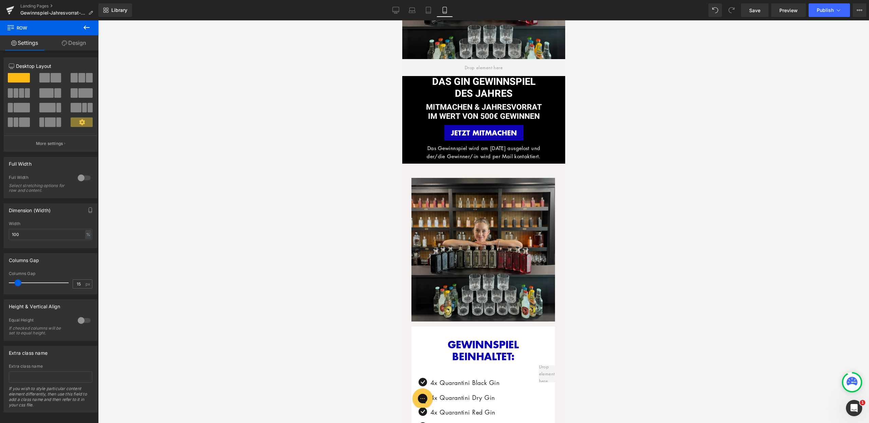
scroll to position [0, 0]
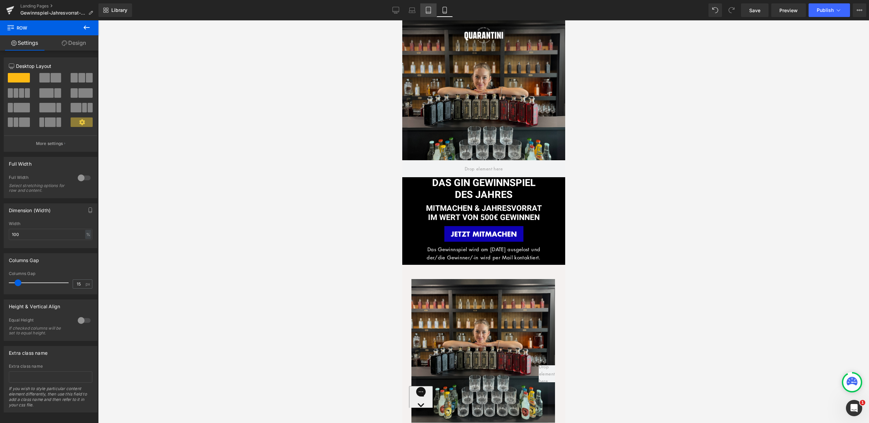
drag, startPoint x: 430, startPoint y: 7, endPoint x: 82, endPoint y: 20, distance: 348.0
click at [430, 7] on icon at bounding box center [428, 10] width 7 height 7
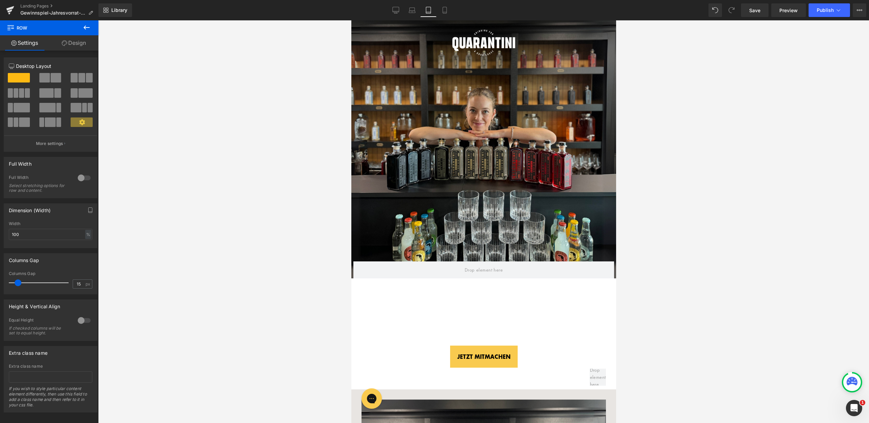
scroll to position [101, 0]
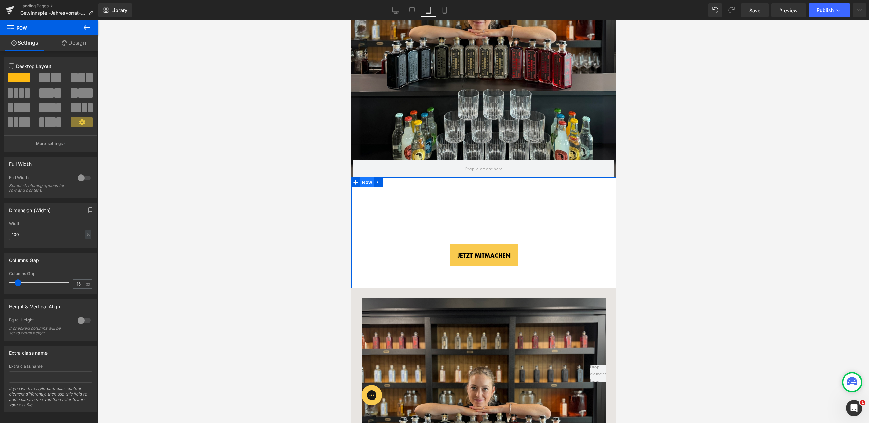
click at [361, 183] on span "Row" at bounding box center [367, 182] width 14 height 10
click at [89, 40] on link "Design" at bounding box center [73, 42] width 49 height 15
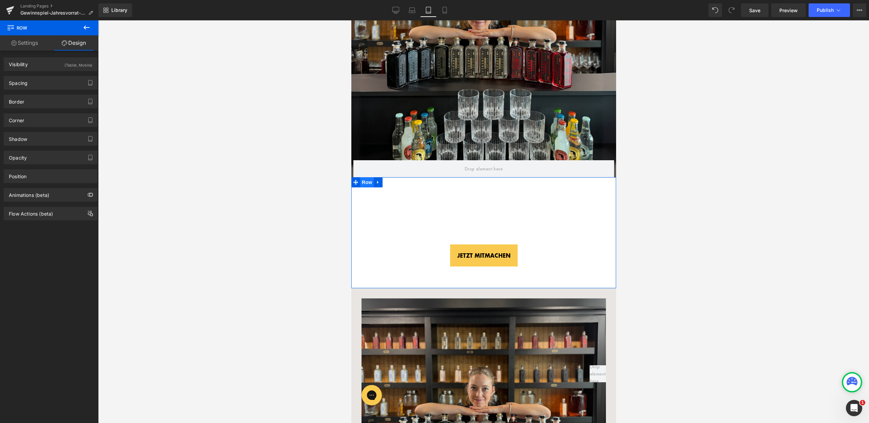
click at [361, 184] on span "Row" at bounding box center [367, 182] width 14 height 10
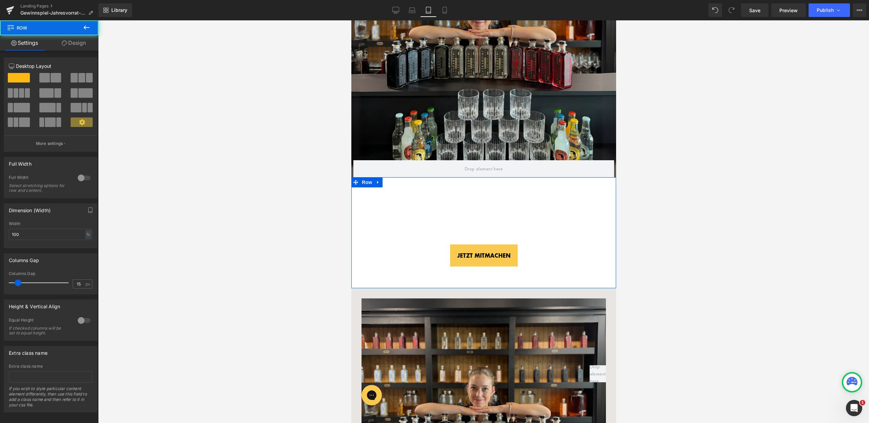
click at [77, 45] on link "Design" at bounding box center [73, 42] width 49 height 15
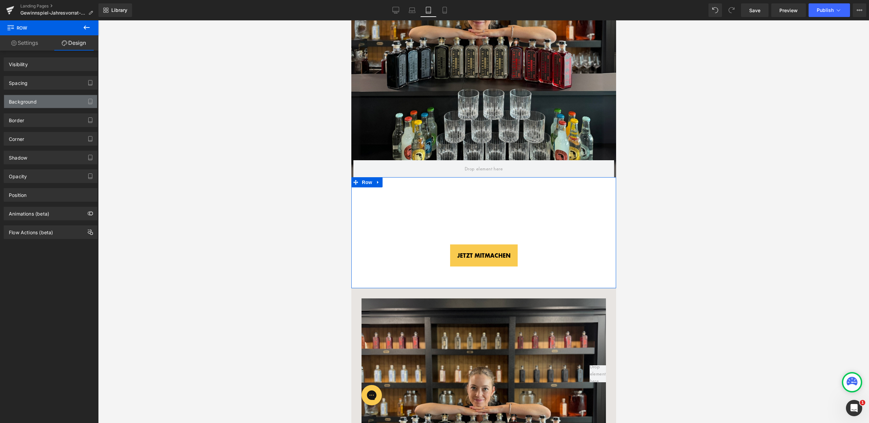
click at [59, 96] on div "Background" at bounding box center [50, 101] width 93 height 13
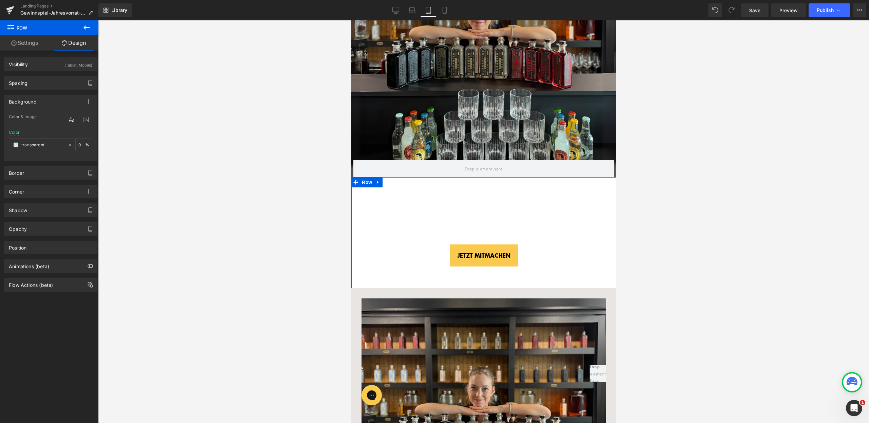
type input "transparent"
type input "0"
click at [49, 146] on input "transparent" at bounding box center [42, 144] width 43 height 7
type input "000"
type input "100"
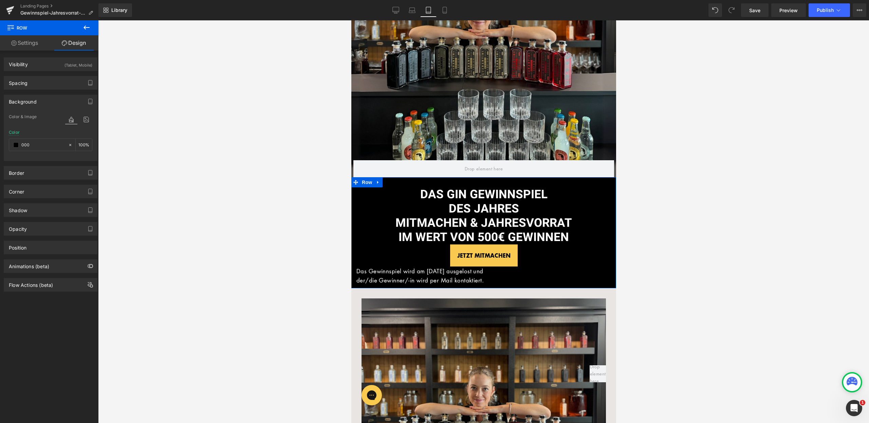
click at [449, 279] on span "der/die Gewinner/-in wird per Mail kontaktiert." at bounding box center [419, 280] width 127 height 8
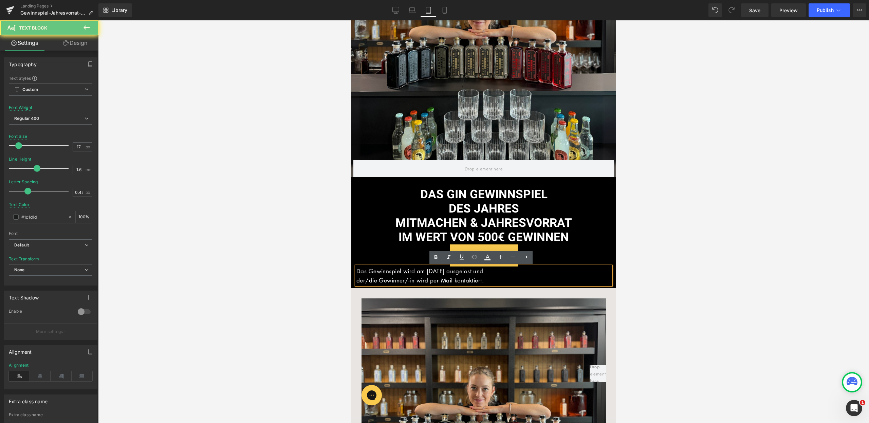
click at [476, 278] on span "der/die Gewinner/-in wird per Mail kontaktiert." at bounding box center [419, 280] width 127 height 8
click at [496, 283] on p "der/die Gewinner/-in wird per Mail kontaktiert." at bounding box center [483, 280] width 255 height 9
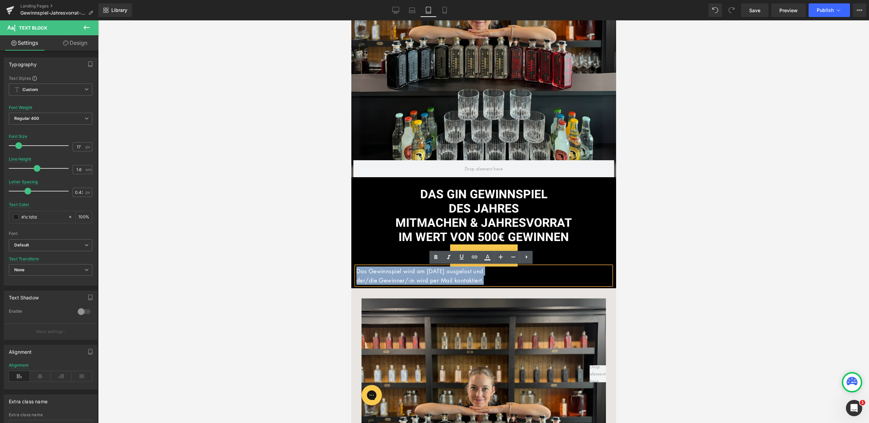
drag, startPoint x: 515, startPoint y: 281, endPoint x: 332, endPoint y: 268, distance: 183.5
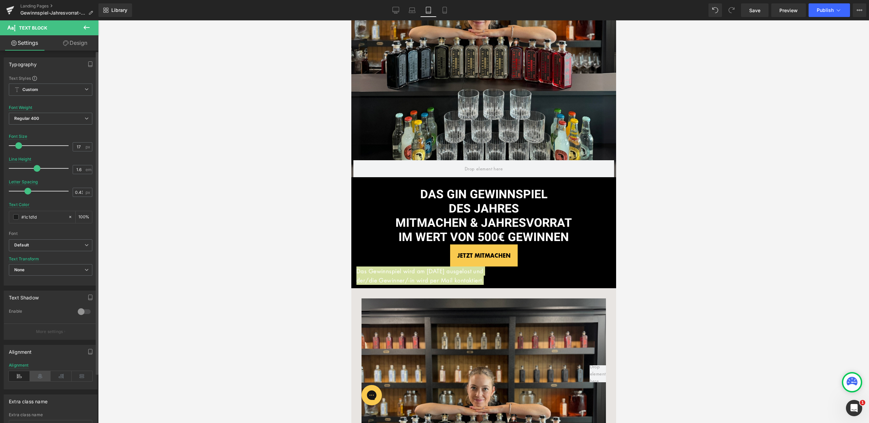
click at [45, 375] on icon at bounding box center [40, 376] width 21 height 10
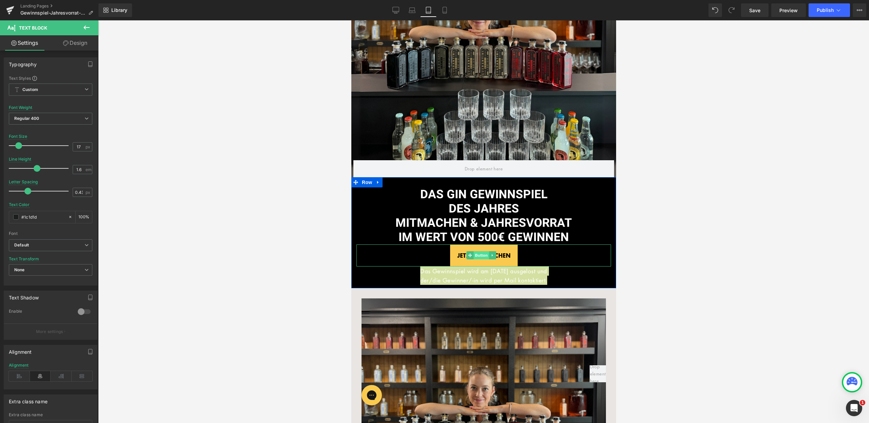
click at [484, 252] on span "Button" at bounding box center [481, 255] width 16 height 8
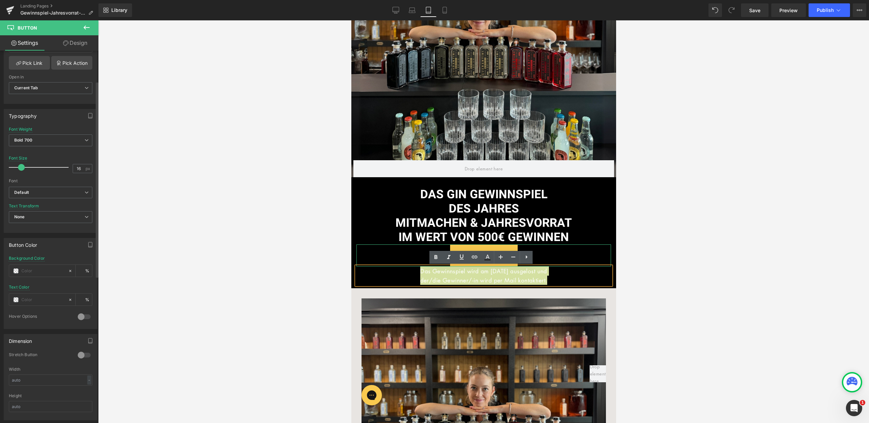
scroll to position [179, 0]
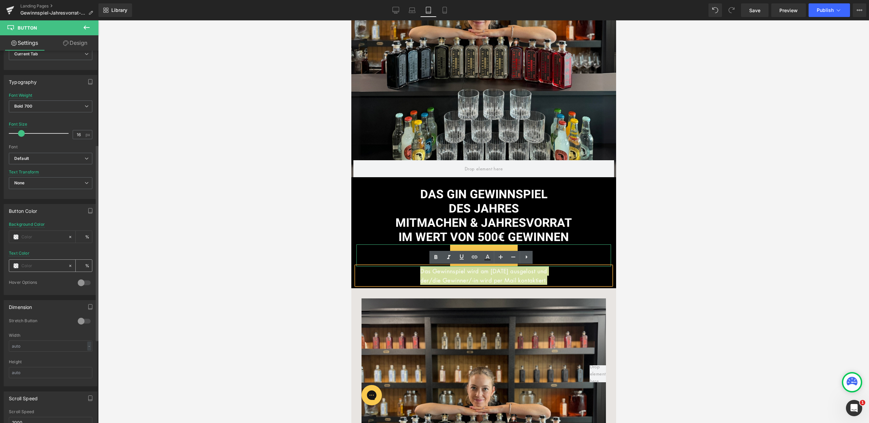
click at [32, 269] on input "text" at bounding box center [42, 265] width 43 height 7
type input "f"
type input "0"
type input "fff"
type input "100"
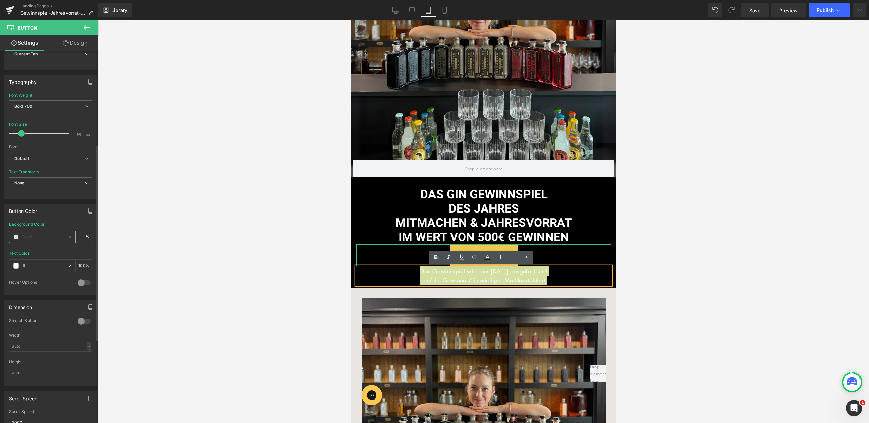
click at [24, 240] on input "text" at bounding box center [42, 236] width 43 height 7
type input "#ffffff"
click at [441, 9] on link "Mobile" at bounding box center [445, 10] width 16 height 14
type input "0"
type input "20"
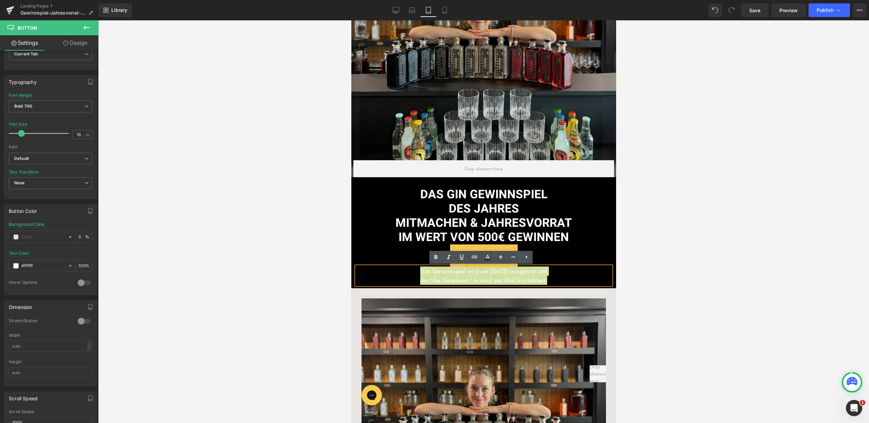
type input "#0e00b2"
type input "100"
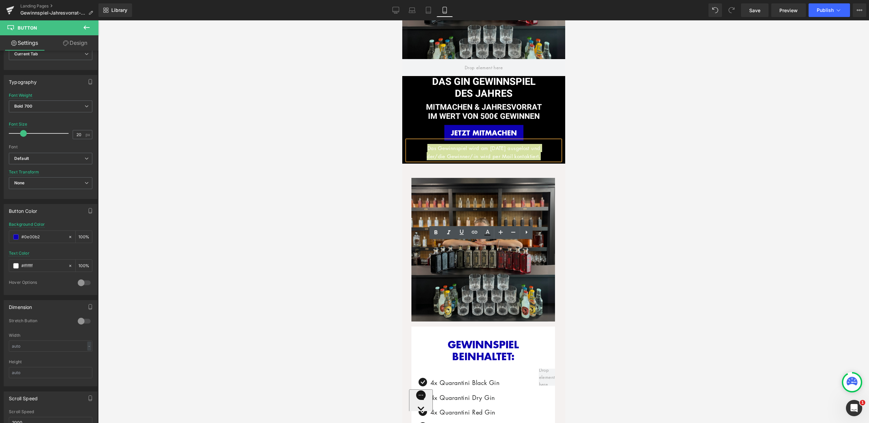
scroll to position [0, 0]
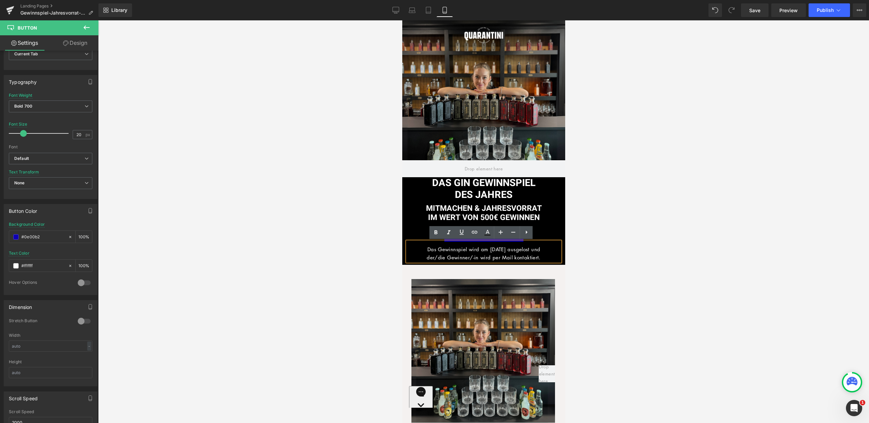
click at [542, 232] on div "JETZT MITMACHEN" at bounding box center [483, 234] width 153 height 16
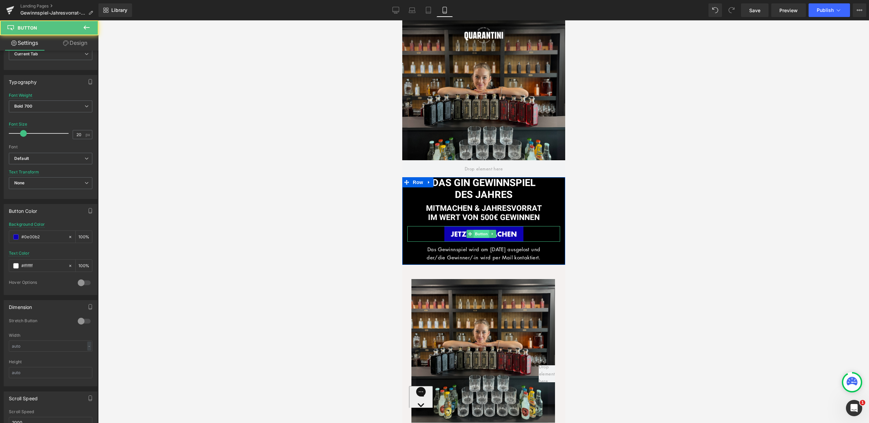
click at [480, 233] on span "Button" at bounding box center [481, 234] width 16 height 8
click at [3, 236] on div "Button Color #0e00b2 Background Color #0e00b2 100 % rgba(255, 255, 255, 1) Text…" at bounding box center [51, 247] width 102 height 96
click at [427, 10] on icon at bounding box center [428, 10] width 7 height 7
type input "16"
type input "100"
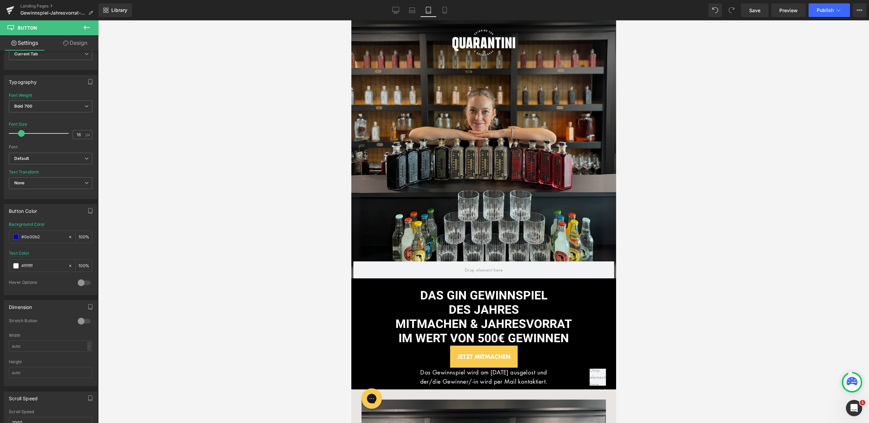
scroll to position [120, 0]
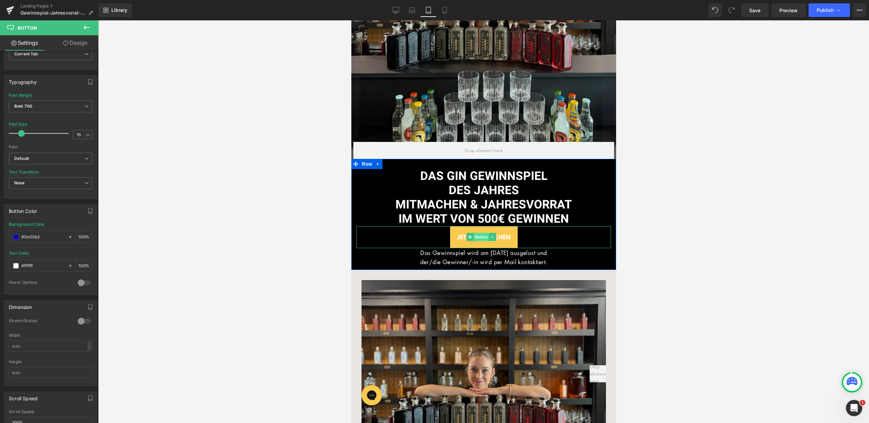
click at [474, 237] on span "Button" at bounding box center [481, 237] width 16 height 8
click at [479, 237] on span "Button" at bounding box center [481, 237] width 16 height 8
click at [482, 235] on span "Button" at bounding box center [481, 237] width 16 height 8
click at [42, 237] on input "#0e00b2" at bounding box center [42, 236] width 43 height 7
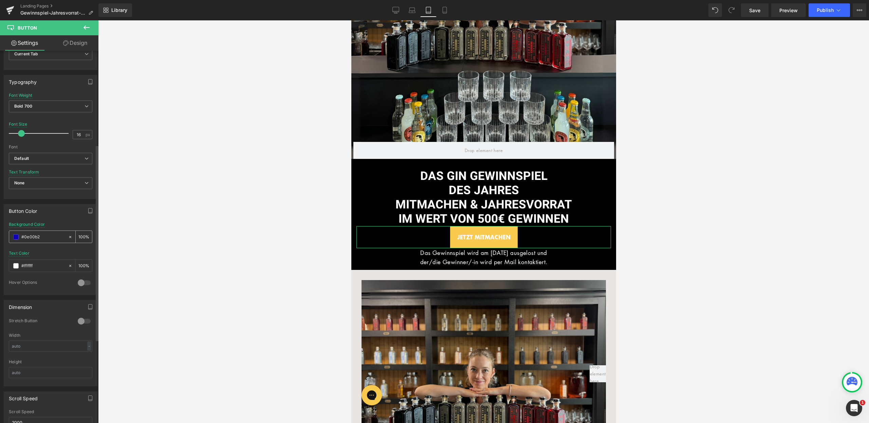
drag, startPoint x: 45, startPoint y: 236, endPoint x: 18, endPoint y: 236, distance: 27.2
click at [19, 236] on div "#0e00b2" at bounding box center [38, 237] width 59 height 12
click at [447, 12] on icon at bounding box center [445, 10] width 4 height 6
type input "20"
type input "100"
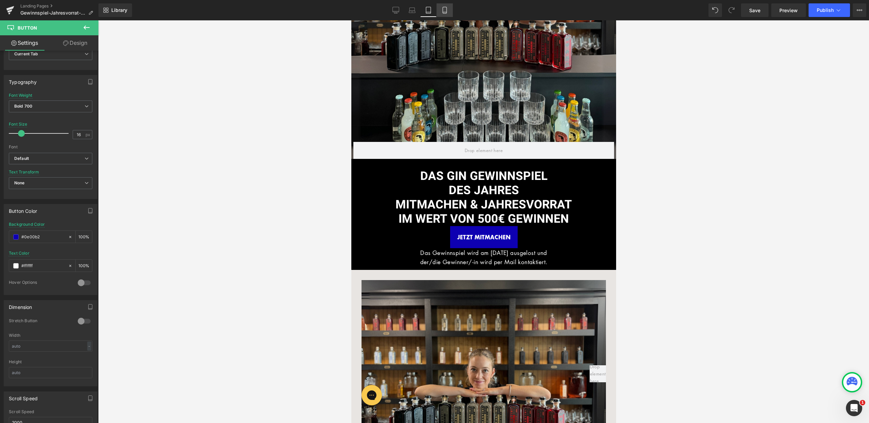
type input "100"
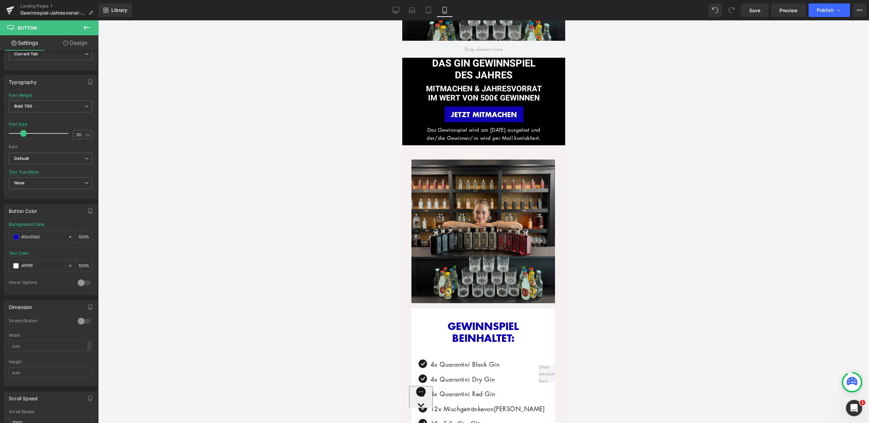
scroll to position [0, 0]
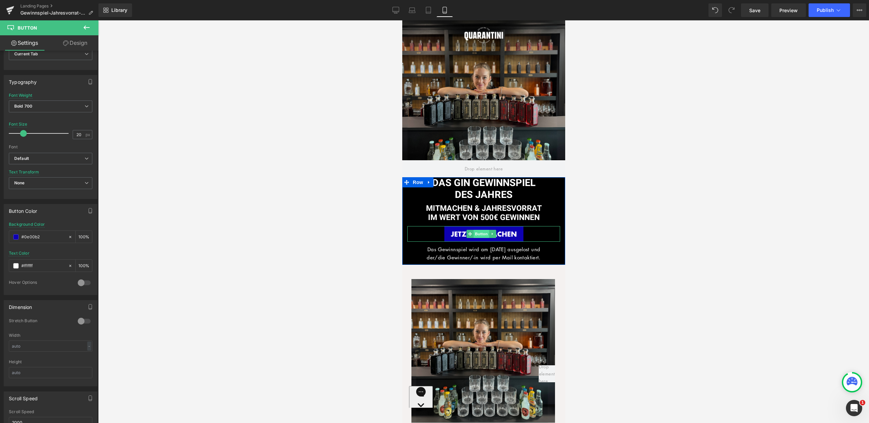
click at [479, 233] on span "Button" at bounding box center [481, 234] width 16 height 8
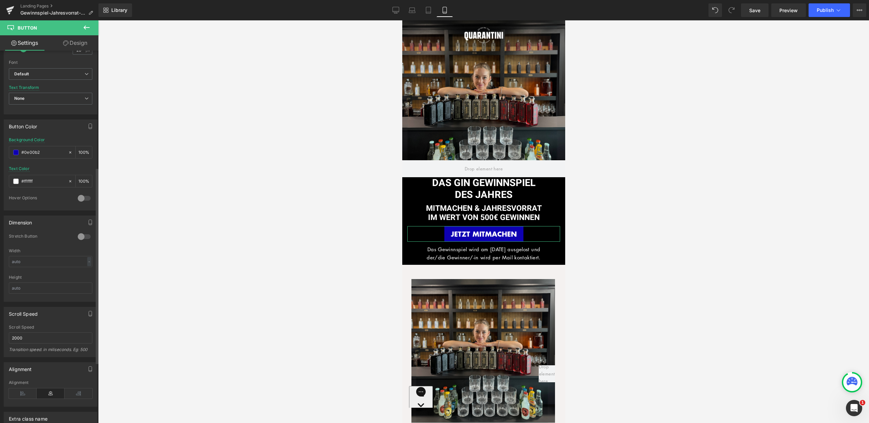
scroll to position [282, 0]
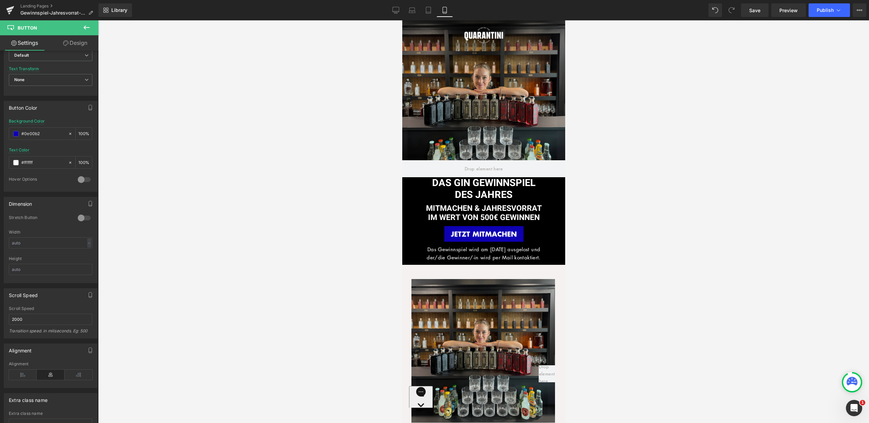
click at [82, 33] on button at bounding box center [87, 27] width 24 height 15
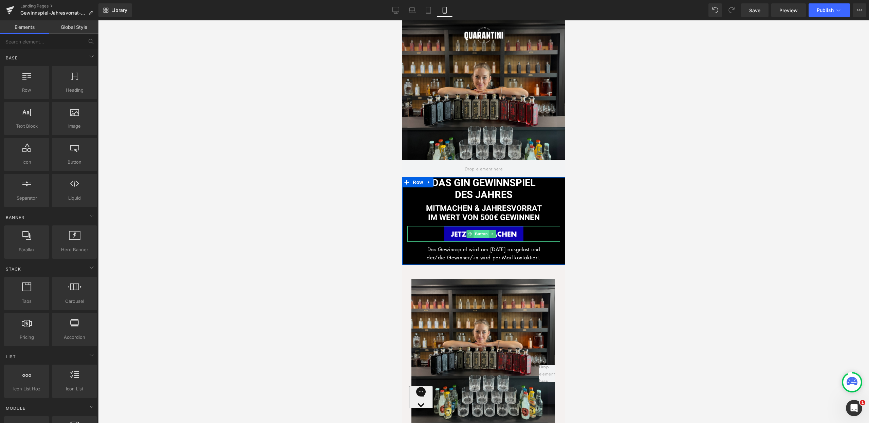
click at [481, 233] on span "Button" at bounding box center [481, 234] width 16 height 8
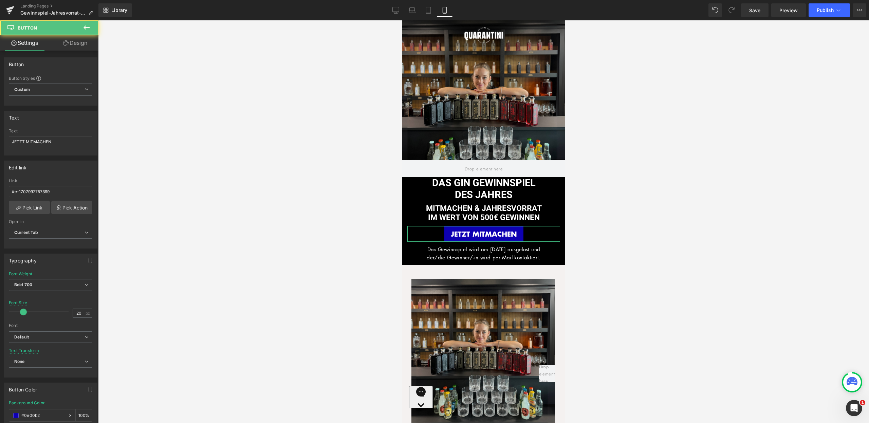
click at [81, 44] on link "Design" at bounding box center [75, 42] width 49 height 15
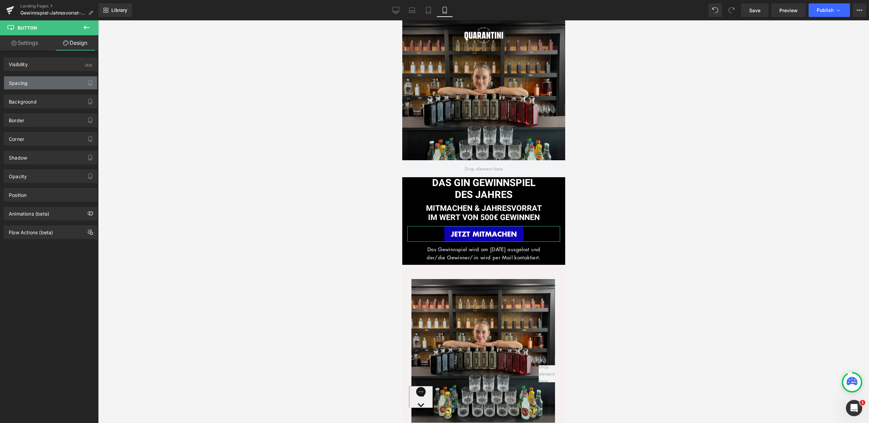
click at [42, 82] on div "Spacing" at bounding box center [50, 82] width 93 height 13
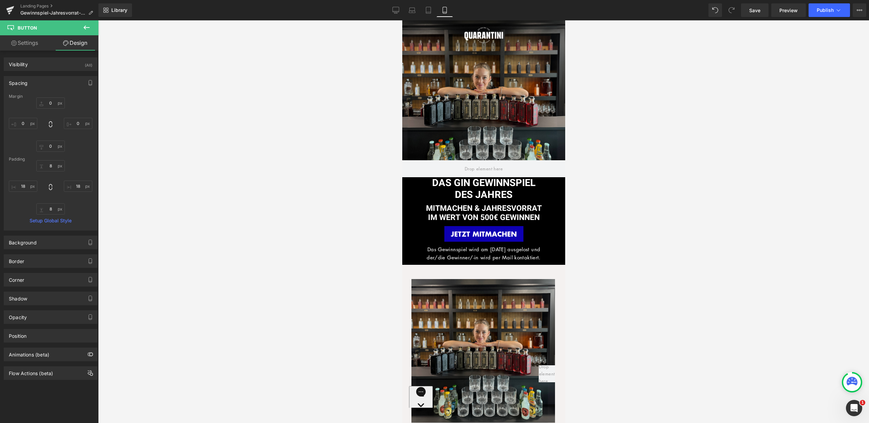
click at [430, 9] on icon at bounding box center [428, 10] width 7 height 7
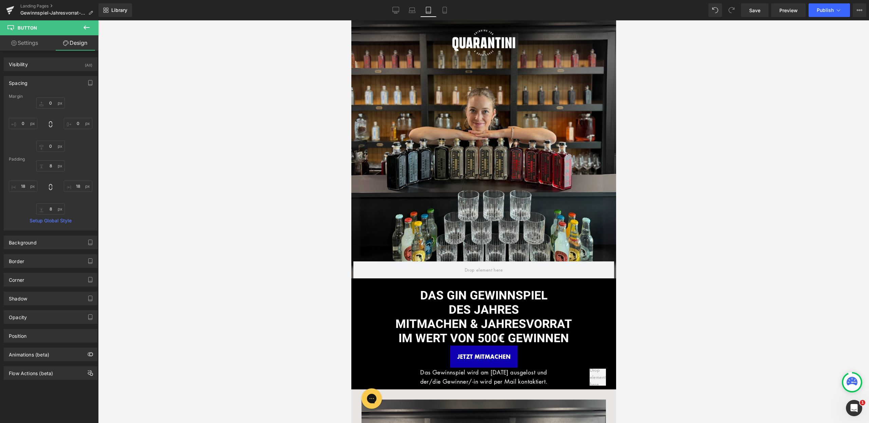
type input "0"
type input "20"
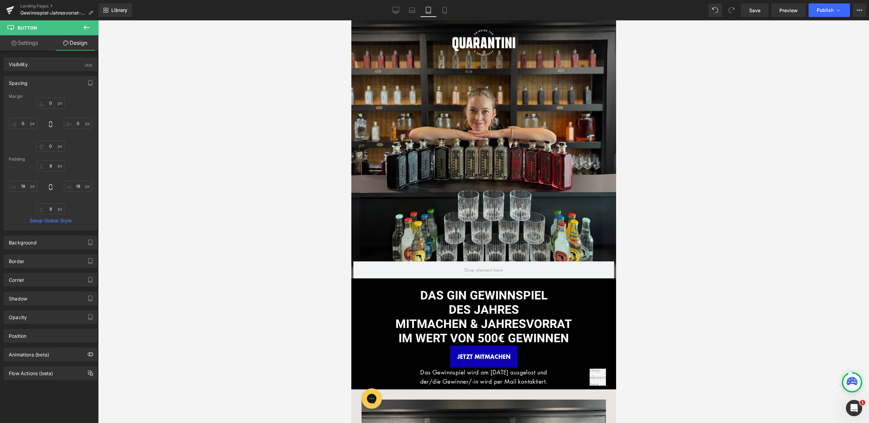
type input "18"
type input "20"
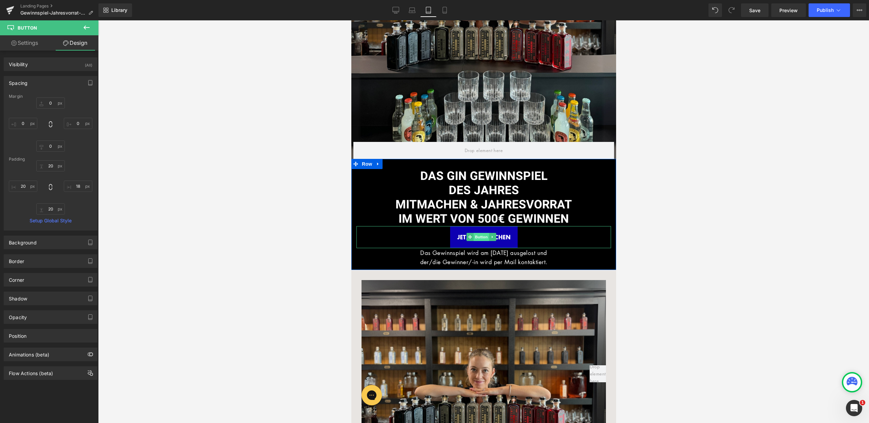
click at [475, 235] on span "Button" at bounding box center [481, 237] width 16 height 8
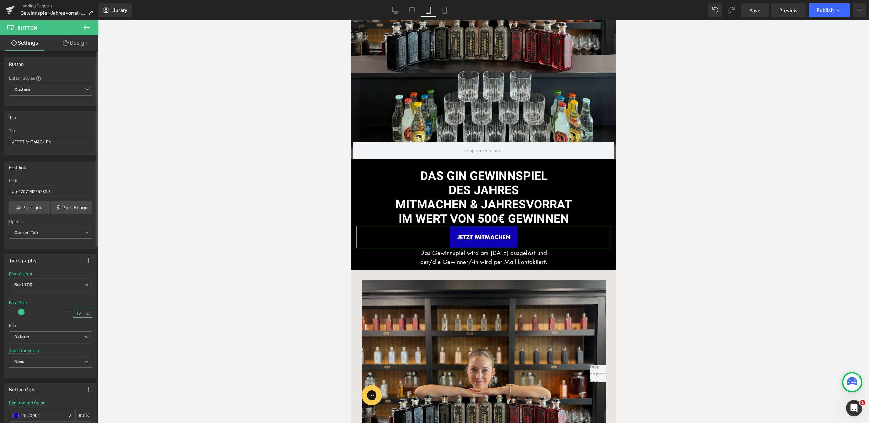
click at [78, 312] on input "16" at bounding box center [79, 313] width 12 height 8
click at [79, 314] on input "16" at bounding box center [79, 313] width 12 height 8
click at [77, 314] on input "16" at bounding box center [79, 313] width 12 height 8
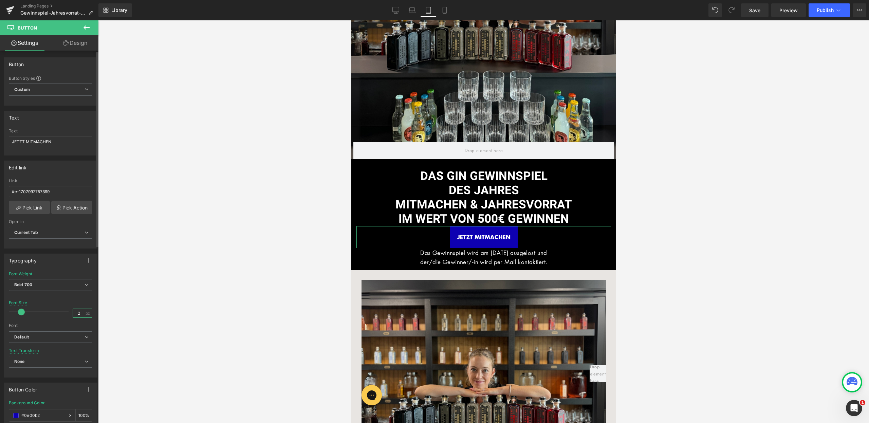
type input "20"
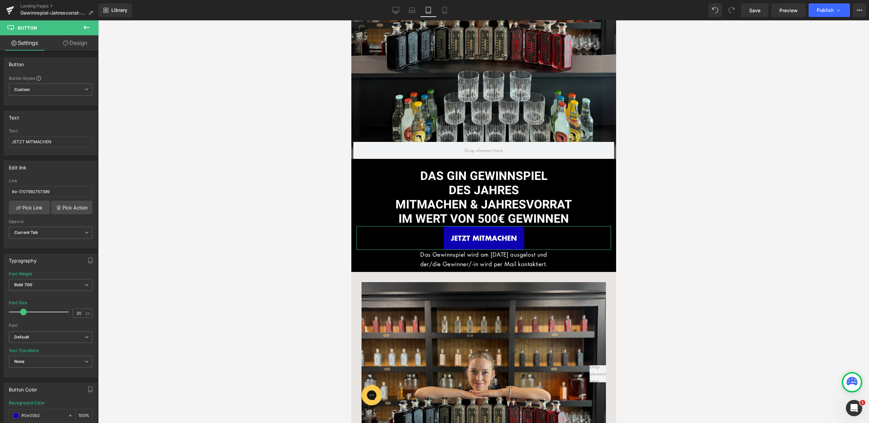
click at [66, 39] on link "Design" at bounding box center [75, 42] width 49 height 15
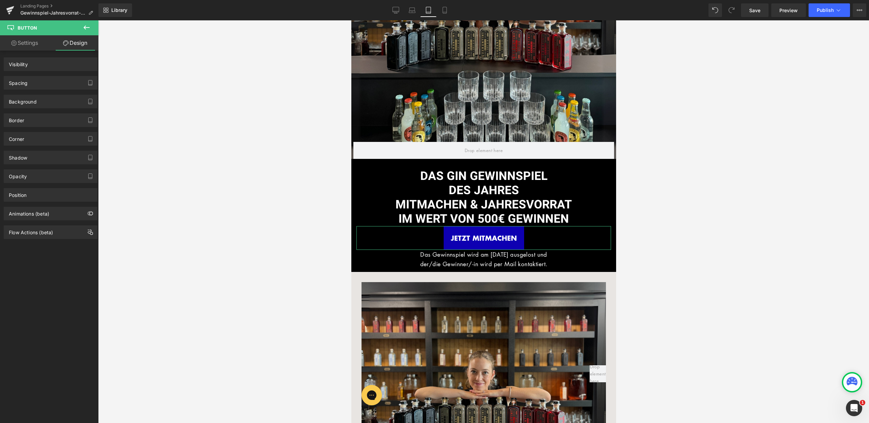
click at [49, 84] on div "Spacing" at bounding box center [50, 82] width 93 height 13
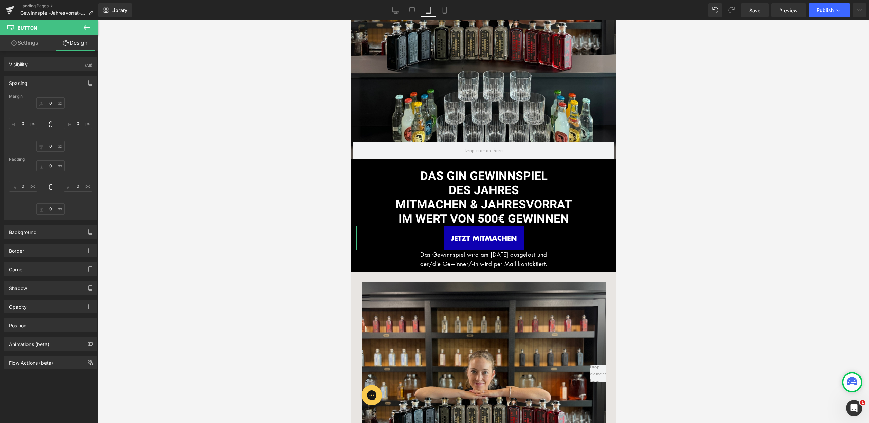
type input "0"
type input "20"
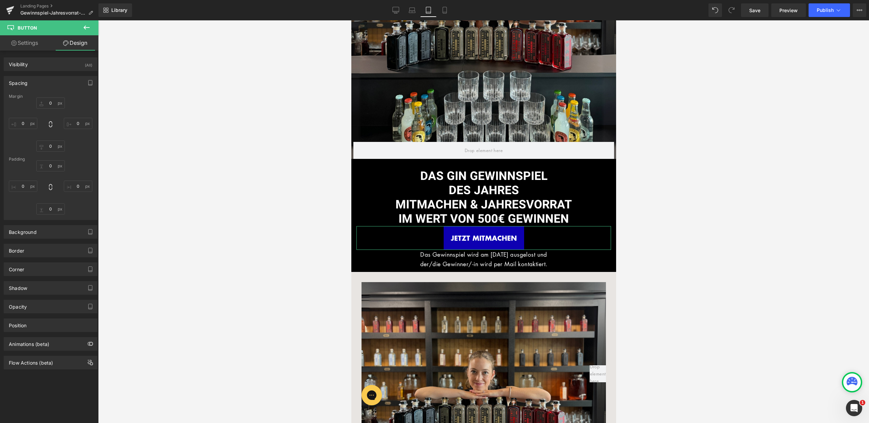
type input "20"
click at [50, 166] on input "20" at bounding box center [50, 165] width 29 height 11
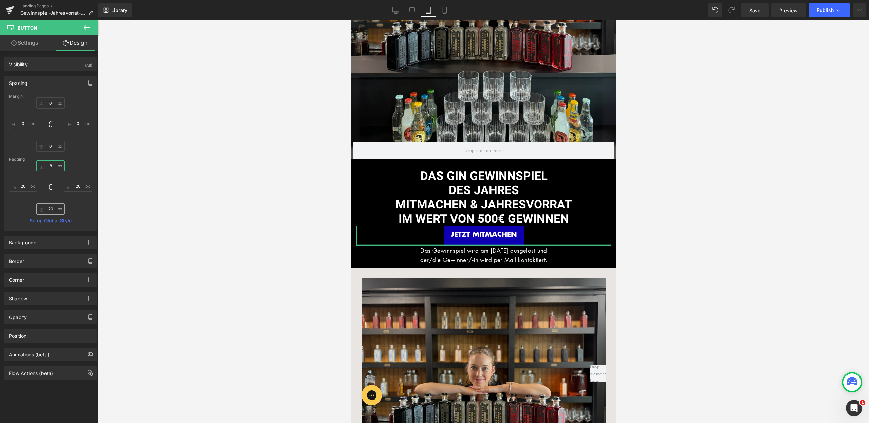
type input "8"
click at [48, 210] on input "20" at bounding box center [50, 208] width 29 height 11
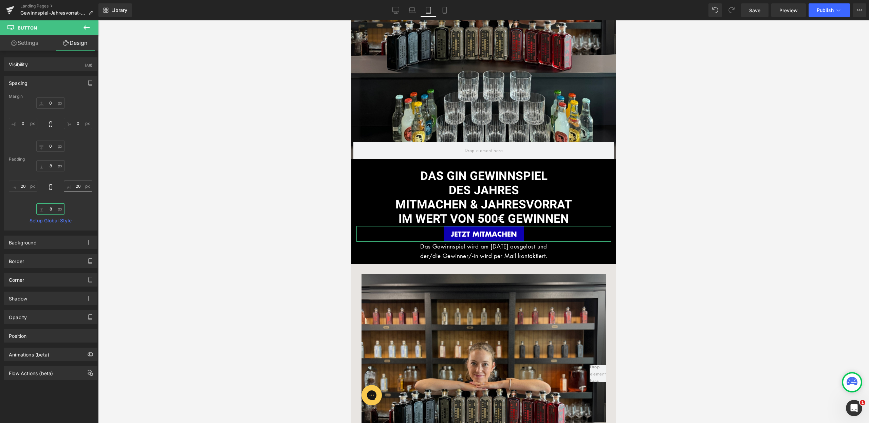
type input "8"
click at [73, 187] on input "20" at bounding box center [78, 186] width 29 height 11
type input "18"
click at [22, 186] on input "20" at bounding box center [23, 186] width 29 height 11
type input "18"
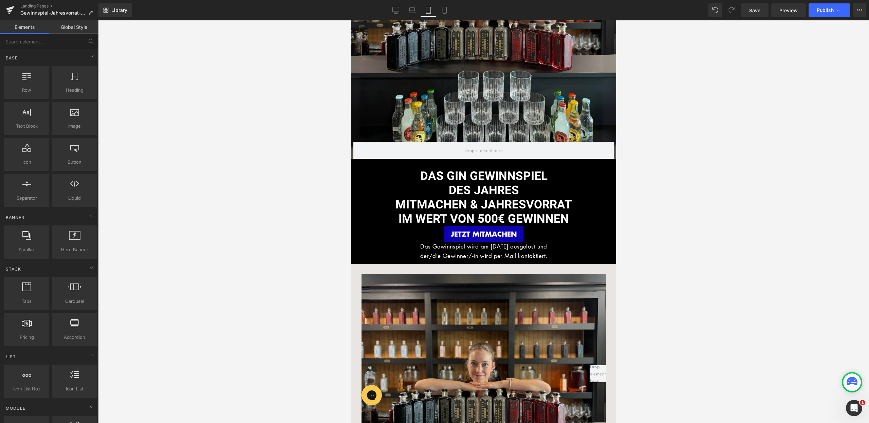
click at [644, 222] on div at bounding box center [483, 221] width 771 height 403
click at [477, 184] on span "Heading" at bounding box center [477, 183] width 18 height 8
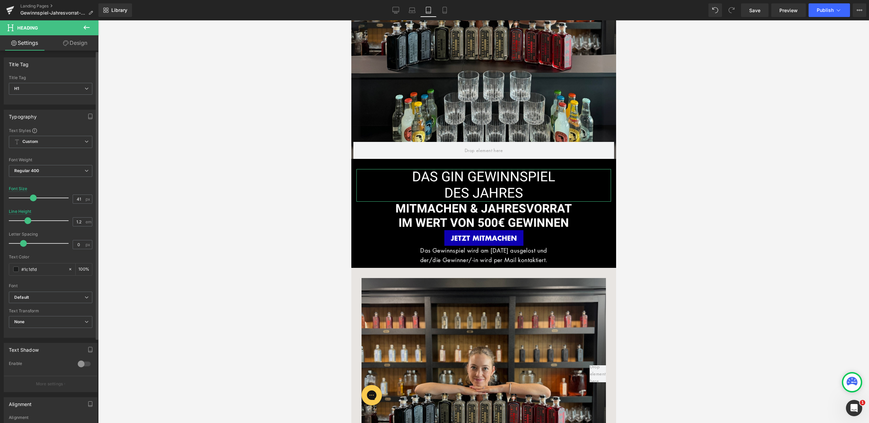
type input "42"
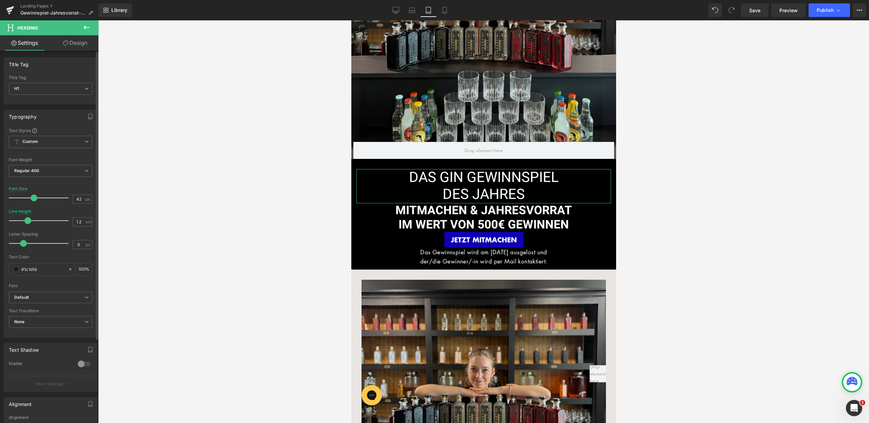
drag, startPoint x: 29, startPoint y: 200, endPoint x: 33, endPoint y: 199, distance: 4.1
click at [33, 199] on span at bounding box center [34, 198] width 7 height 7
click at [424, 215] on span "MITMACHEN & JAHRESVORRAT" at bounding box center [483, 211] width 177 height 18
click at [515, 192] on icon at bounding box center [513, 194] width 8 height 8
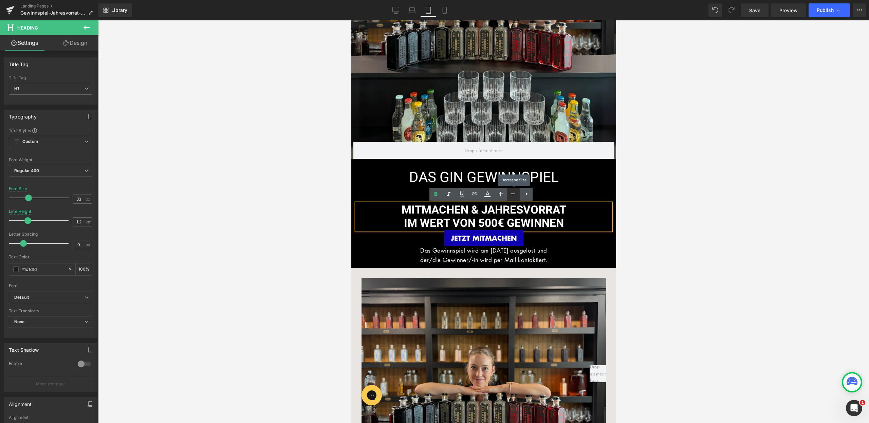
click at [515, 192] on icon at bounding box center [513, 194] width 8 height 8
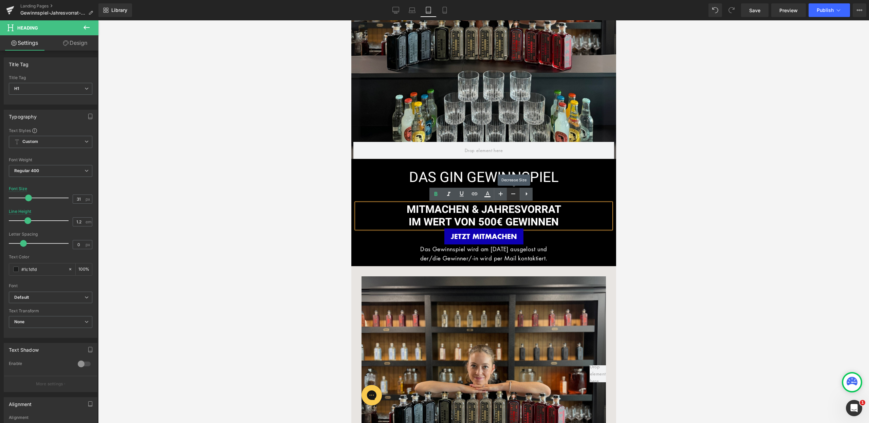
click at [515, 192] on icon at bounding box center [513, 194] width 8 height 8
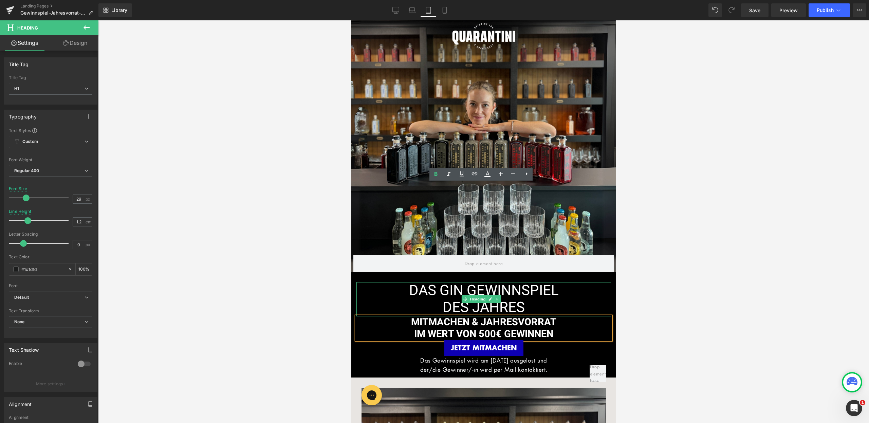
scroll to position [0, 0]
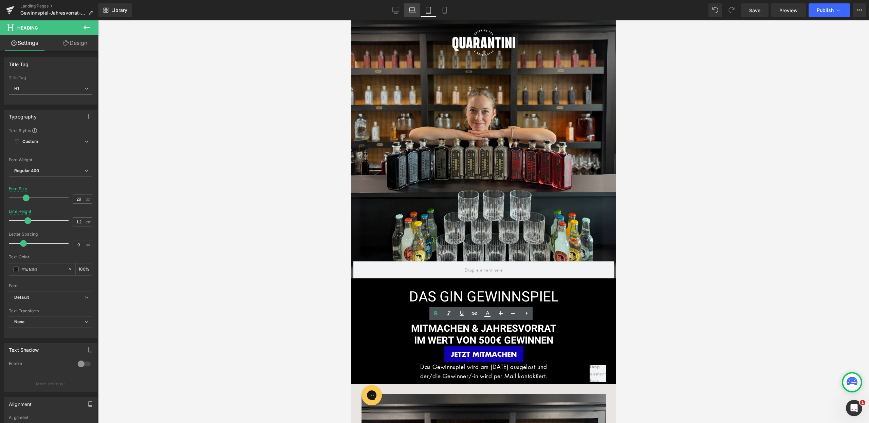
click at [416, 16] on link "Laptop" at bounding box center [412, 10] width 16 height 14
type input "35"
type input "100"
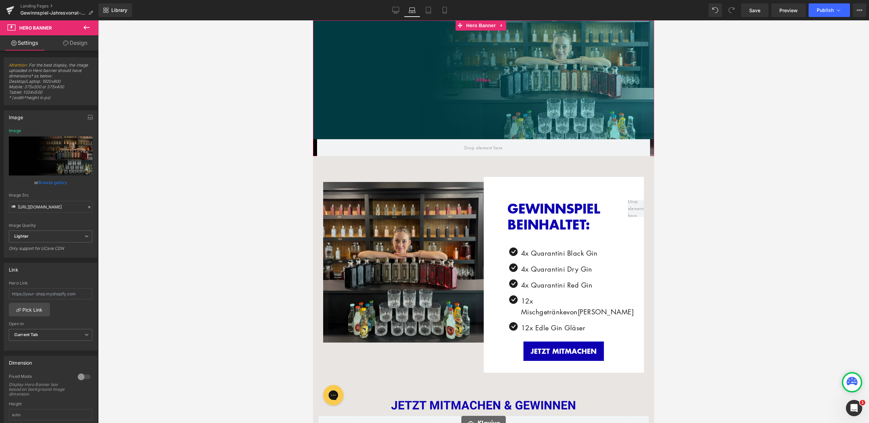
click at [460, 134] on div "350px" at bounding box center [483, 79] width 341 height 119
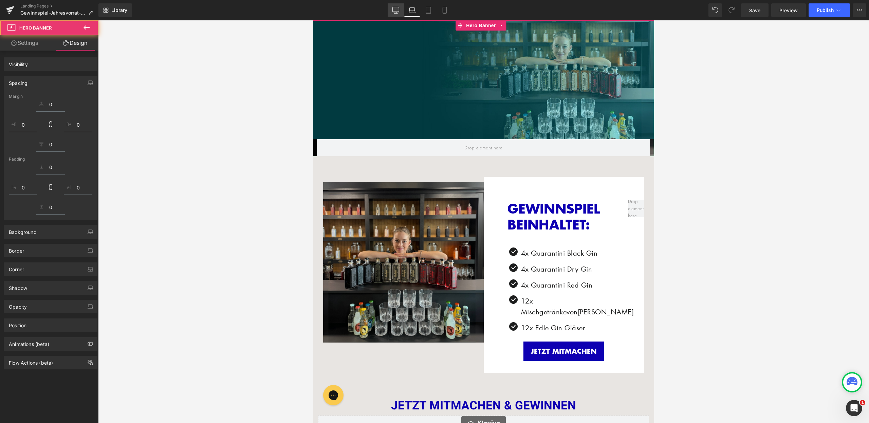
click at [400, 12] on link "Desktop" at bounding box center [396, 10] width 16 height 14
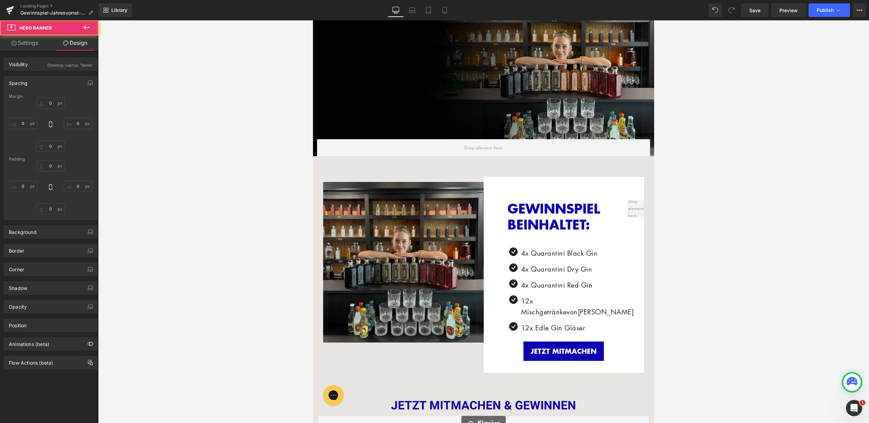
type input "0px"
type input "350px"
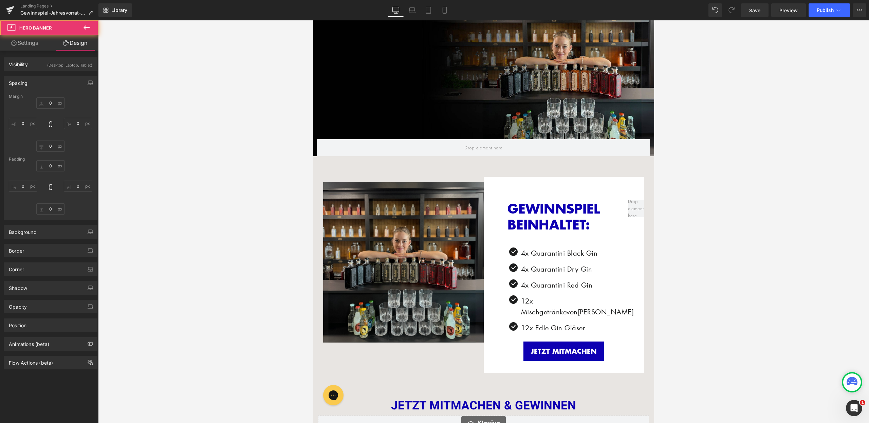
type input "12px"
type input "0px"
type input "12px"
type input "0px"
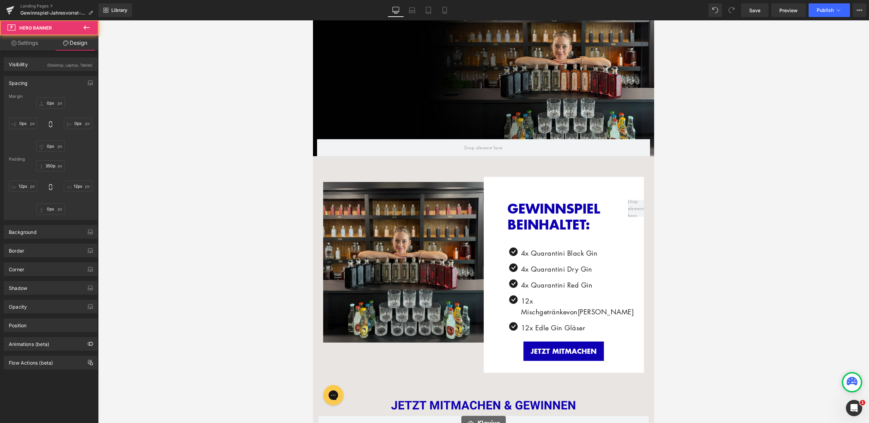
type input "0px"
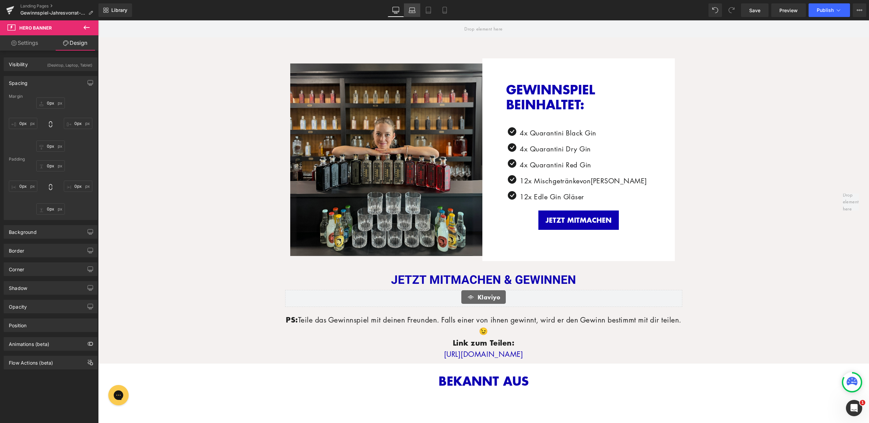
click at [413, 14] on link "Laptop" at bounding box center [412, 10] width 16 height 14
type input "350px"
type input "12px"
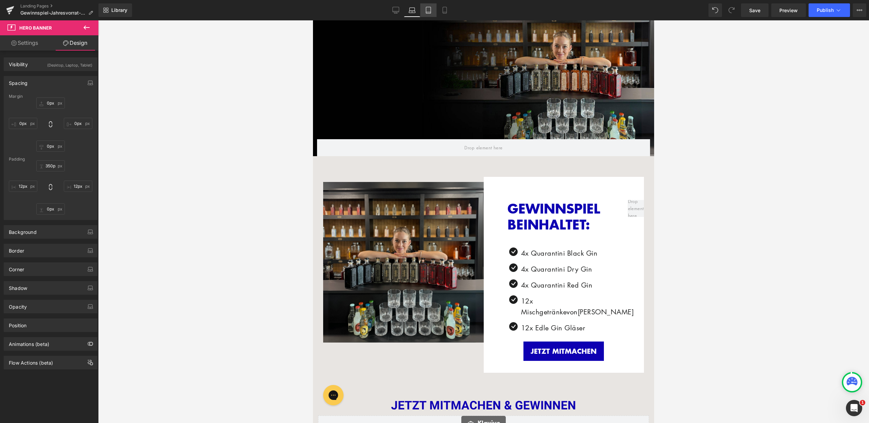
click at [426, 12] on icon at bounding box center [428, 10] width 7 height 7
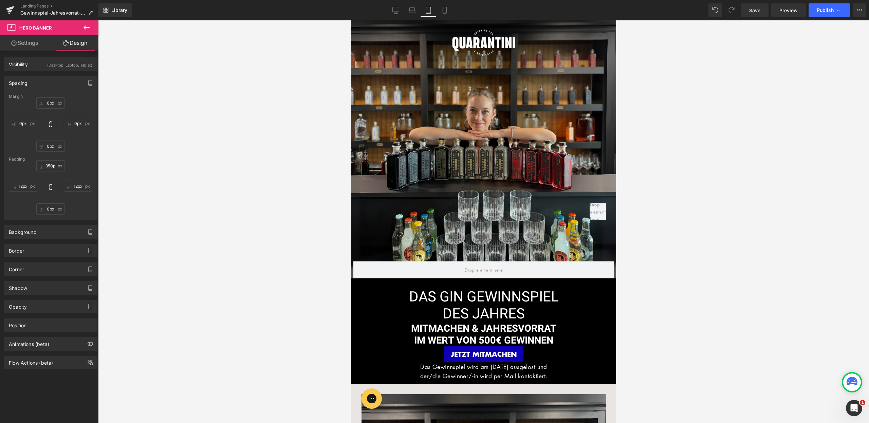
type input "710px"
type input "6px"
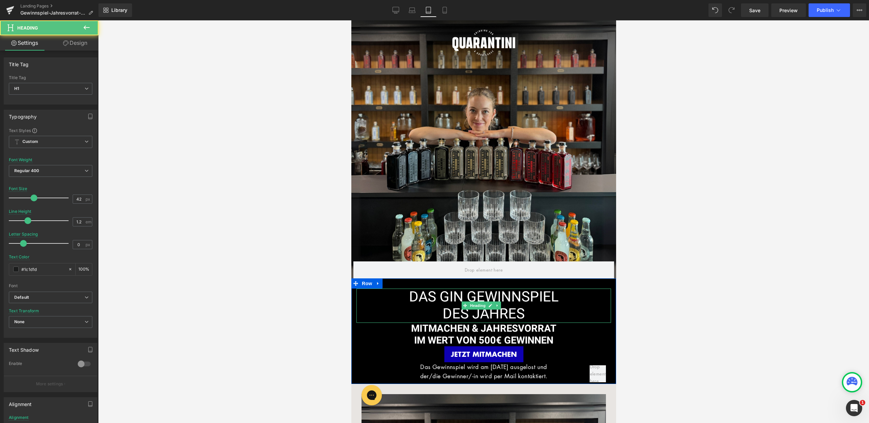
drag, startPoint x: 825, startPoint y: 304, endPoint x: 472, endPoint y: 286, distance: 353.0
click at [472, 287] on span "DAS GIN GEWINNSPIEL" at bounding box center [484, 297] width 150 height 21
click at [474, 283] on link at bounding box center [474, 279] width 13 height 13
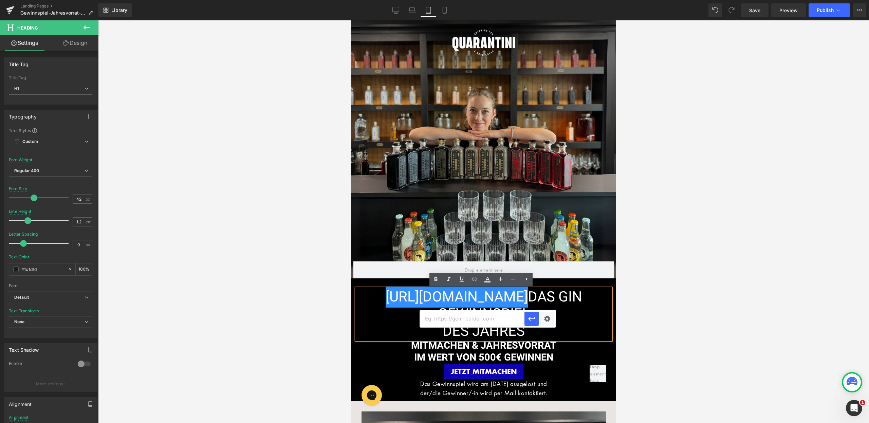
click at [398, 284] on div "https://gem-3910432.net DAS GIN GEWINNSPIEL DES JAHRES Heading MITMACHEN & JAHR…" at bounding box center [483, 339] width 265 height 123
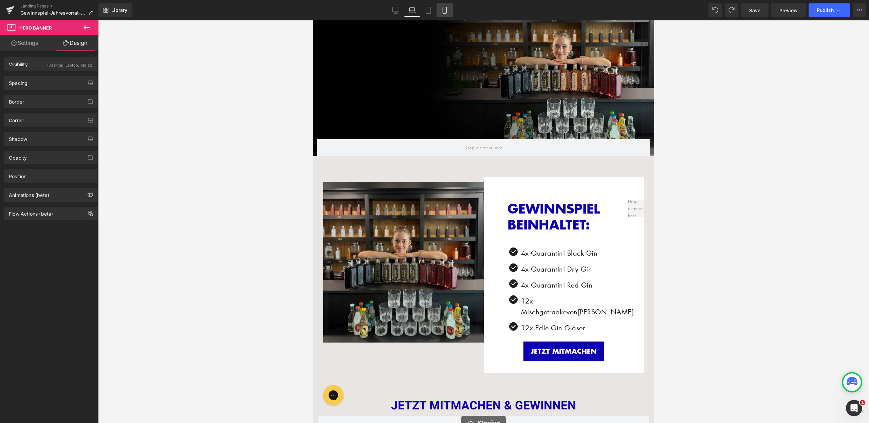
click at [443, 9] on icon at bounding box center [445, 10] width 7 height 7
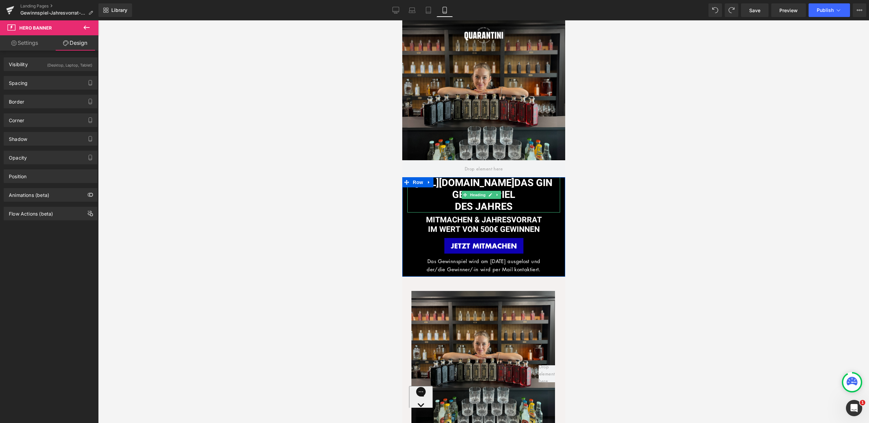
click at [491, 184] on span "https://gem-3910432.net DAS GIN GEWINNSPIEL" at bounding box center [483, 189] width 137 height 26
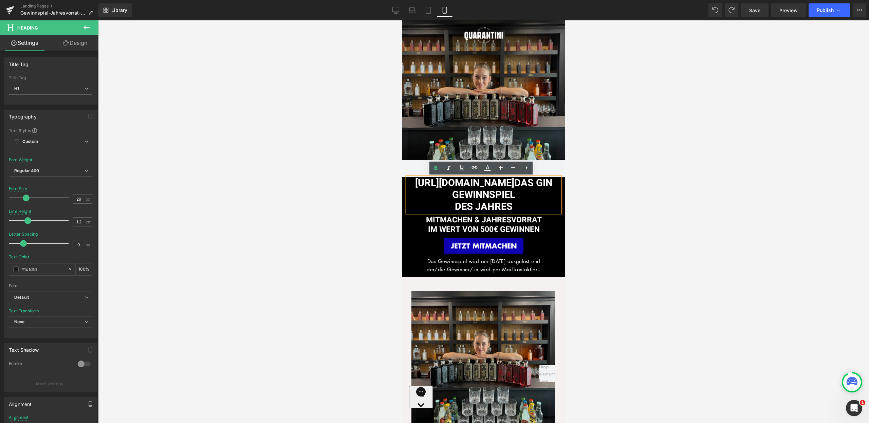
drag, startPoint x: 528, startPoint y: 183, endPoint x: 402, endPoint y: 181, distance: 125.7
click at [402, 181] on div "https://gem-3910432.net DAS GIN GEWINNSPIEL DES JAHRES Heading MITMACHEN & JAHR…" at bounding box center [483, 225] width 163 height 96
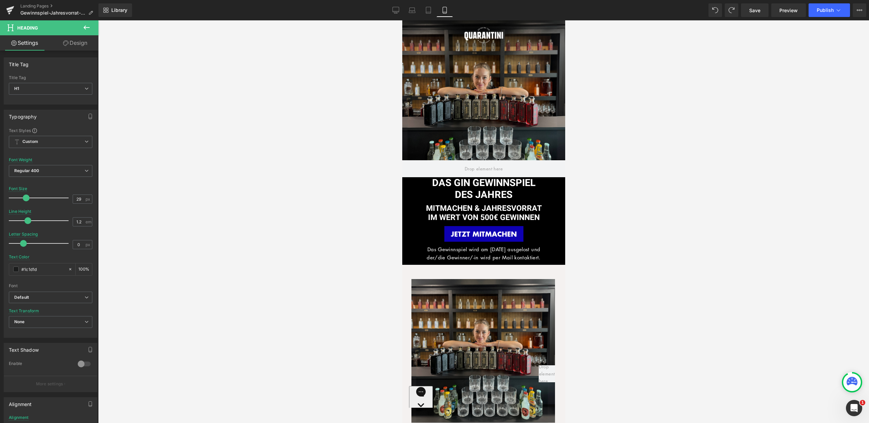
click at [607, 166] on div at bounding box center [483, 221] width 771 height 403
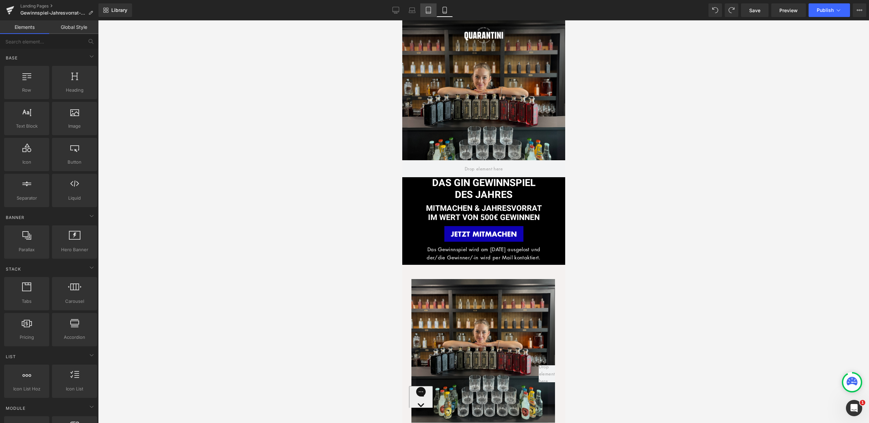
click at [427, 11] on icon at bounding box center [428, 10] width 5 height 6
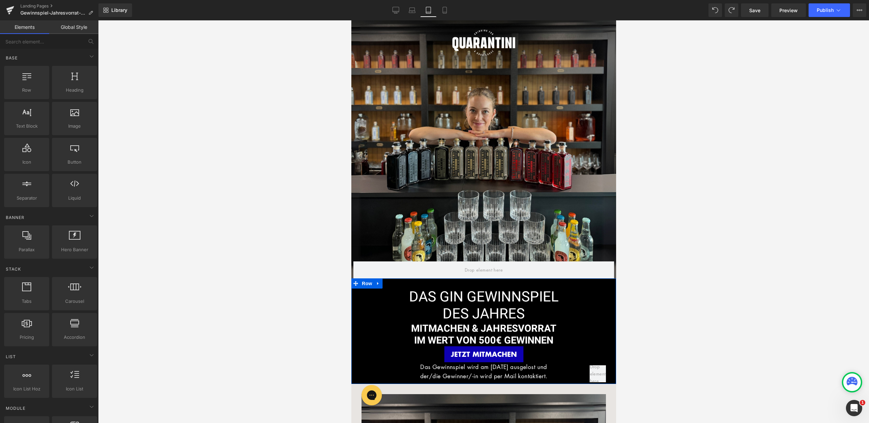
click at [453, 285] on div "DAS GIN GEWINNSPIEL DES JAHRES Heading MITMACHEN & JAHRESVORRAT IM WERT VON 500…" at bounding box center [483, 331] width 265 height 106
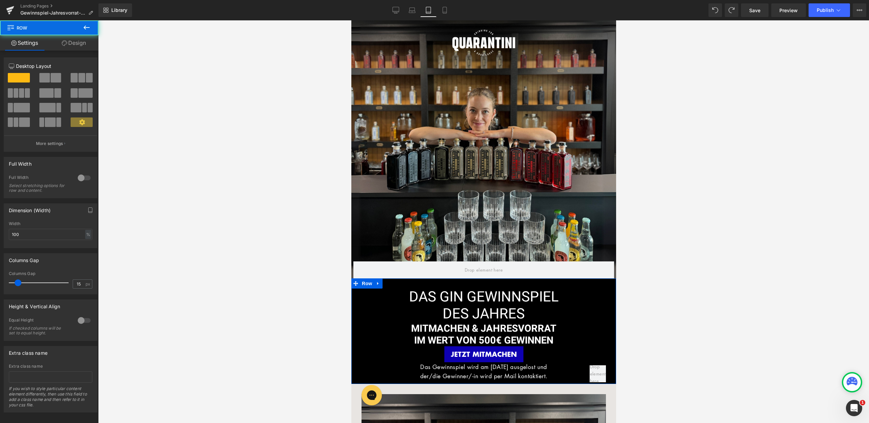
click at [456, 284] on div "DAS GIN GEWINNSPIEL DES JAHRES Heading MITMACHEN & JAHRESVORRAT IM WERT VON 500…" at bounding box center [483, 331] width 265 height 106
click at [408, 16] on link "Laptop" at bounding box center [412, 10] width 16 height 14
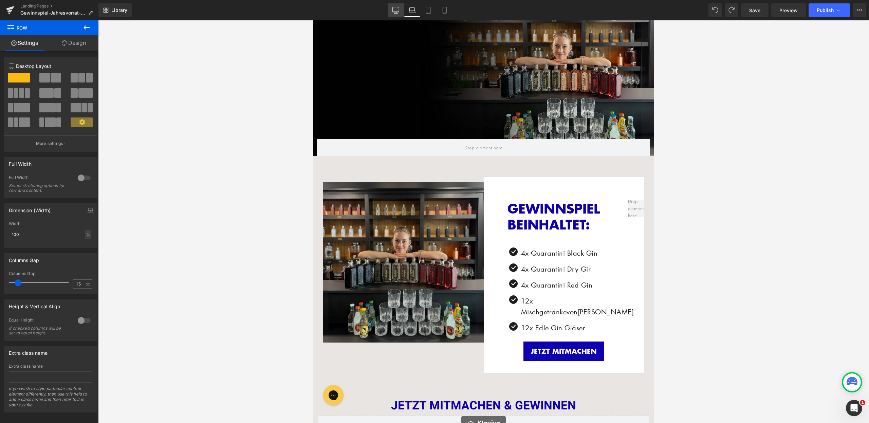
click at [402, 11] on link "Desktop" at bounding box center [396, 10] width 16 height 14
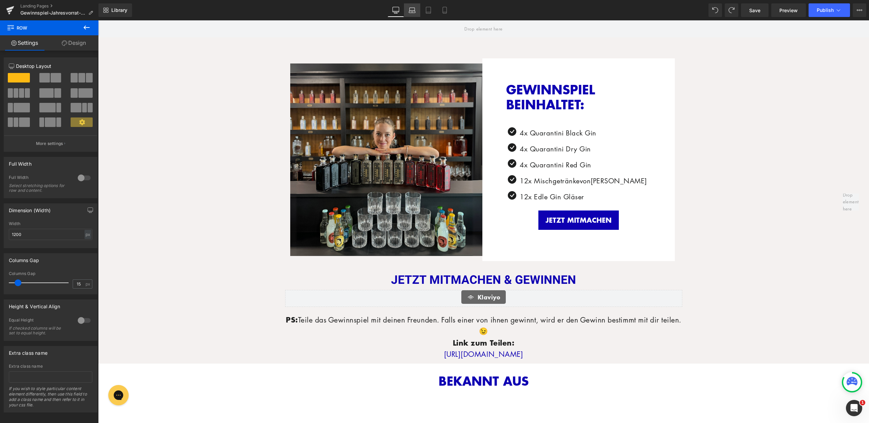
click at [416, 10] on link "Laptop" at bounding box center [412, 10] width 16 height 14
type input "100"
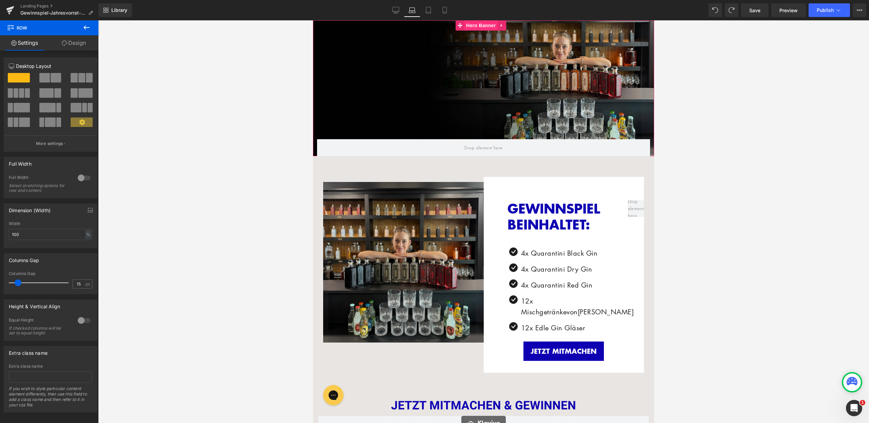
click at [478, 29] on span "Hero Banner" at bounding box center [481, 25] width 33 height 10
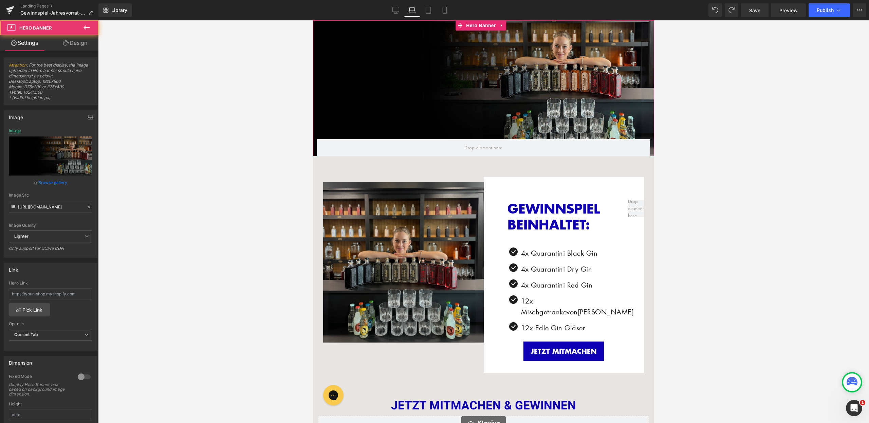
click at [75, 46] on link "Design" at bounding box center [75, 42] width 49 height 15
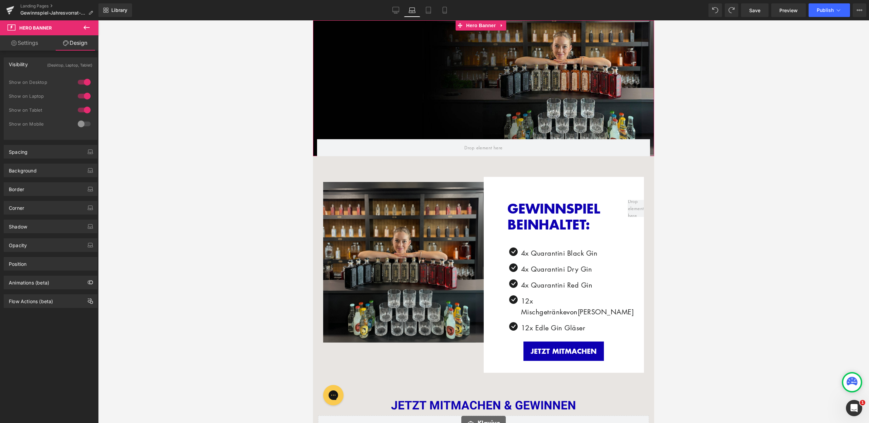
click at [85, 109] on div at bounding box center [84, 110] width 16 height 11
click at [401, 8] on link "Desktop" at bounding box center [396, 10] width 16 height 14
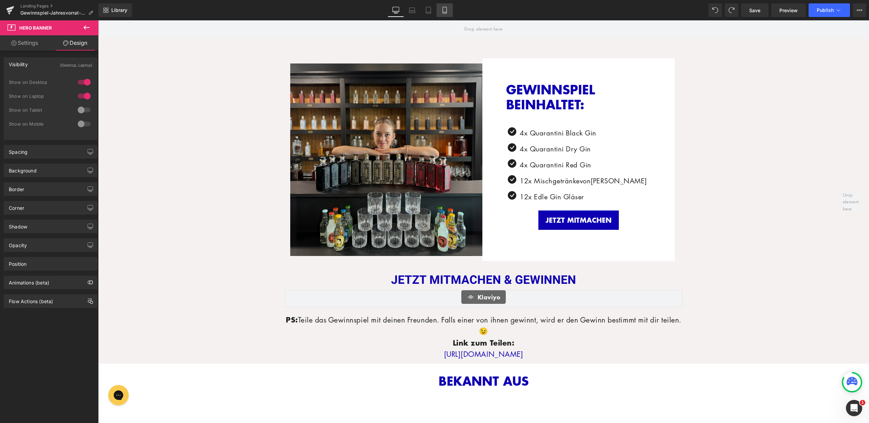
click at [441, 10] on link "Mobile" at bounding box center [445, 10] width 16 height 14
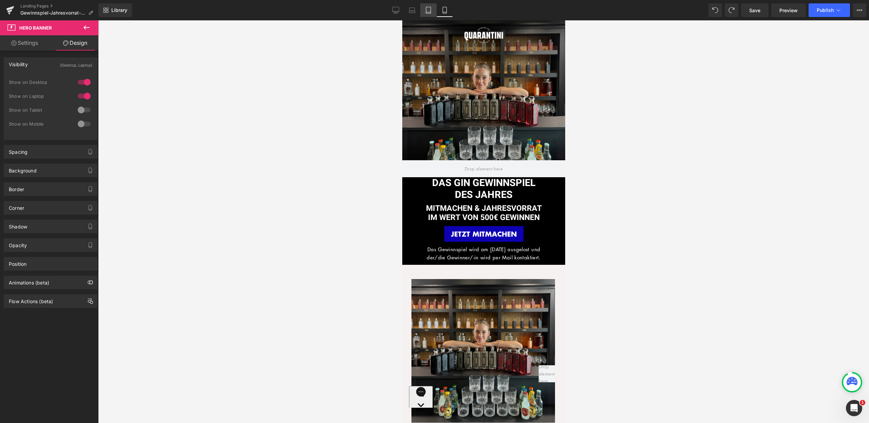
click at [424, 12] on link "Tablet" at bounding box center [428, 10] width 16 height 14
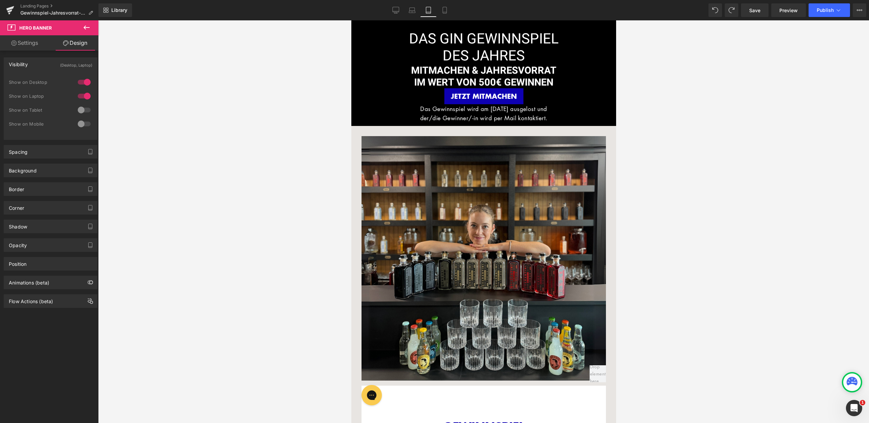
click at [79, 110] on div at bounding box center [84, 110] width 16 height 11
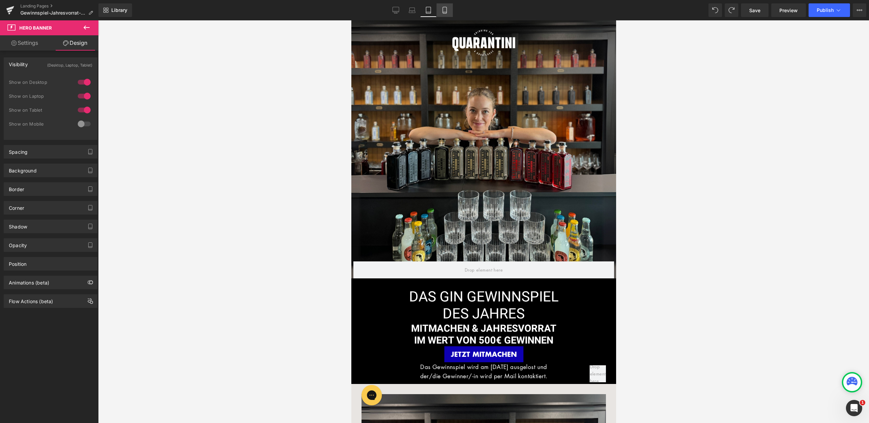
click at [440, 10] on link "Mobile" at bounding box center [445, 10] width 16 height 14
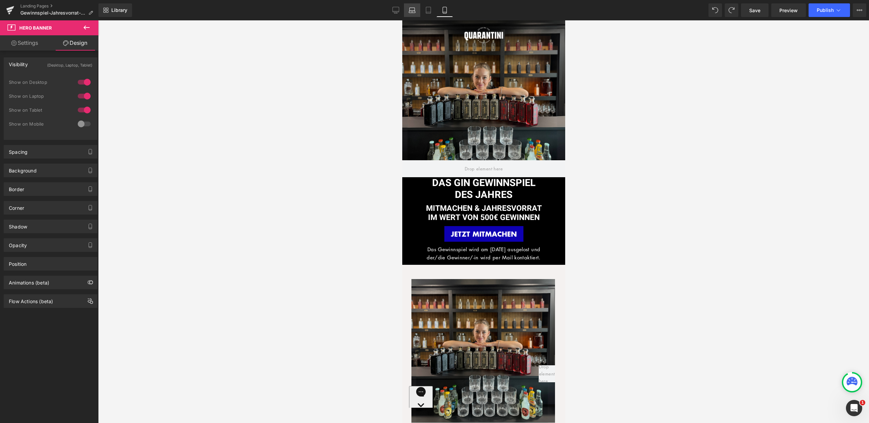
click at [414, 12] on icon at bounding box center [412, 10] width 7 height 7
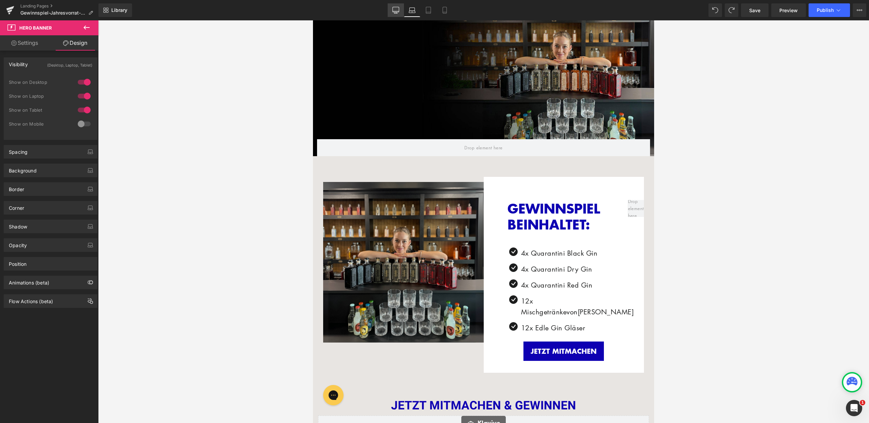
click at [397, 11] on icon at bounding box center [396, 10] width 7 height 7
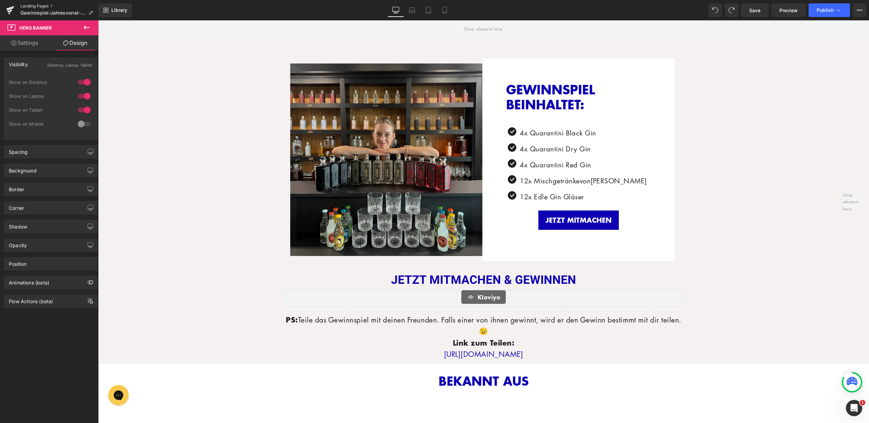
click at [42, 5] on link "Landing Pages" at bounding box center [59, 5] width 78 height 5
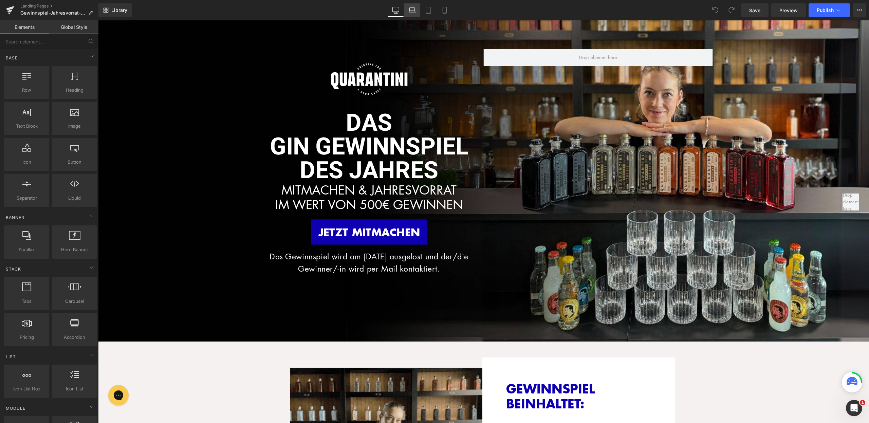
click at [413, 11] on icon at bounding box center [412, 10] width 7 height 7
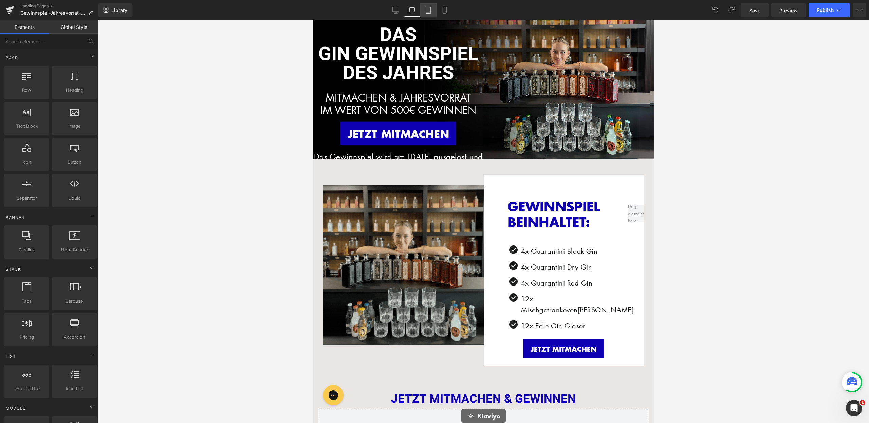
click at [427, 12] on icon at bounding box center [428, 10] width 7 height 7
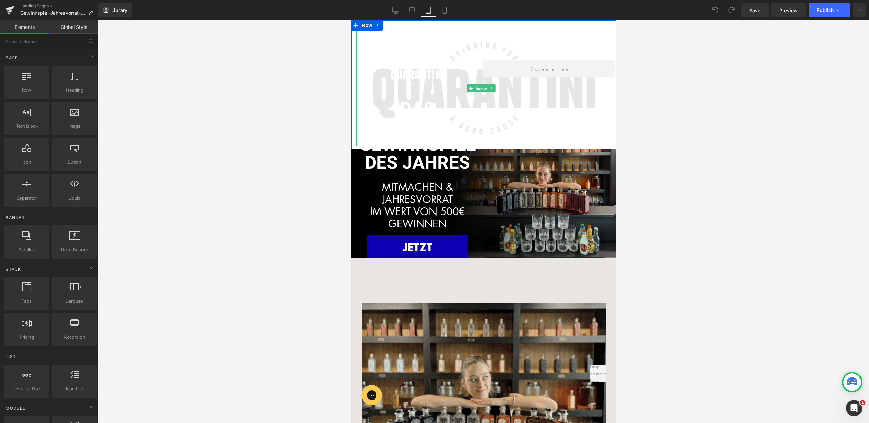
click at [446, 35] on img at bounding box center [483, 88] width 255 height 115
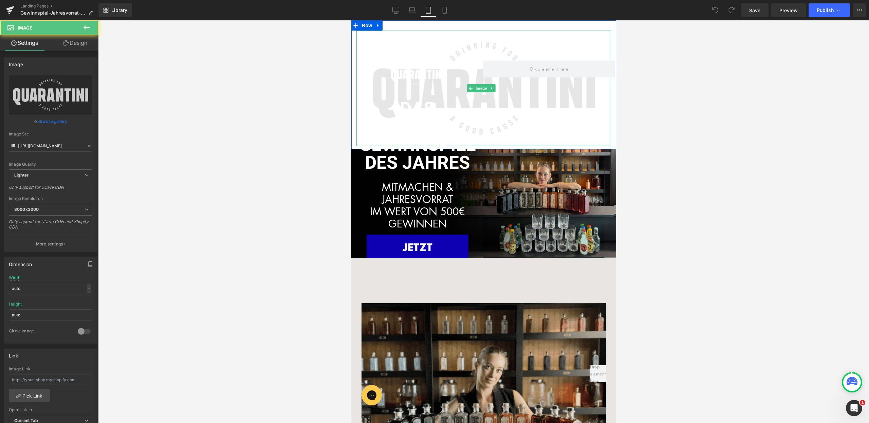
click at [481, 48] on img at bounding box center [483, 88] width 255 height 115
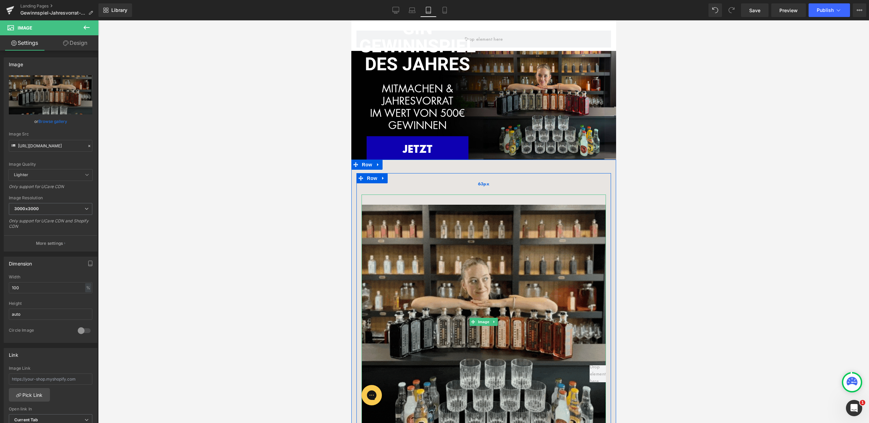
click at [479, 181] on span "63px" at bounding box center [484, 184] width 12 height 6
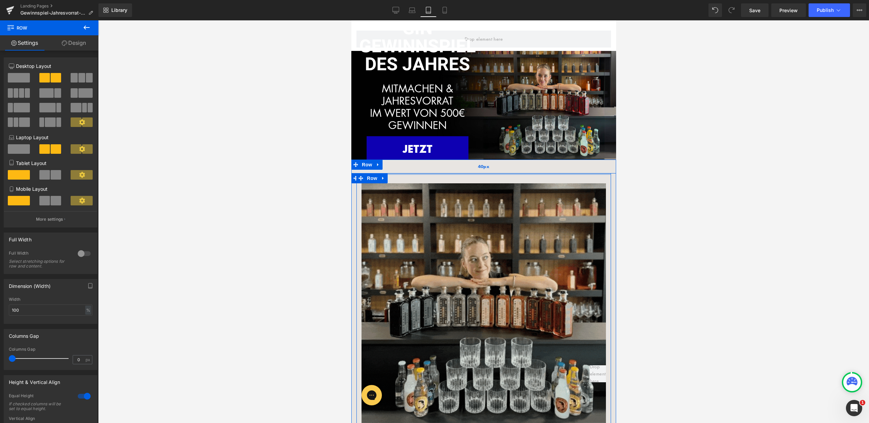
drag, startPoint x: 479, startPoint y: 181, endPoint x: 483, endPoint y: 157, distance: 24.7
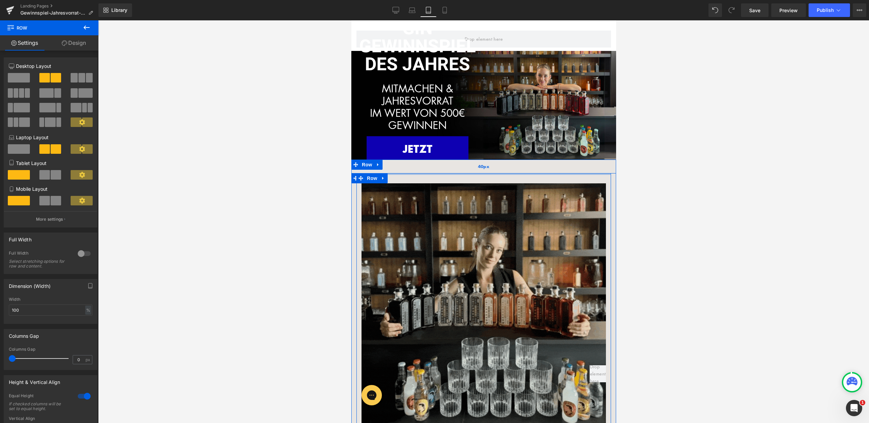
click at [483, 160] on div "40px" at bounding box center [483, 167] width 265 height 14
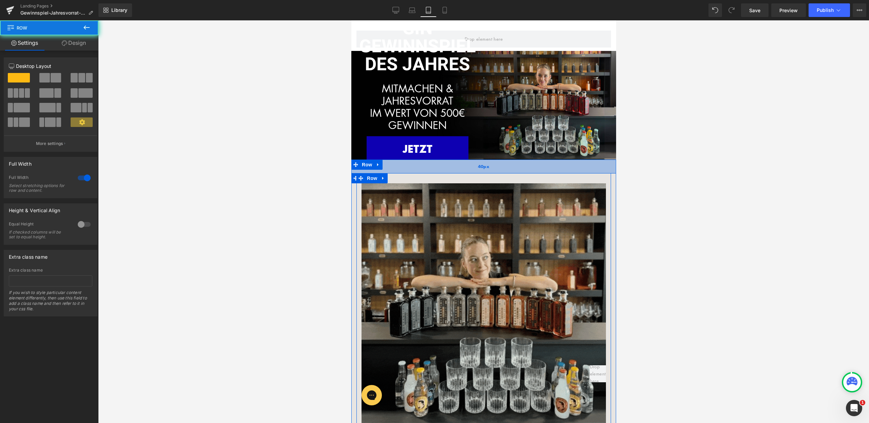
click at [485, 168] on div "40px" at bounding box center [483, 167] width 265 height 14
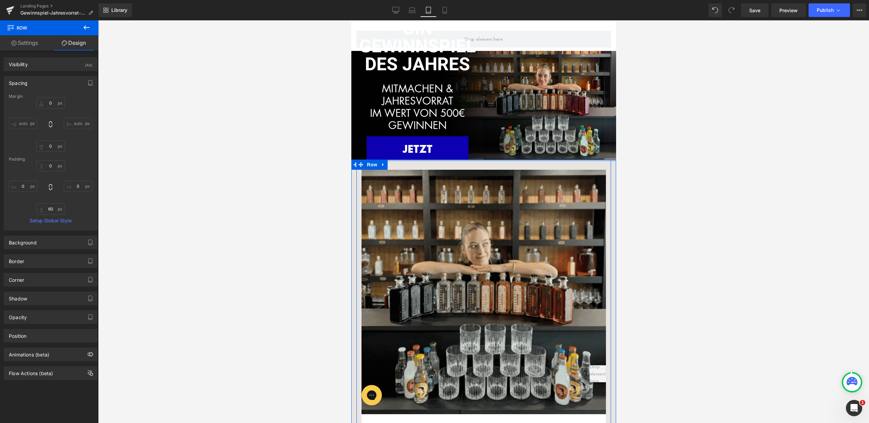
drag, startPoint x: 485, startPoint y: 168, endPoint x: 489, endPoint y: 146, distance: 22.8
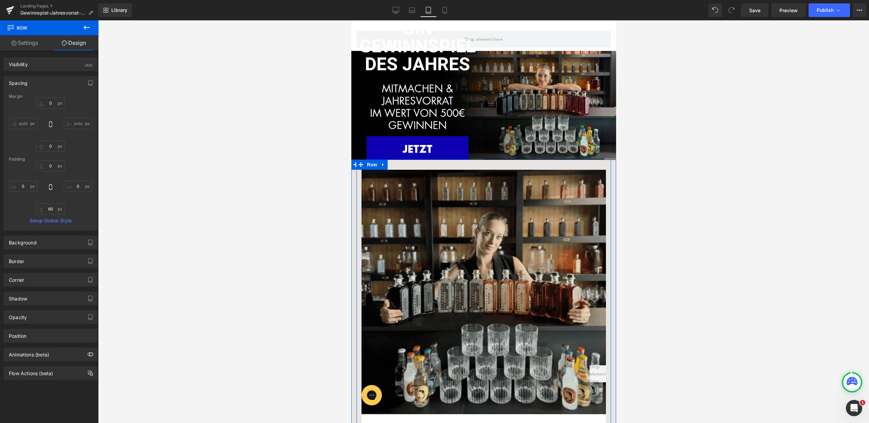
click at [489, 146] on div "Image Row dAS GIN GEWINNSPIEL DES JAHRES Heading MITMACHEN & JAHRESVORRAT IM WE…" at bounding box center [483, 105] width 265 height 287
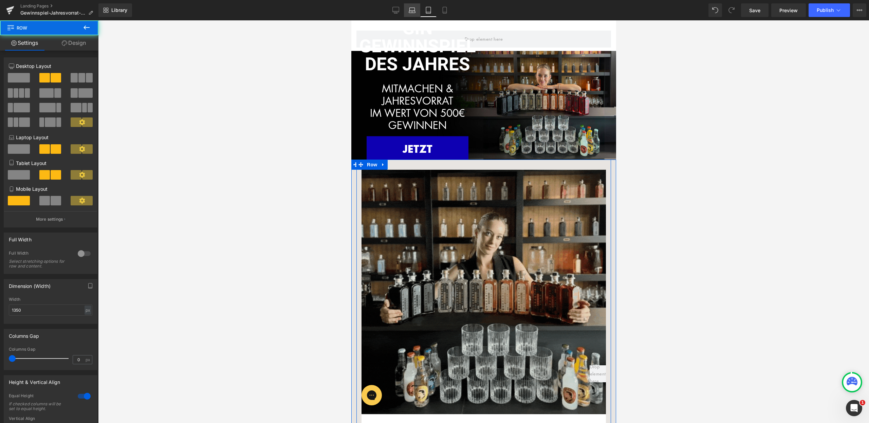
click at [403, 8] on link "Desktop" at bounding box center [396, 10] width 16 height 14
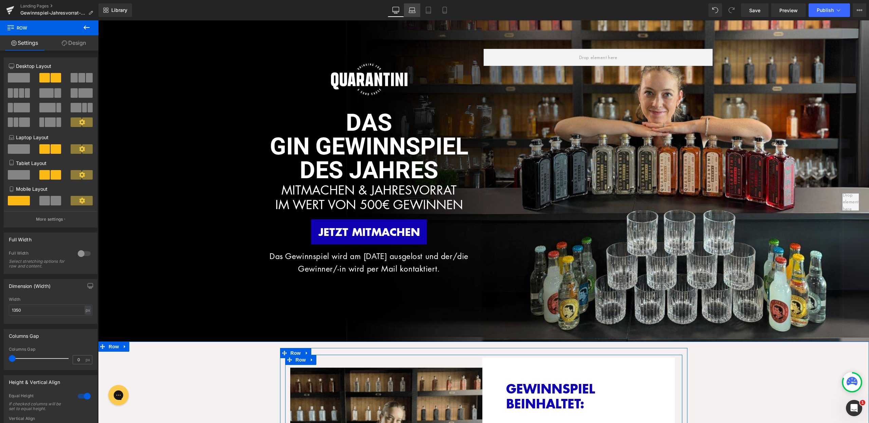
click at [413, 12] on icon at bounding box center [412, 12] width 1 height 0
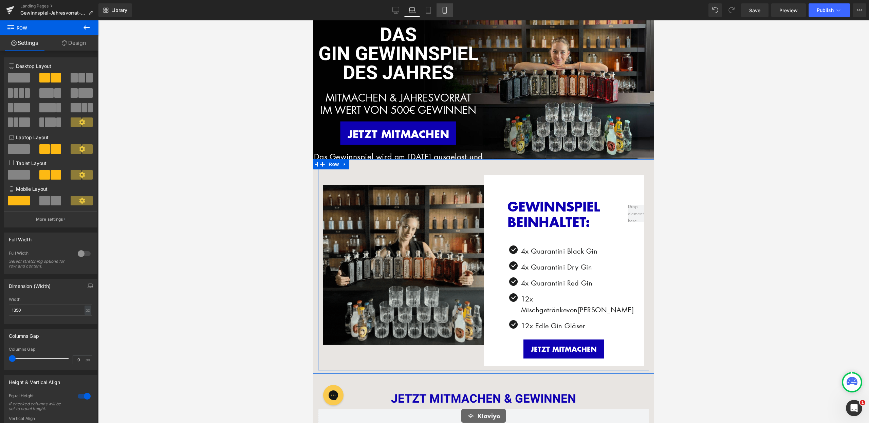
click at [443, 5] on link "Mobile" at bounding box center [445, 10] width 16 height 14
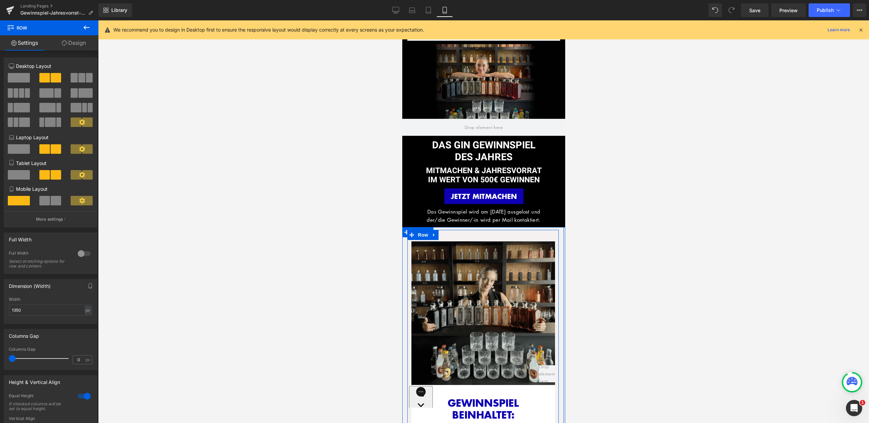
click at [863, 29] on icon at bounding box center [861, 30] width 6 height 6
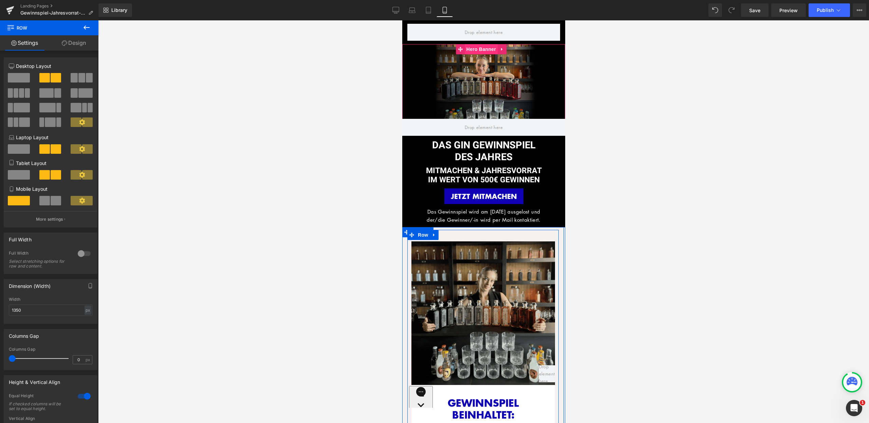
click at [469, 50] on span "Hero Banner" at bounding box center [481, 49] width 33 height 10
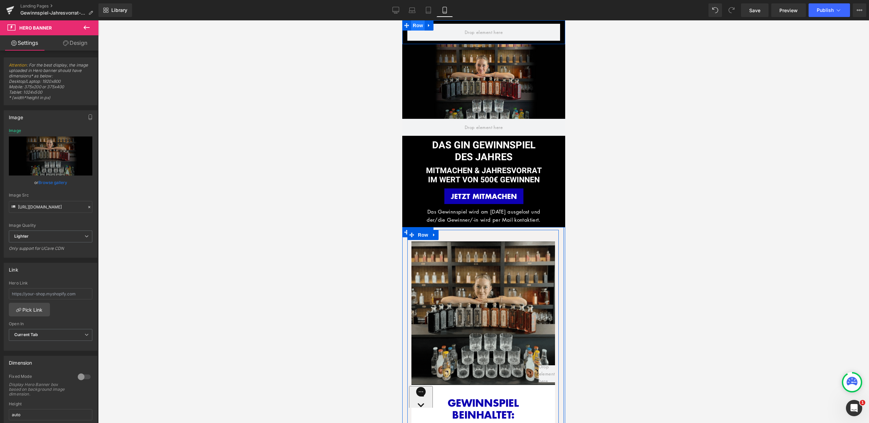
click at [413, 28] on span "Row" at bounding box center [418, 25] width 14 height 10
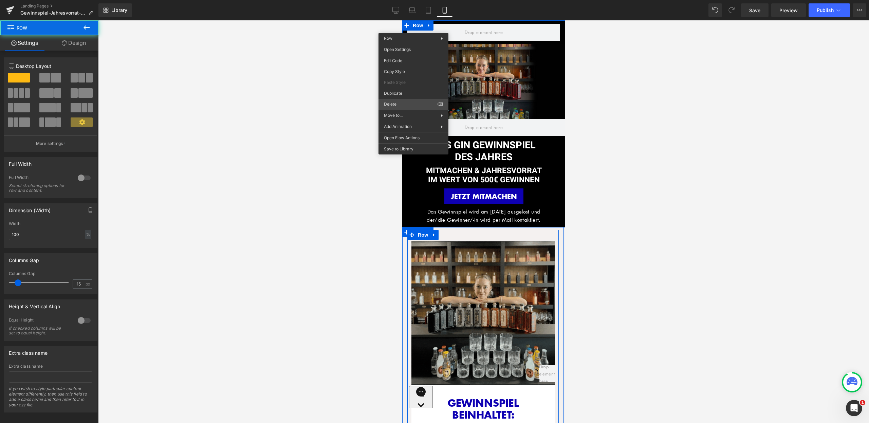
click at [399, 103] on div "Row You are previewing how the will restyle your page. You can not edit Element…" at bounding box center [434, 217] width 869 height 435
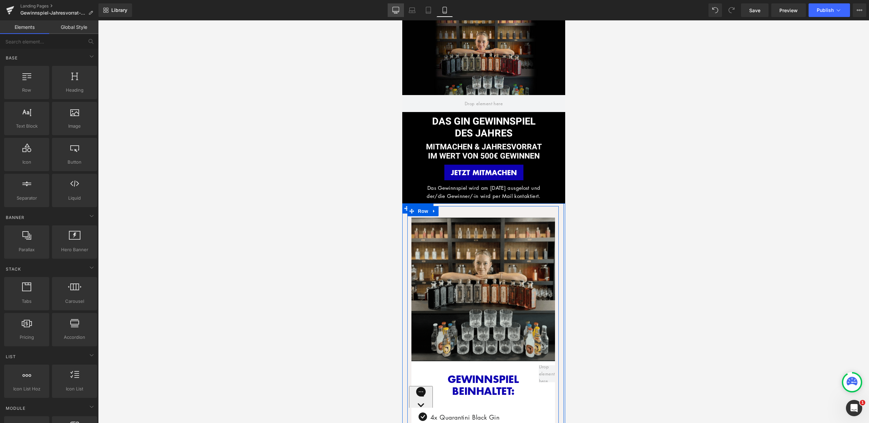
click at [399, 10] on icon at bounding box center [396, 10] width 7 height 7
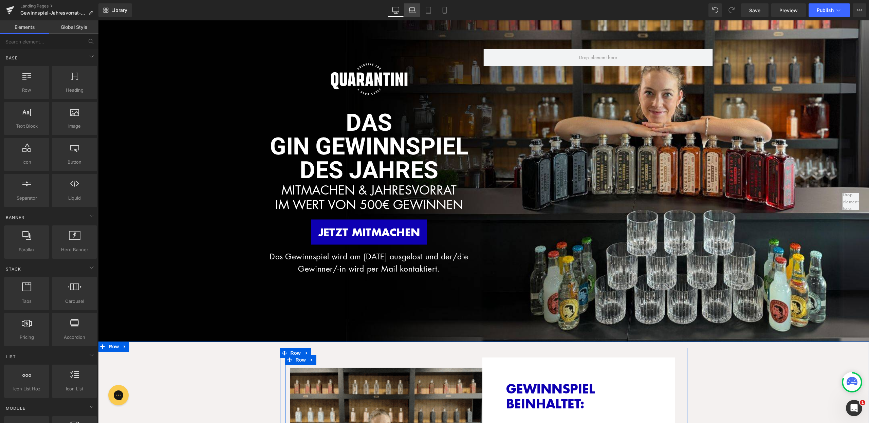
click at [410, 10] on icon at bounding box center [412, 10] width 7 height 7
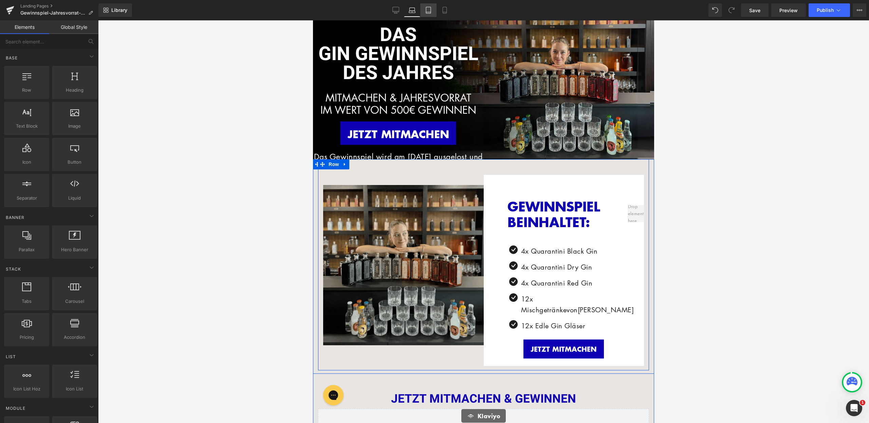
click at [426, 9] on icon at bounding box center [428, 10] width 7 height 7
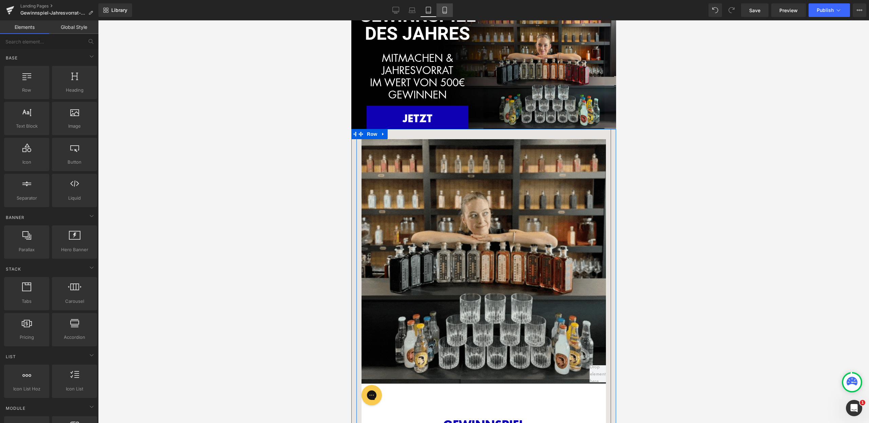
click at [444, 7] on icon at bounding box center [445, 10] width 7 height 7
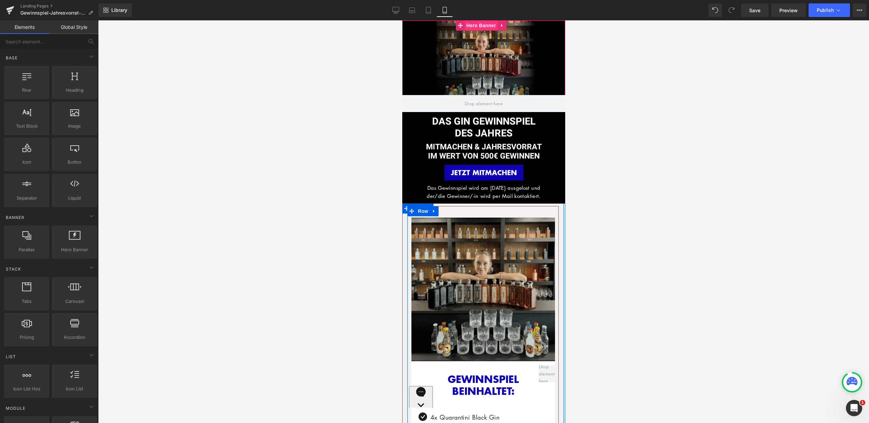
click at [478, 28] on span "Hero Banner" at bounding box center [481, 25] width 33 height 10
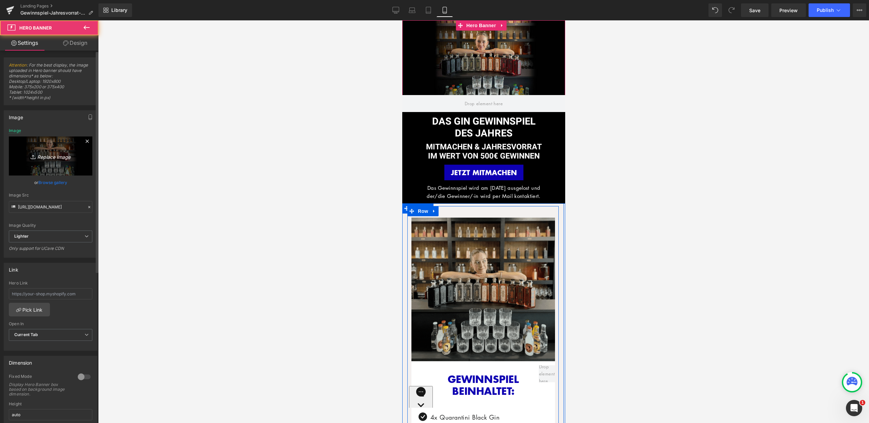
click at [54, 162] on link "Replace Image" at bounding box center [51, 156] width 84 height 39
type input "C:\fakepath\LP_Gewinnspiel.jpg"
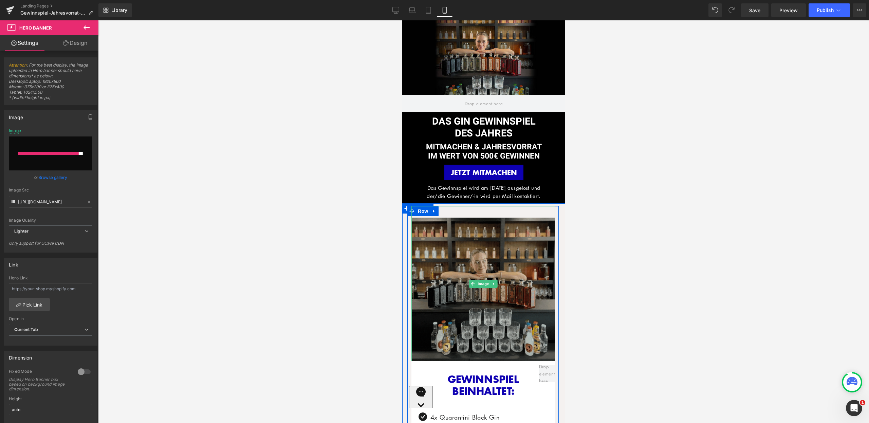
type input "https://ucarecdn.com/24a76014-7465-42bf-b881-fb72fde88b5b/-/format/auto/-/previ…"
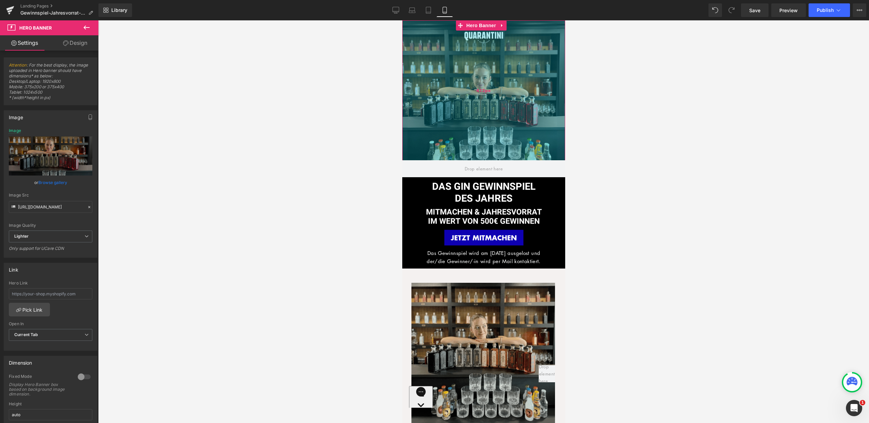
drag, startPoint x: 493, startPoint y: 60, endPoint x: 990, endPoint y: 164, distance: 508.4
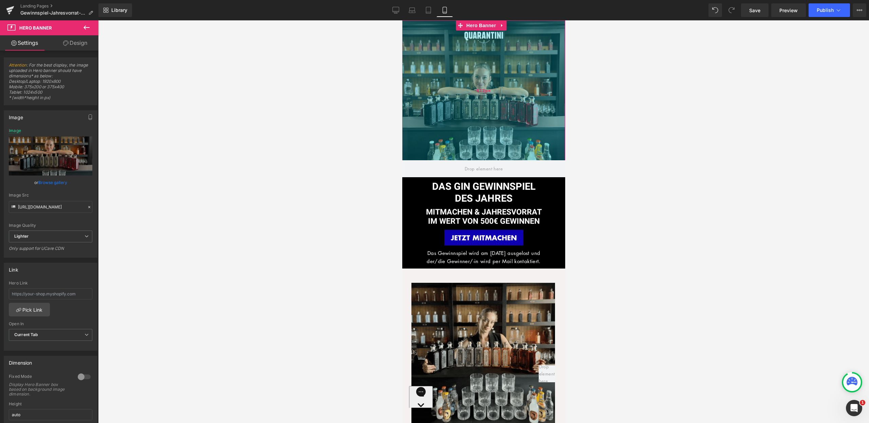
click at [507, 125] on div "412px" at bounding box center [483, 90] width 163 height 140
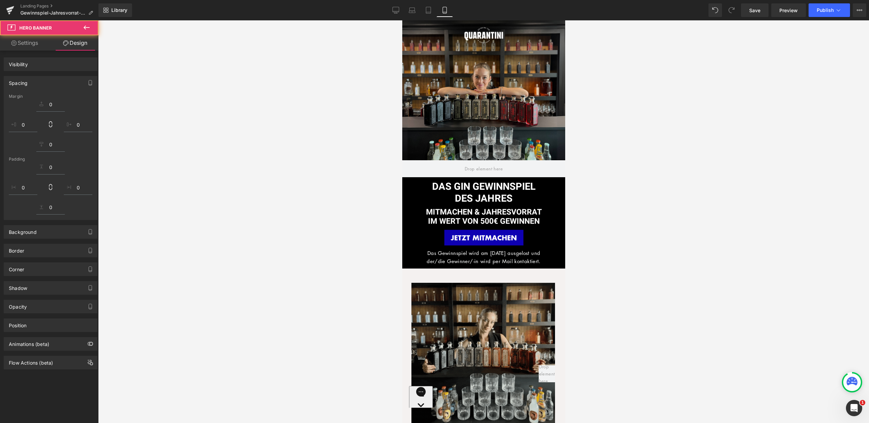
click at [588, 144] on div at bounding box center [483, 221] width 771 height 403
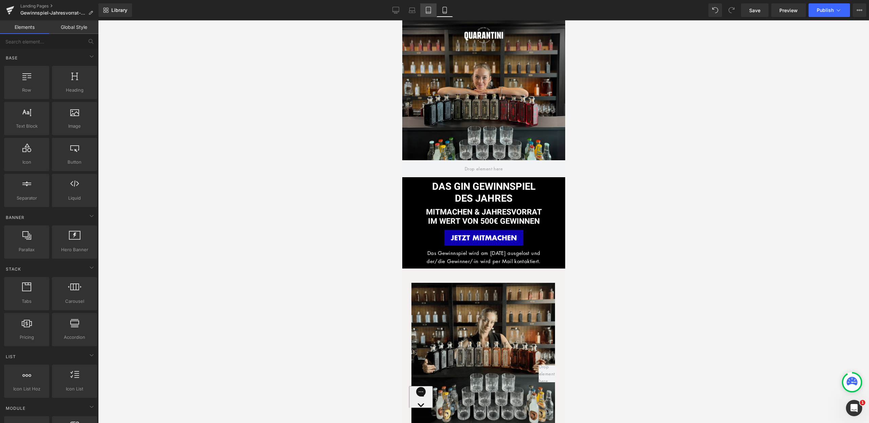
click at [433, 10] on link "Tablet" at bounding box center [428, 10] width 16 height 14
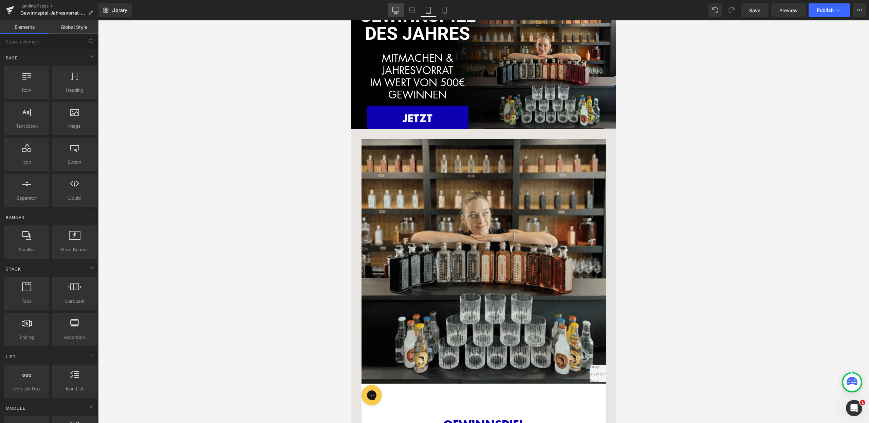
click at [390, 10] on link "Desktop" at bounding box center [396, 10] width 16 height 14
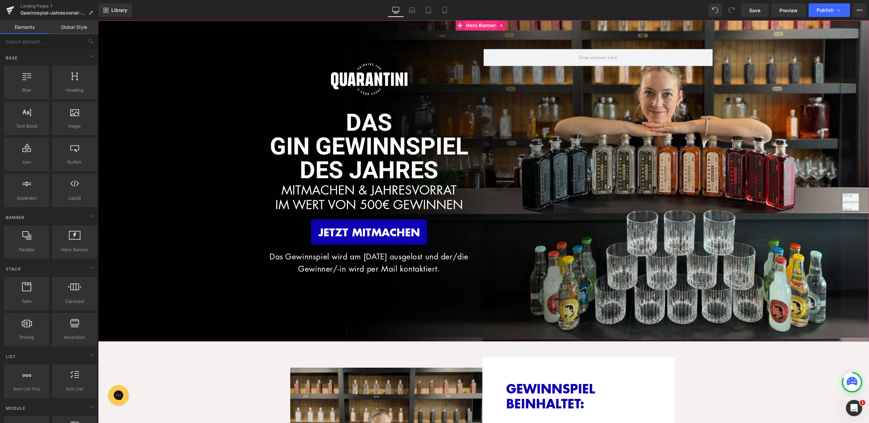
click at [481, 26] on span "Hero Banner" at bounding box center [481, 25] width 33 height 10
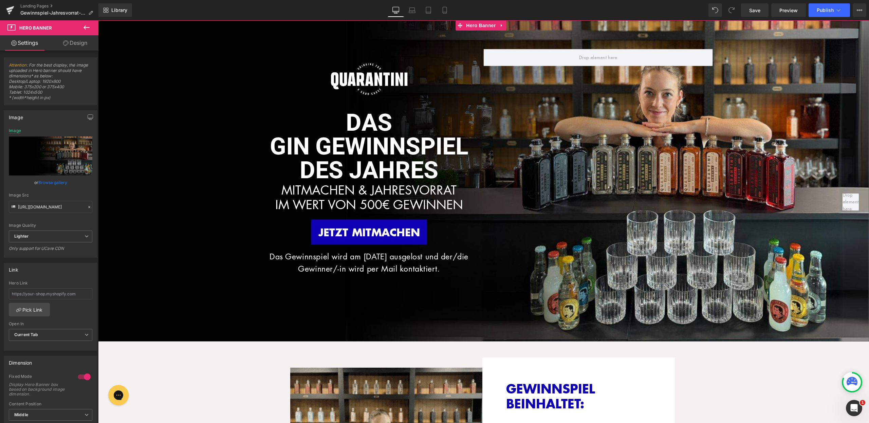
click at [76, 46] on link "Design" at bounding box center [75, 42] width 49 height 15
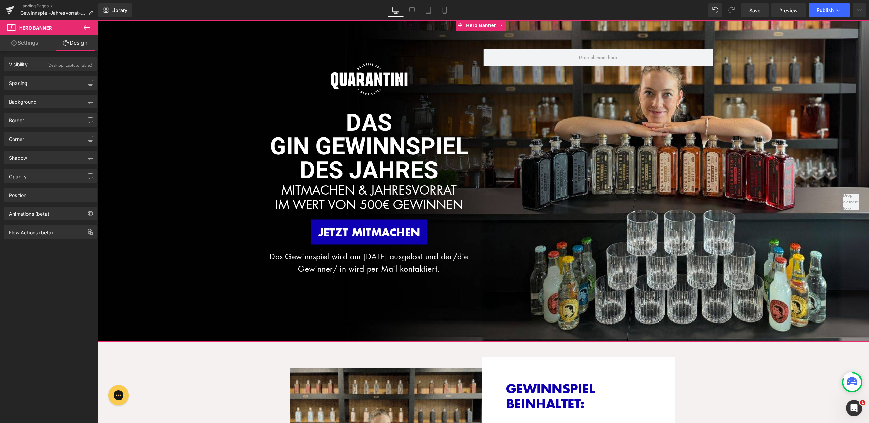
click at [62, 66] on div "(Desktop, Laptop, Tablet)" at bounding box center [69, 63] width 45 height 11
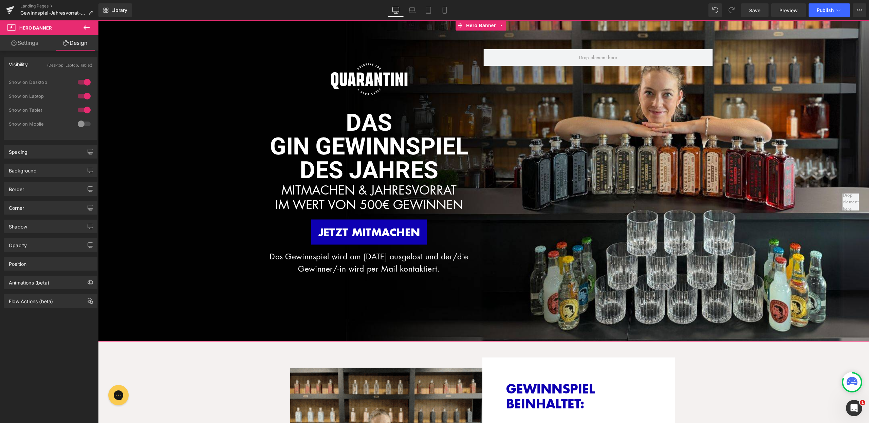
click at [86, 111] on div at bounding box center [84, 110] width 16 height 11
click at [417, 11] on link "Laptop" at bounding box center [412, 10] width 16 height 14
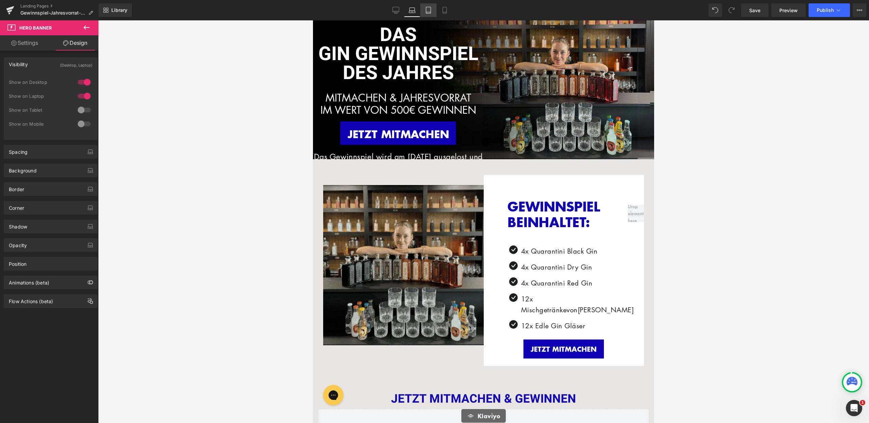
click at [429, 11] on icon at bounding box center [428, 10] width 7 height 7
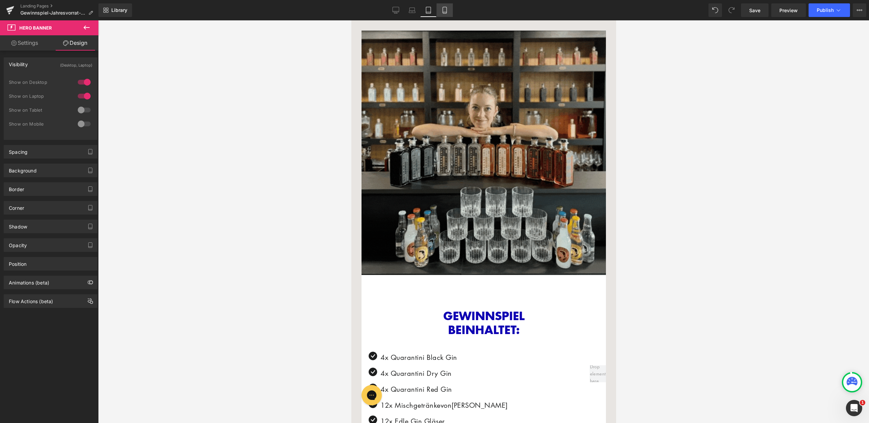
click at [447, 11] on icon at bounding box center [445, 10] width 4 height 6
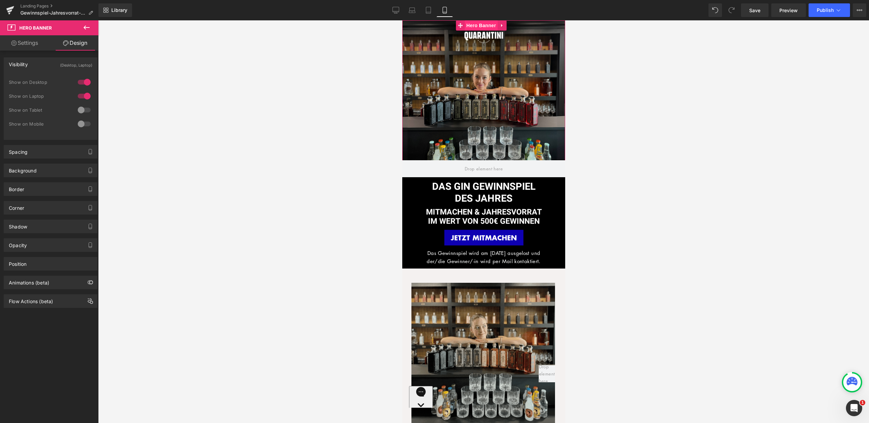
click at [475, 28] on span "Hero Banner" at bounding box center [481, 25] width 33 height 10
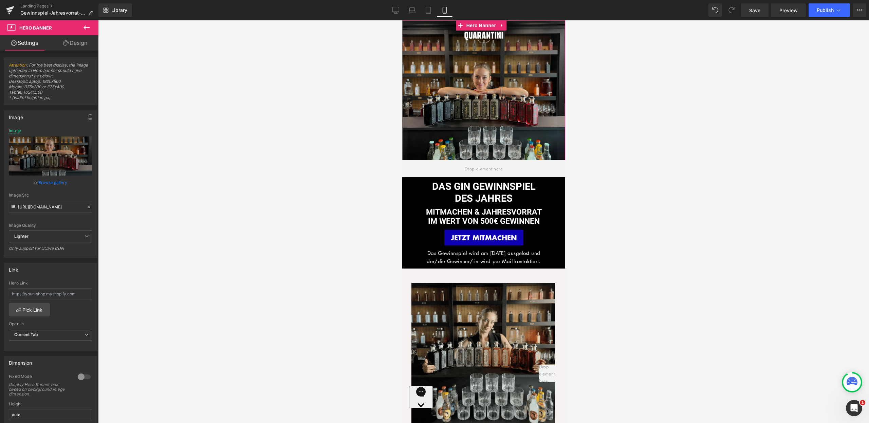
click at [74, 45] on link "Design" at bounding box center [75, 42] width 49 height 15
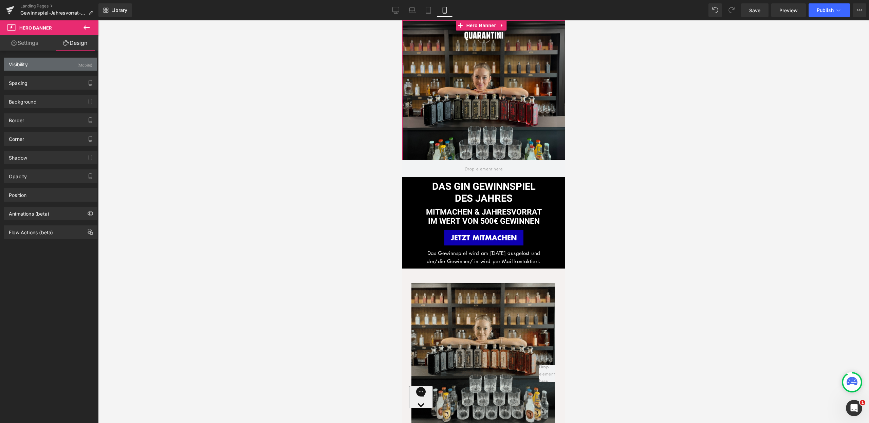
click at [71, 65] on div "Visibility (Mobile)" at bounding box center [50, 64] width 93 height 13
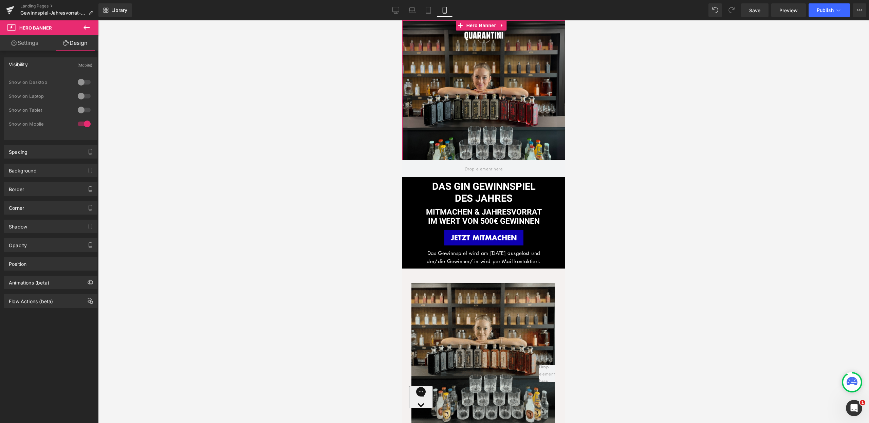
click at [81, 111] on div at bounding box center [84, 110] width 16 height 11
click at [408, 181] on icon at bounding box center [406, 182] width 5 height 5
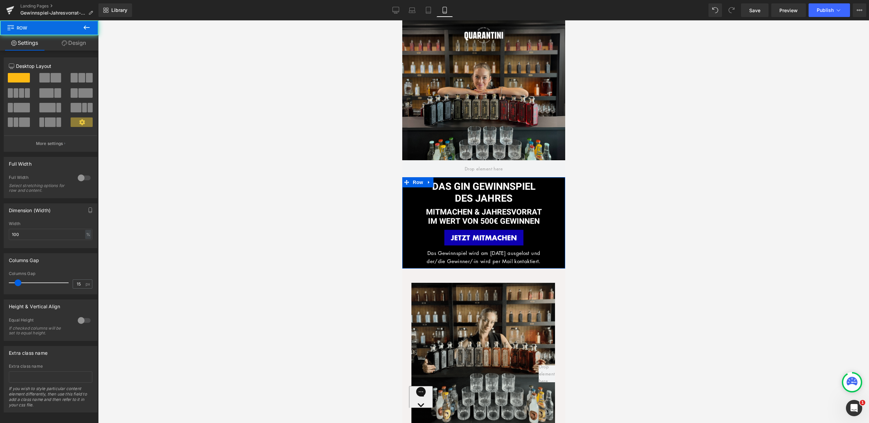
click at [94, 42] on link "Design" at bounding box center [73, 42] width 49 height 15
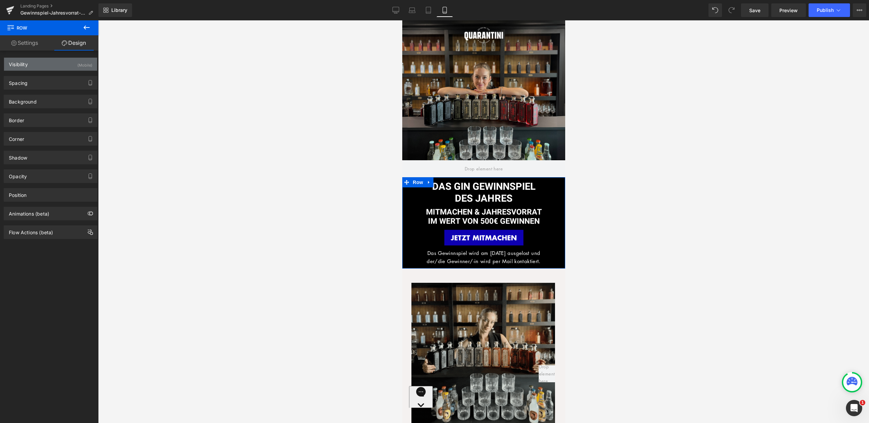
click at [46, 66] on div "Visibility (Mobile)" at bounding box center [50, 64] width 93 height 13
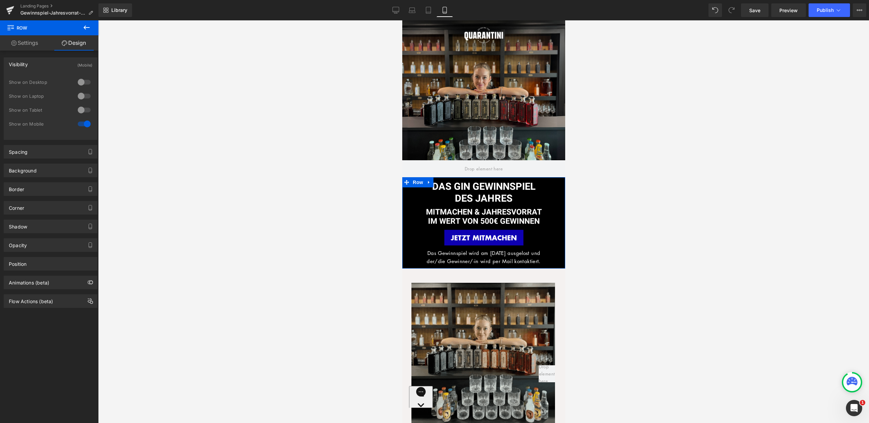
click at [80, 111] on div at bounding box center [84, 110] width 16 height 11
click at [430, 16] on link "Tablet" at bounding box center [428, 10] width 16 height 14
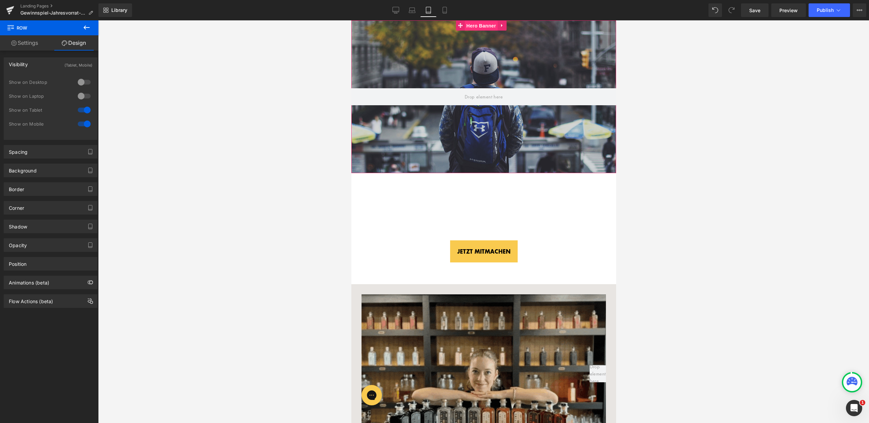
click at [474, 29] on span "Hero Banner" at bounding box center [481, 26] width 33 height 10
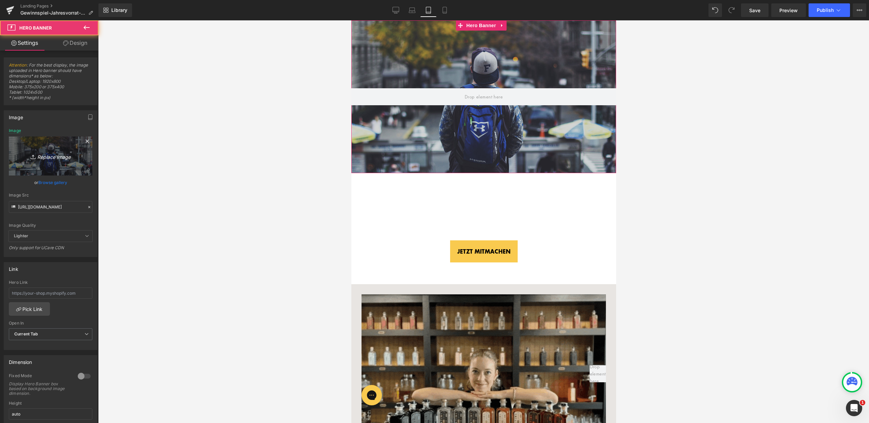
click at [53, 160] on icon "Replace Image" at bounding box center [50, 156] width 54 height 8
type input "C:\fakepath\LP_Gewinnspiel.jpg"
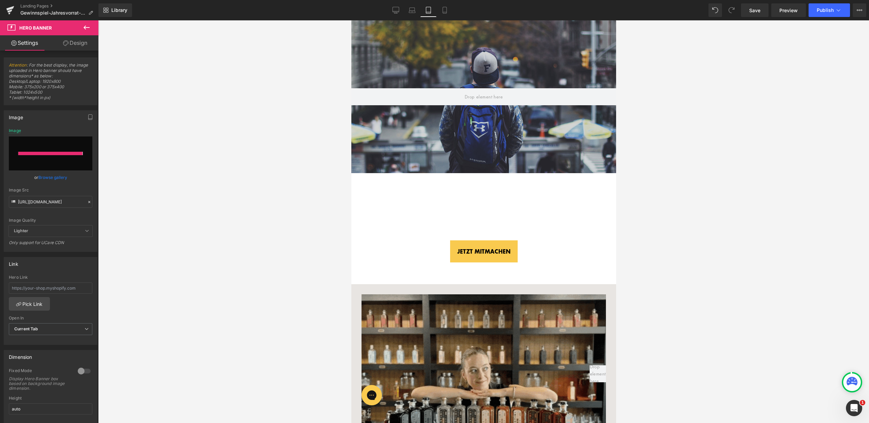
type input "https://ucarecdn.com/69aeb64a-4719-4696-b9eb-b570cc482543/-/format/auto/-/previ…"
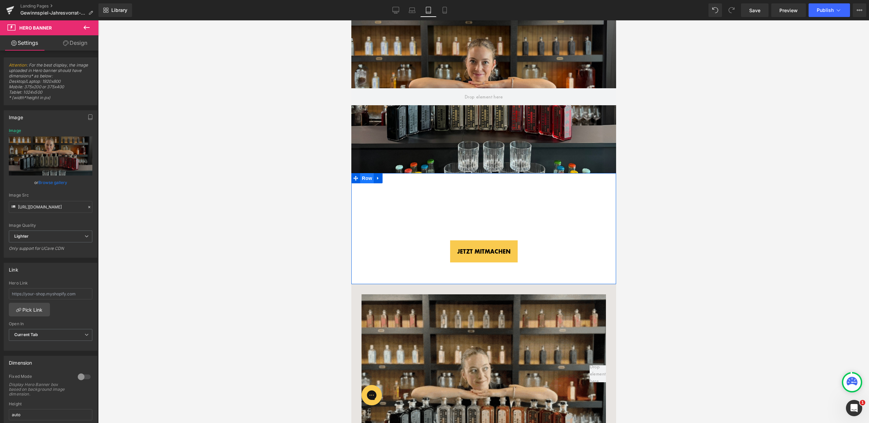
click at [367, 178] on span "Row" at bounding box center [367, 178] width 14 height 10
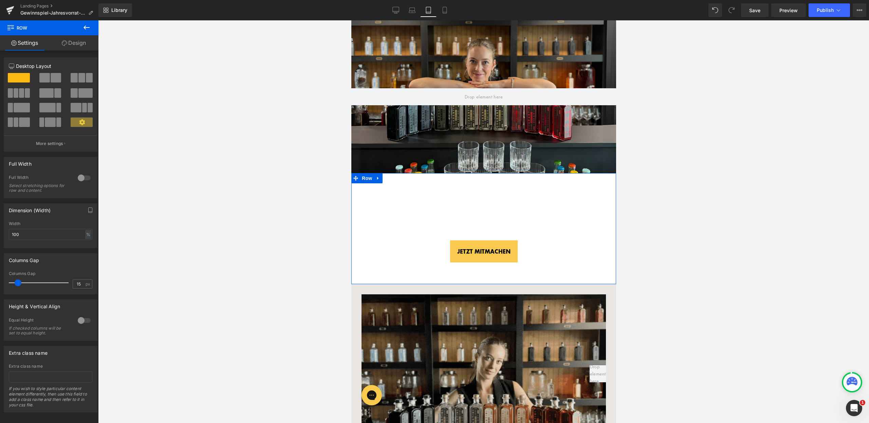
click at [82, 46] on link "Design" at bounding box center [73, 42] width 49 height 15
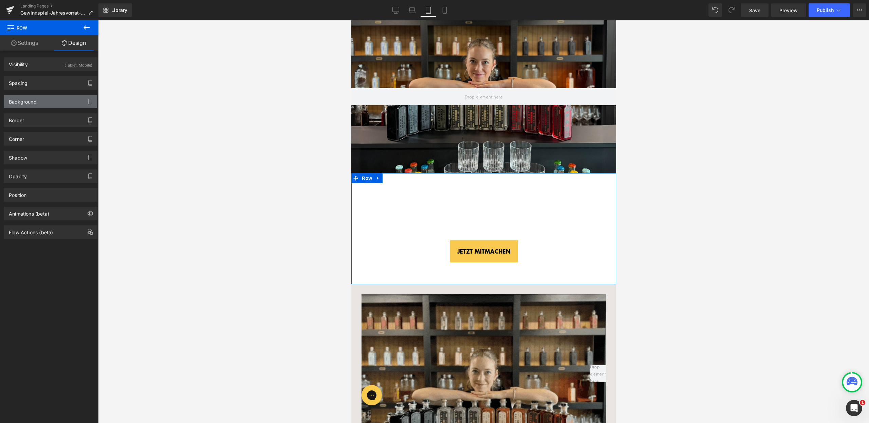
click at [58, 98] on div "Background" at bounding box center [50, 101] width 93 height 13
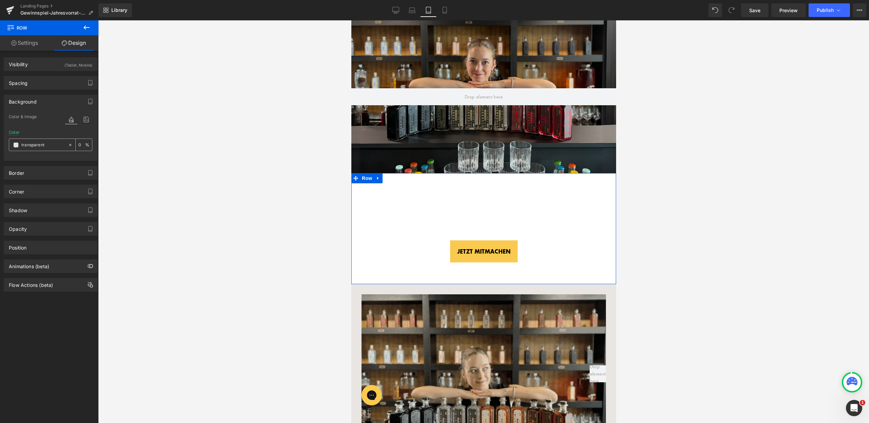
click at [52, 146] on input "transparent" at bounding box center [42, 144] width 43 height 7
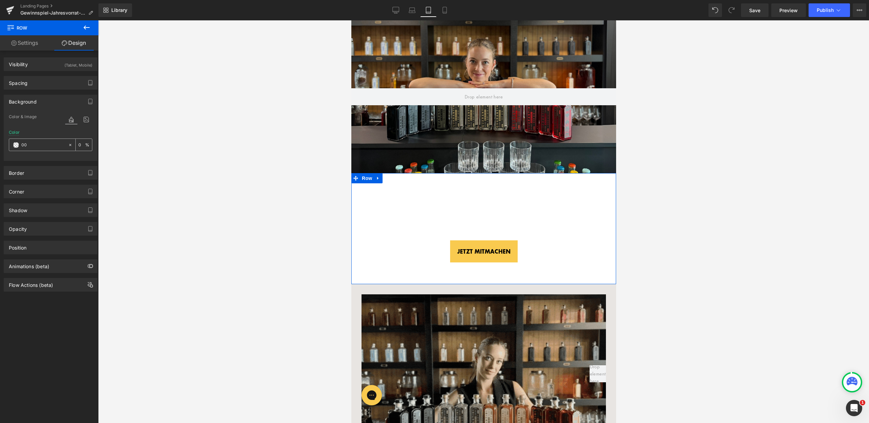
type input "000"
type input "100"
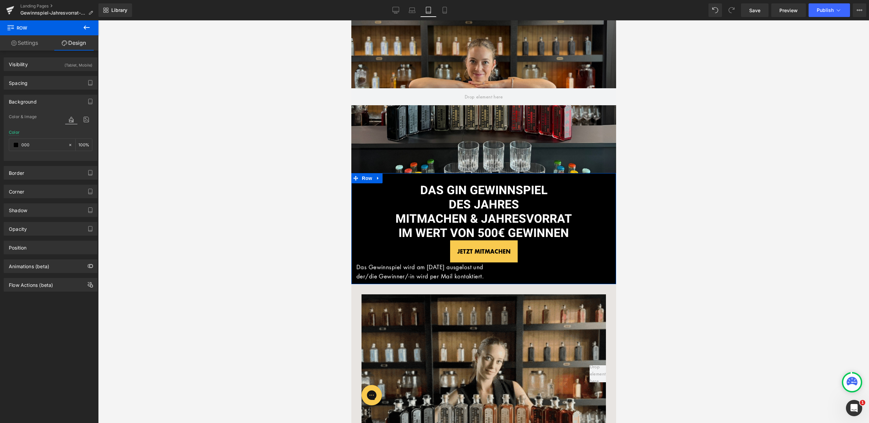
click at [489, 179] on div "DAS GIN GEWINNSPIEL DES JAHRES Heading MITMACHEN & JAHRESVORRAT IM WERT VON 500…" at bounding box center [483, 228] width 265 height 111
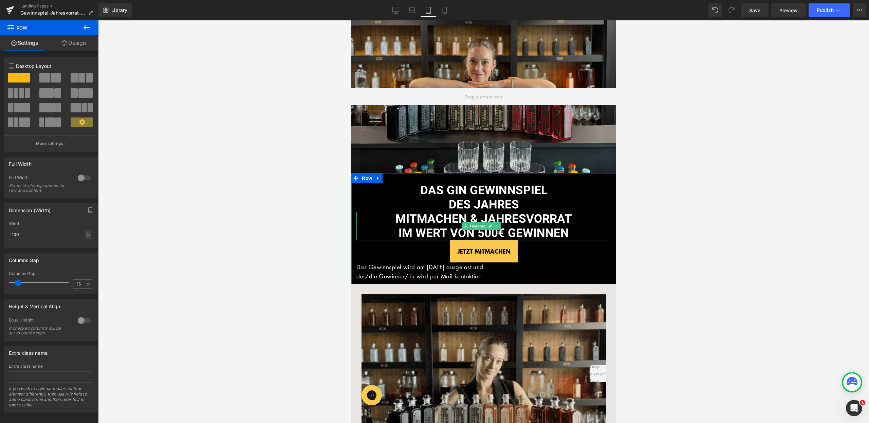
click at [438, 225] on span "IM WERT VON 500€ GEWINNEN" at bounding box center [483, 233] width 170 height 18
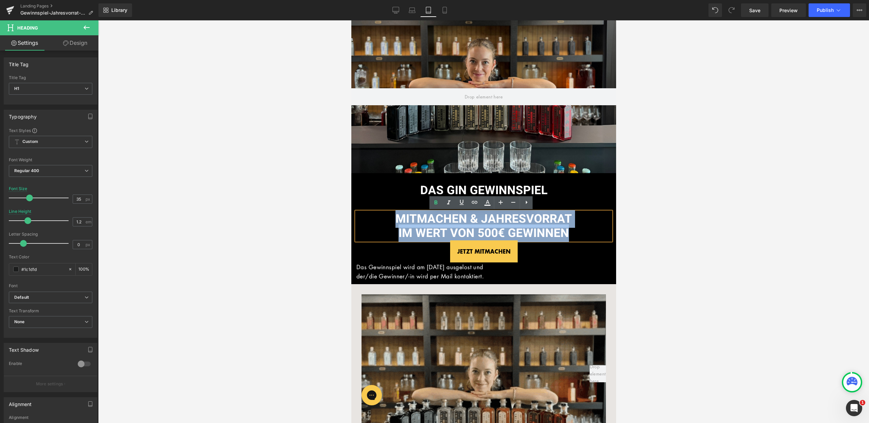
drag, startPoint x: 392, startPoint y: 218, endPoint x: 575, endPoint y: 230, distance: 183.1
click at [575, 230] on div "MITMACHEN & JAHRESVORRAT IM WERT VON 500€ GEWINNEN" at bounding box center [483, 226] width 255 height 29
click at [530, 185] on span "DAS GIN GEWINNSPIEL" at bounding box center [483, 191] width 127 height 18
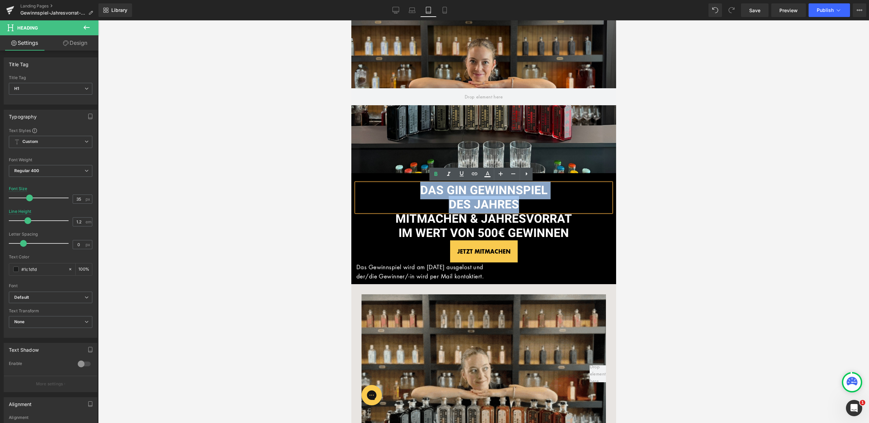
drag, startPoint x: 535, startPoint y: 204, endPoint x: 414, endPoint y: 193, distance: 121.4
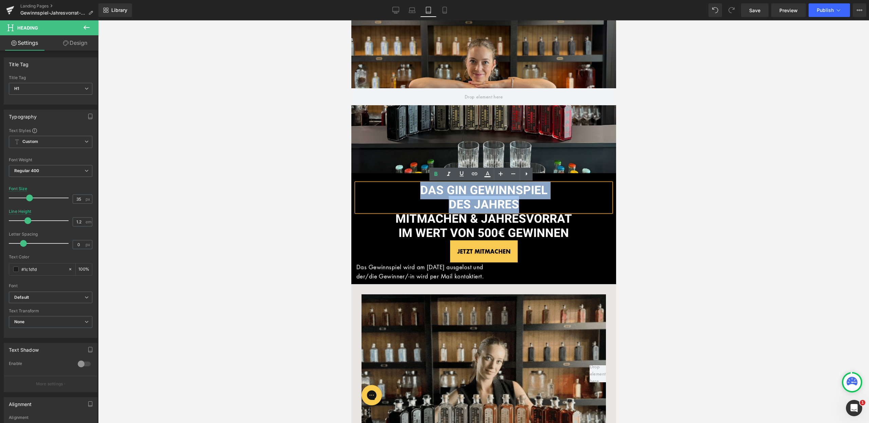
click at [414, 193] on div "DAS GIN GEWINNSPIEL DES JAHRES" at bounding box center [483, 197] width 255 height 29
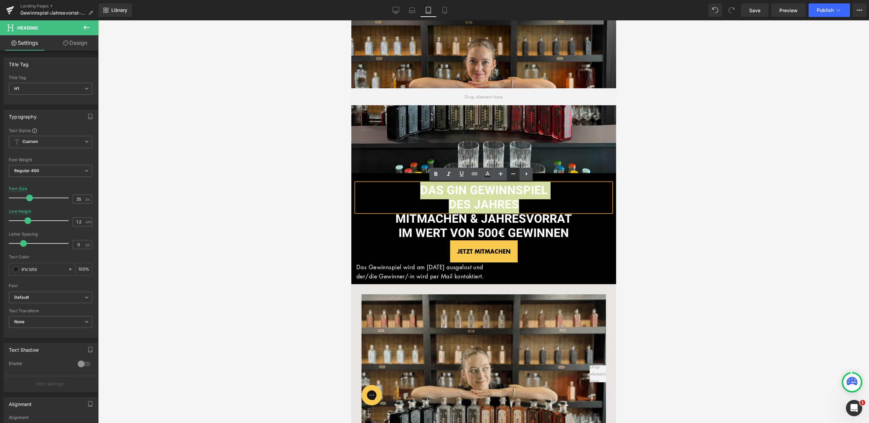
click at [514, 169] on link at bounding box center [513, 174] width 13 height 13
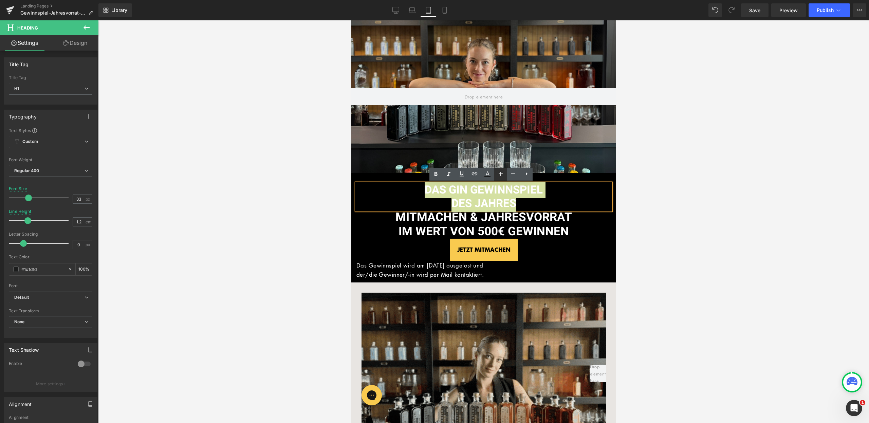
click at [500, 171] on icon at bounding box center [501, 174] width 8 height 8
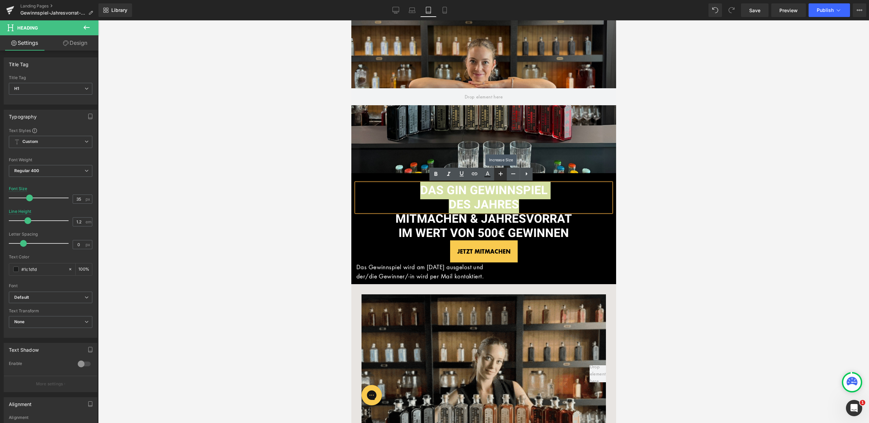
click at [500, 171] on icon at bounding box center [501, 174] width 8 height 8
type input "37"
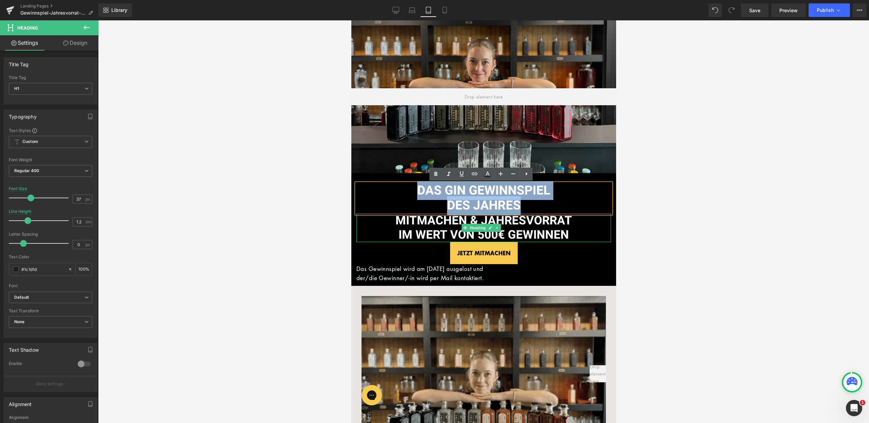
click at [526, 218] on span "MITMACHEN & JAHRESVORRAT" at bounding box center [483, 221] width 177 height 18
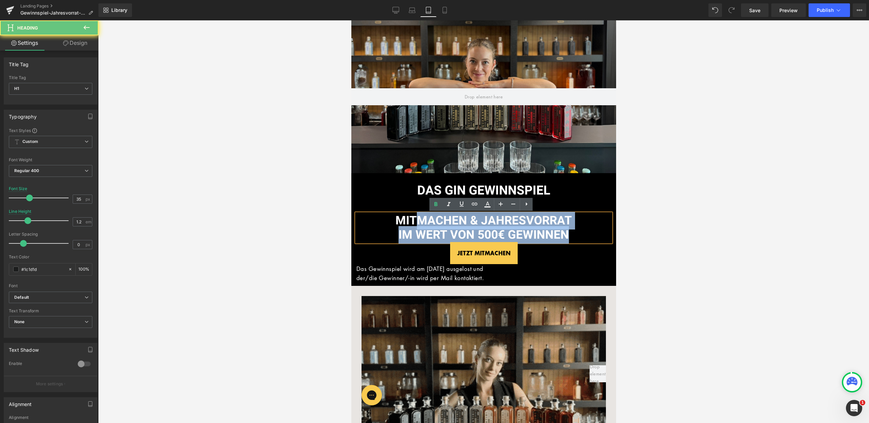
drag, startPoint x: 574, startPoint y: 235, endPoint x: 382, endPoint y: 224, distance: 192.6
click at [382, 224] on div "MITMACHEN & JAHRESVORRAT IM WERT VON 500€ GEWINNEN" at bounding box center [483, 228] width 255 height 29
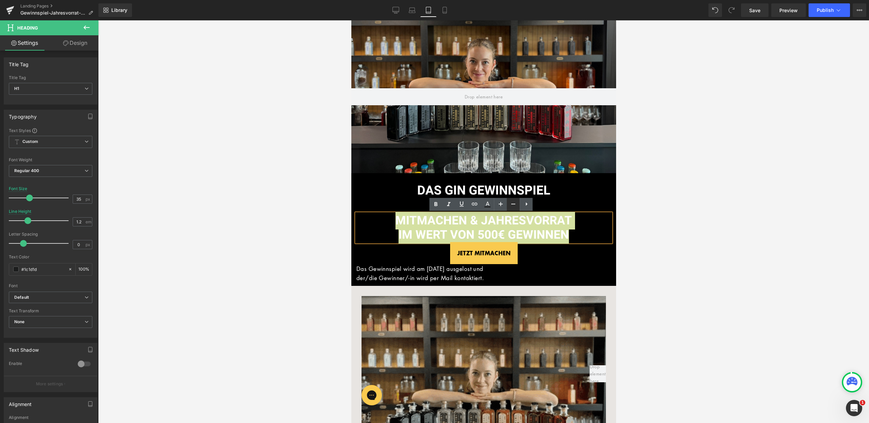
click at [512, 202] on icon at bounding box center [513, 204] width 8 height 8
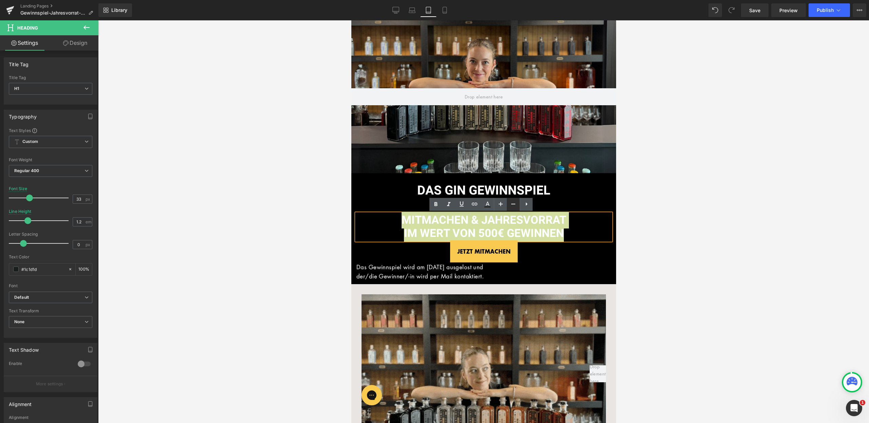
click at [512, 202] on icon at bounding box center [513, 204] width 8 height 8
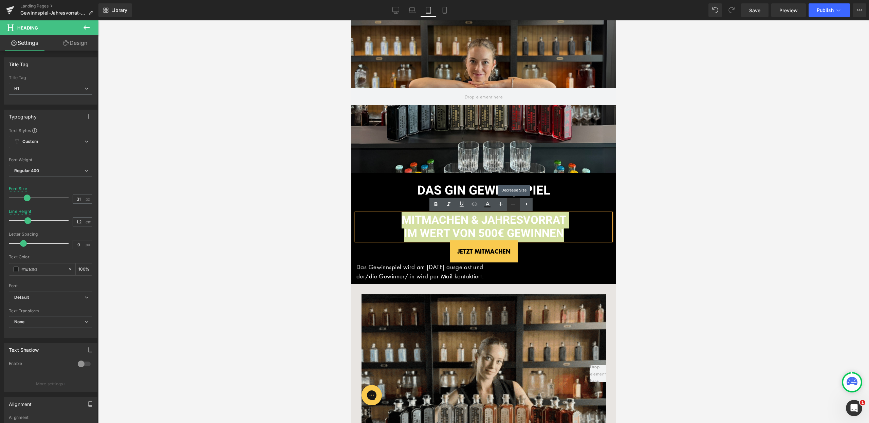
type input "29"
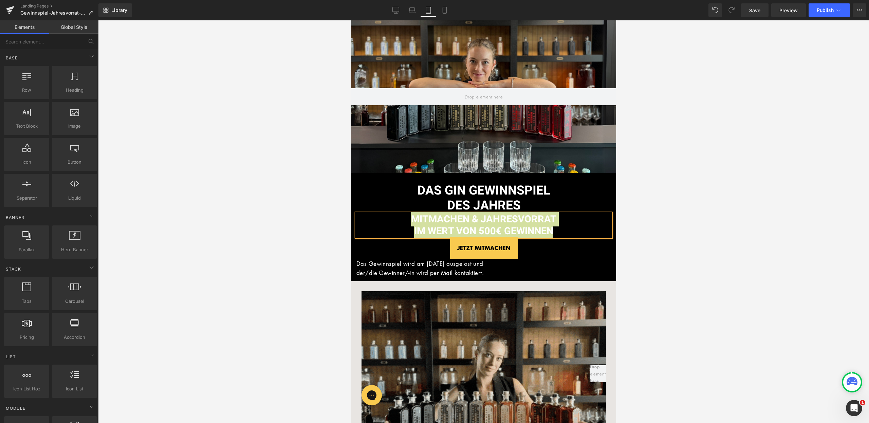
click at [645, 251] on div at bounding box center [483, 221] width 771 height 403
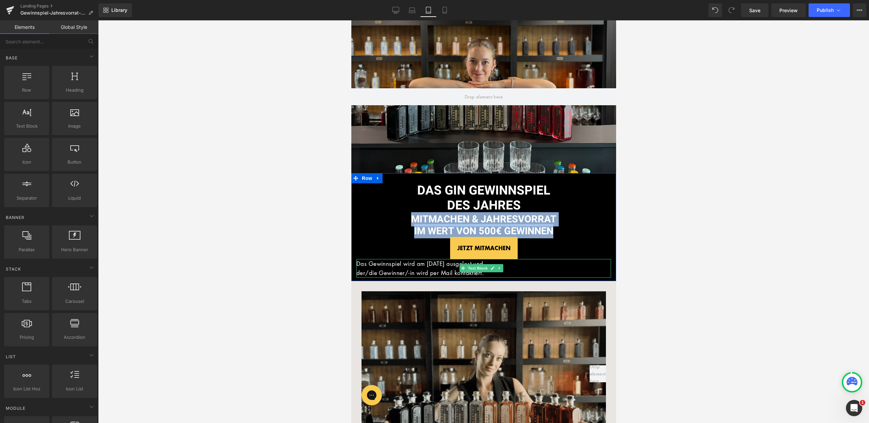
drag, startPoint x: 446, startPoint y: 265, endPoint x: 464, endPoint y: 270, distance: 18.9
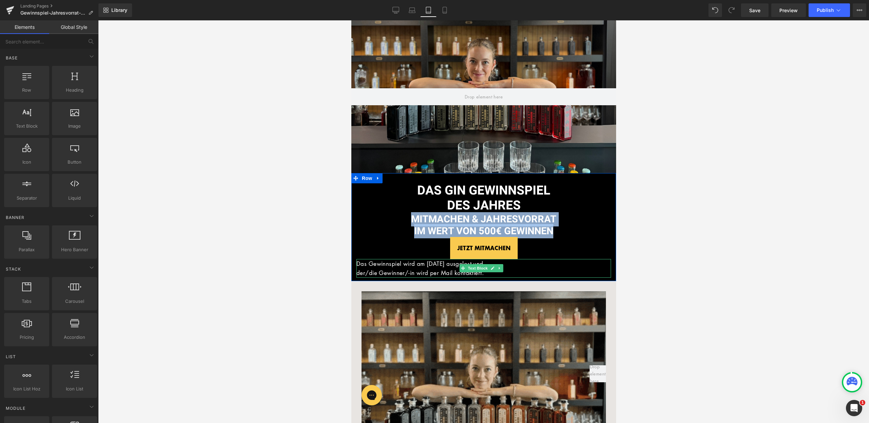
click at [446, 266] on span "Das Gewinnspiel wird am 16.03.25 ausgelost und" at bounding box center [419, 264] width 127 height 8
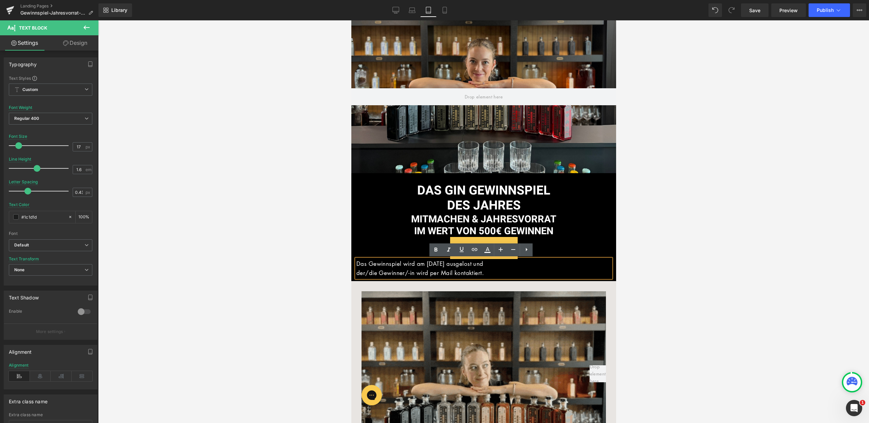
click at [502, 277] on div "Das Gewinnspiel wird am 16.03.25 ausgelost und der/die Gewinner/-in wird per Ma…" at bounding box center [483, 268] width 255 height 18
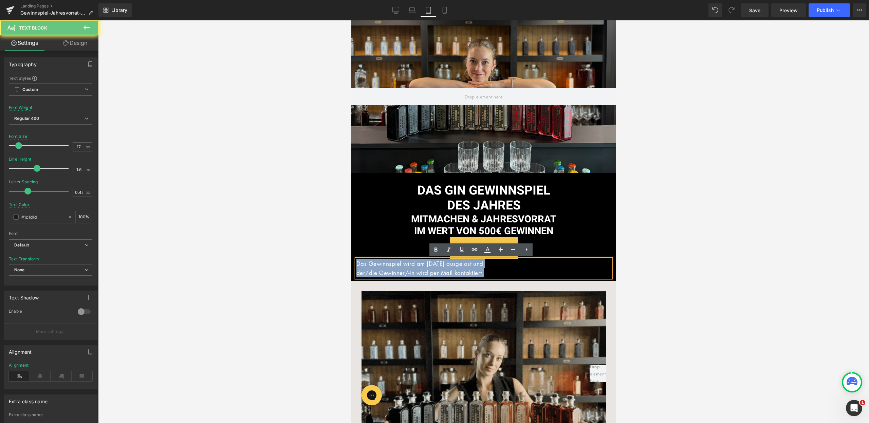
drag, startPoint x: 500, startPoint y: 274, endPoint x: 329, endPoint y: 264, distance: 171.5
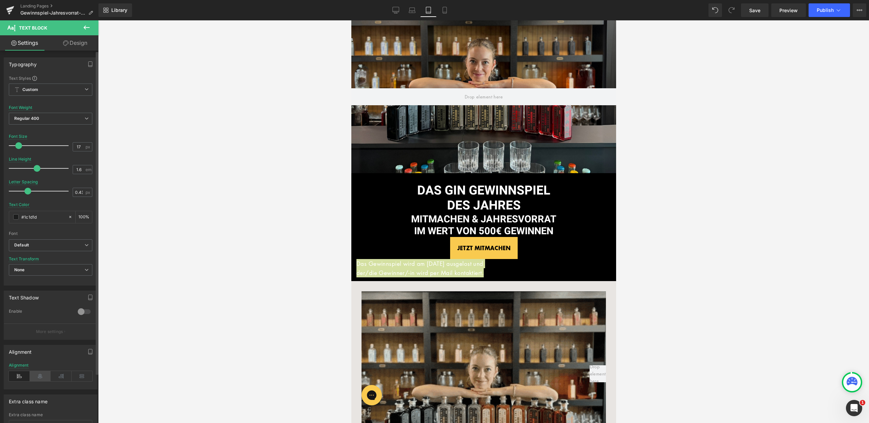
click at [38, 377] on icon at bounding box center [40, 376] width 21 height 10
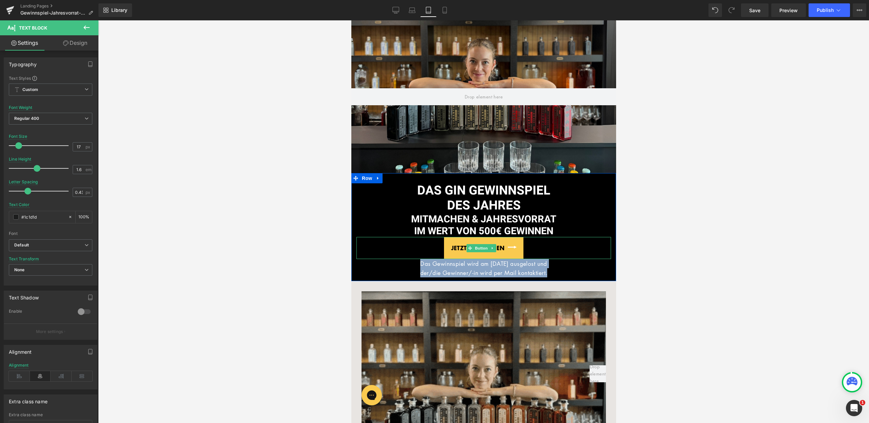
click at [534, 245] on div "JETZT MITMACHEN" at bounding box center [483, 248] width 255 height 22
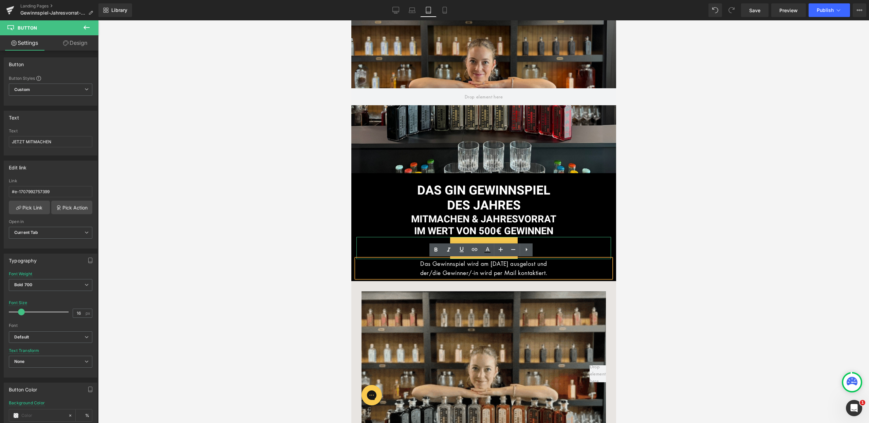
click at [569, 247] on div "JETZT MITMACHEN" at bounding box center [483, 248] width 255 height 22
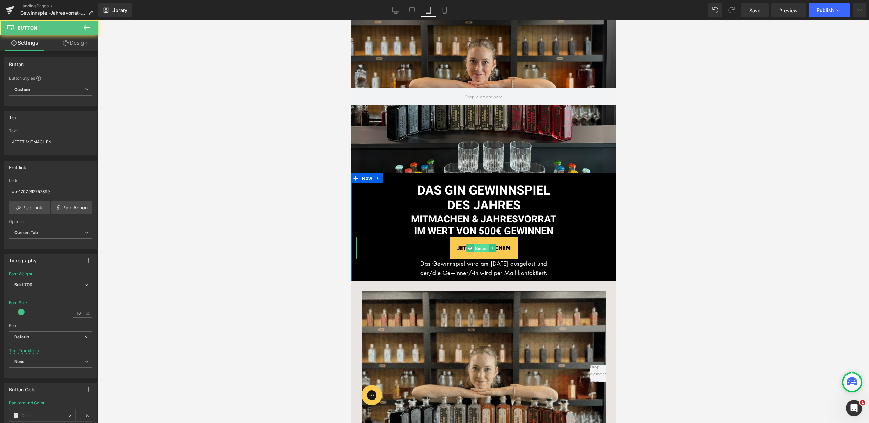
click at [479, 247] on span "Button" at bounding box center [481, 249] width 16 height 8
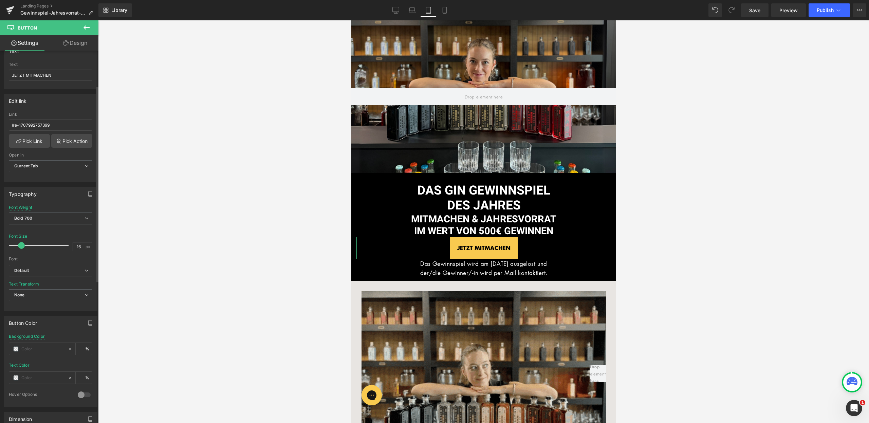
scroll to position [90, 0]
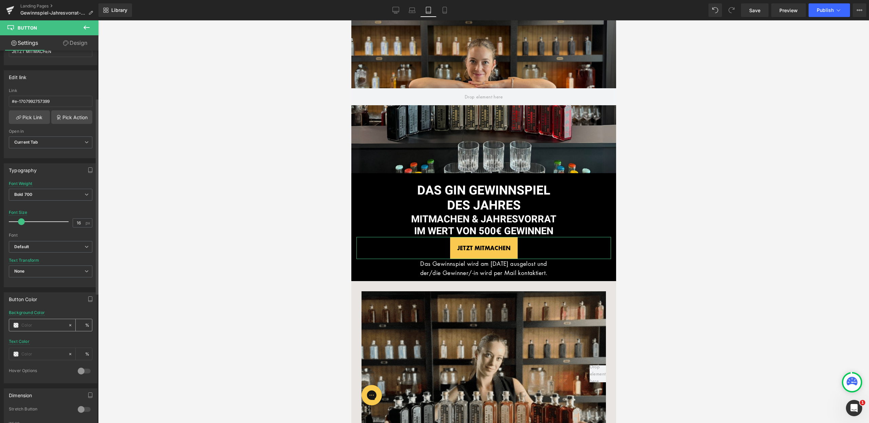
click at [36, 325] on input "text" at bounding box center [42, 325] width 43 height 7
paste input "#0e00b2"
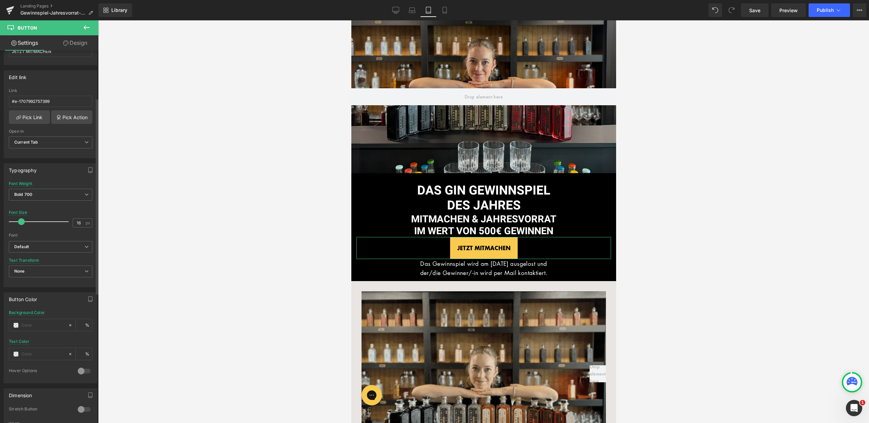
type input "#0e00b2"
type input "100"
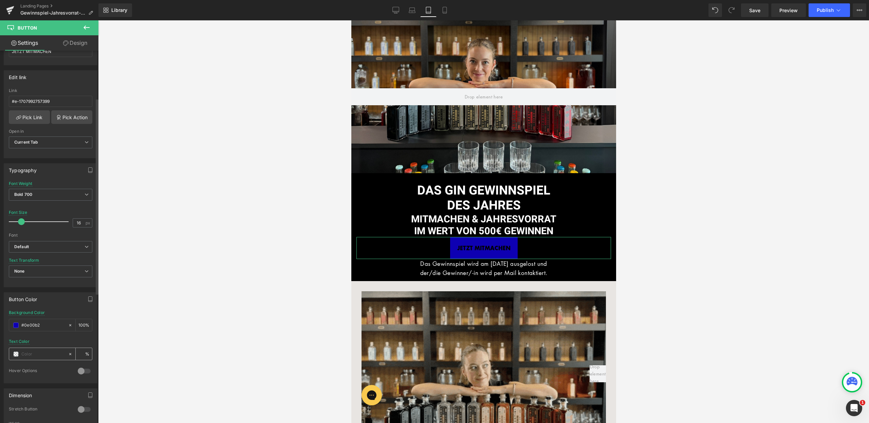
type input "#0e00b2"
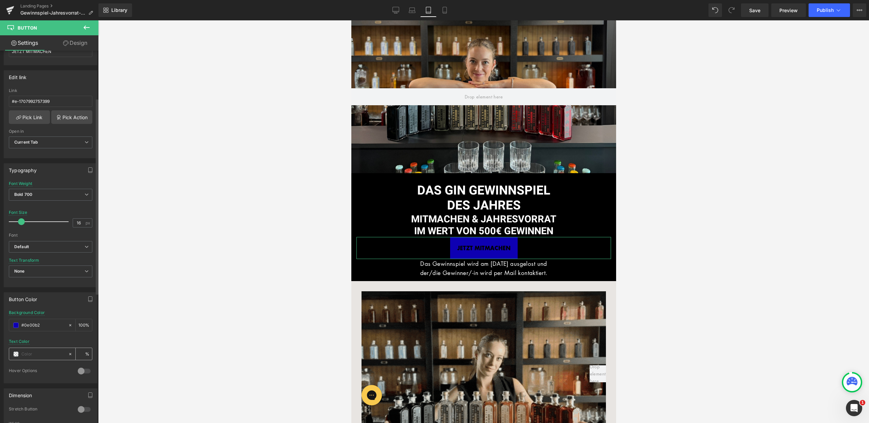
click at [37, 354] on input "text" at bounding box center [42, 353] width 43 height 7
type input "f"
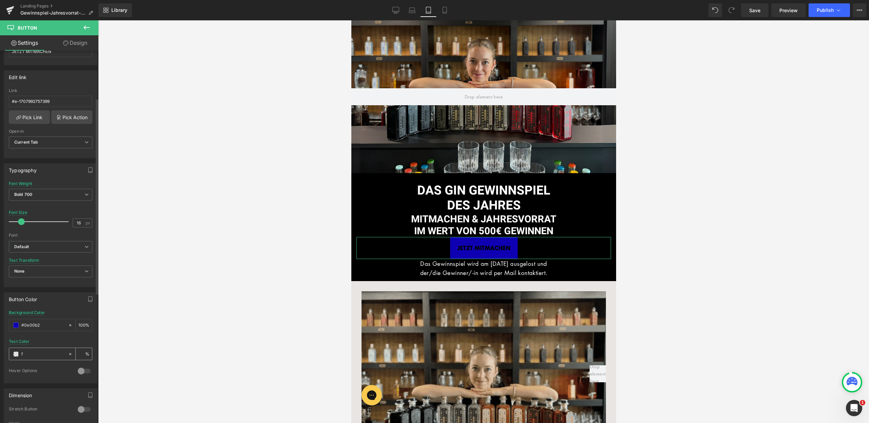
type input "0"
type input "fff"
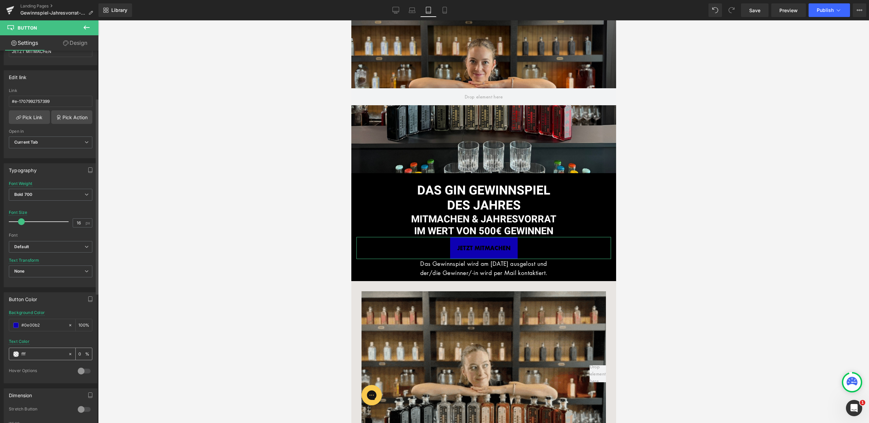
type input "100"
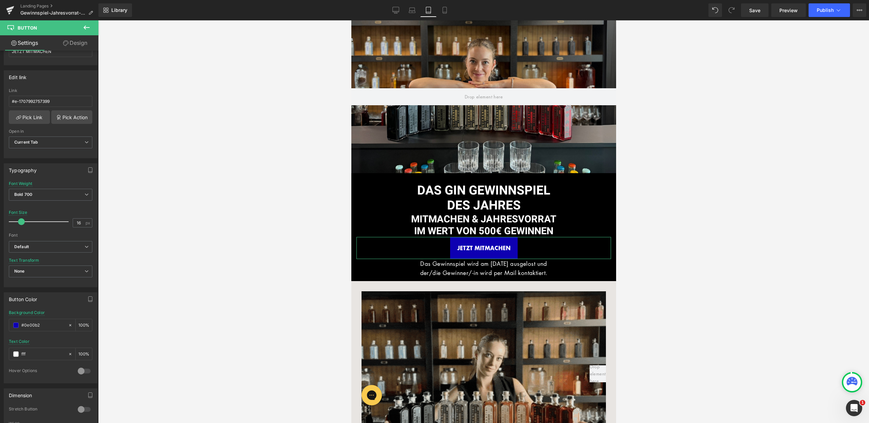
type input "#ffffff"
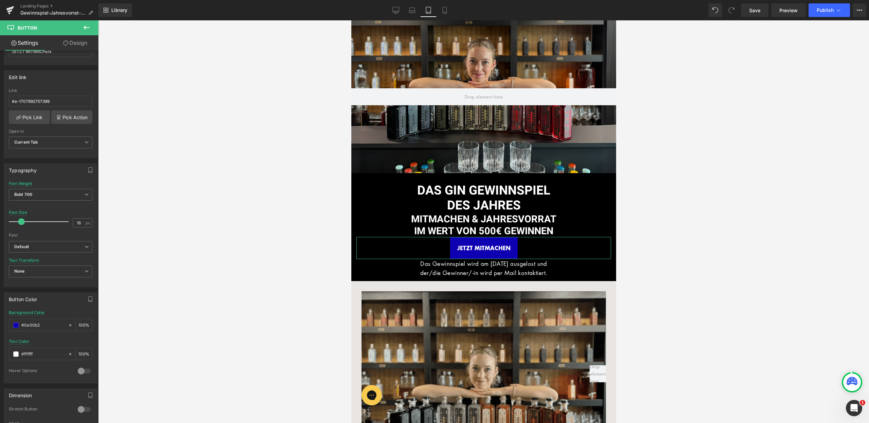
click at [64, 45] on icon at bounding box center [65, 42] width 5 height 5
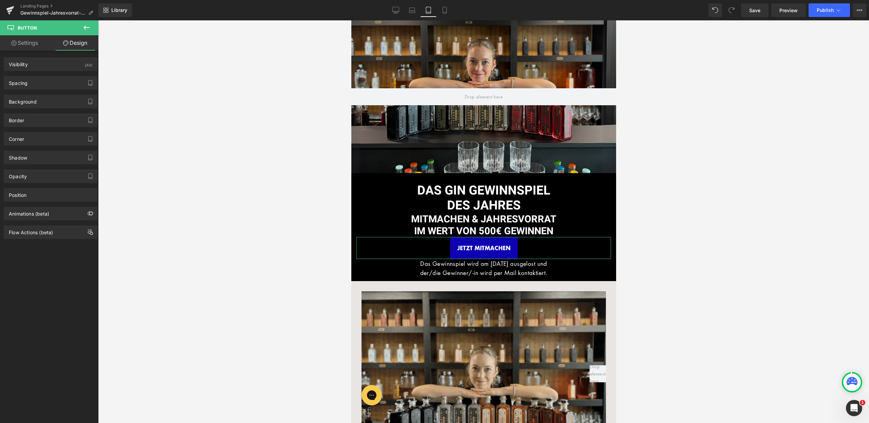
type input "0"
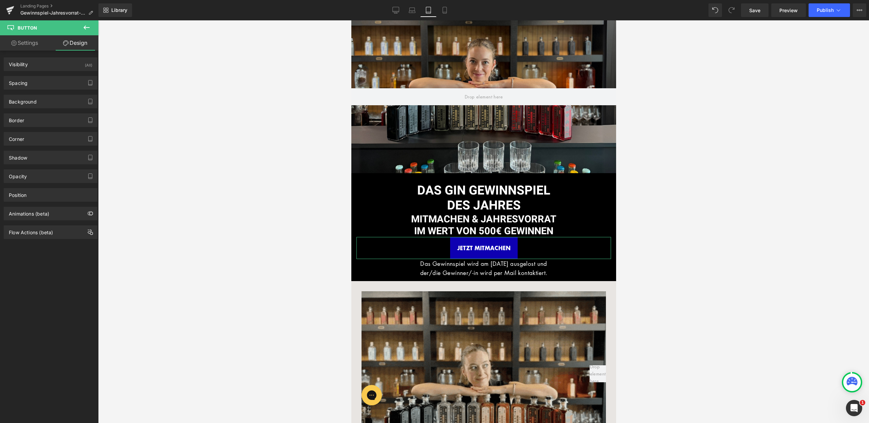
type input "0"
type input "20"
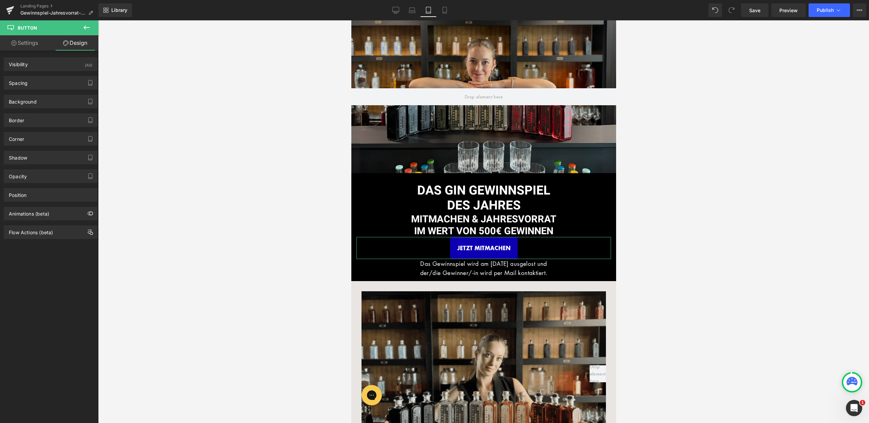
type input "20"
click at [41, 81] on div "Spacing" at bounding box center [50, 82] width 93 height 13
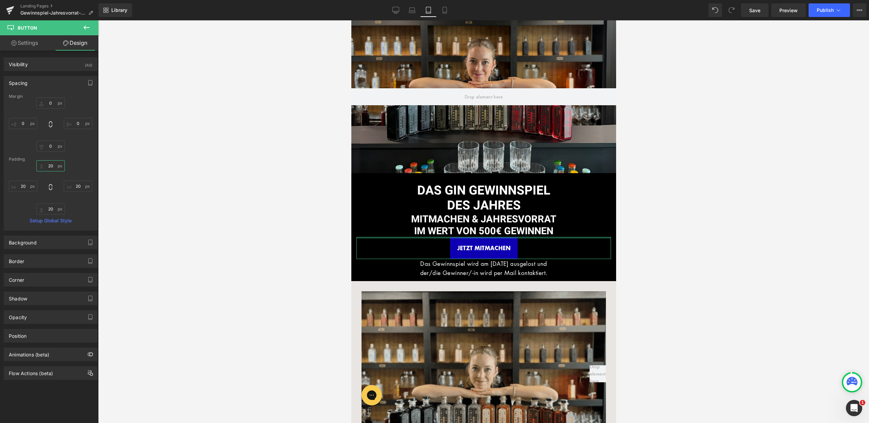
click at [50, 164] on input "20" at bounding box center [50, 165] width 29 height 11
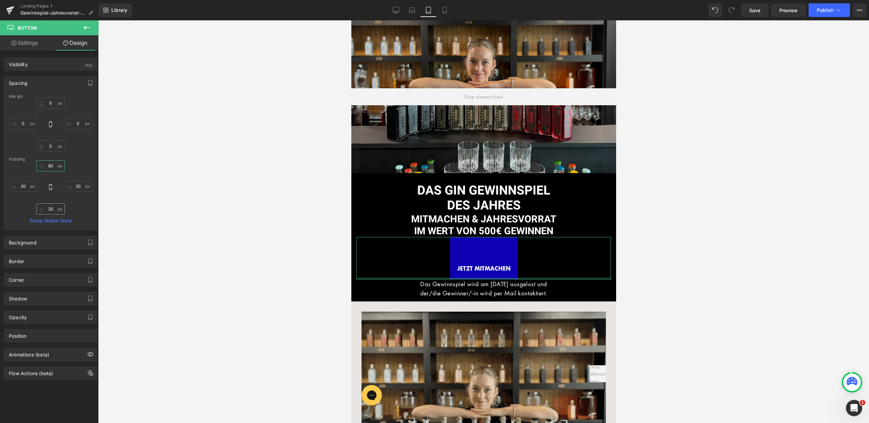
type input "80"
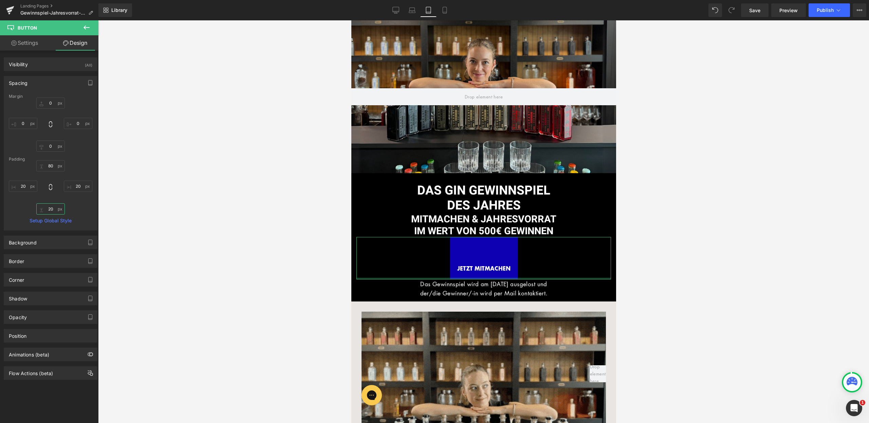
click at [50, 208] on input "20" at bounding box center [50, 208] width 29 height 11
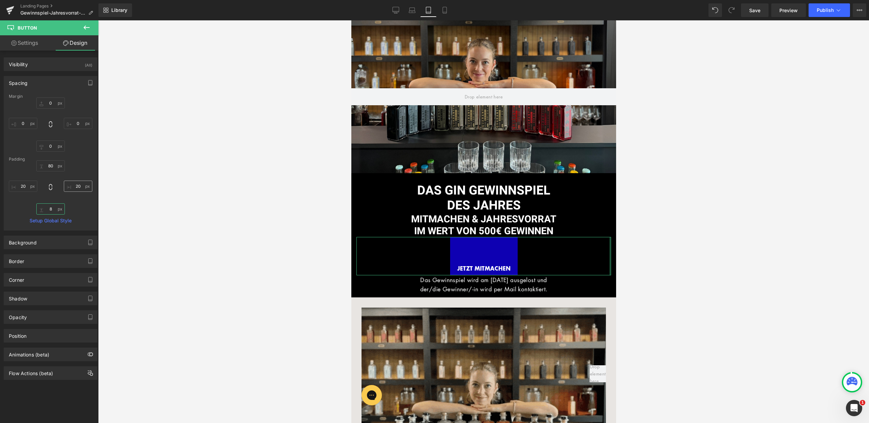
type input "8"
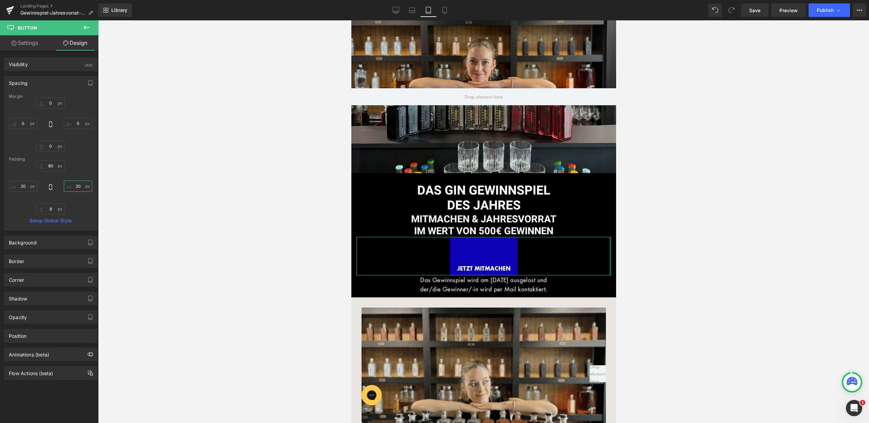
click at [77, 186] on input "20" at bounding box center [78, 186] width 29 height 11
type input "18"
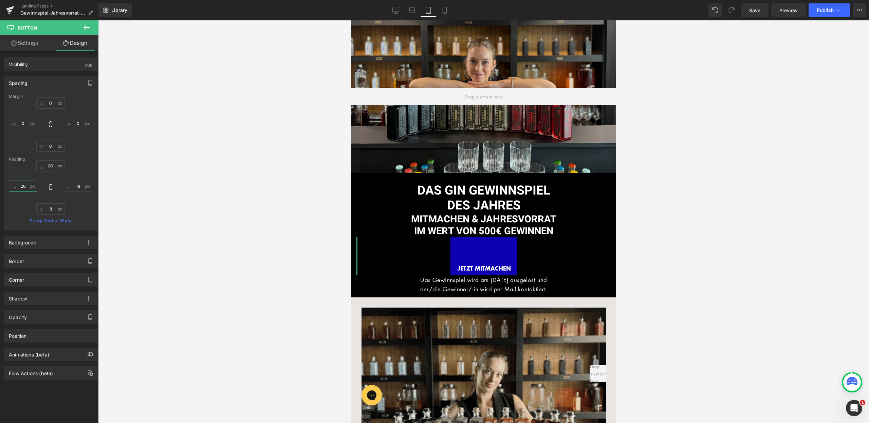
click at [24, 184] on input "20" at bounding box center [23, 186] width 29 height 11
type input "18"
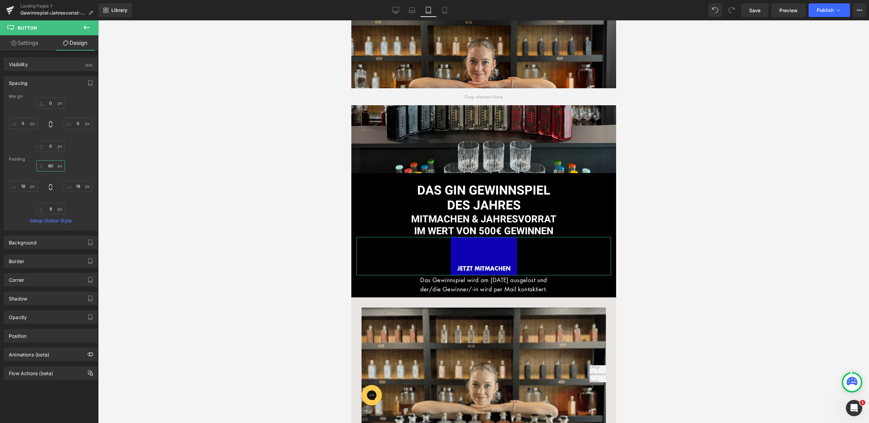
click at [51, 162] on input "80" at bounding box center [50, 165] width 29 height 11
click at [42, 168] on input "80" at bounding box center [50, 165] width 29 height 11
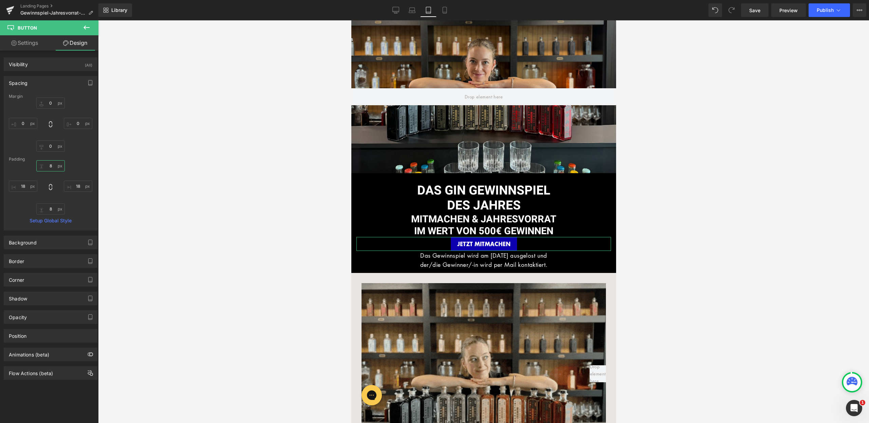
type input "8"
click at [80, 161] on div "Padding" at bounding box center [51, 159] width 84 height 5
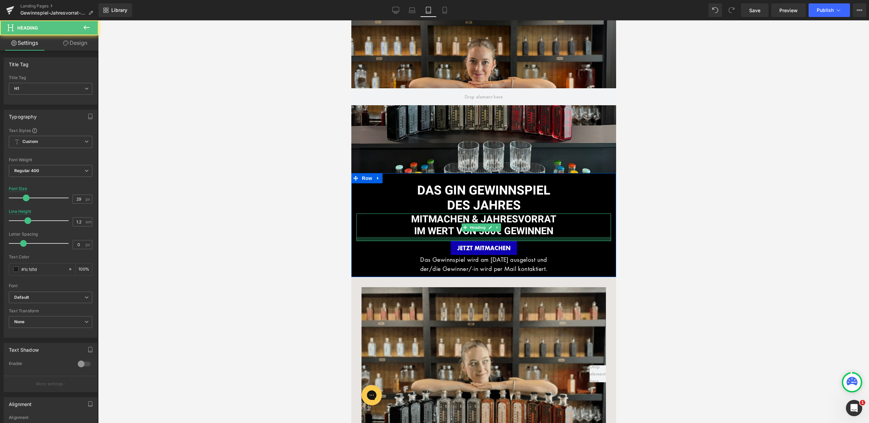
drag, startPoint x: 537, startPoint y: 235, endPoint x: 536, endPoint y: 239, distance: 4.1
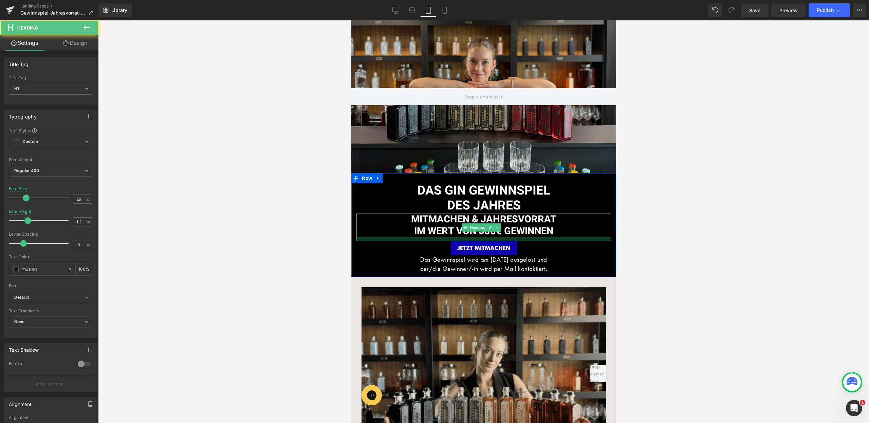
click at [536, 239] on div at bounding box center [483, 239] width 255 height 4
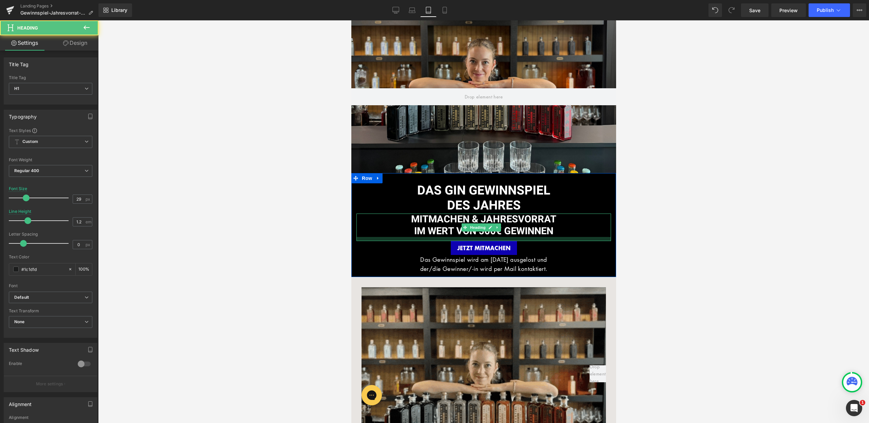
click at [536, 239] on div "MITMACHEN & JAHRESVORRAT IM WERT VON 500€ GEWINNEN" at bounding box center [483, 228] width 255 height 28
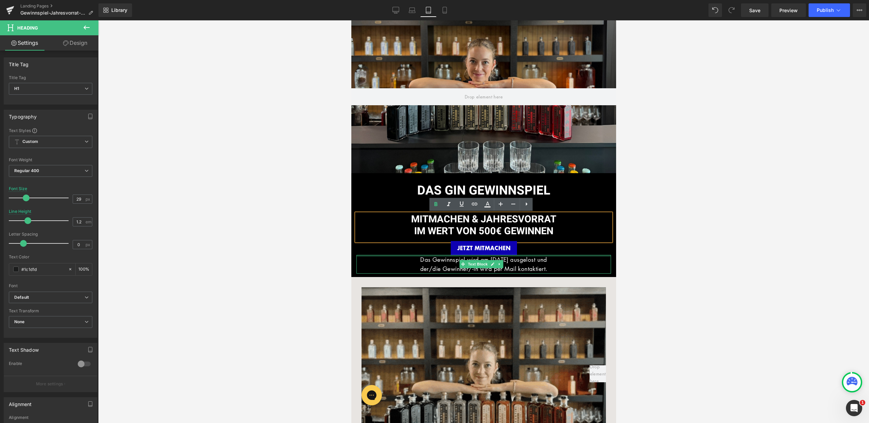
click at [523, 255] on div at bounding box center [483, 256] width 255 height 2
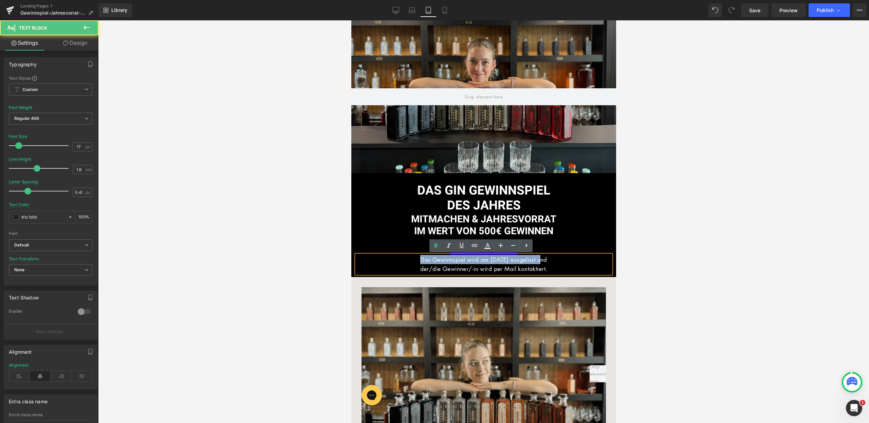
click at [523, 256] on p "Das Gewinnspiel wird am 16.03.25 ausgelost und" at bounding box center [483, 259] width 255 height 9
click at [590, 255] on p "Das Gewinnspiel wird am 16.03.25 ausgelost und" at bounding box center [483, 259] width 255 height 9
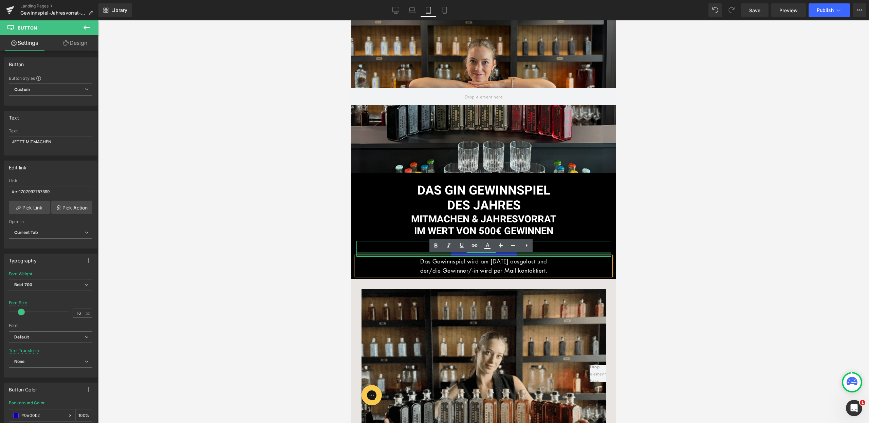
click at [541, 254] on div at bounding box center [483, 254] width 255 height 4
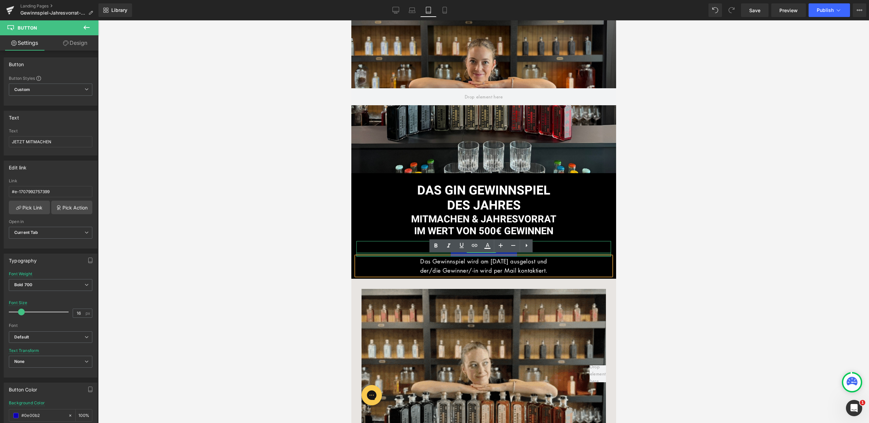
click at [733, 263] on div at bounding box center [483, 221] width 771 height 403
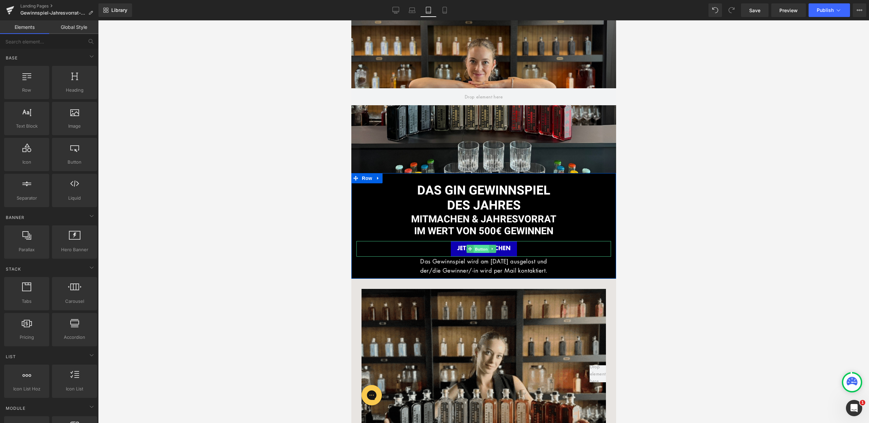
click at [483, 246] on span "Button" at bounding box center [481, 249] width 16 height 8
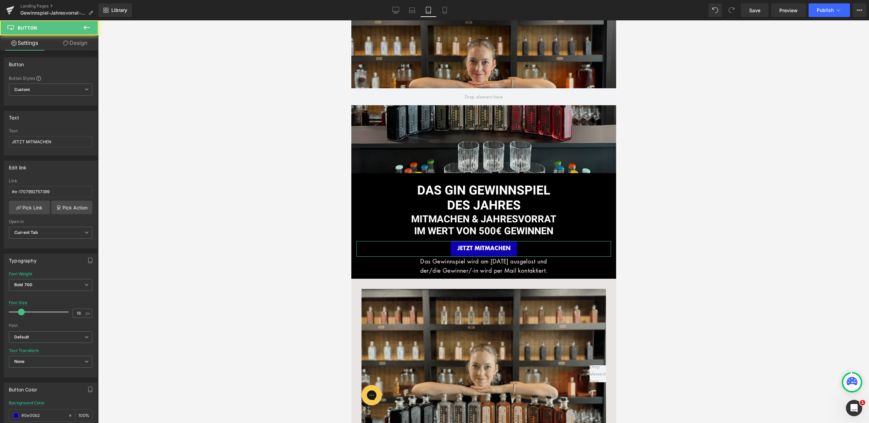
click at [87, 42] on link "Design" at bounding box center [75, 42] width 49 height 15
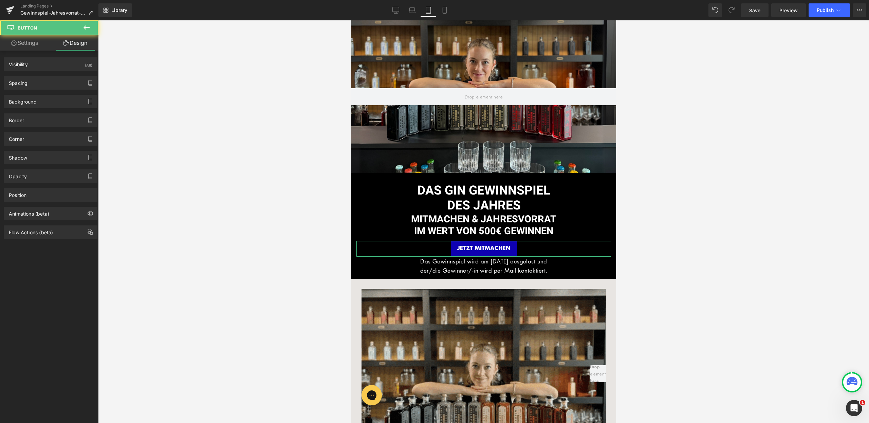
type input "0"
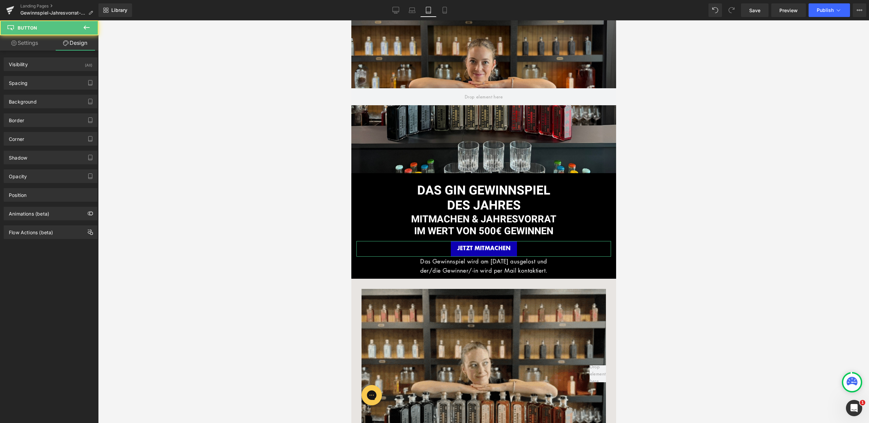
type input "0"
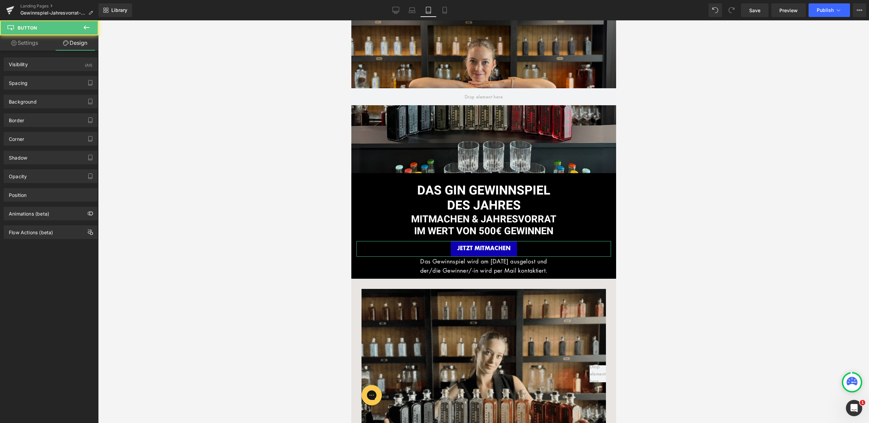
type input "0"
type input "8"
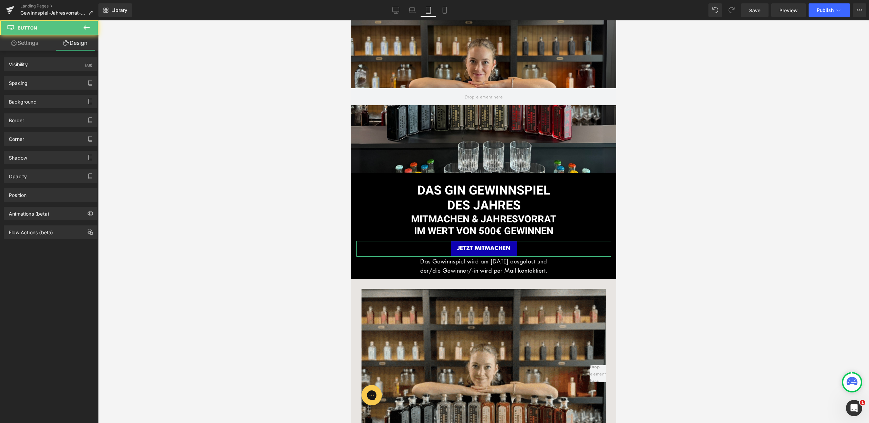
type input "18"
type input "13"
type input "18"
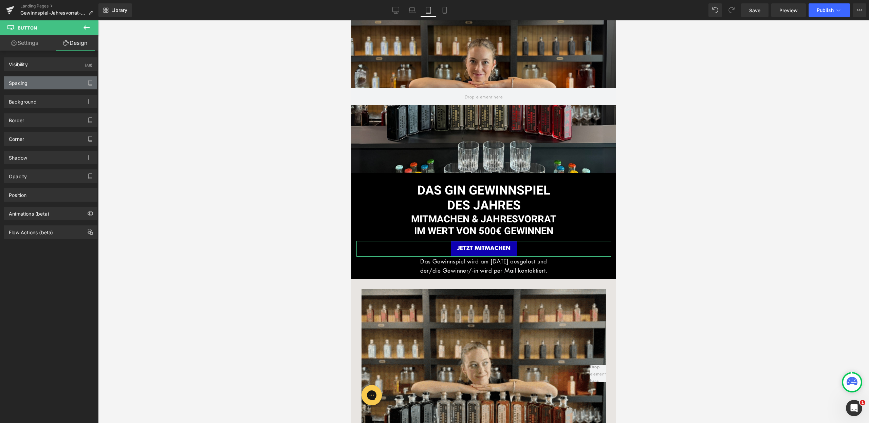
click at [46, 87] on div "Spacing" at bounding box center [50, 82] width 93 height 13
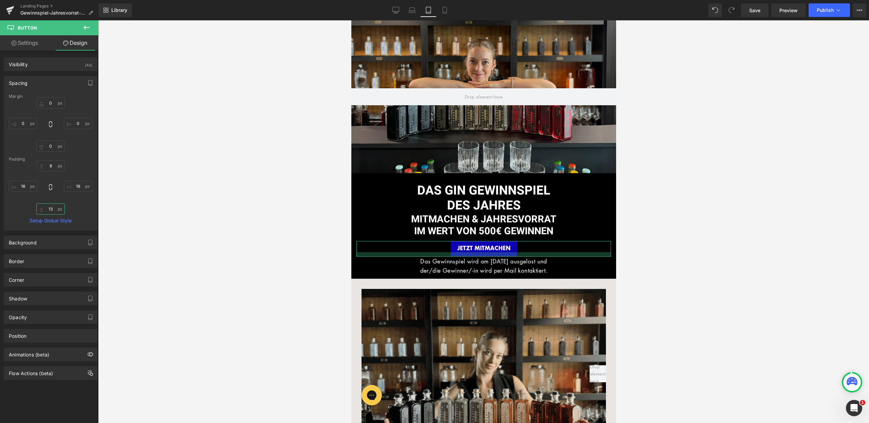
click at [48, 208] on input "13" at bounding box center [50, 208] width 29 height 11
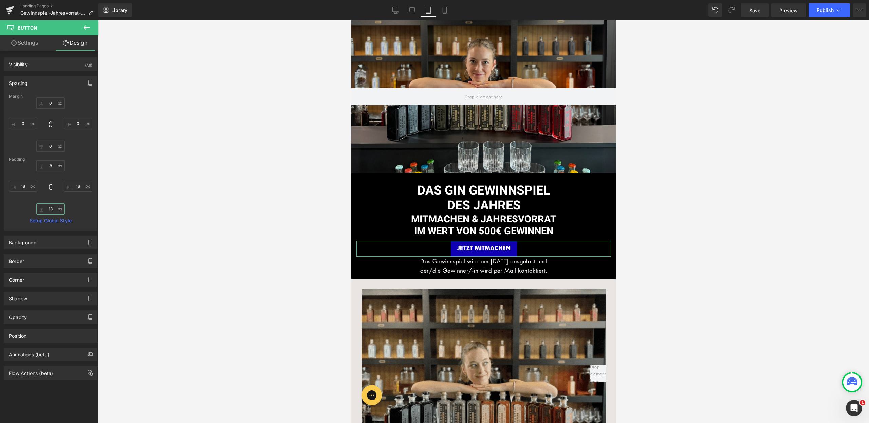
type input "8"
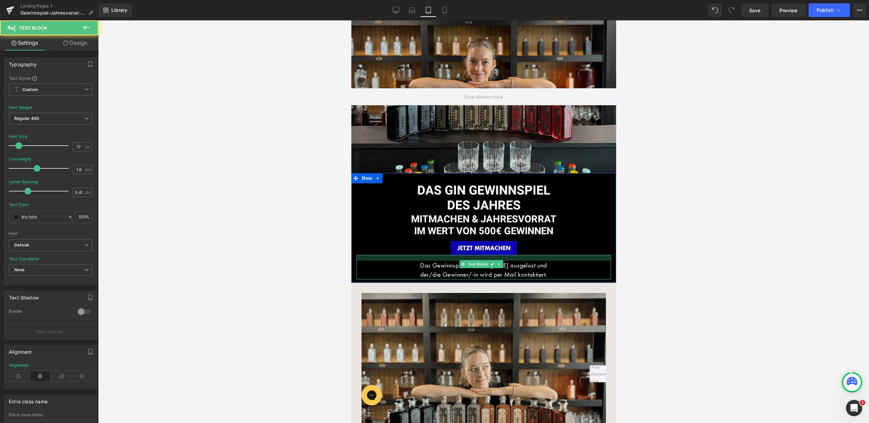
drag, startPoint x: 552, startPoint y: 256, endPoint x: 1039, endPoint y: 281, distance: 487.6
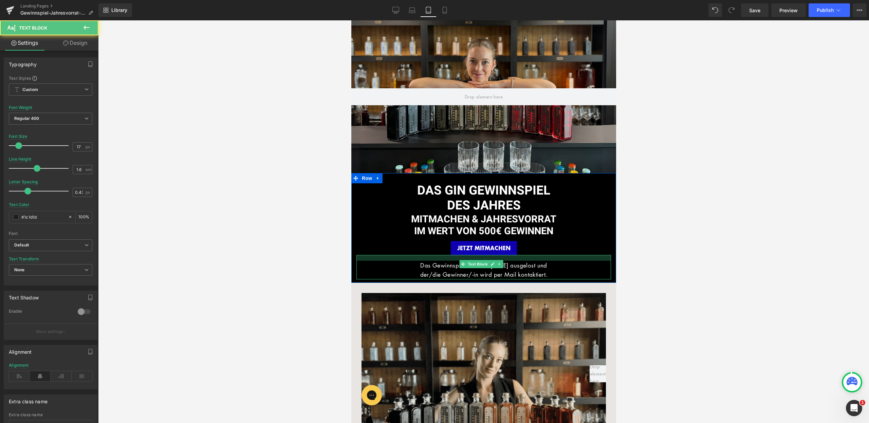
click at [552, 262] on div "Das Gewinnspiel wird am 16.03.25 ausgelost und der/die Gewinner/-in wird per Ma…" at bounding box center [483, 267] width 255 height 24
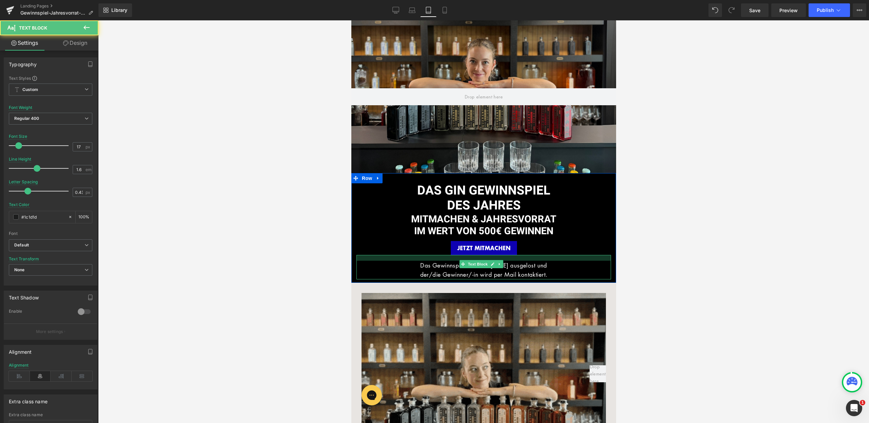
click at [552, 262] on p "Das Gewinnspiel wird am 16.03.25 ausgelost und" at bounding box center [483, 265] width 255 height 9
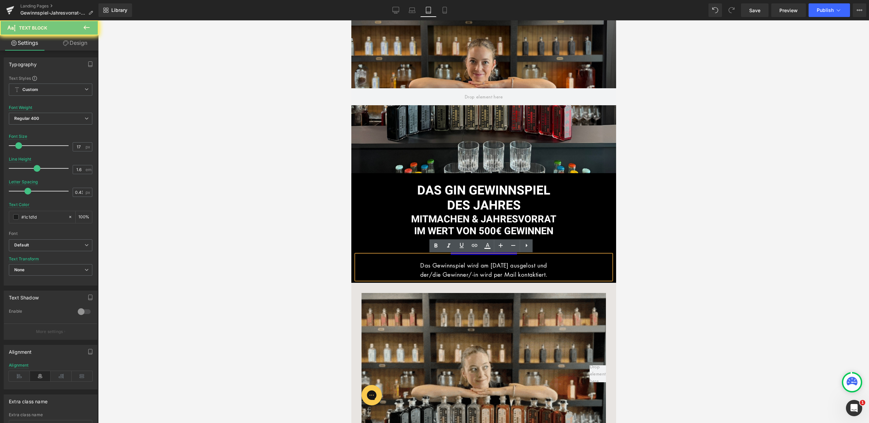
click at [688, 260] on div at bounding box center [483, 221] width 771 height 403
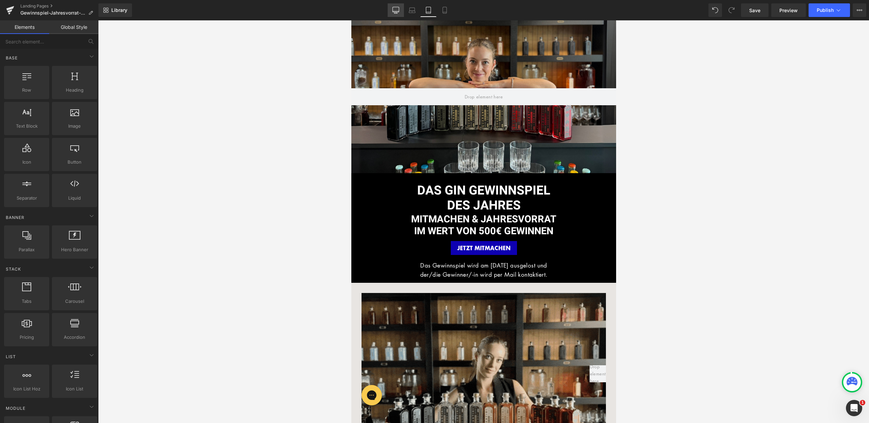
click at [392, 12] on link "Desktop" at bounding box center [396, 10] width 16 height 14
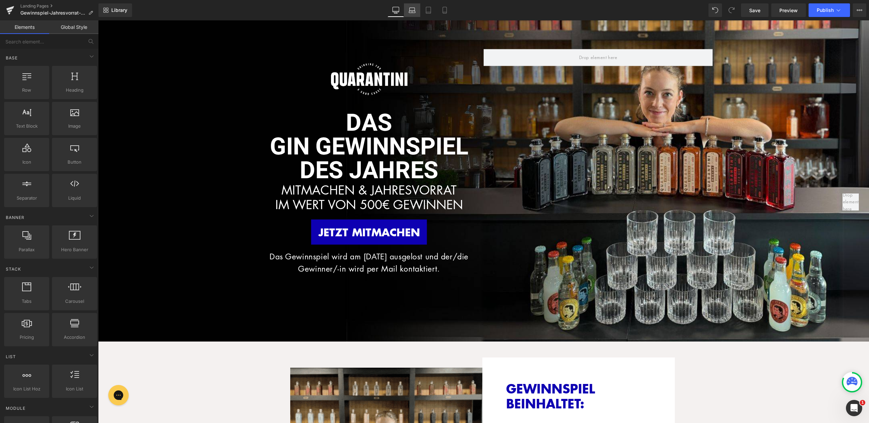
click at [410, 11] on icon at bounding box center [412, 12] width 6 height 2
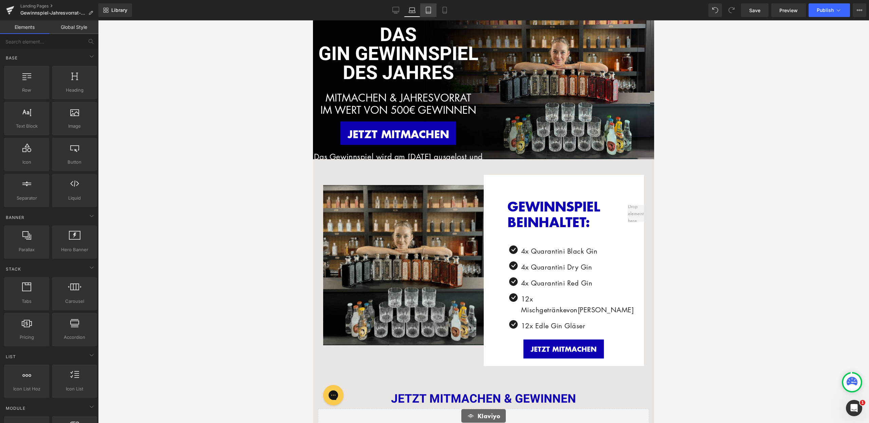
click at [433, 11] on link "Tablet" at bounding box center [428, 10] width 16 height 14
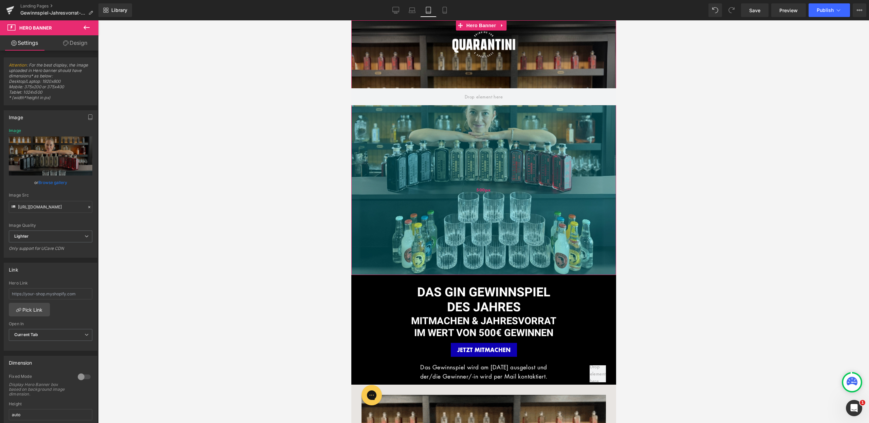
drag, startPoint x: 510, startPoint y: 161, endPoint x: 525, endPoint y: 271, distance: 110.4
click at [522, 263] on div "500px" at bounding box center [483, 190] width 265 height 170
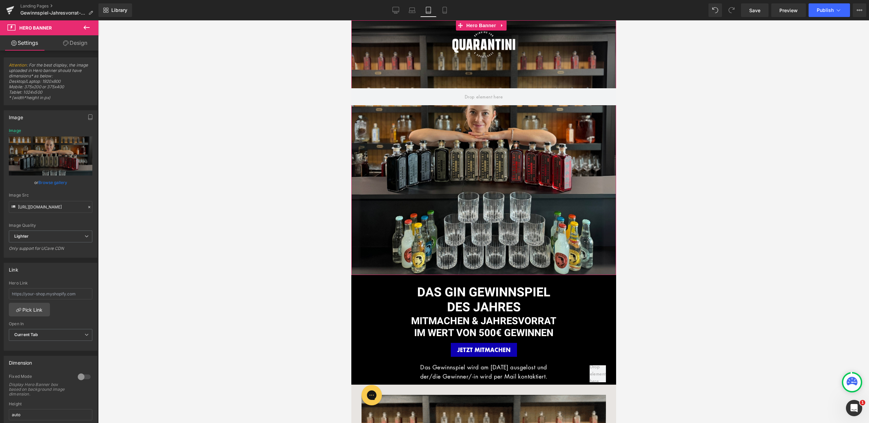
click at [502, 280] on div "DAS GIN GEWINNSPIEL DES JAHRES Heading MITMACHEN & JAHRESVORRAT IM WERT VON 500…" at bounding box center [483, 330] width 265 height 110
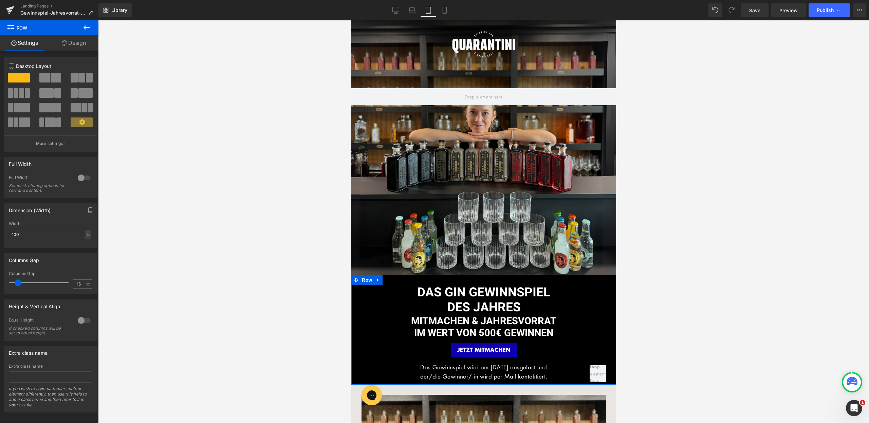
click at [508, 282] on div "DAS GIN GEWINNSPIEL DES JAHRES Heading MITMACHEN & JAHRESVORRAT IM WERT VON 500…" at bounding box center [483, 330] width 265 height 110
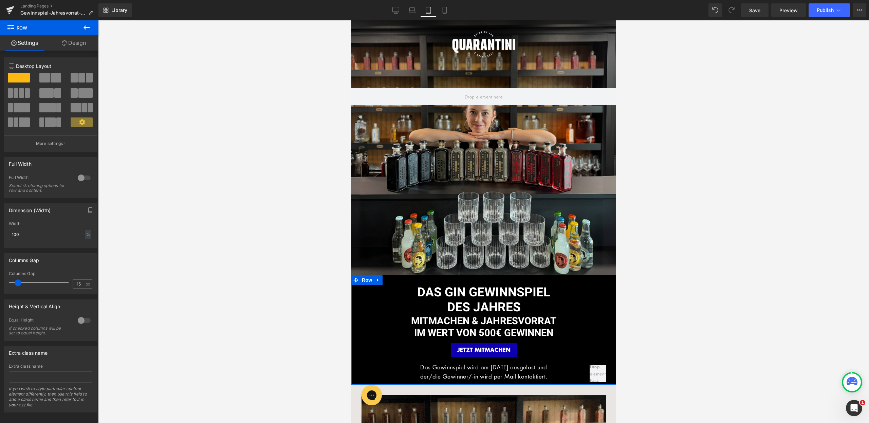
click at [84, 33] on button at bounding box center [87, 27] width 24 height 15
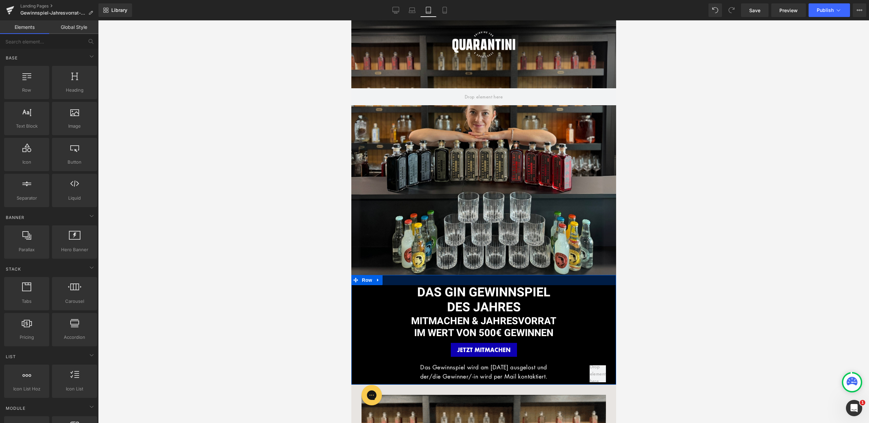
click at [450, 285] on div at bounding box center [483, 280] width 265 height 10
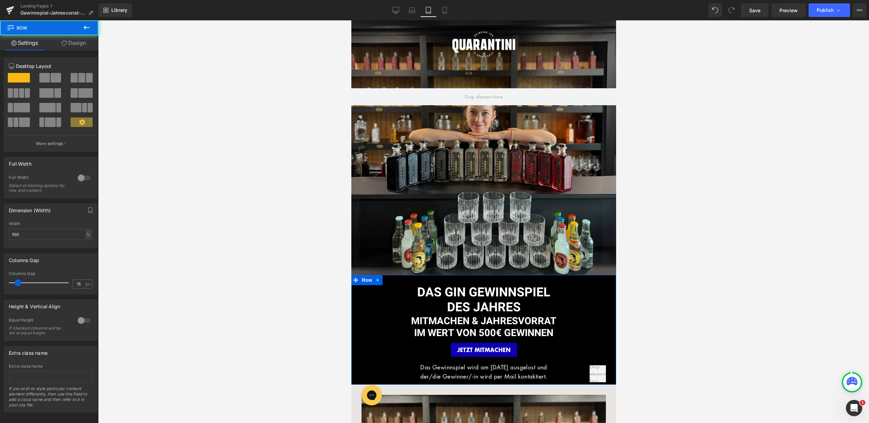
click at [449, 282] on div at bounding box center [483, 280] width 265 height 10
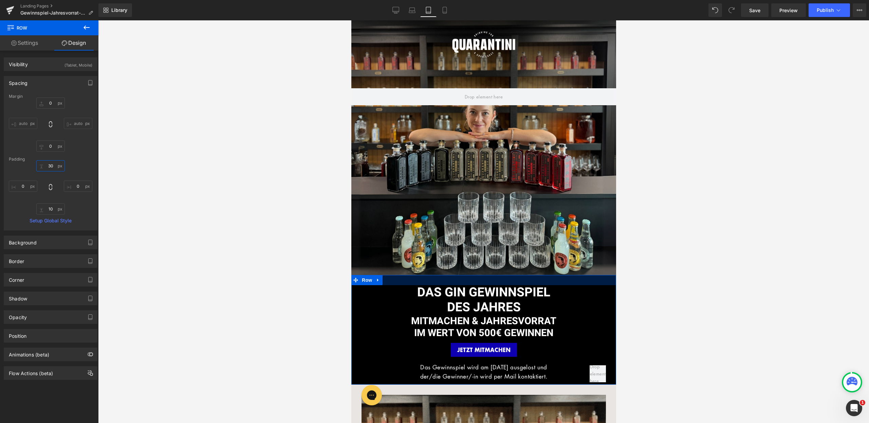
click at [50, 167] on input "30" at bounding box center [50, 165] width 29 height 11
type input "0"
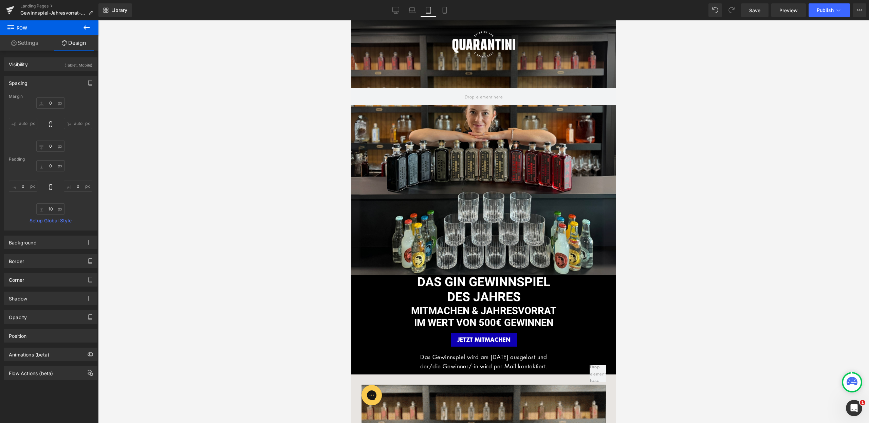
click at [799, 176] on div at bounding box center [483, 221] width 771 height 403
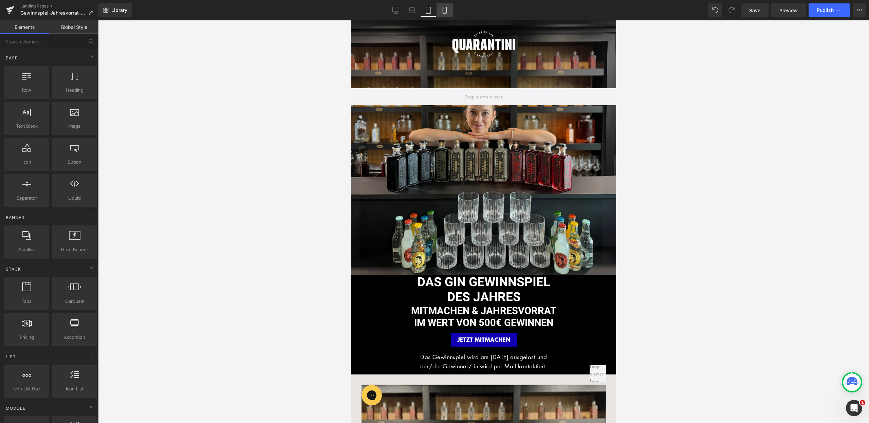
click at [445, 10] on icon at bounding box center [445, 10] width 7 height 7
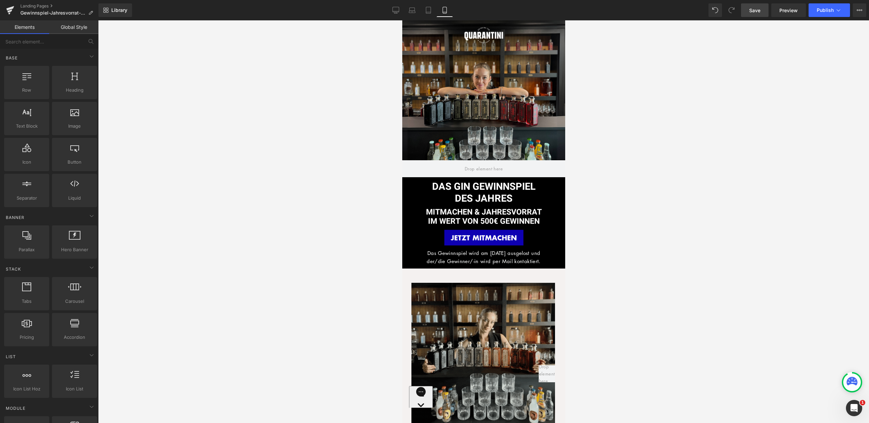
click at [758, 12] on span "Save" at bounding box center [755, 10] width 11 height 7
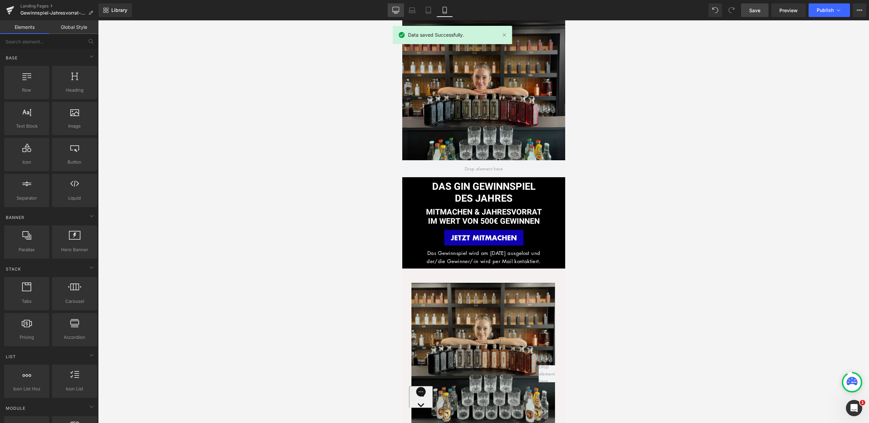
click at [398, 8] on icon at bounding box center [396, 10] width 7 height 7
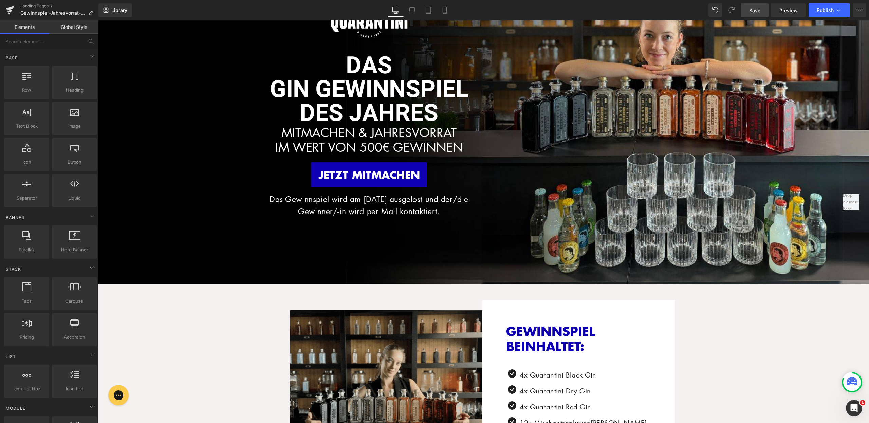
scroll to position [214, 0]
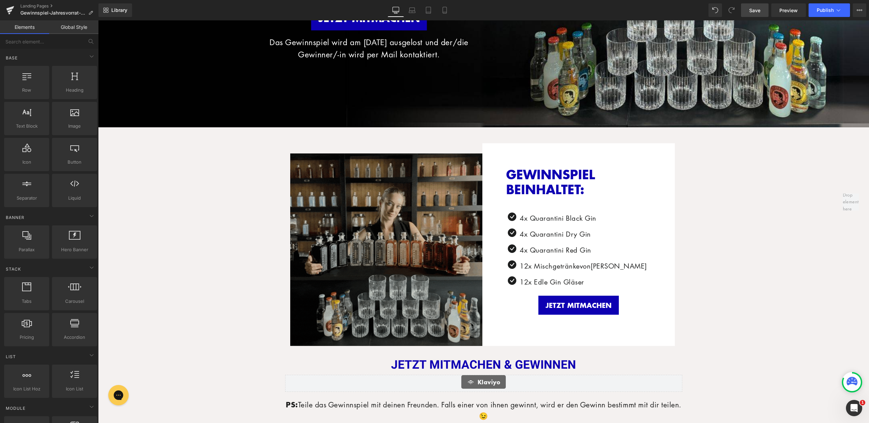
click at [409, 264] on img at bounding box center [386, 244] width 193 height 203
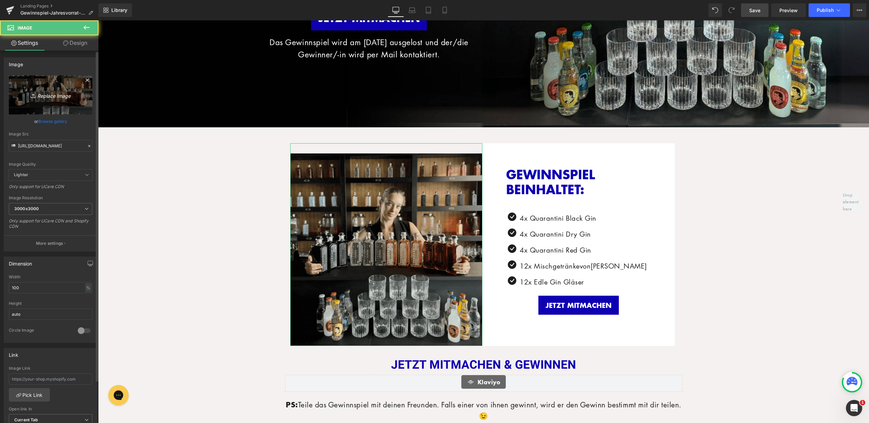
click at [58, 99] on icon "Replace Image" at bounding box center [50, 95] width 54 height 8
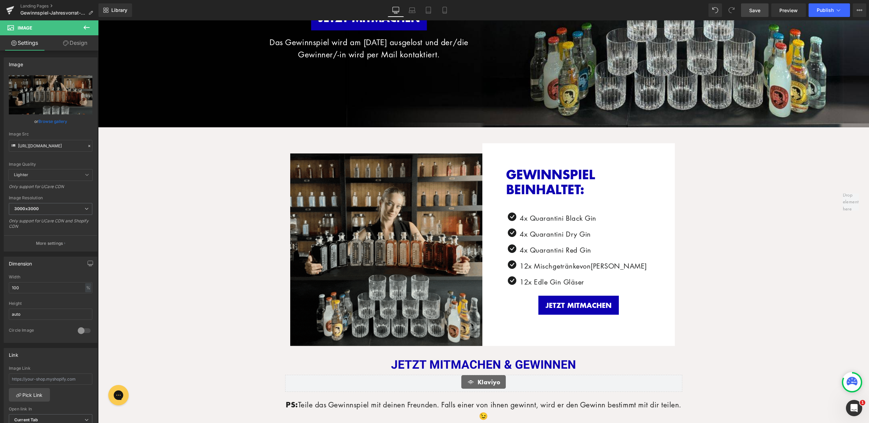
type input "C:\fakepath\LP_Gewinnspiel (3).jpg"
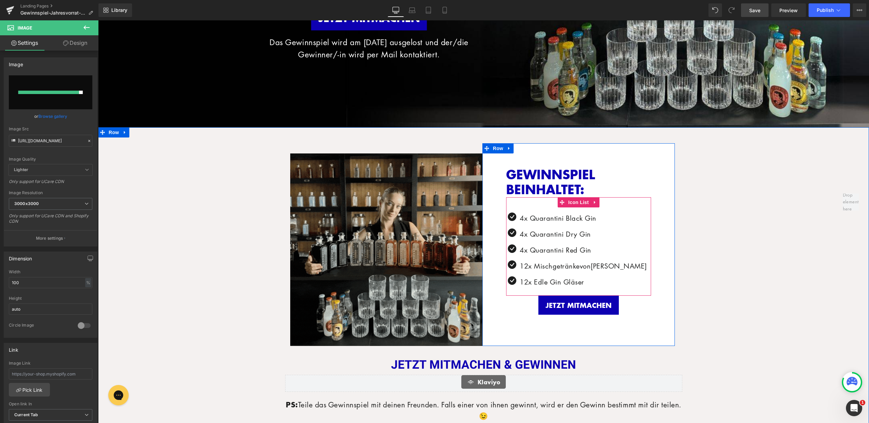
type input "https://ucarecdn.com/a447e282-26bc-4548-82a5-59fb4418c61a/-/format/auto/-/previ…"
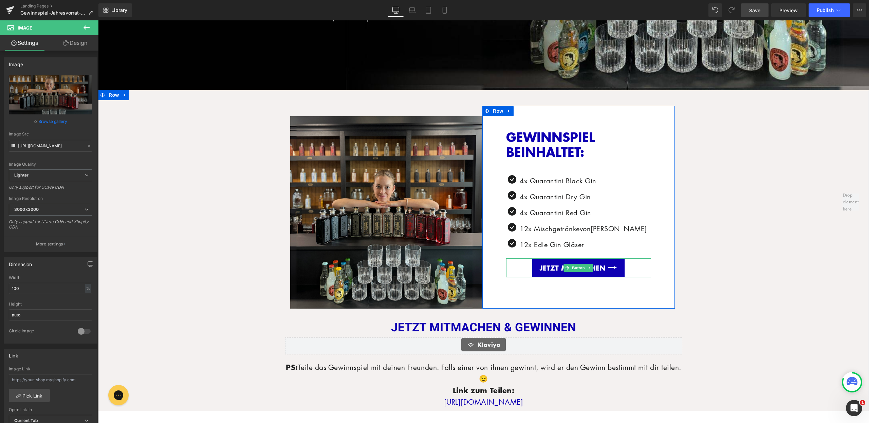
scroll to position [256, 0]
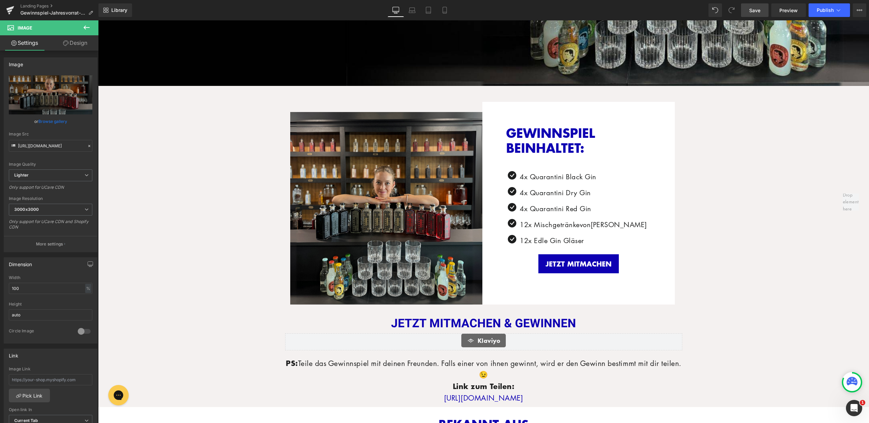
click at [755, 7] on span "Save" at bounding box center [755, 10] width 11 height 7
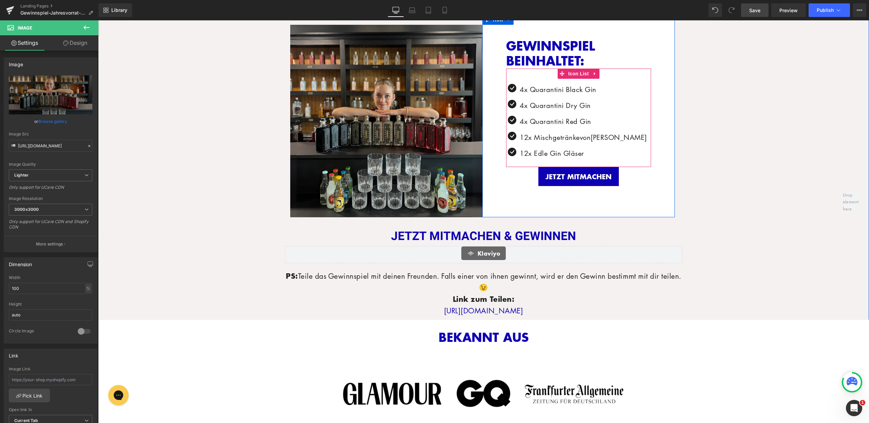
scroll to position [426, 0]
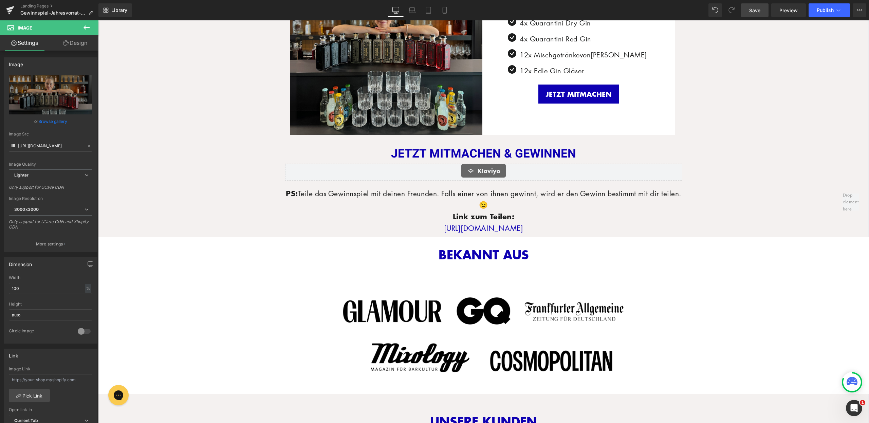
click at [602, 227] on p "[URL][DOMAIN_NAME]" at bounding box center [483, 229] width 397 height 12
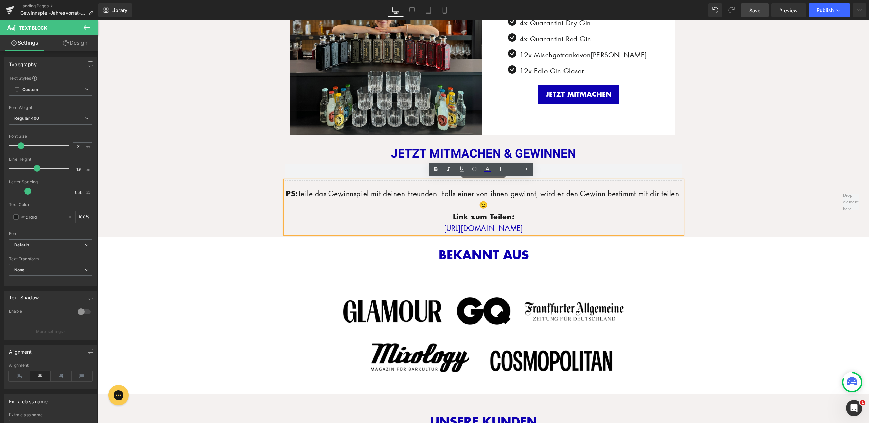
drag, startPoint x: 598, startPoint y: 226, endPoint x: 346, endPoint y: 229, distance: 252.0
click at [346, 229] on p "[URL][DOMAIN_NAME]" at bounding box center [483, 229] width 397 height 12
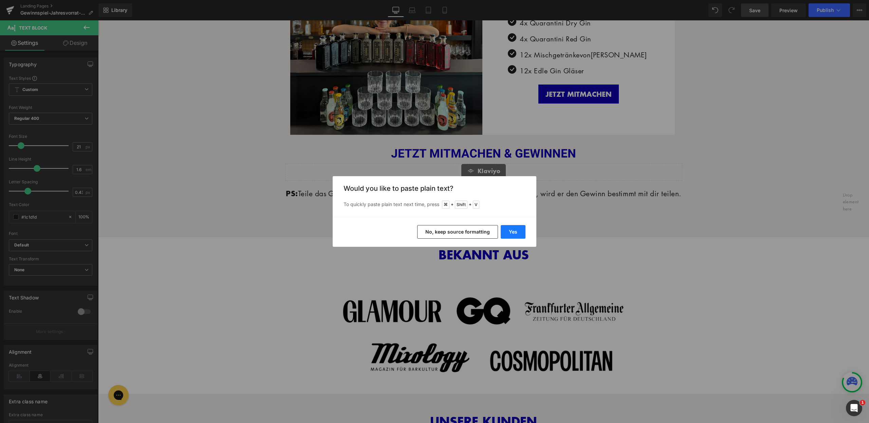
click at [512, 233] on button "Yes" at bounding box center [513, 232] width 25 height 14
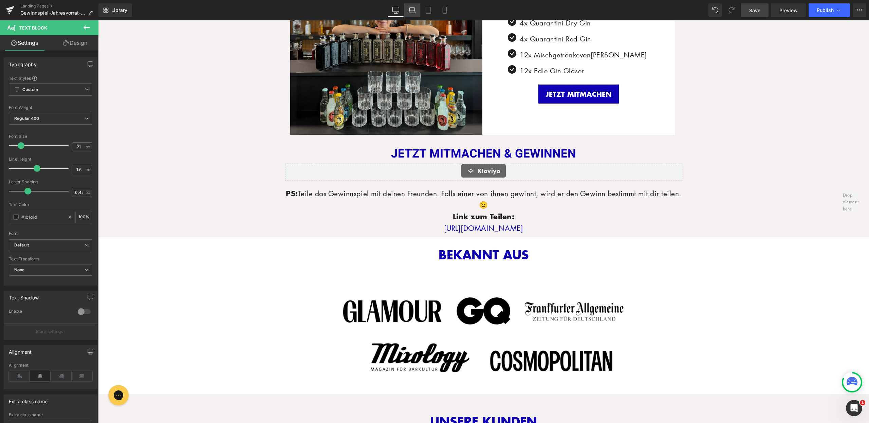
click at [413, 8] on icon at bounding box center [412, 10] width 7 height 7
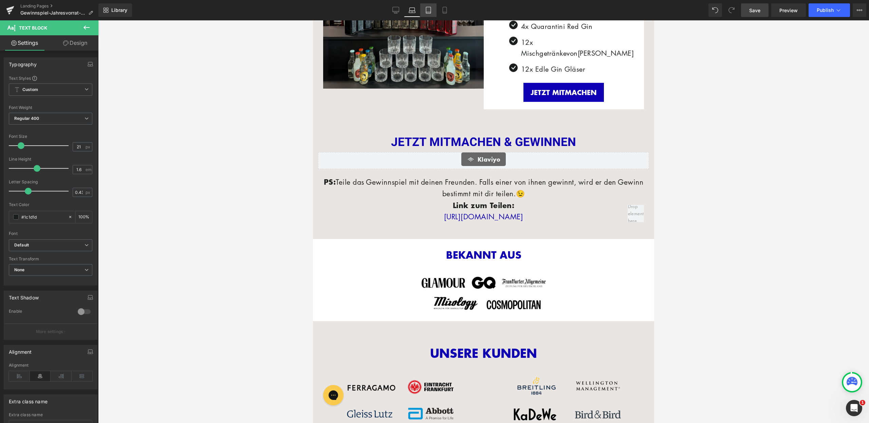
click at [425, 9] on link "Tablet" at bounding box center [428, 10] width 16 height 14
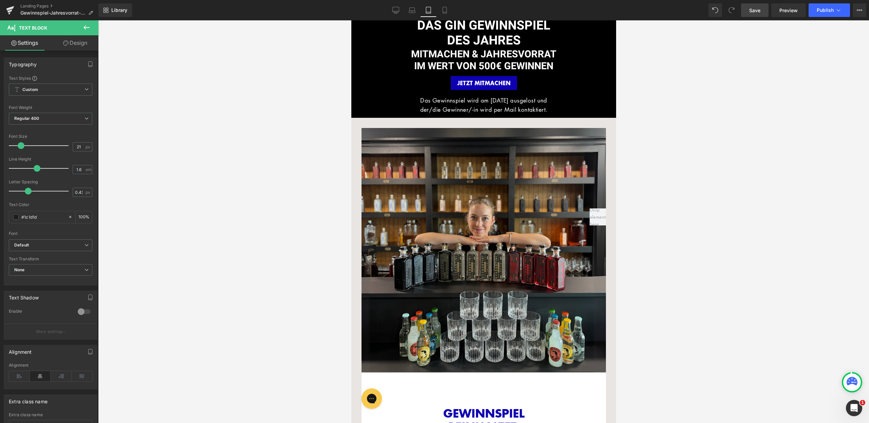
scroll to position [713, 0]
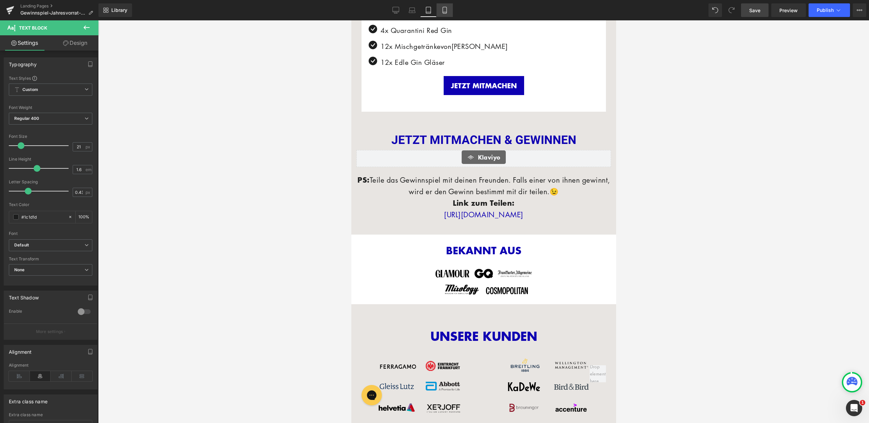
click at [446, 9] on icon at bounding box center [445, 10] width 7 height 7
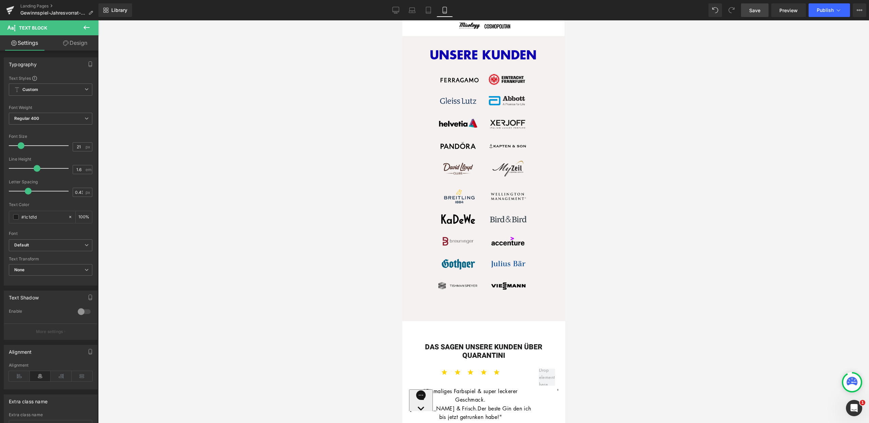
scroll to position [463, 0]
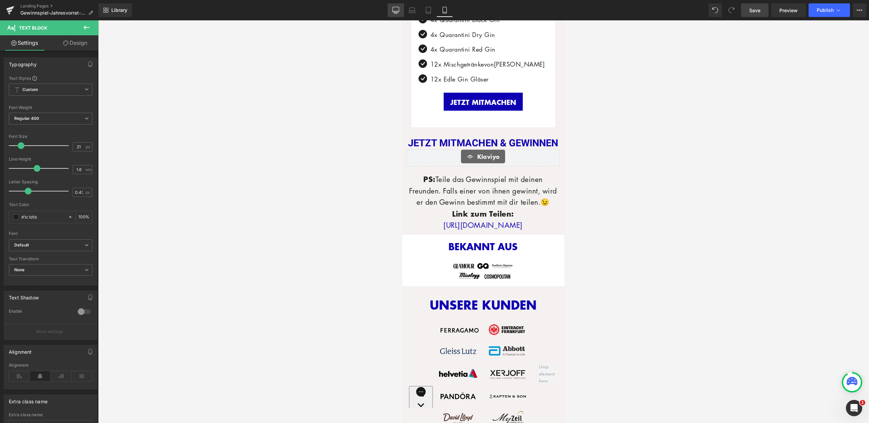
click at [395, 11] on icon at bounding box center [396, 10] width 7 height 7
type input "100"
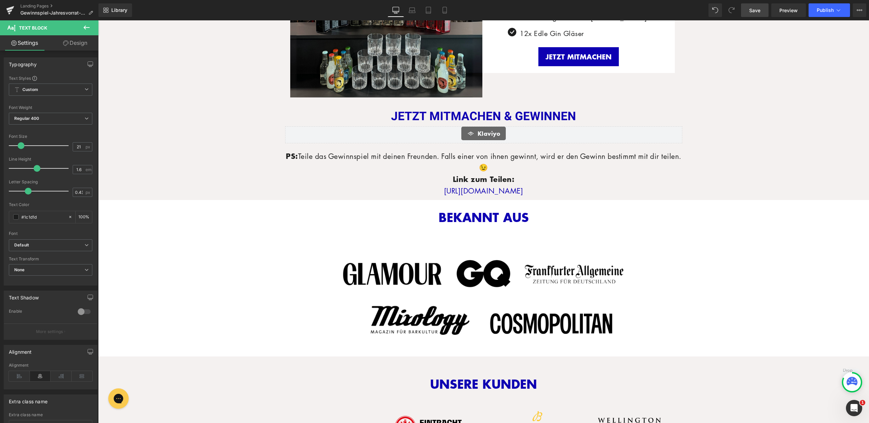
scroll to position [439, 0]
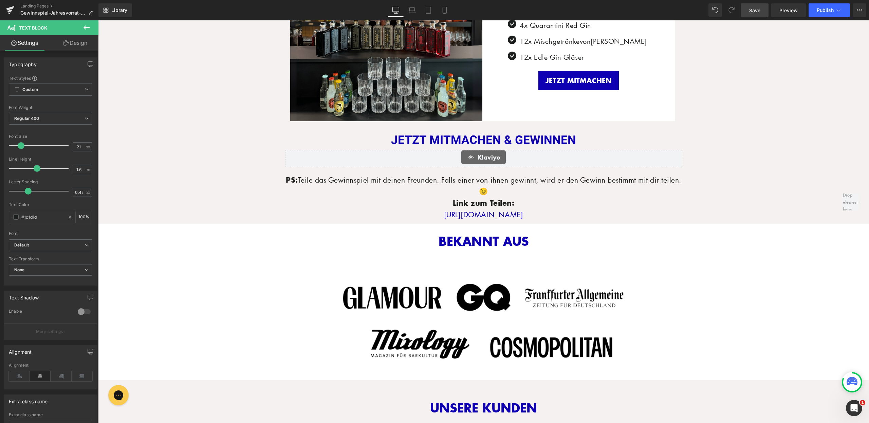
click at [760, 8] on span "Save" at bounding box center [755, 10] width 11 height 7
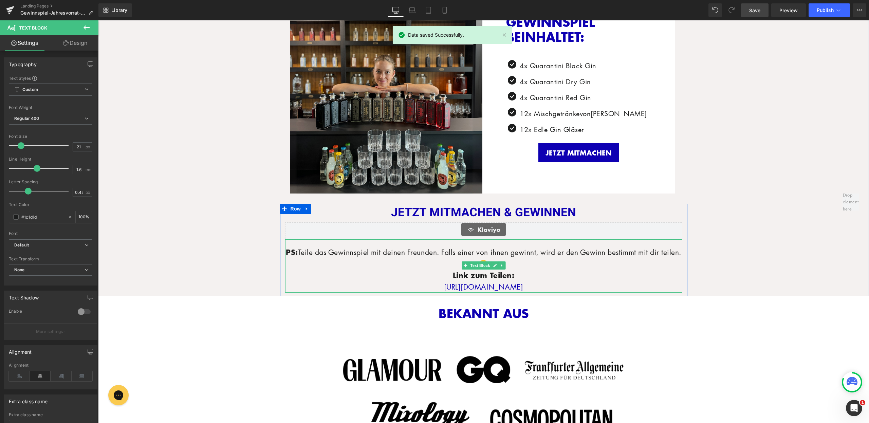
scroll to position [297, 0]
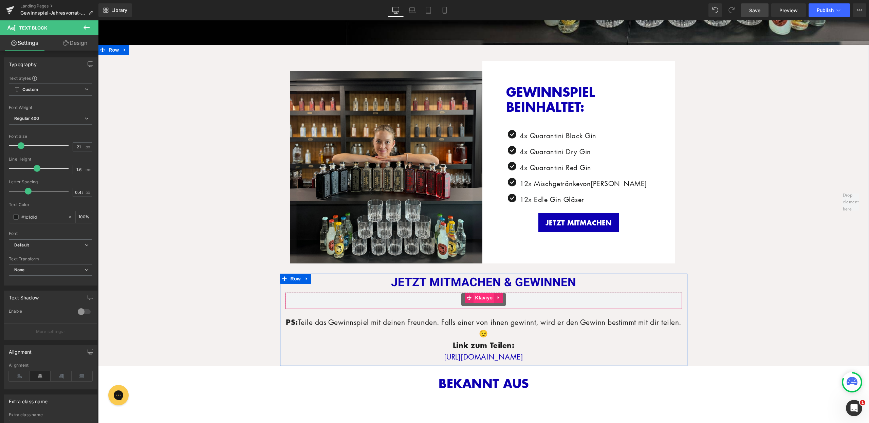
click at [482, 296] on span "Klaviyo" at bounding box center [484, 298] width 21 height 10
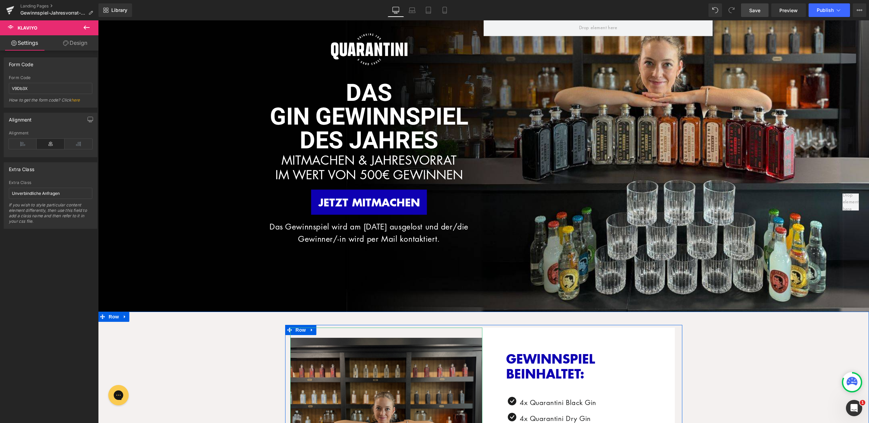
scroll to position [26, 0]
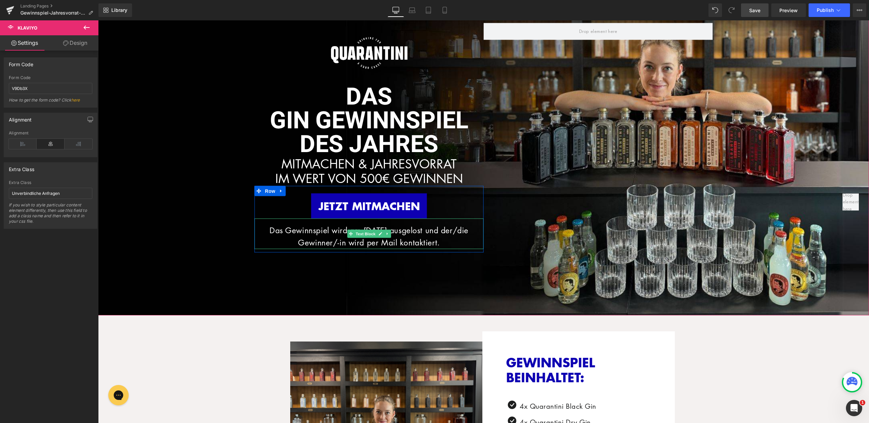
click at [434, 224] on p "Das Gewinnspiel wird am 16.03.25 ausgelost und der/die Gewinner/-in wird per Ma…" at bounding box center [369, 236] width 229 height 25
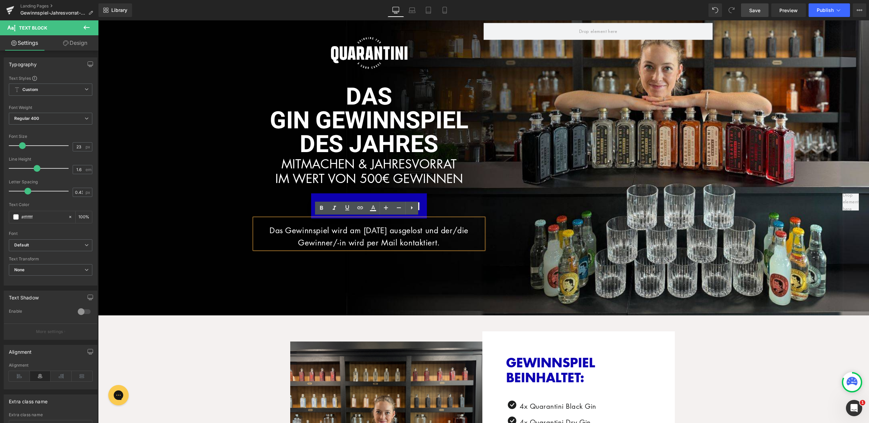
click at [372, 231] on p "Das Gewinnspiel wird am 16.03.25 ausgelost und der/die Gewinner/-in wird per Ma…" at bounding box center [369, 236] width 229 height 25
click at [376, 230] on p "Das Gewinnspiel wird am 16.03.25 ausgelost und der/die Gewinner/-in wird per Ma…" at bounding box center [369, 236] width 229 height 25
click at [366, 228] on p "Das Gewinnspiel wird am 16.09.25 ausgelost und der/die Gewinner/-in wird per Ma…" at bounding box center [369, 236] width 229 height 25
click at [384, 296] on div "Image Row dAS GIN GEWINNSPIEL DES JAHRES Heading MITMACHEN & JAHRESVORRAT IM WE…" at bounding box center [483, 154] width 771 height 321
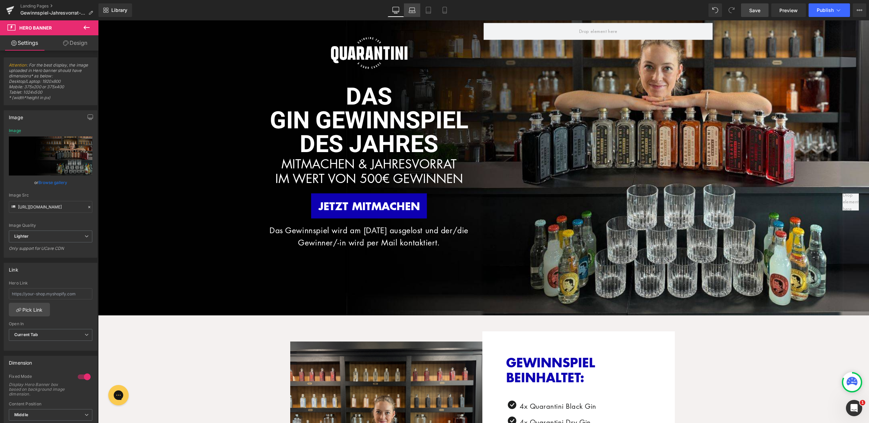
click at [411, 9] on icon at bounding box center [412, 10] width 7 height 7
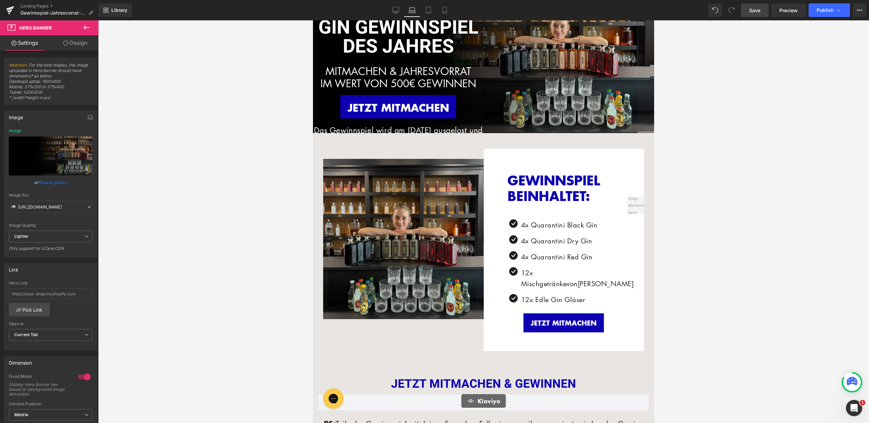
scroll to position [0, 0]
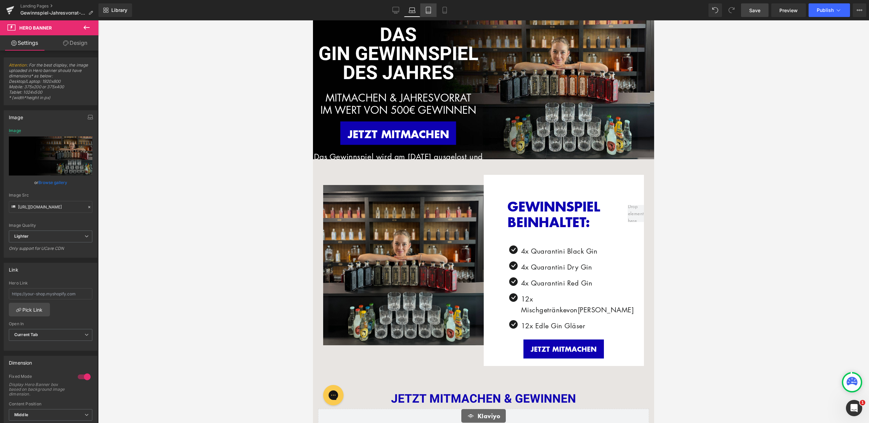
click at [427, 8] on icon at bounding box center [428, 10] width 7 height 7
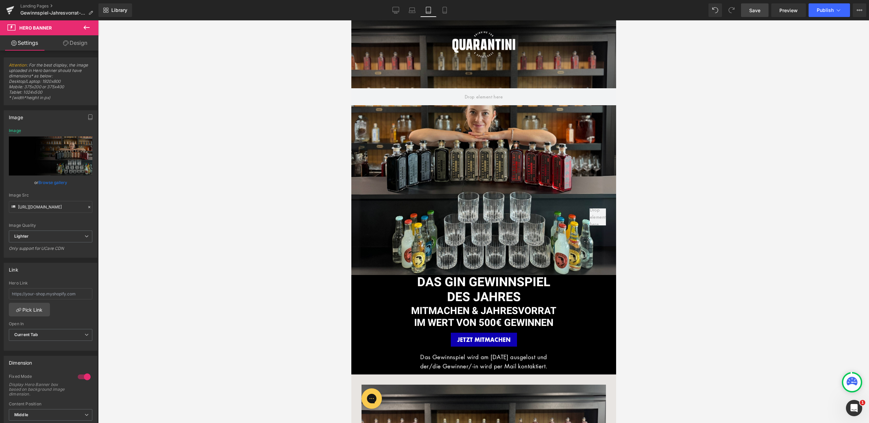
type input "https://ucarecdn.com/426ecb02-ea59-4d0d-8982-b10854b4ff44/-/format/auto/-/previ…"
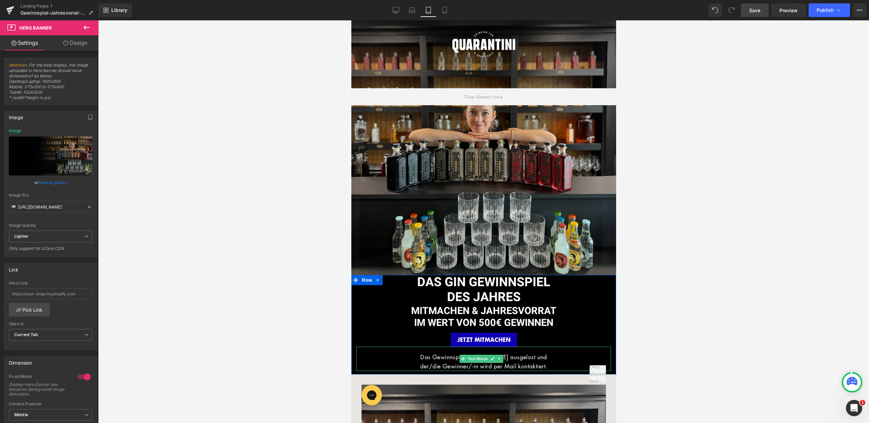
click at [521, 362] on p "der/die Gewinner/-in wird per Mail kontaktiert." at bounding box center [483, 366] width 255 height 9
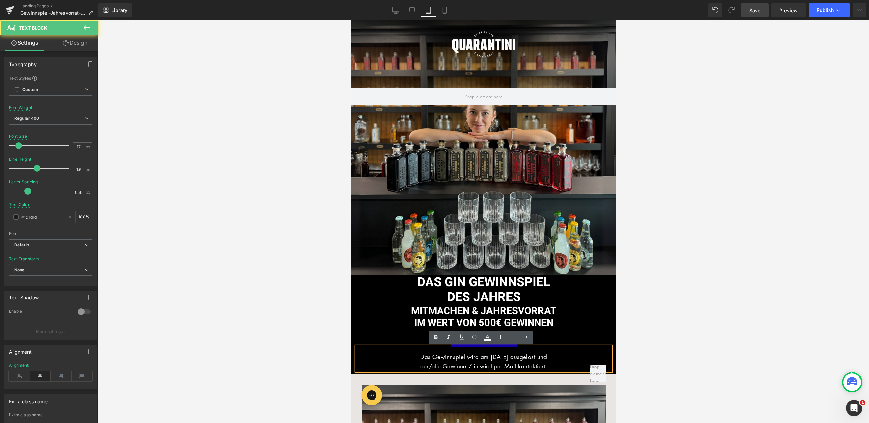
click at [490, 357] on span "Das Gewinnspiel wird am 16.03.25 ausgelost und" at bounding box center [483, 357] width 127 height 8
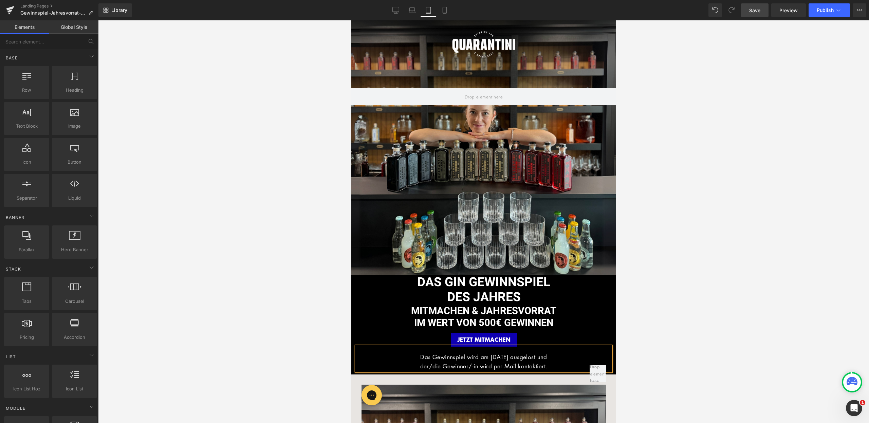
click at [696, 307] on div at bounding box center [483, 221] width 771 height 403
click at [447, 12] on icon at bounding box center [445, 10] width 7 height 7
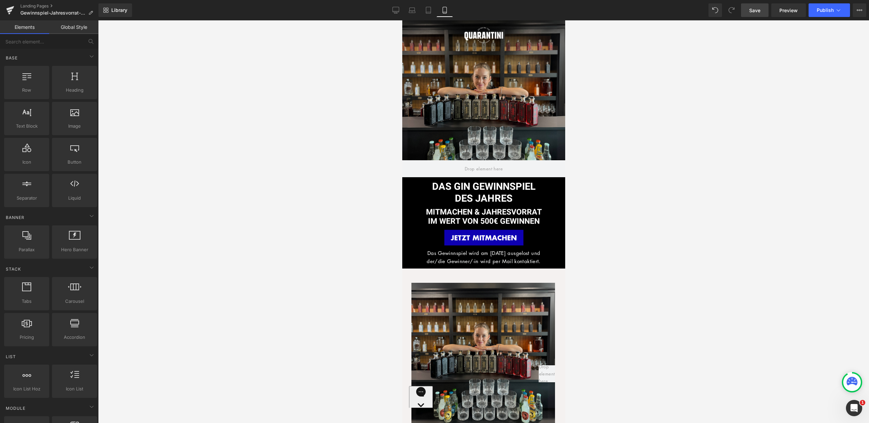
click at [752, 15] on link "Save" at bounding box center [755, 10] width 28 height 14
click at [398, 12] on icon at bounding box center [396, 9] width 6 height 5
